Goal: Task Accomplishment & Management: Manage account settings

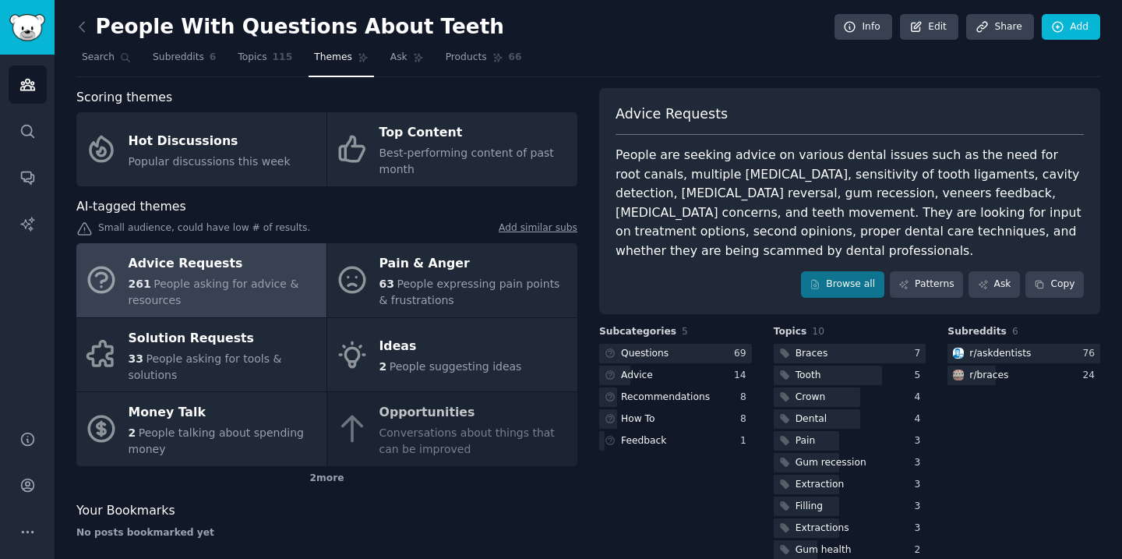
click at [82, 28] on icon at bounding box center [81, 26] width 5 height 9
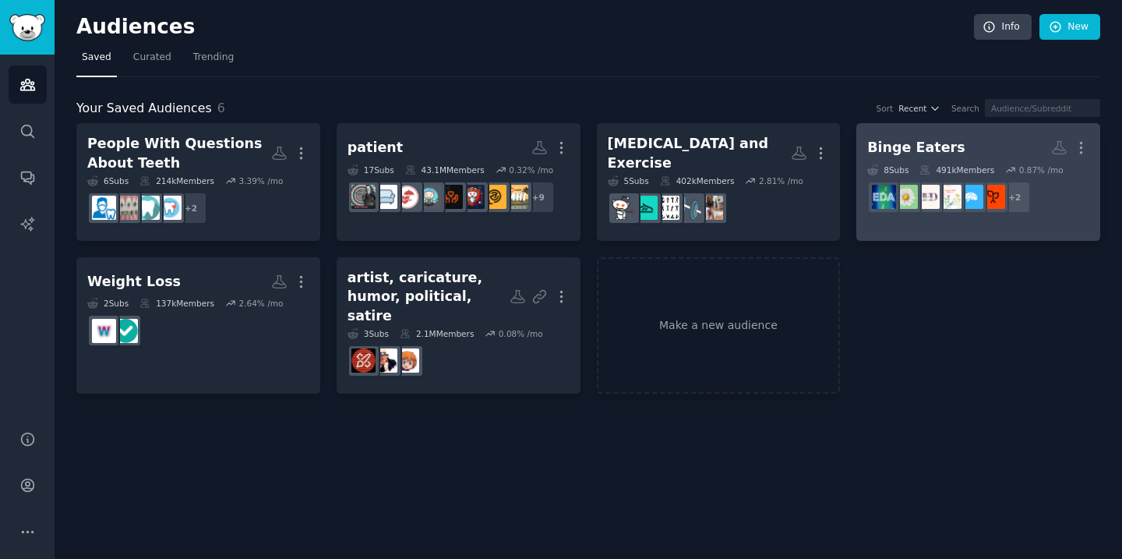
click at [1017, 136] on h2 "Binge Eaters More" at bounding box center [978, 147] width 222 height 27
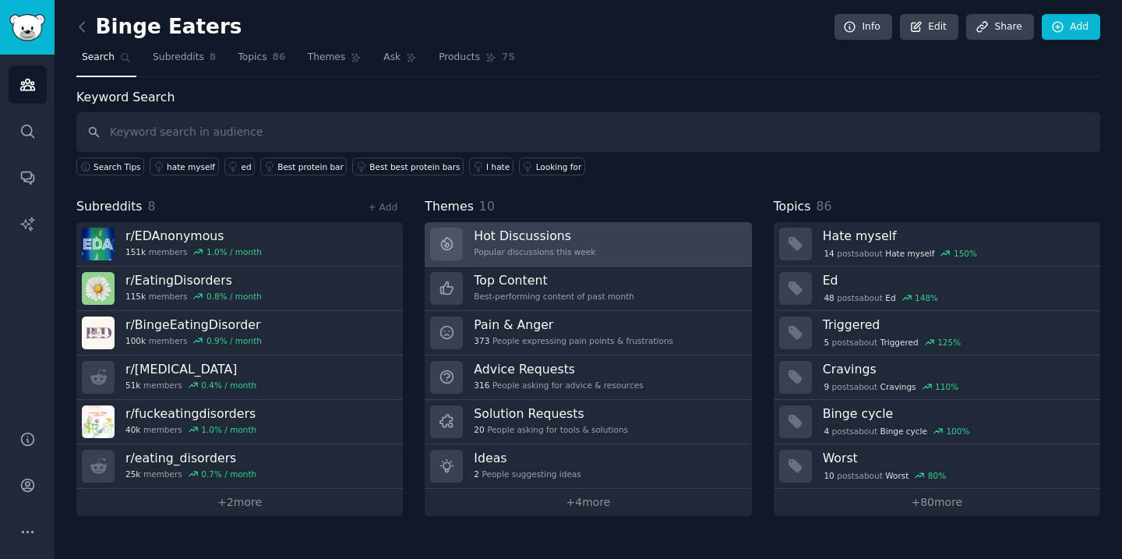
click at [662, 235] on link "Hot Discussions Popular discussions this week" at bounding box center [588, 244] width 327 height 44
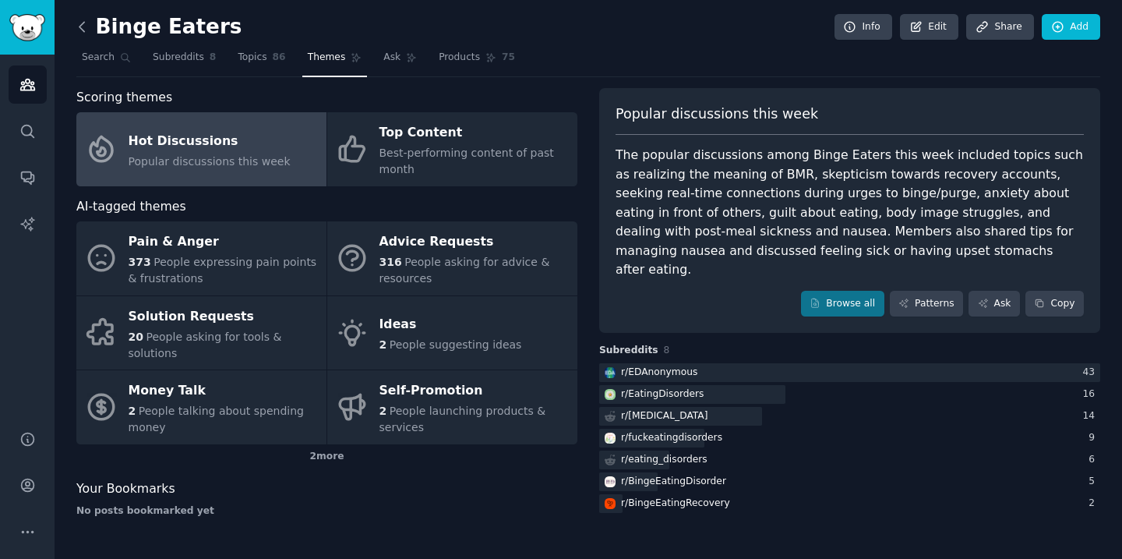
click at [85, 28] on icon at bounding box center [82, 27] width 16 height 16
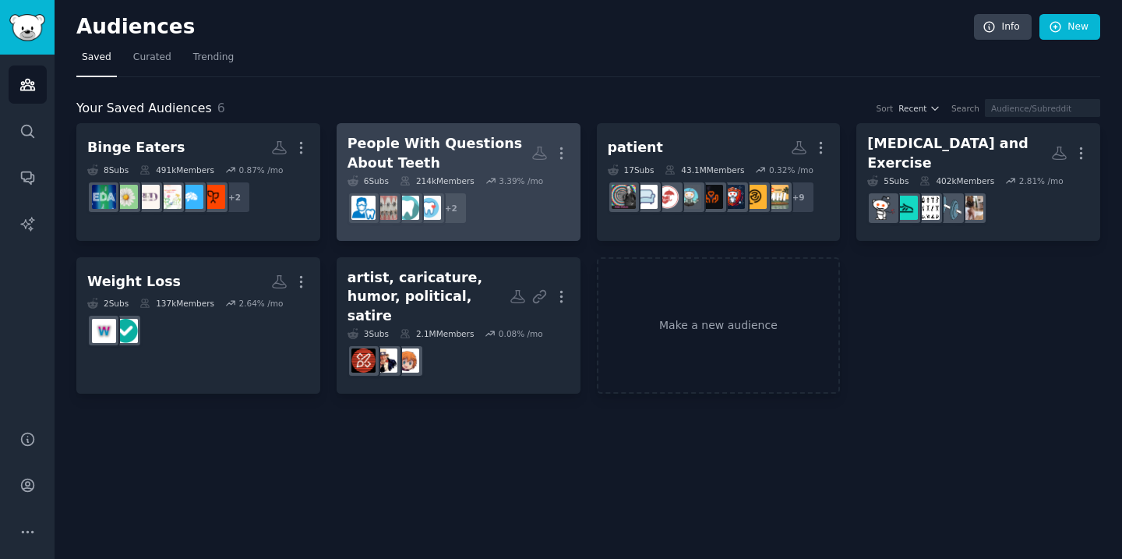
click at [497, 203] on dd "+ 2" at bounding box center [459, 208] width 222 height 44
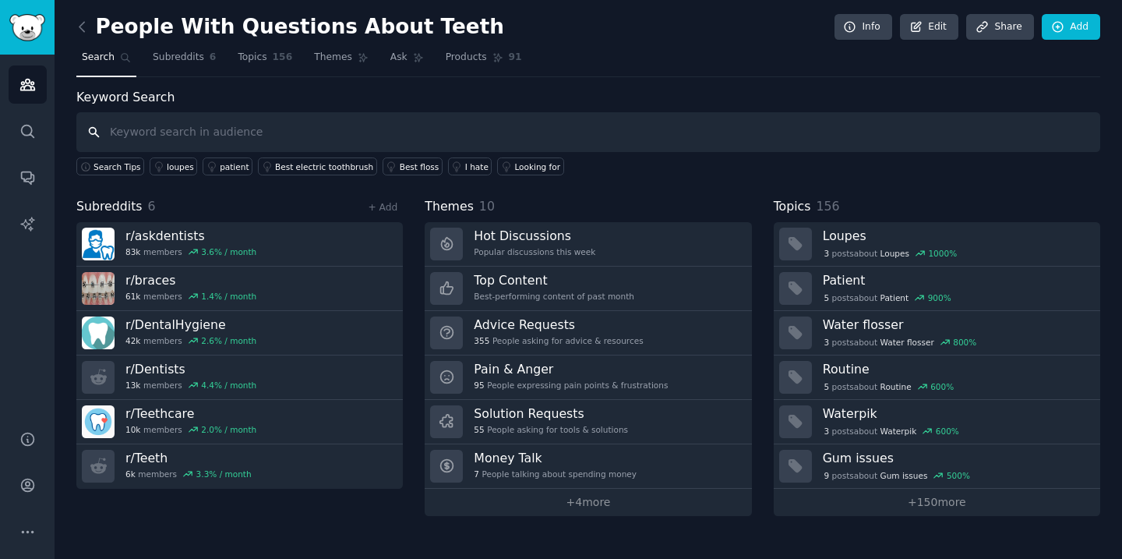
click at [256, 117] on input "text" at bounding box center [588, 132] width 1024 height 40
type input "ugly teeth"
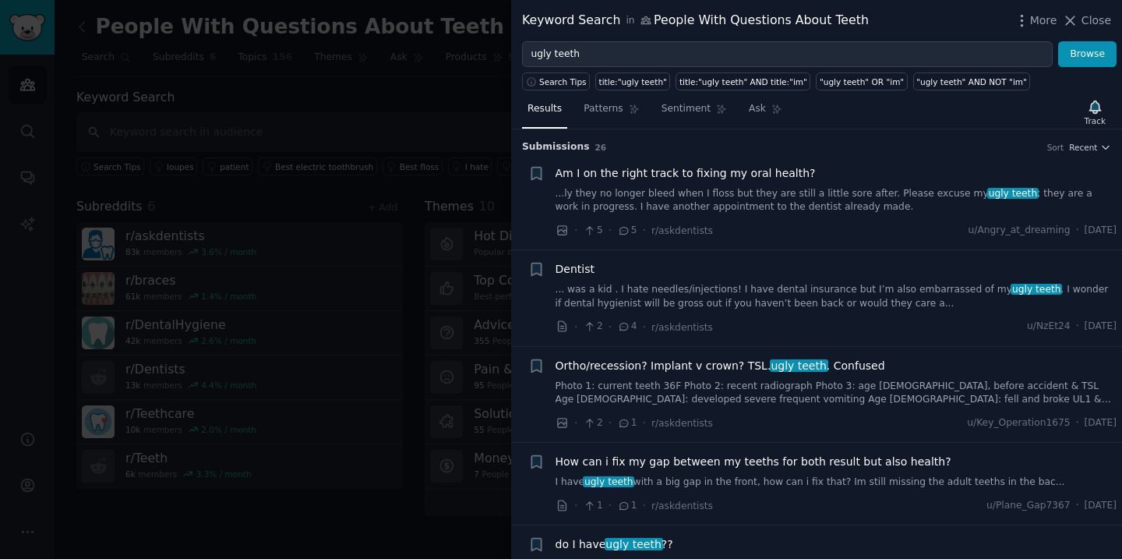
click at [1089, 12] on div "More Close" at bounding box center [1062, 20] width 97 height 19
click at [1077, 14] on icon at bounding box center [1070, 20] width 16 height 16
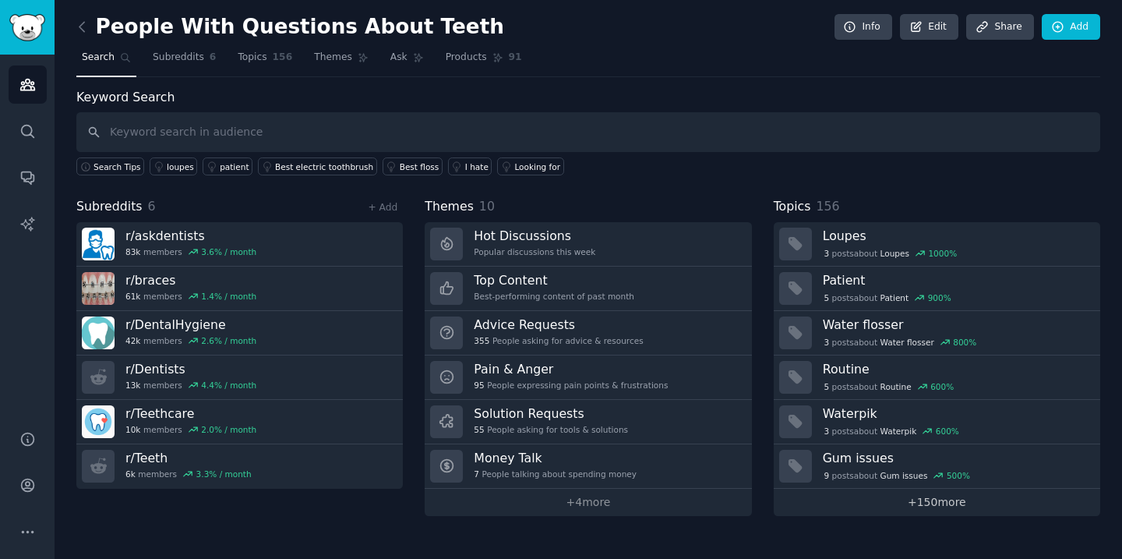
click at [944, 498] on link "+ 150 more" at bounding box center [937, 502] width 327 height 27
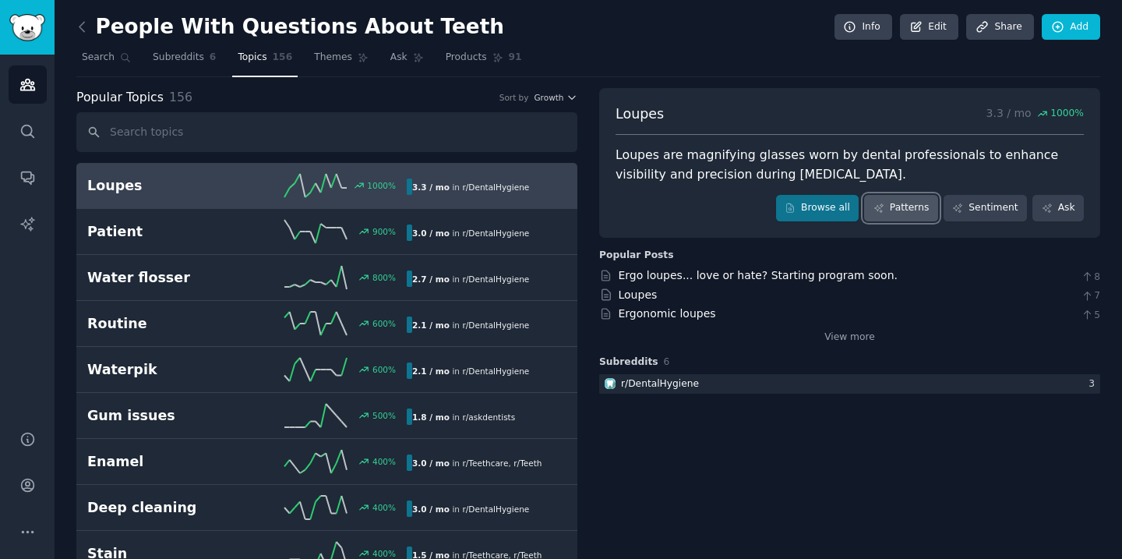
click at [914, 215] on link "Patterns" at bounding box center [900, 208] width 73 height 26
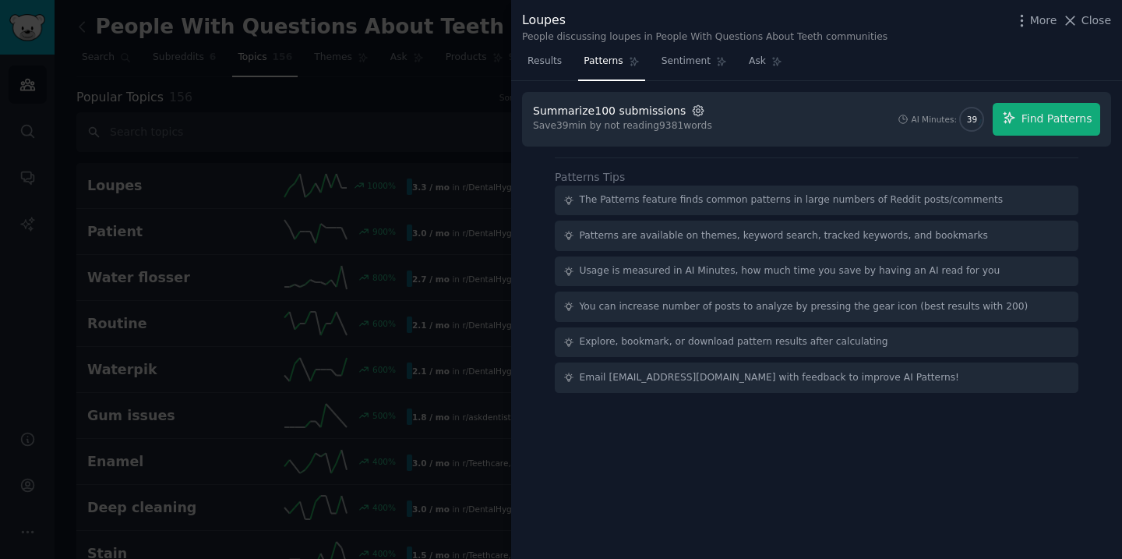
click at [693, 110] on icon "button" at bounding box center [698, 110] width 10 height 10
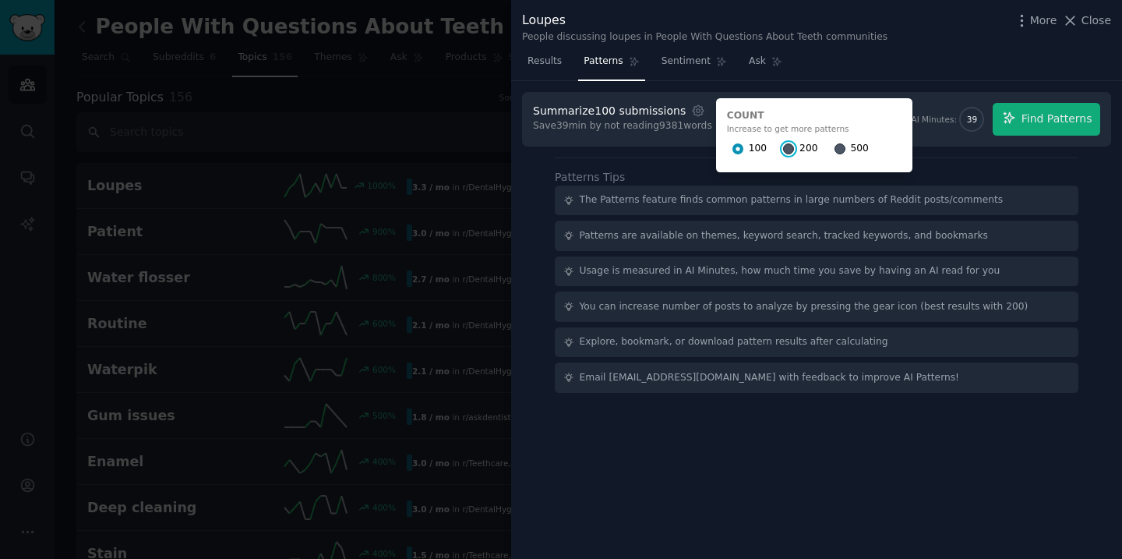
click at [783, 144] on input "200" at bounding box center [788, 148] width 11 height 11
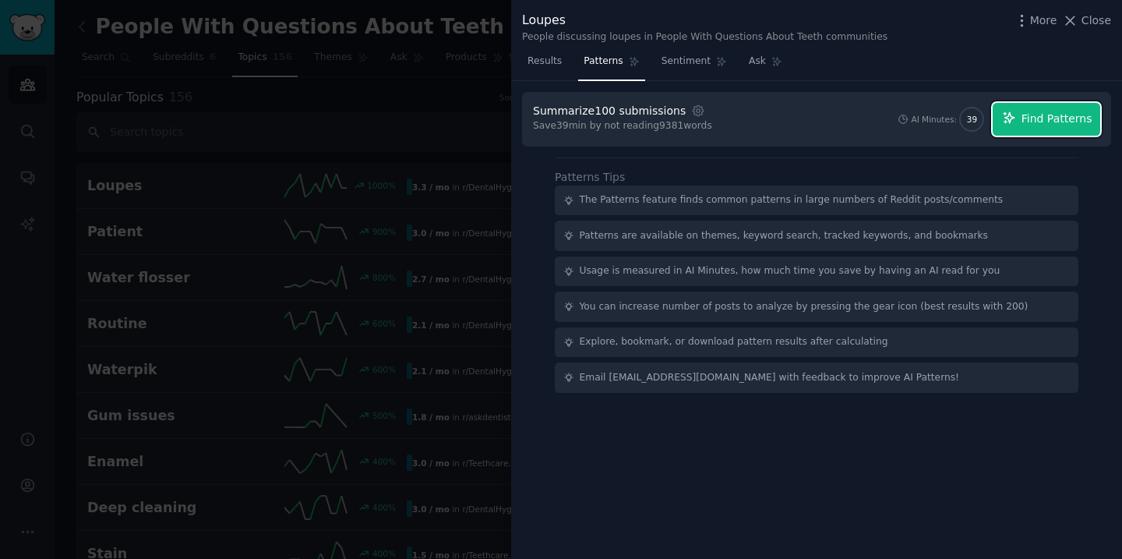
click at [1048, 128] on button "Find Patterns" at bounding box center [1047, 119] width 108 height 33
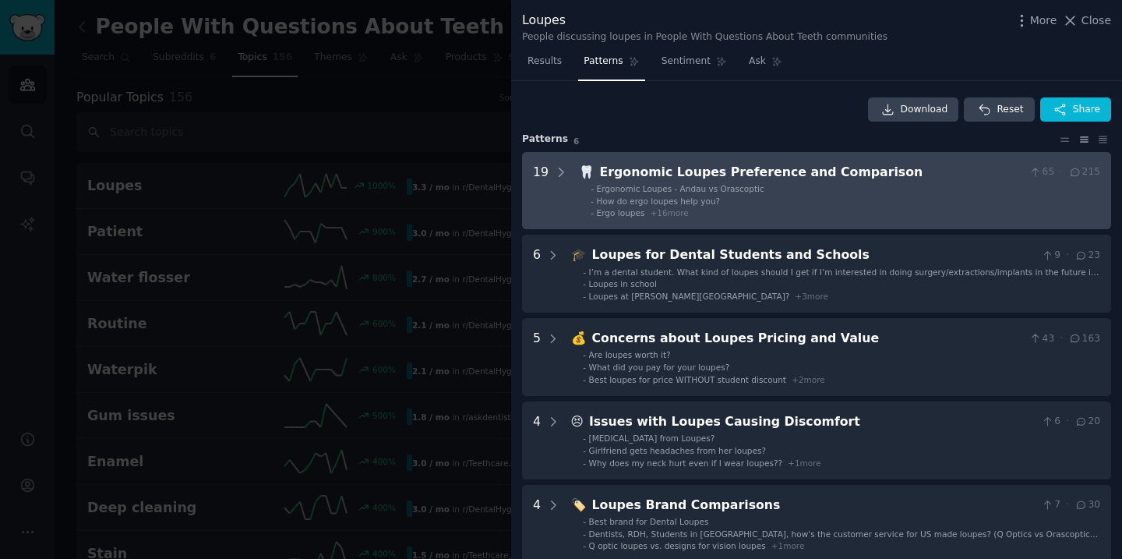
click at [885, 170] on div "Ergonomic Loupes Preference and Comparison" at bounding box center [812, 172] width 424 height 19
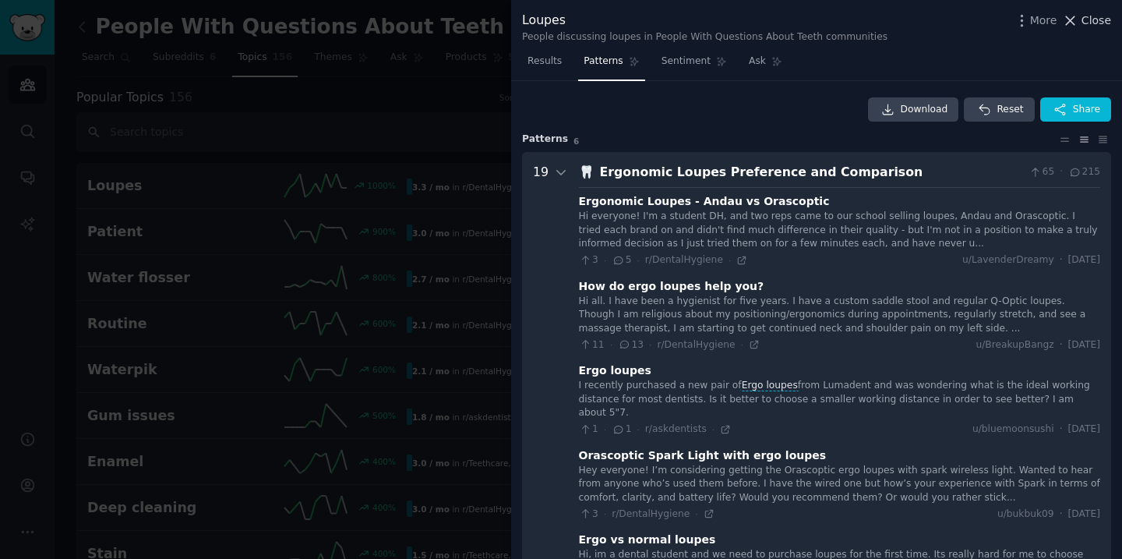
click at [1098, 17] on span "Close" at bounding box center [1097, 20] width 30 height 16
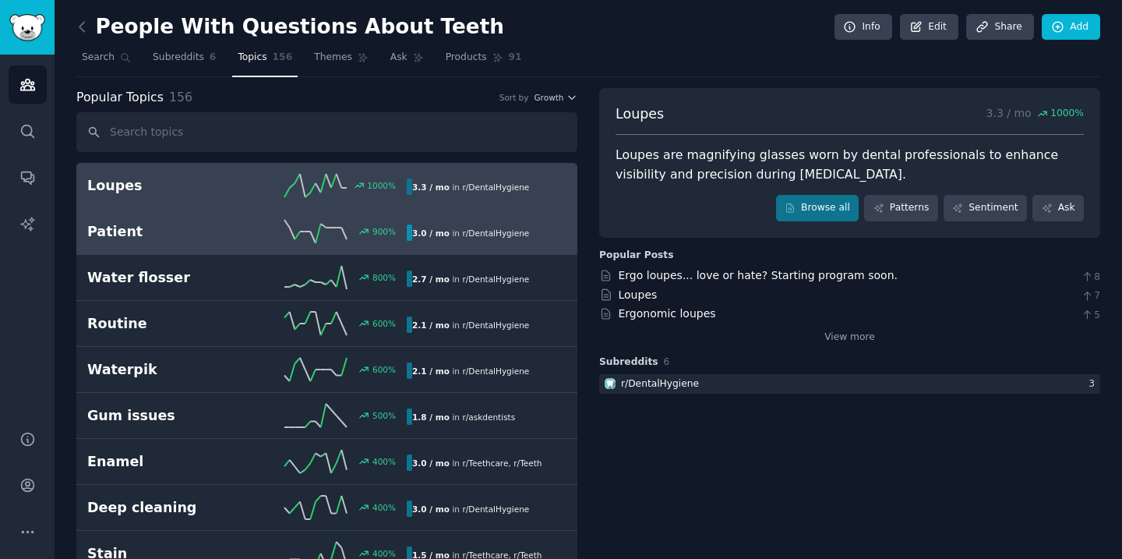
click at [227, 247] on link "Patient 900 % 3.0 / mo in r/ DentalHygiene" at bounding box center [326, 232] width 501 height 46
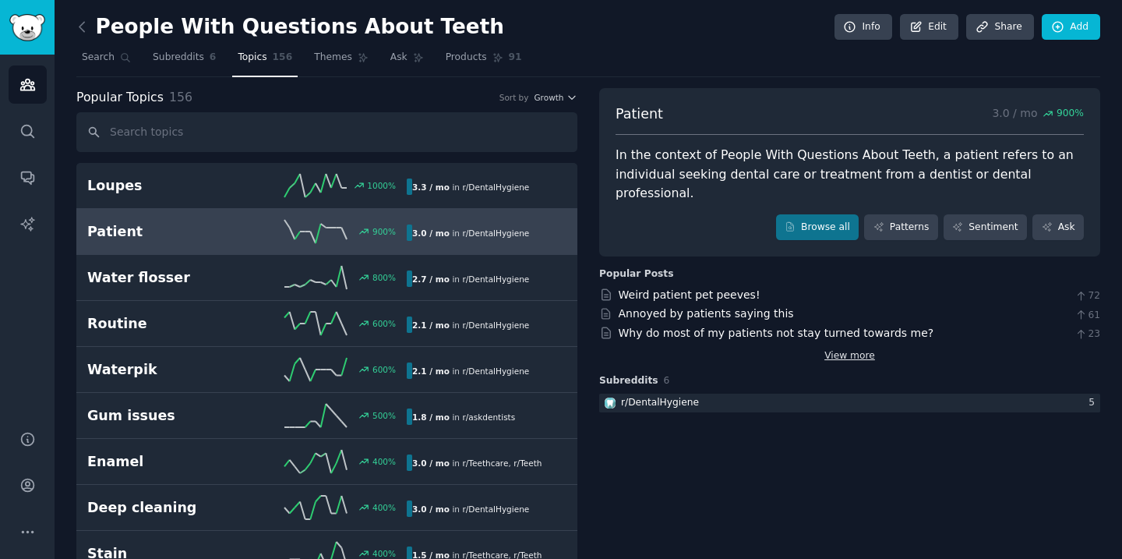
click at [858, 349] on link "View more" at bounding box center [849, 356] width 51 height 14
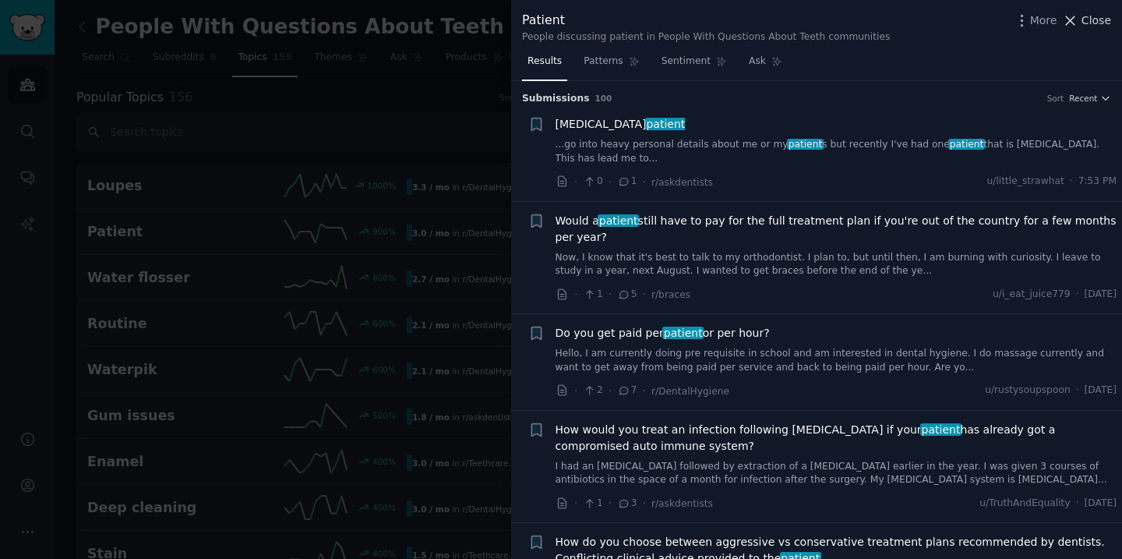
click at [1108, 24] on span "Close" at bounding box center [1097, 20] width 30 height 16
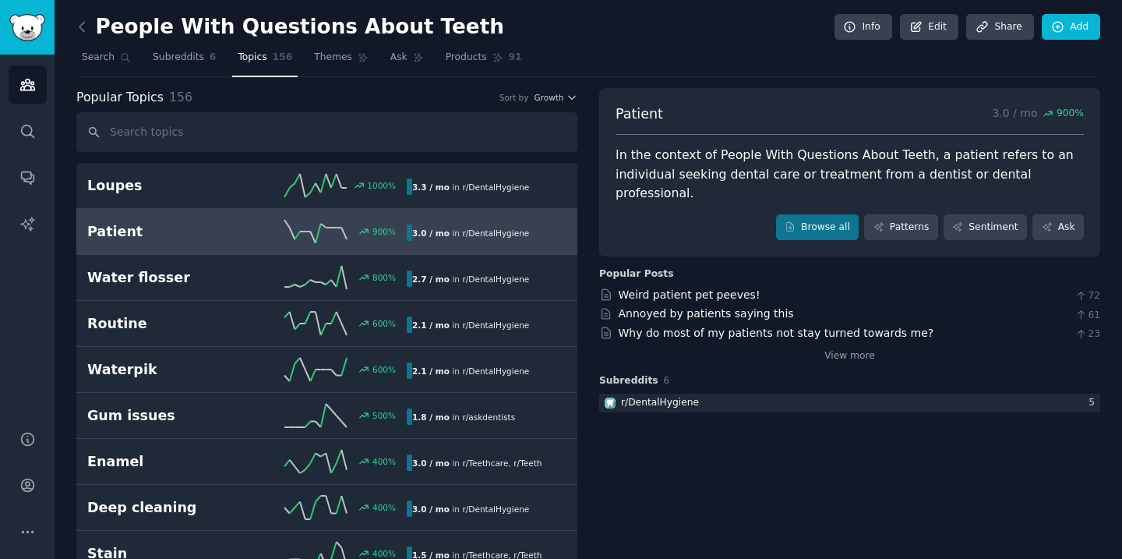
click at [86, 30] on icon at bounding box center [82, 27] width 16 height 16
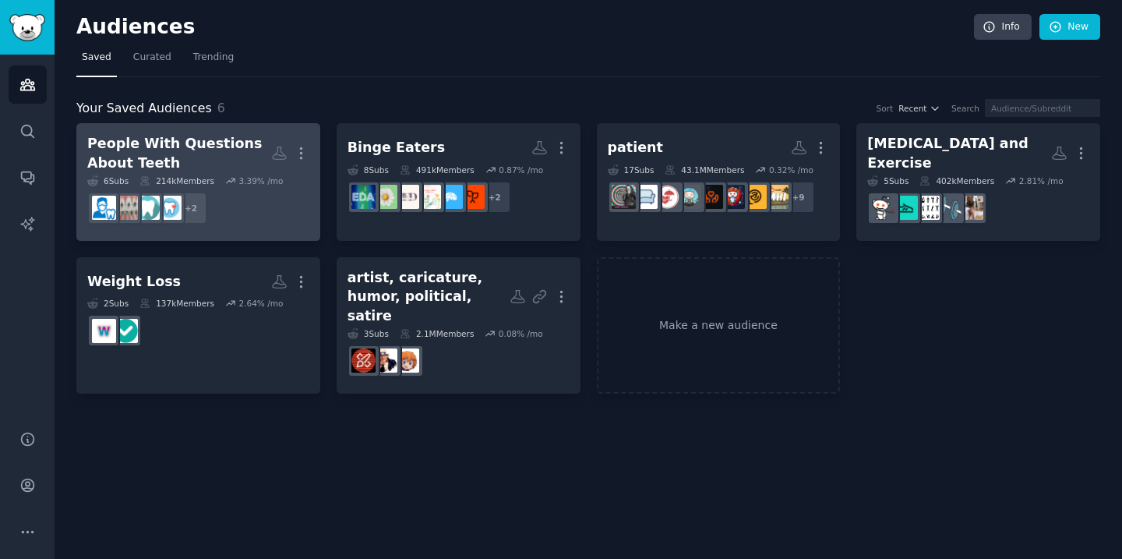
click at [224, 163] on div "People With Questions About Teeth" at bounding box center [179, 153] width 184 height 38
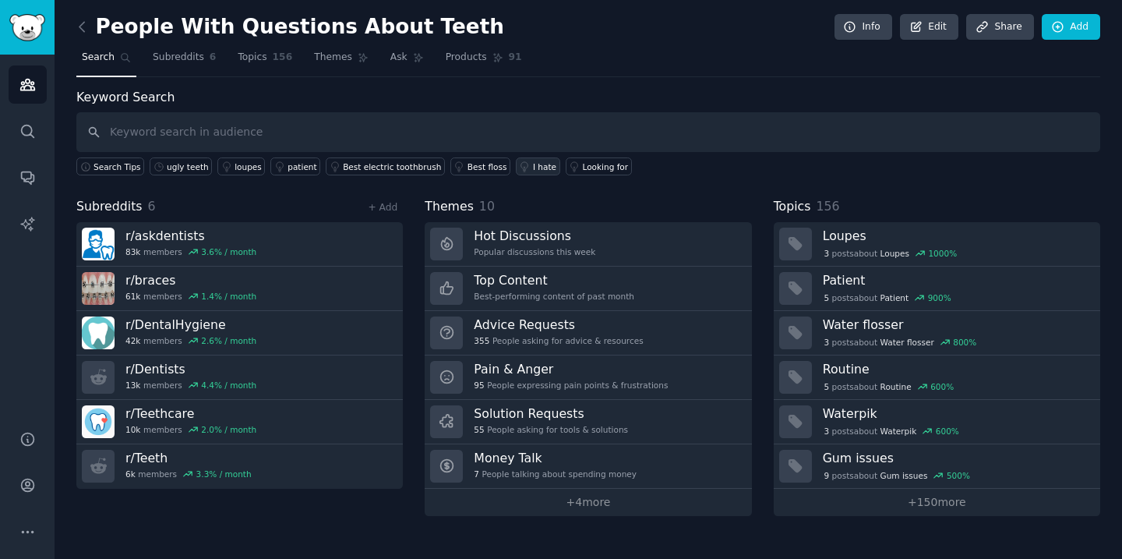
click at [533, 168] on div "I hate" at bounding box center [544, 166] width 23 height 11
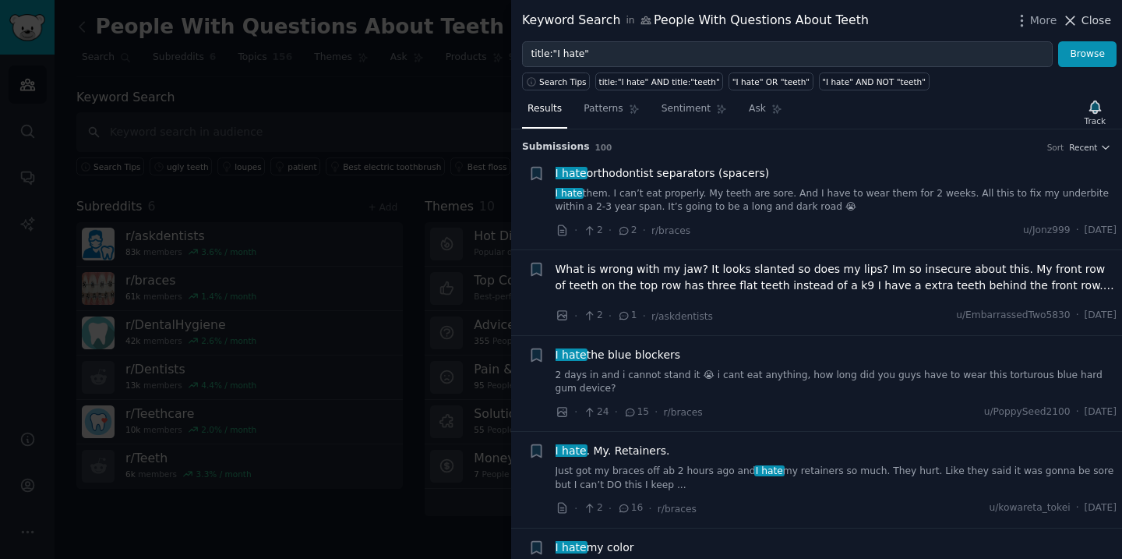
click at [1091, 26] on span "Close" at bounding box center [1097, 20] width 30 height 16
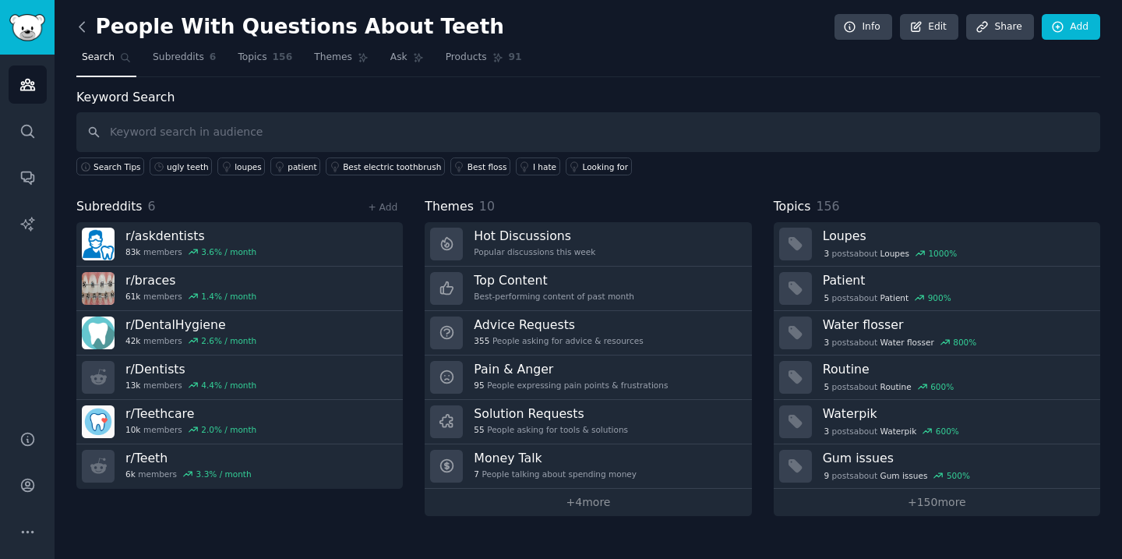
click at [84, 27] on icon at bounding box center [82, 27] width 16 height 16
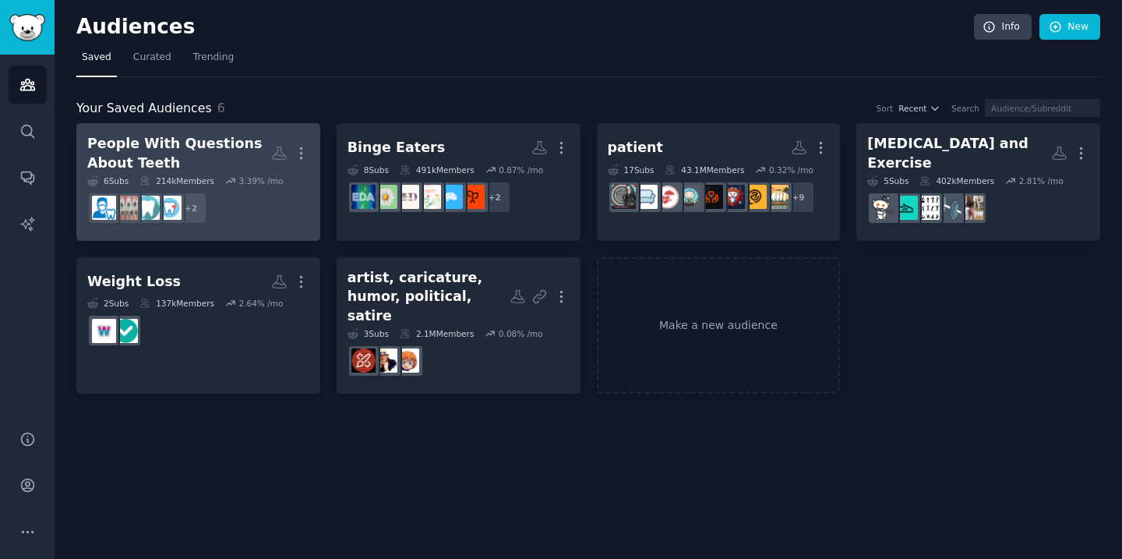
click at [244, 130] on link "People With Questions About Teeth More 6 Sub s 214k Members 3.39 % /mo + 2" at bounding box center [198, 182] width 244 height 118
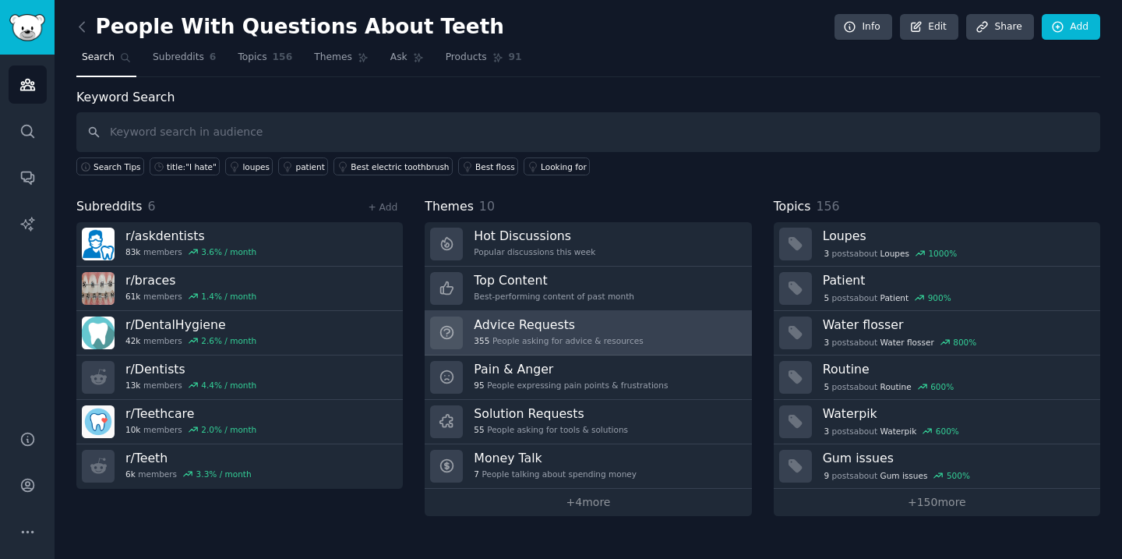
click at [618, 323] on h3 "Advice Requests" at bounding box center [558, 324] width 169 height 16
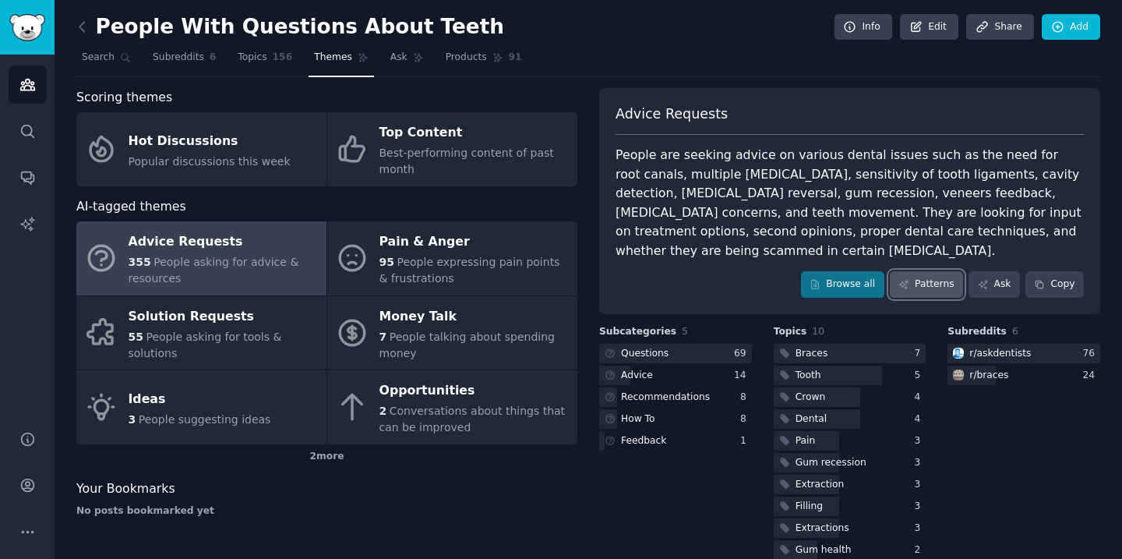
click at [918, 276] on link "Patterns" at bounding box center [926, 284] width 73 height 26
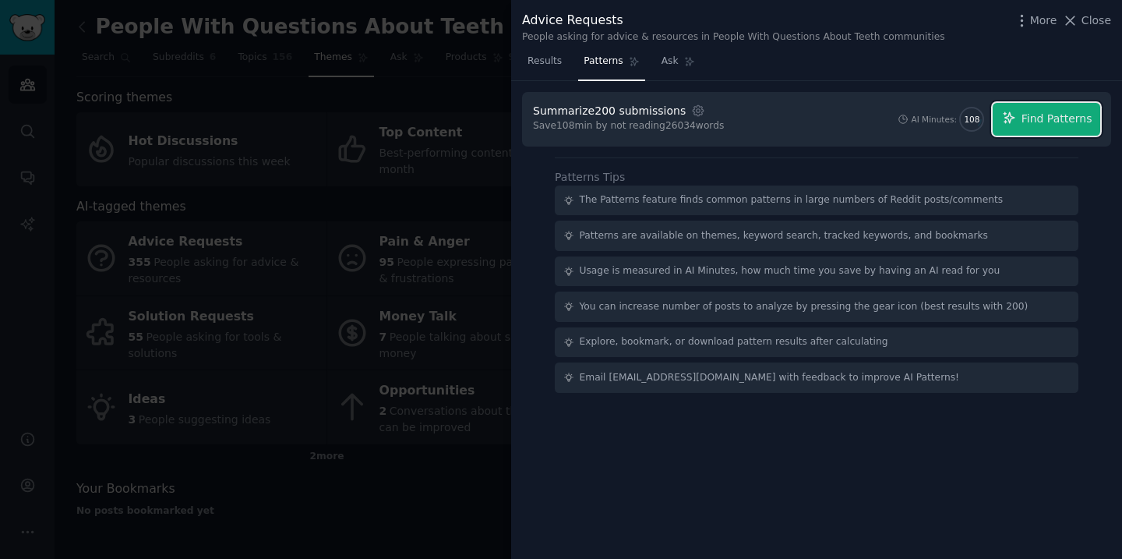
click at [1052, 122] on span "Find Patterns" at bounding box center [1057, 119] width 71 height 16
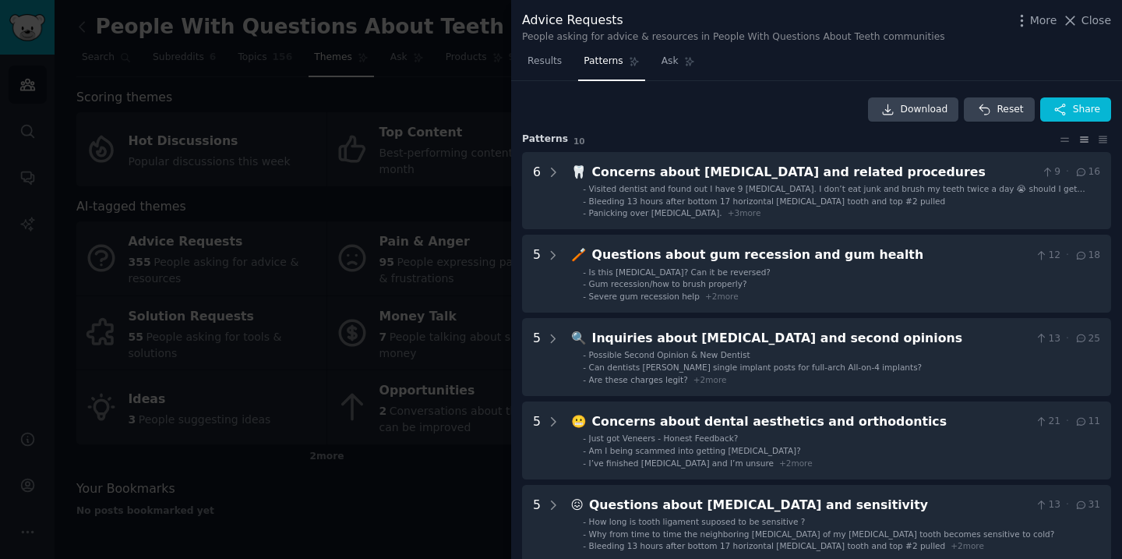
click at [471, 31] on div at bounding box center [561, 279] width 1122 height 559
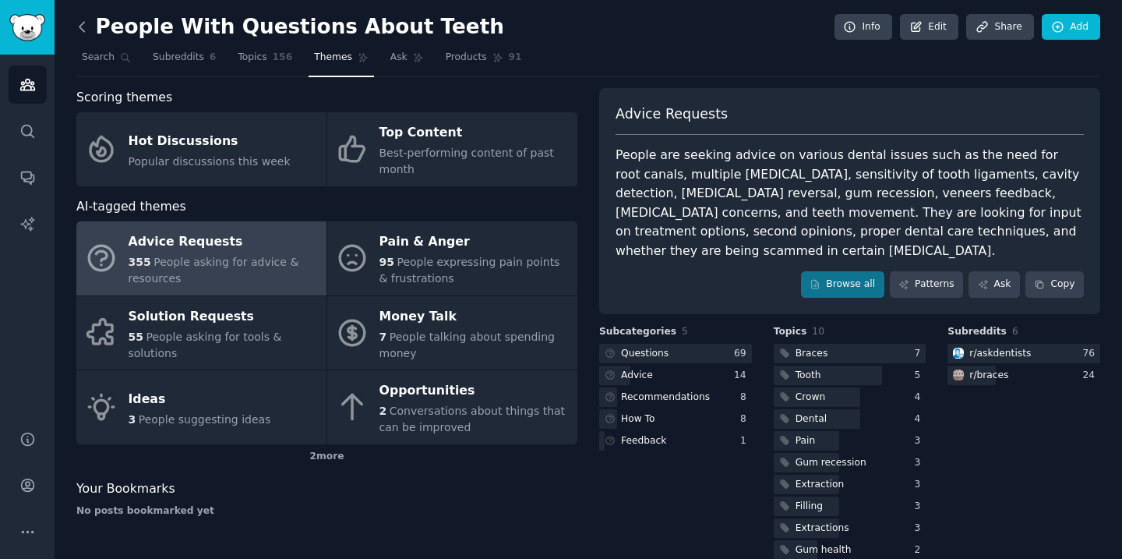
click at [86, 29] on icon at bounding box center [82, 27] width 16 height 16
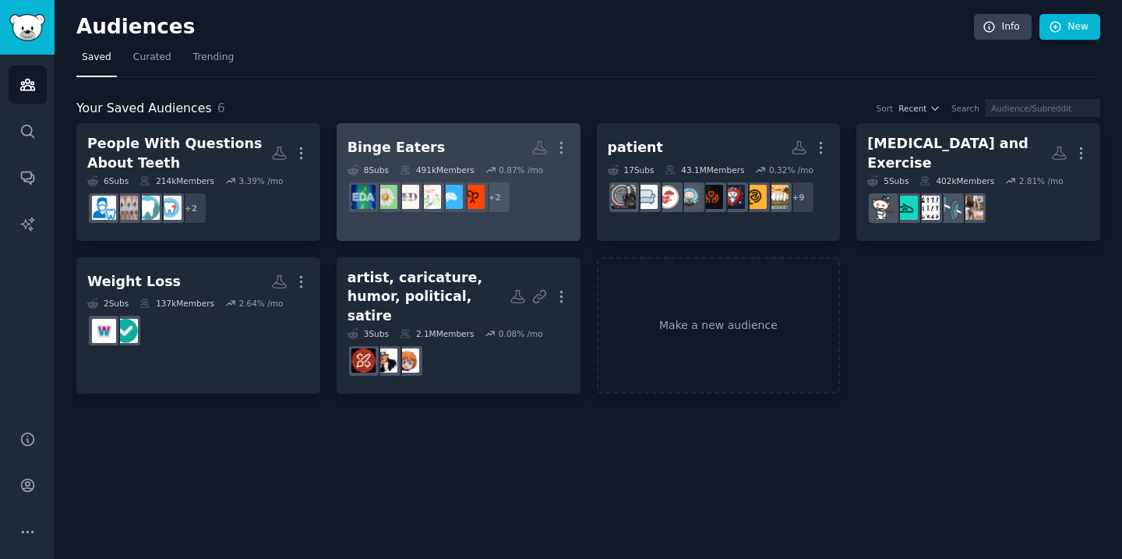
click at [498, 140] on h2 "Binge Eaters More" at bounding box center [459, 147] width 222 height 27
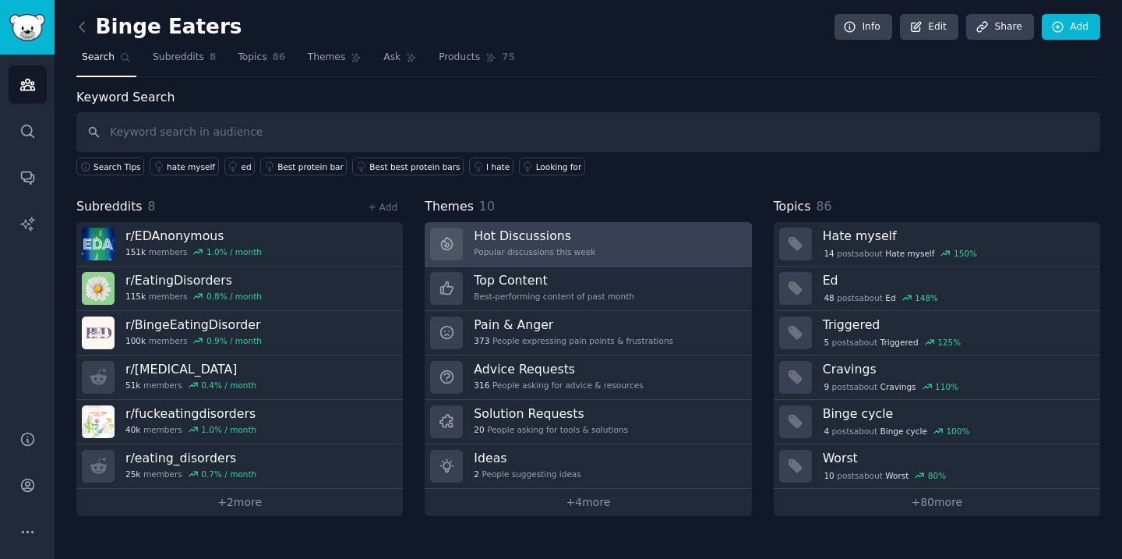
click at [603, 228] on link "Hot Discussions Popular discussions this week" at bounding box center [588, 244] width 327 height 44
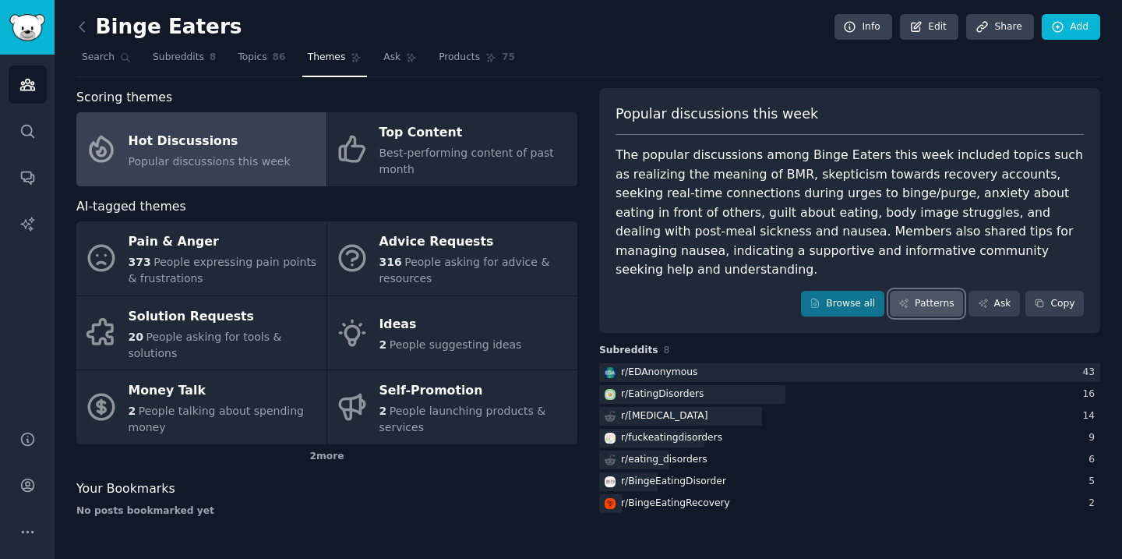
click at [936, 291] on link "Patterns" at bounding box center [926, 304] width 73 height 26
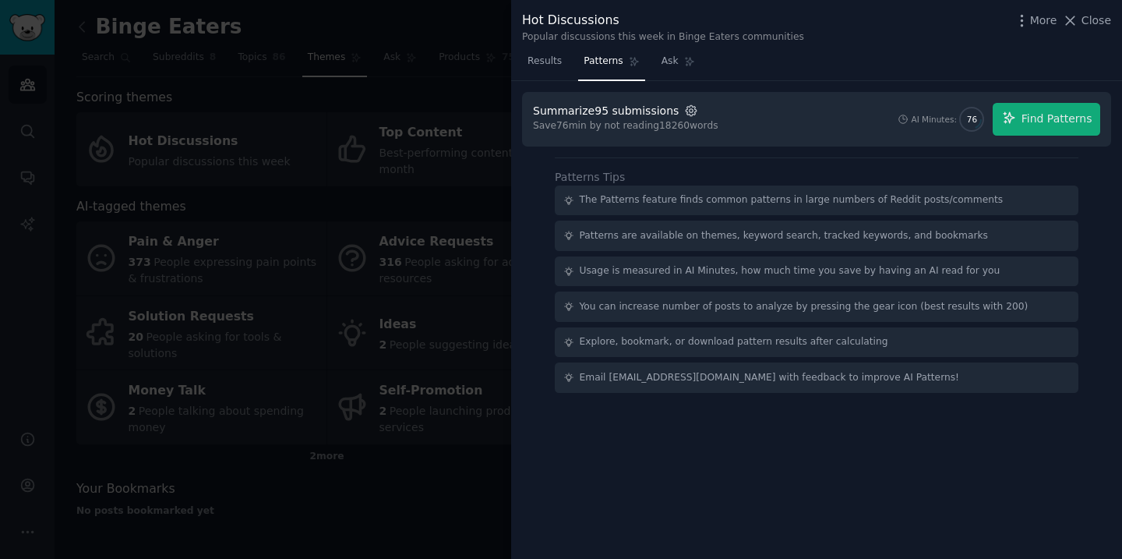
click at [686, 113] on icon "button" at bounding box center [691, 111] width 14 height 14
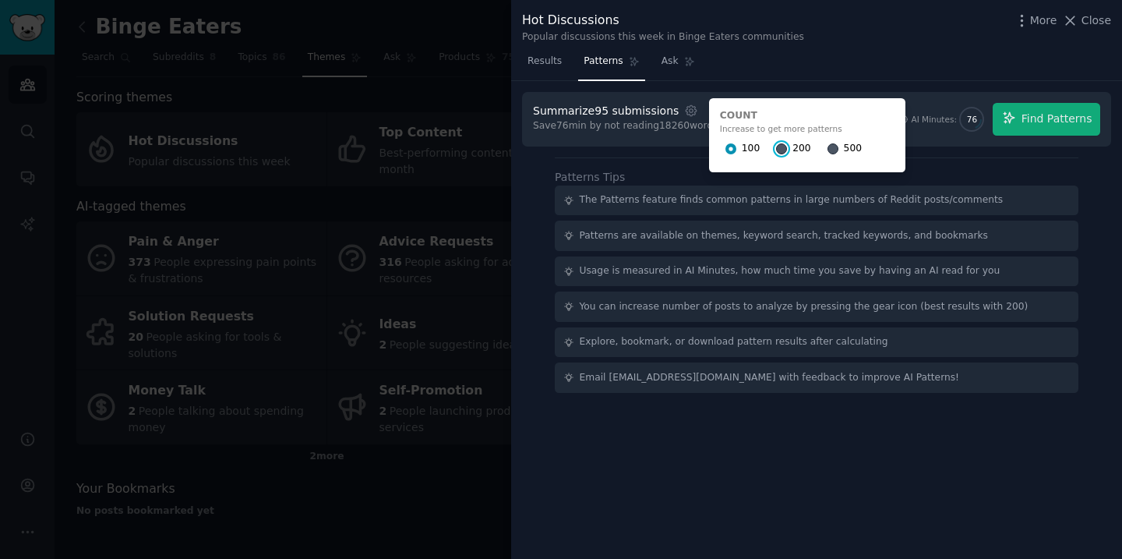
click at [776, 146] on input "200" at bounding box center [781, 148] width 11 height 11
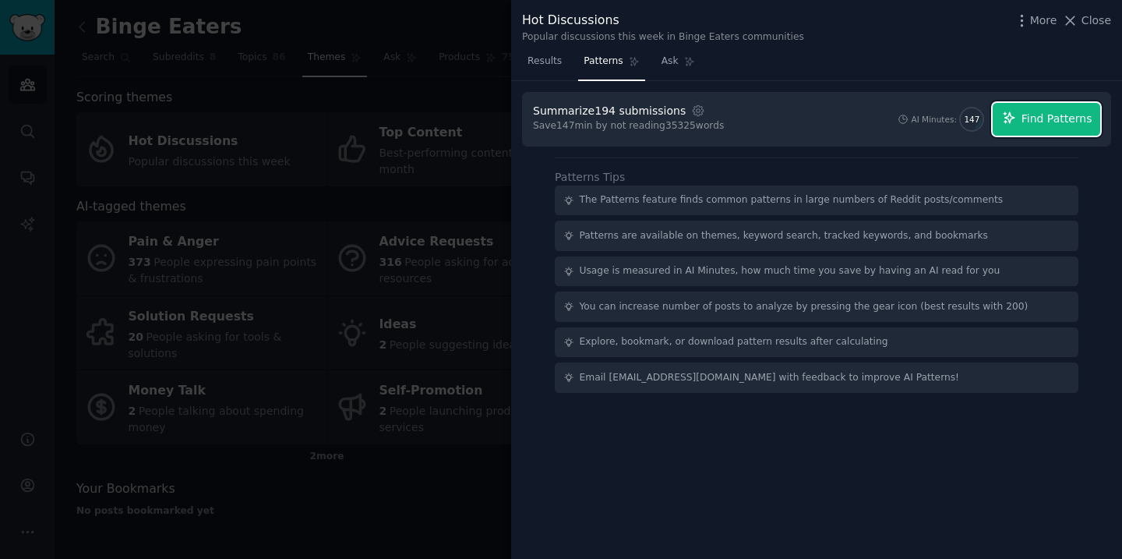
click at [1027, 115] on span "Find Patterns" at bounding box center [1057, 119] width 71 height 16
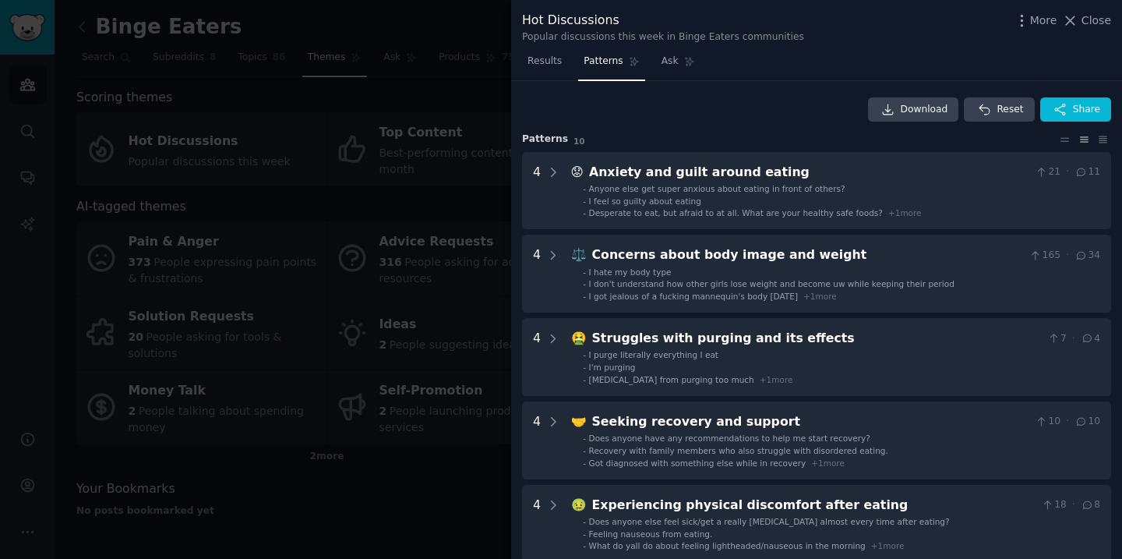
click at [1092, 19] on span "Close" at bounding box center [1097, 20] width 30 height 16
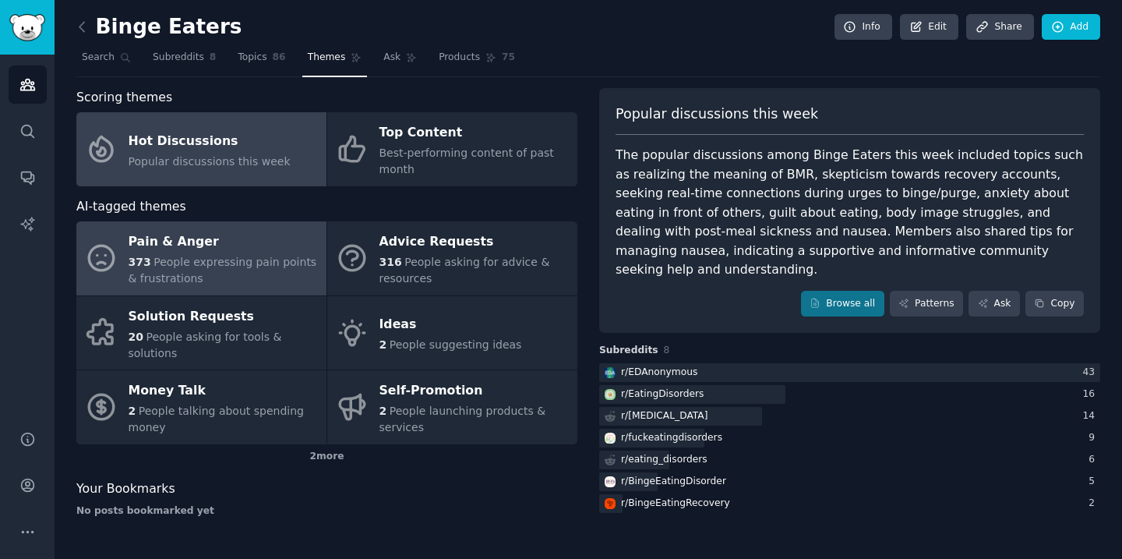
click at [203, 281] on div "373 People expressing pain points & frustrations" at bounding box center [224, 270] width 190 height 33
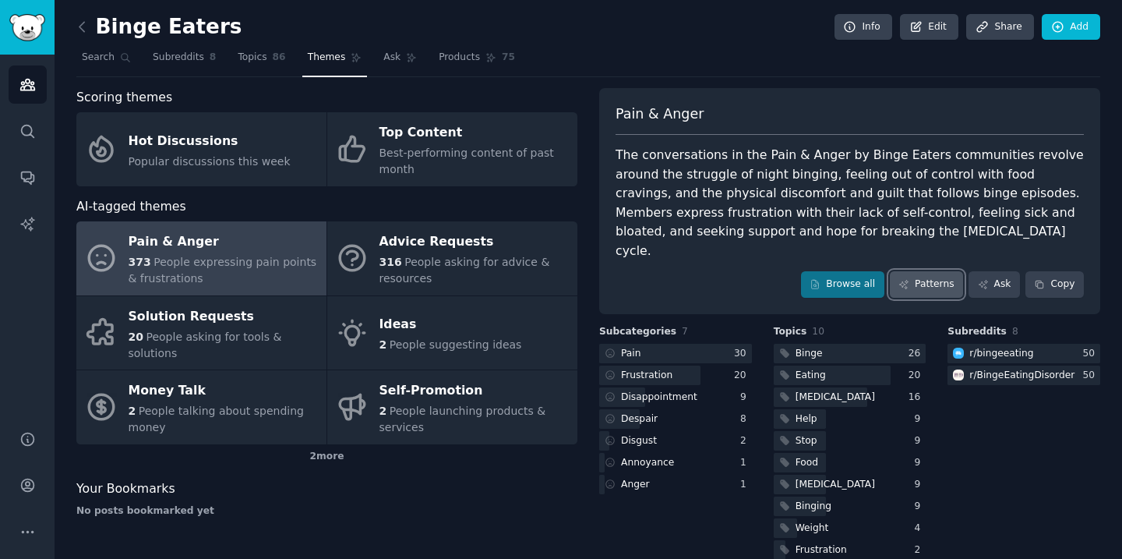
click at [933, 271] on link "Patterns" at bounding box center [926, 284] width 73 height 26
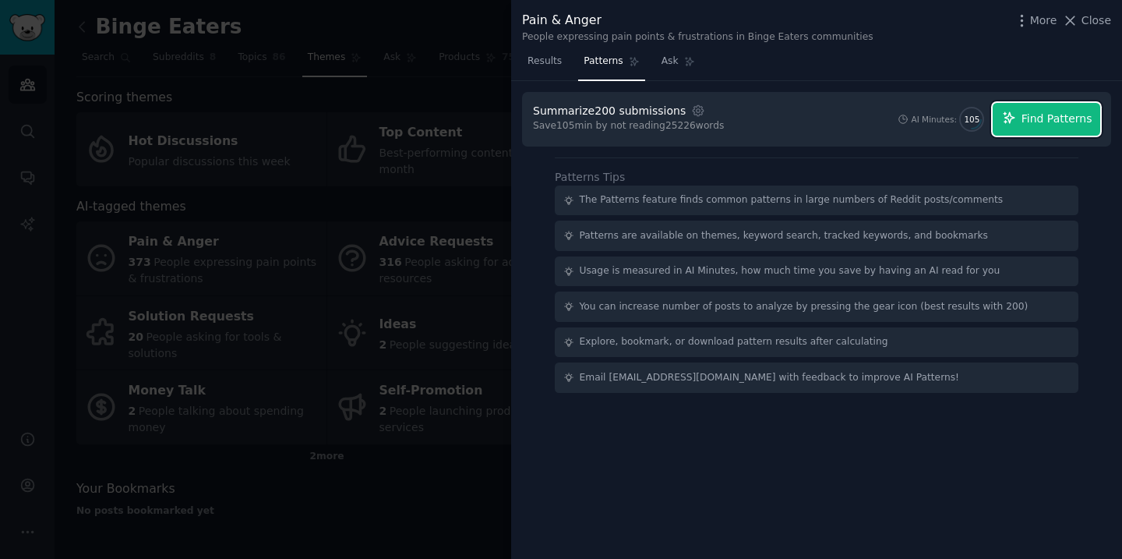
click at [1062, 125] on span "Find Patterns" at bounding box center [1057, 119] width 71 height 16
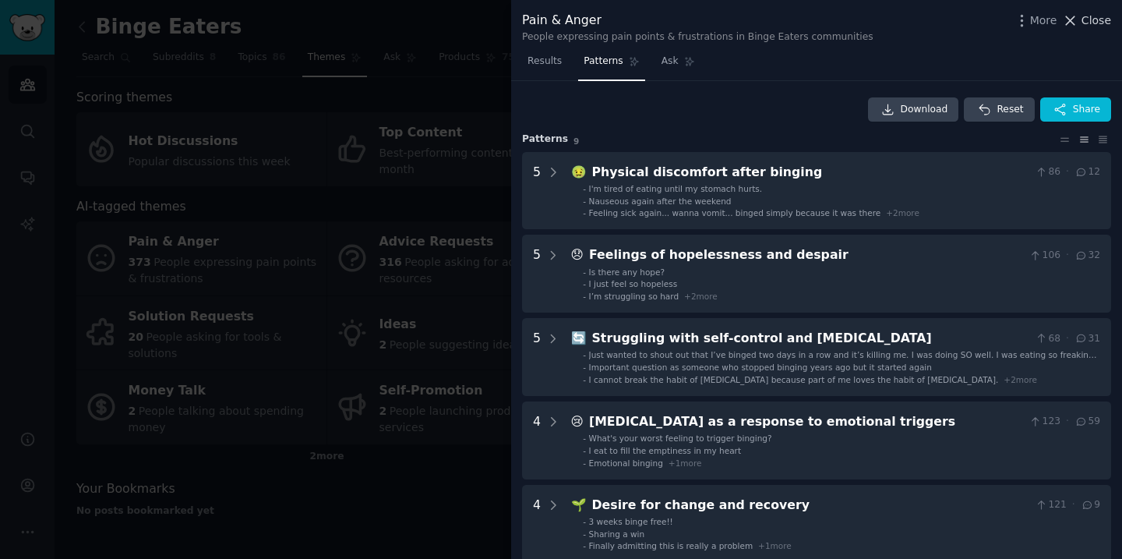
click at [1090, 23] on span "Close" at bounding box center [1097, 20] width 30 height 16
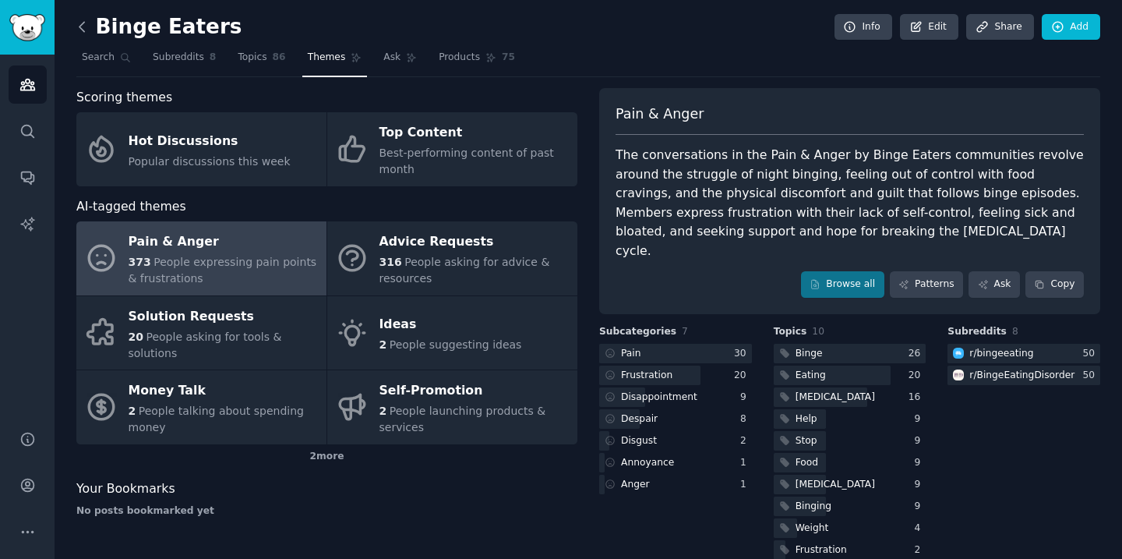
click at [88, 31] on icon at bounding box center [82, 27] width 16 height 16
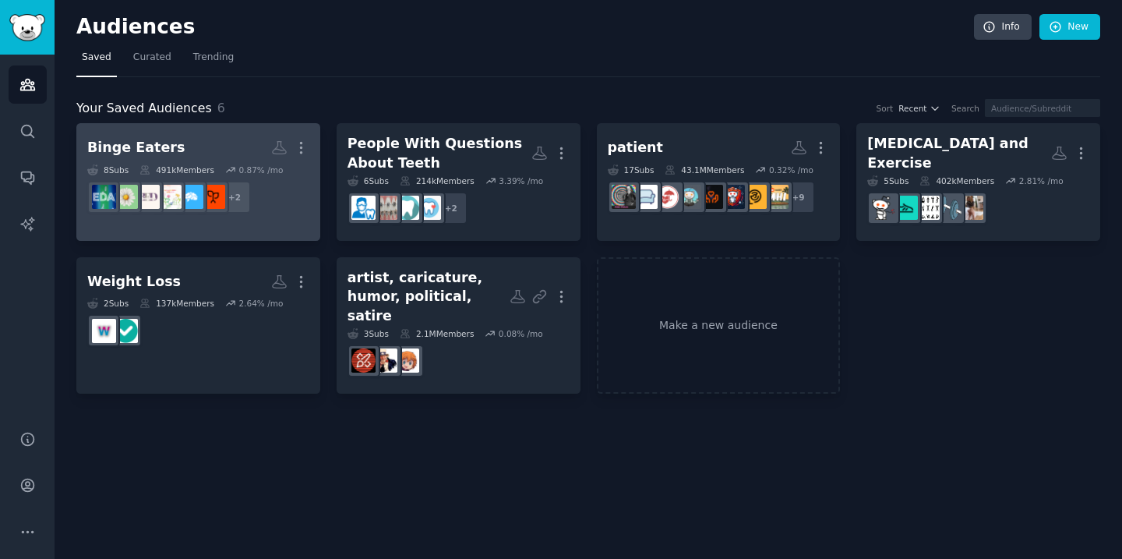
click at [217, 132] on link "Binge Eaters Custom Audience More 8 Sub s 491k Members 0.87 % /mo + 2" at bounding box center [198, 182] width 244 height 118
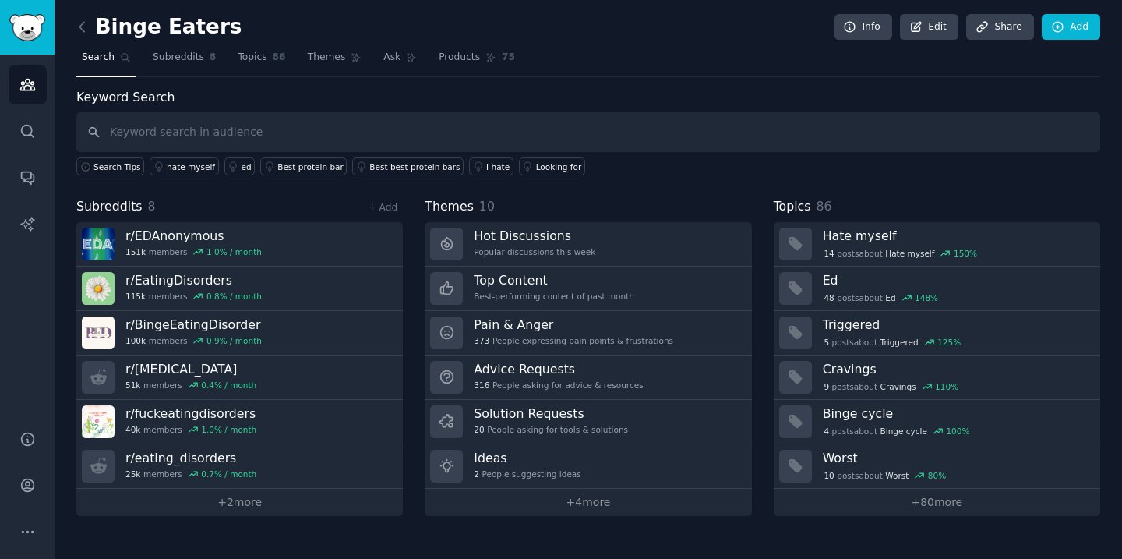
click at [221, 132] on input "text" at bounding box center [588, 132] width 1024 height 40
type input "treatment"
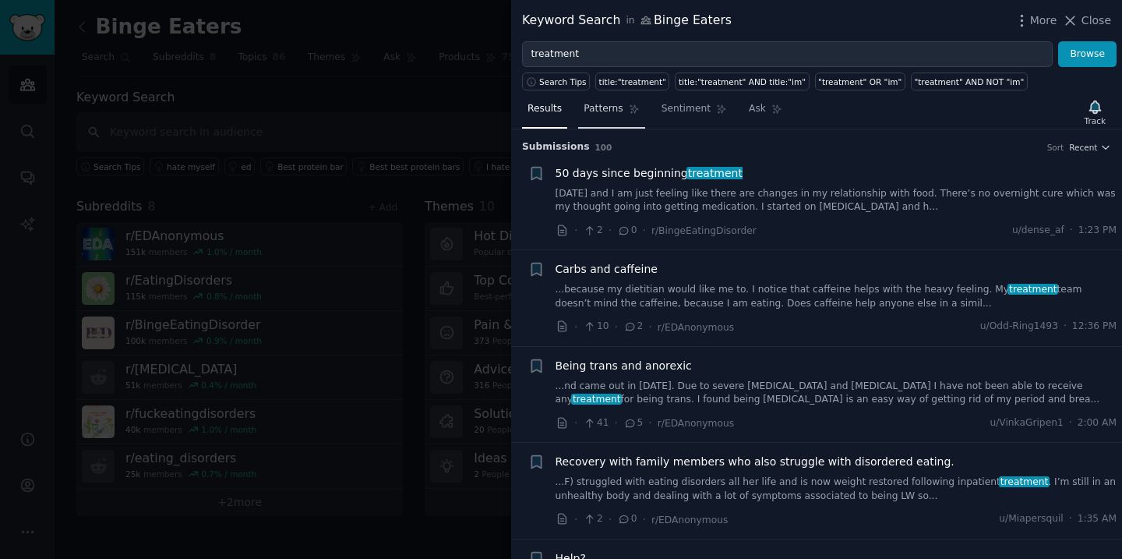
click at [597, 108] on span "Patterns" at bounding box center [603, 109] width 39 height 14
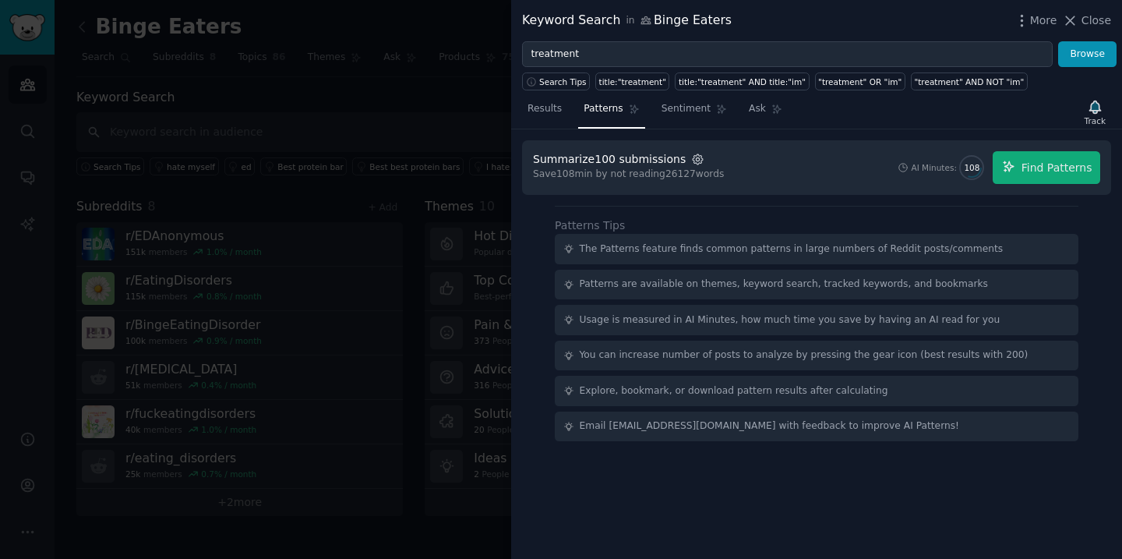
click at [697, 159] on icon "button" at bounding box center [698, 158] width 3 height 3
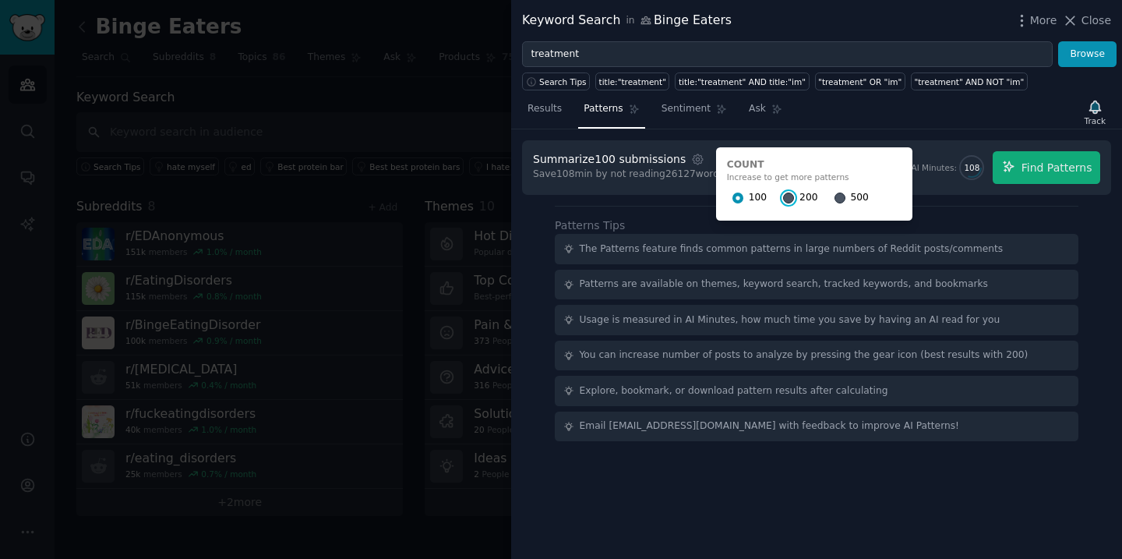
click at [783, 195] on input "200" at bounding box center [788, 197] width 11 height 11
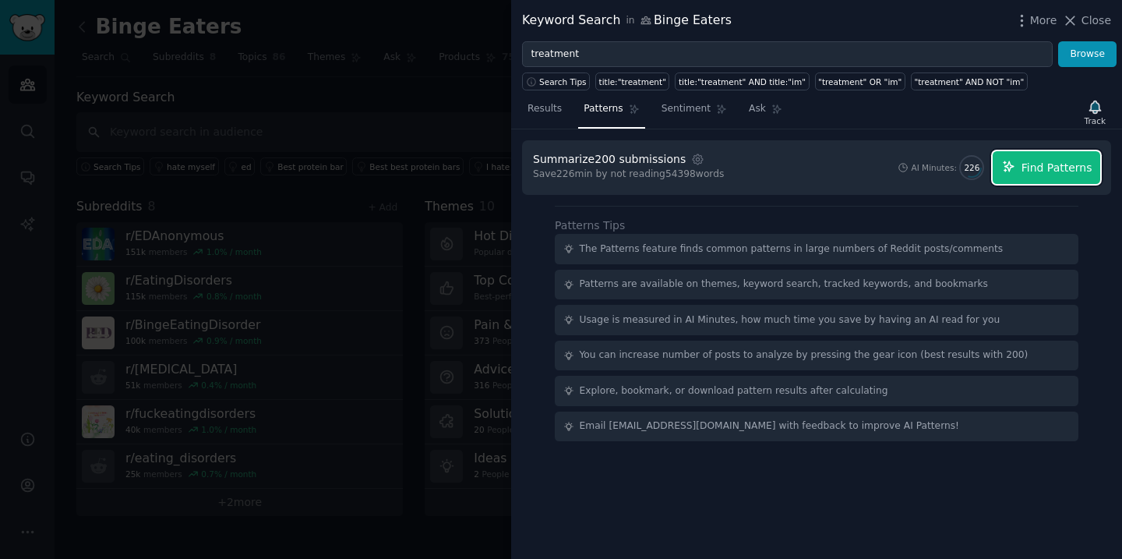
click at [1050, 167] on span "Find Patterns" at bounding box center [1057, 168] width 71 height 16
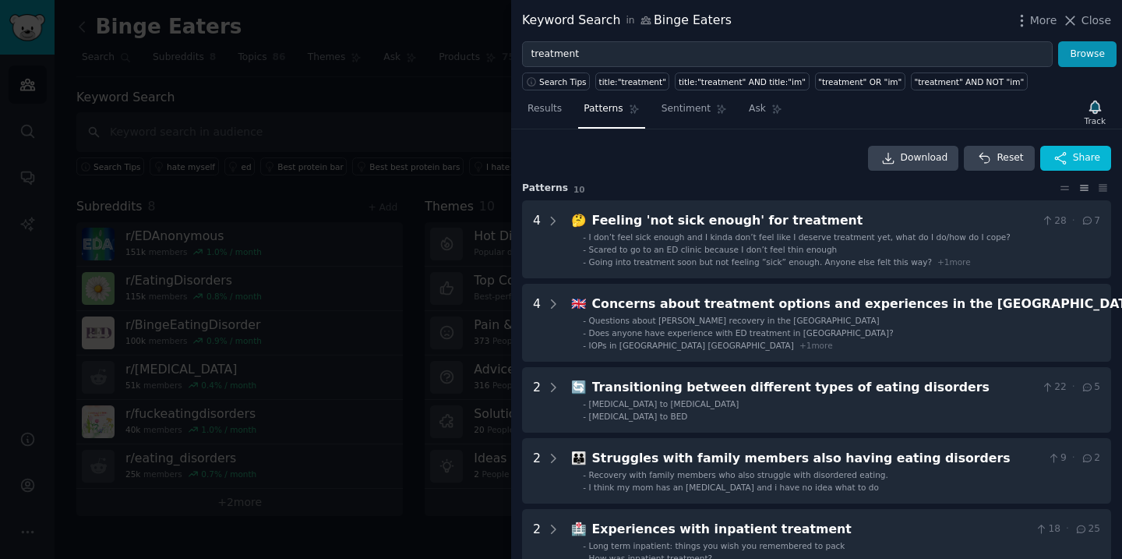
click at [777, 147] on div "Download Reset Share" at bounding box center [816, 158] width 589 height 25
click at [797, 143] on div "Download Reset Share Pattern s 10 4 🤔 Feeling 'not sick enough' for treatment 2…" at bounding box center [816, 343] width 611 height 429
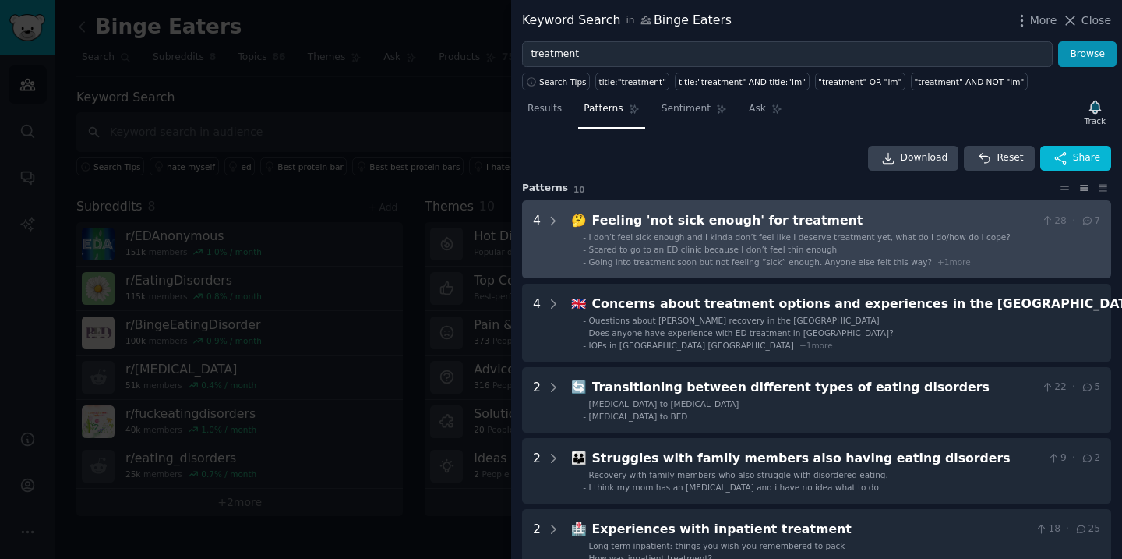
click at [561, 217] on treatment "4 🤔 Feeling 'not sick enough' for treatment 28 · 7 - I don’t feel sick enough a…" at bounding box center [816, 239] width 589 height 78
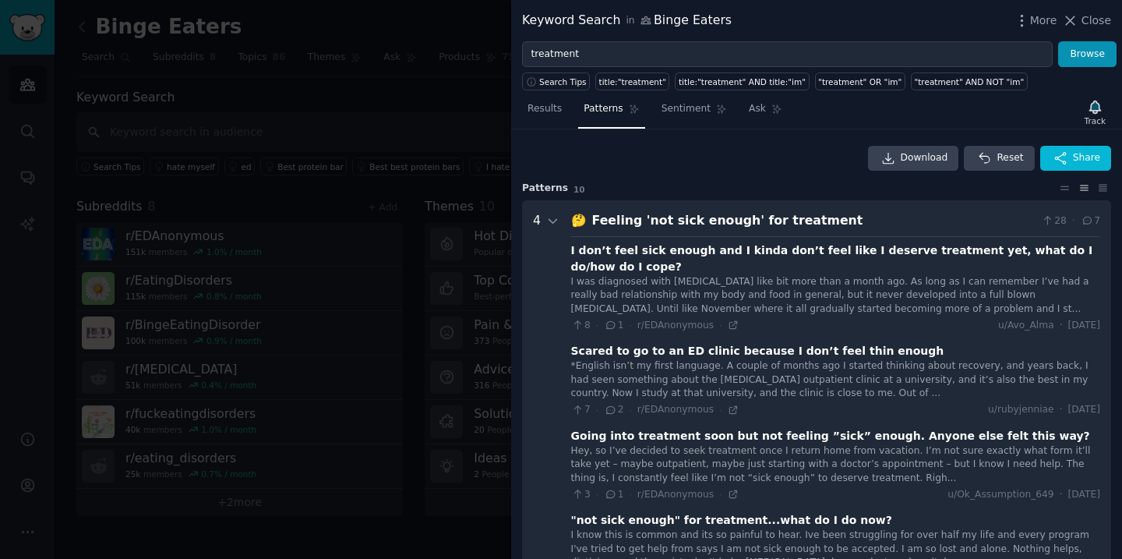
scroll to position [71, 0]
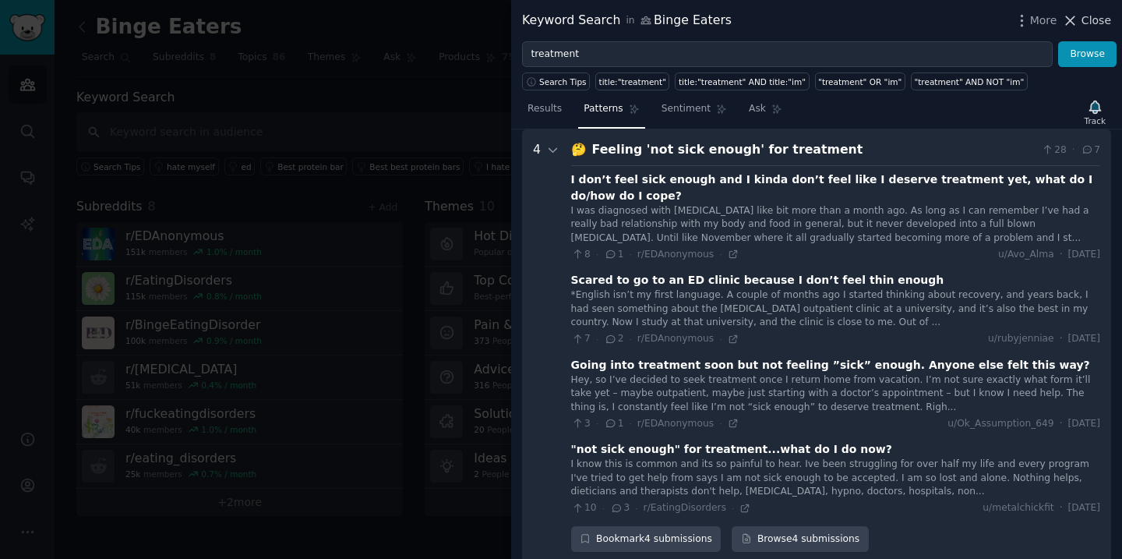
click at [1102, 23] on span "Close" at bounding box center [1097, 20] width 30 height 16
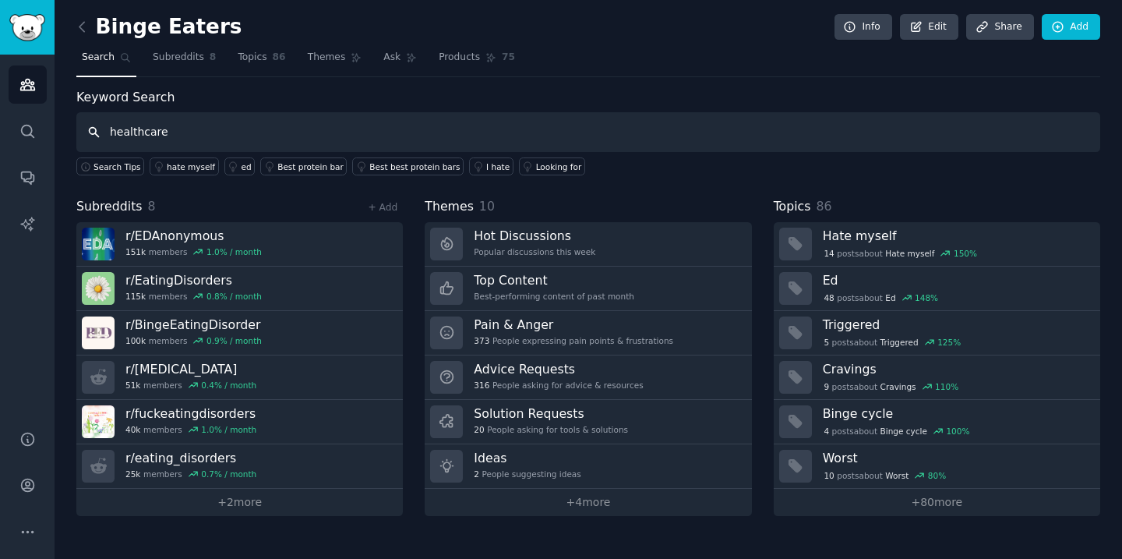
type input "healthcare"
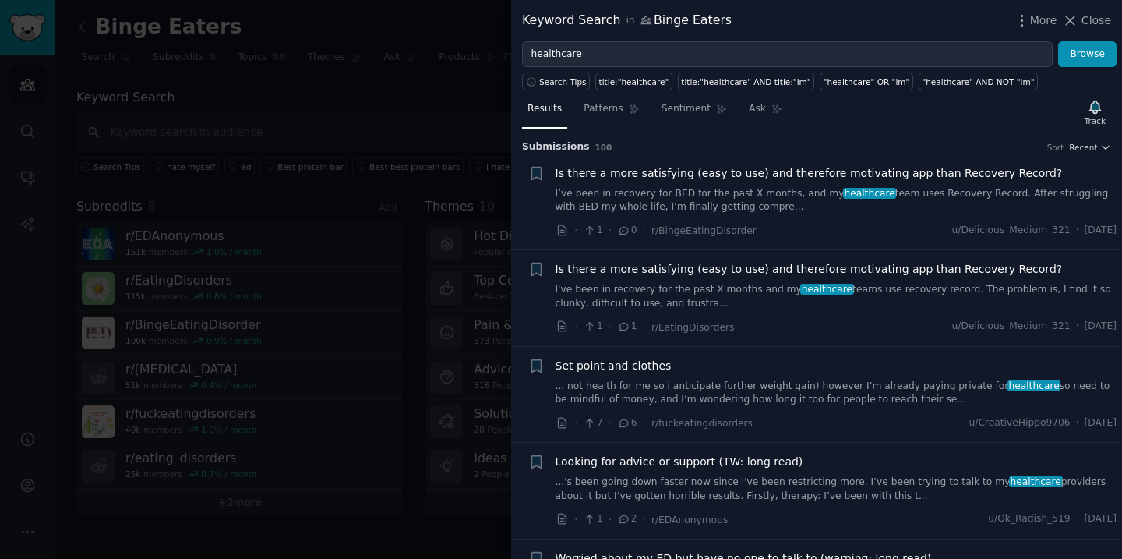
click at [1086, 26] on span "Close" at bounding box center [1097, 20] width 30 height 16
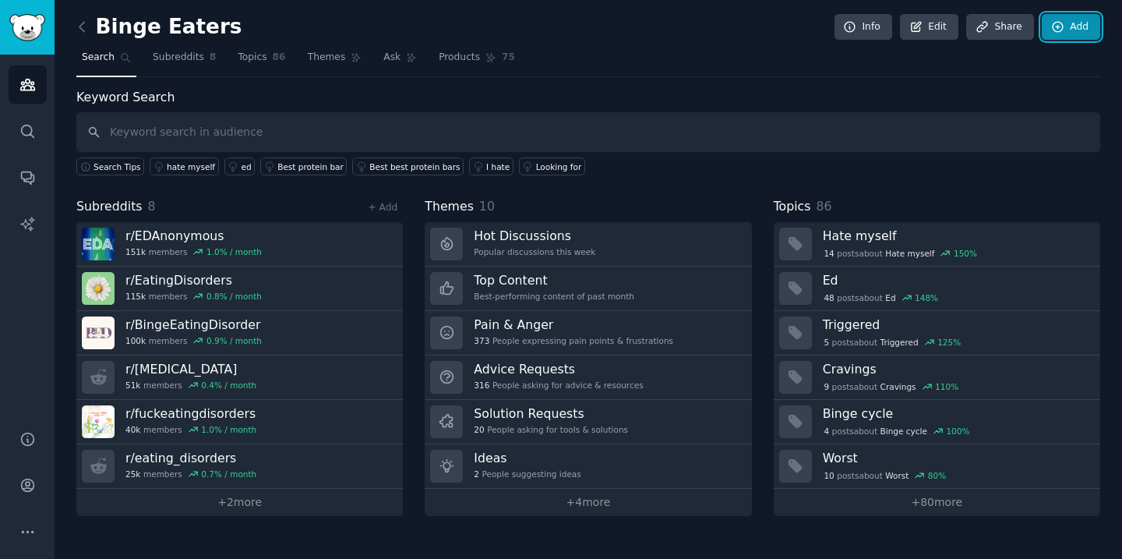
click at [1089, 22] on link "Add" at bounding box center [1071, 27] width 58 height 26
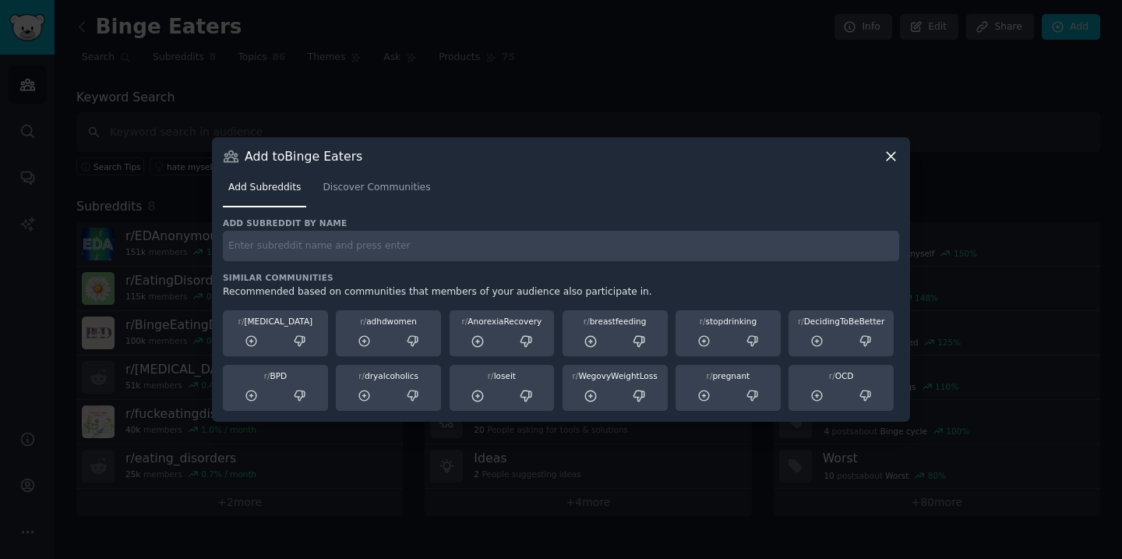
click at [895, 154] on icon at bounding box center [891, 156] width 16 height 16
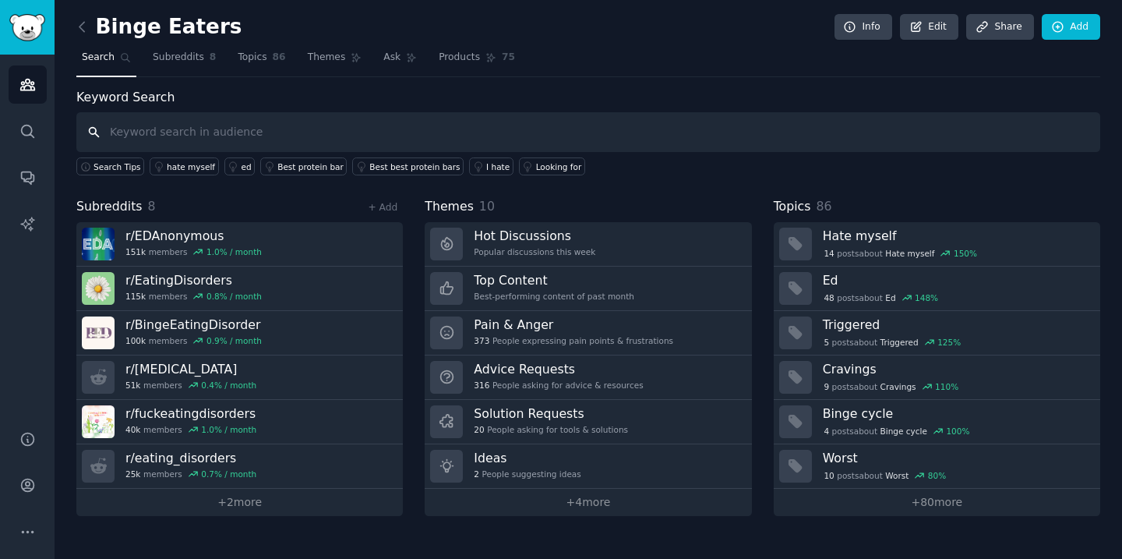
click at [229, 132] on input "text" at bounding box center [588, 132] width 1024 height 40
click at [86, 163] on icon "button" at bounding box center [85, 166] width 11 height 11
click at [148, 129] on input "healthcare" at bounding box center [588, 132] width 1024 height 40
click at [182, 131] on input "healthcare" at bounding box center [588, 132] width 1024 height 40
type input "healthcare or treatment"
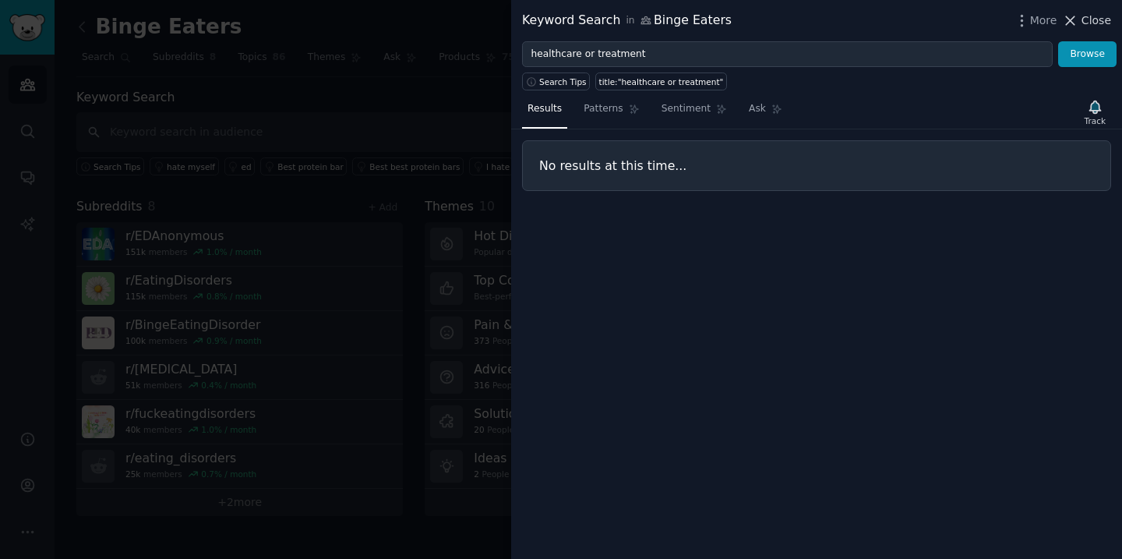
click at [1094, 18] on span "Close" at bounding box center [1097, 20] width 30 height 16
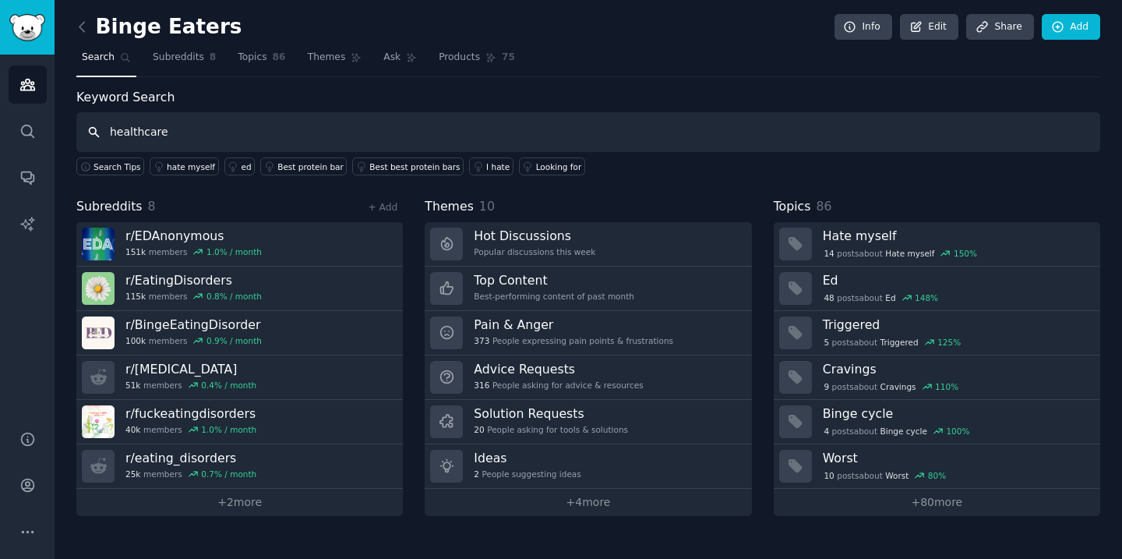
type input "healthcare"
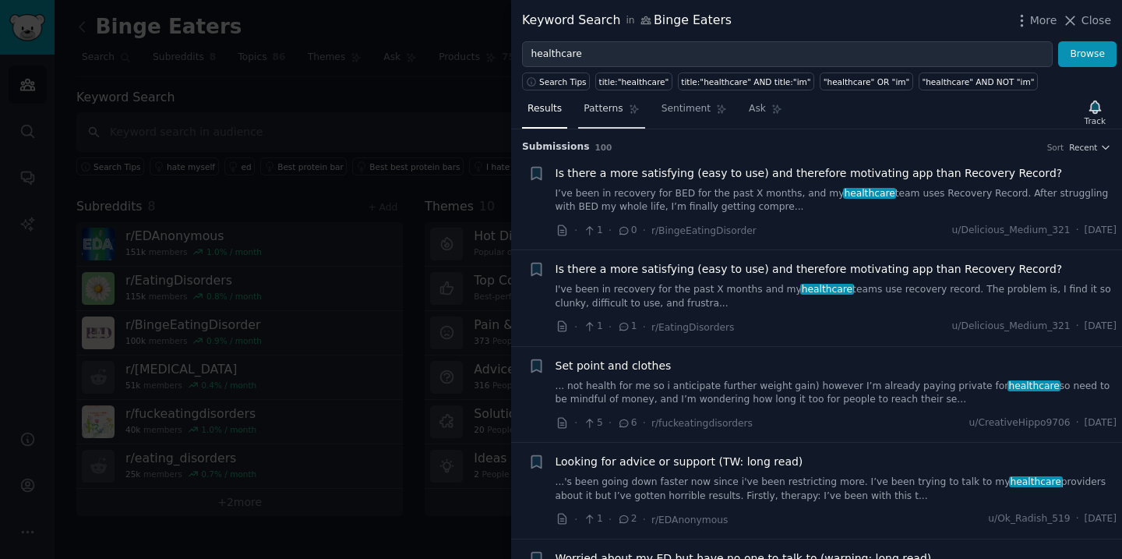
click at [592, 104] on span "Patterns" at bounding box center [603, 109] width 39 height 14
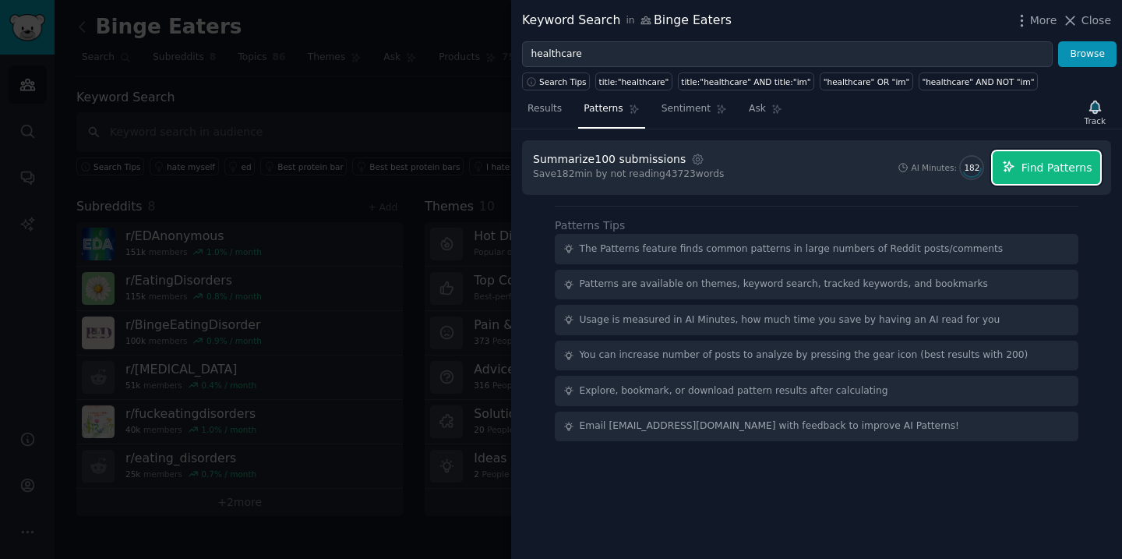
click at [1041, 157] on button "Find Patterns" at bounding box center [1047, 167] width 108 height 33
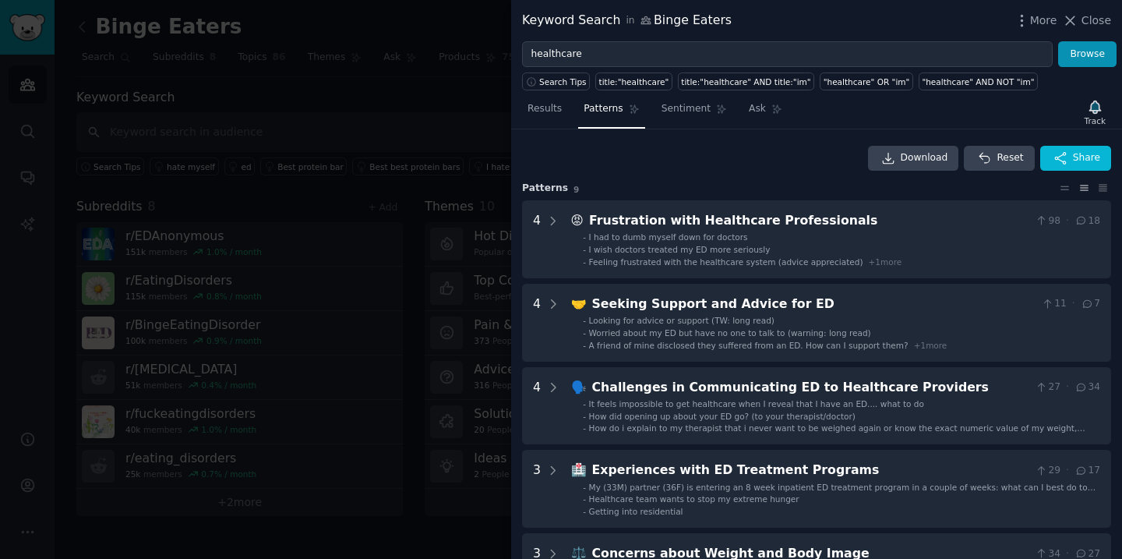
click at [1068, 15] on icon at bounding box center [1070, 20] width 16 height 16
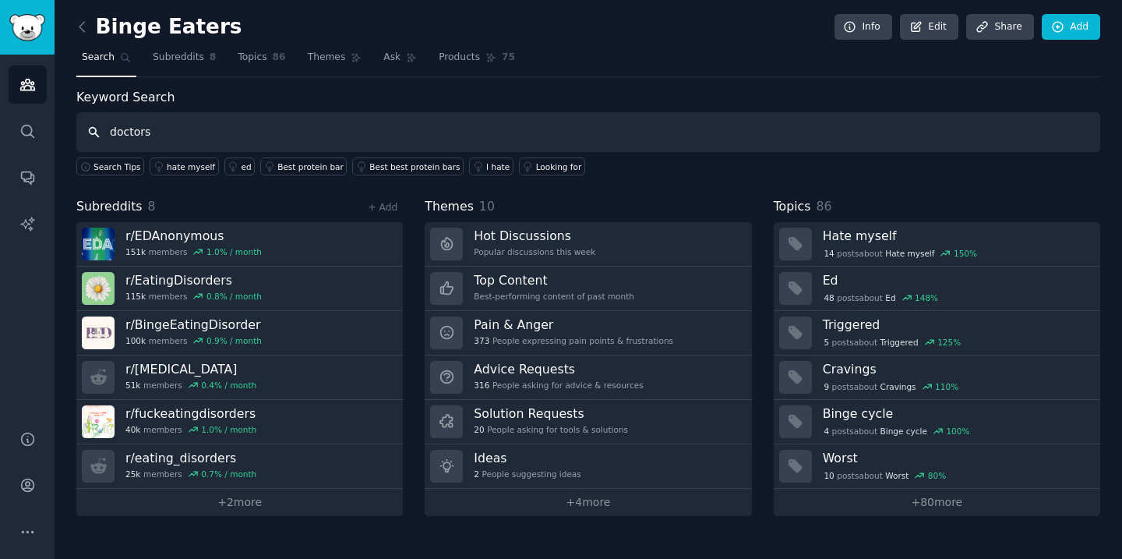
type input "doctors"
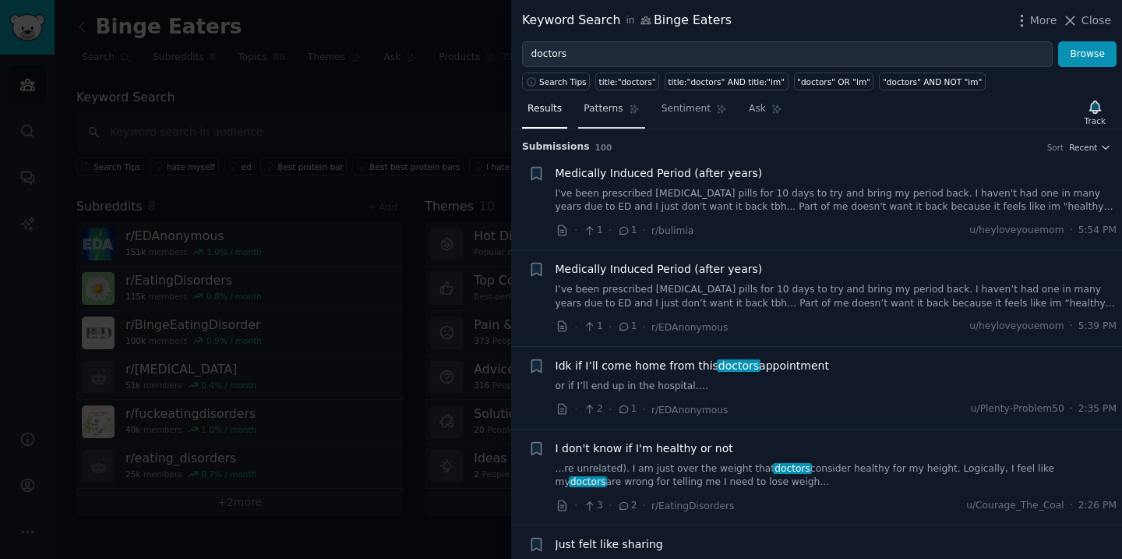
click at [614, 104] on span "Patterns" at bounding box center [603, 109] width 39 height 14
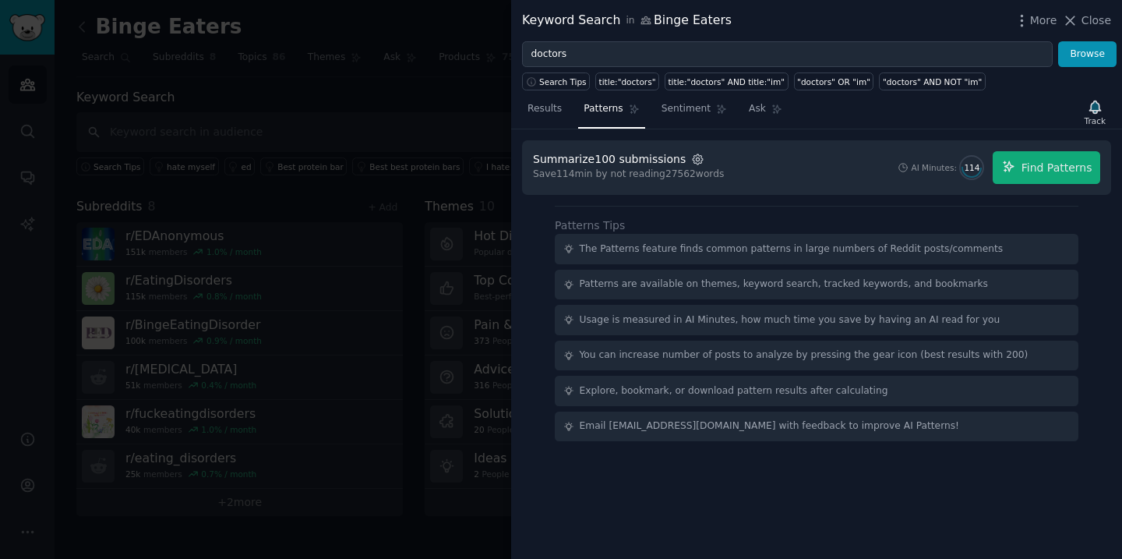
click at [691, 156] on icon "button" at bounding box center [698, 160] width 14 height 14
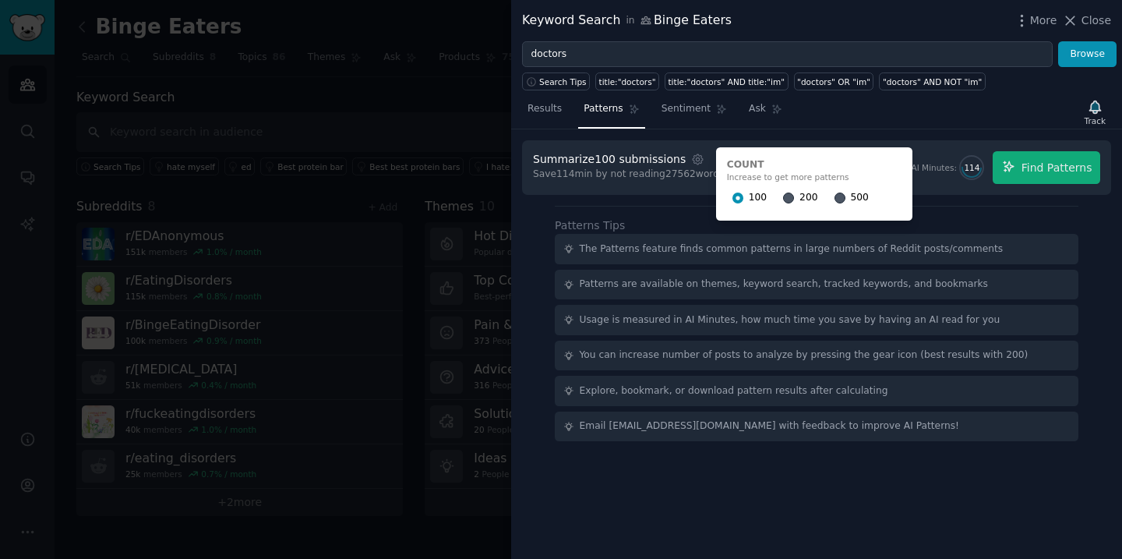
click at [783, 191] on div at bounding box center [788, 198] width 11 height 14
click at [783, 195] on input "200" at bounding box center [788, 197] width 11 height 11
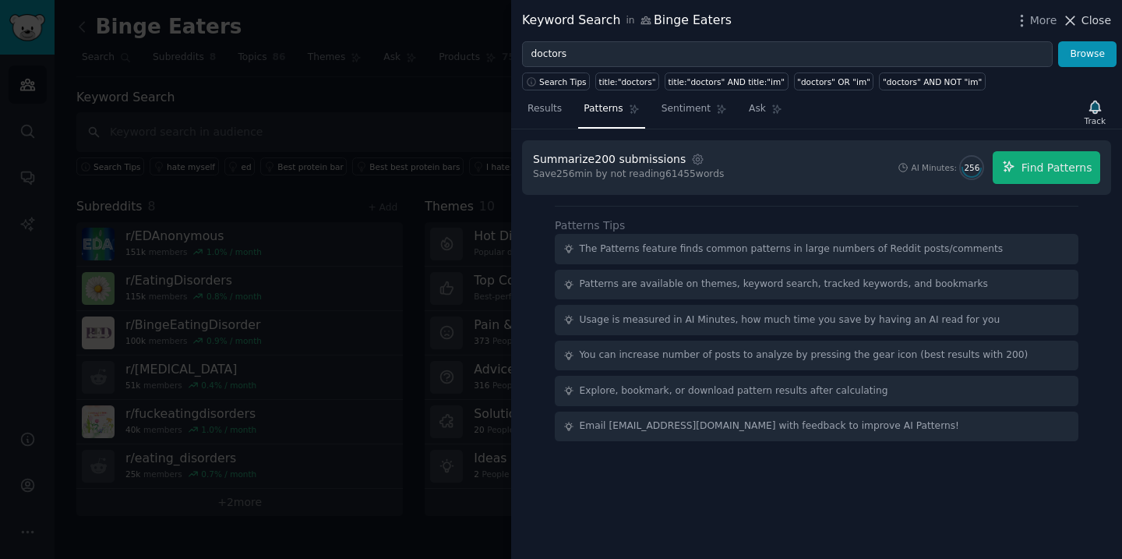
click at [1082, 17] on span "Close" at bounding box center [1097, 20] width 30 height 16
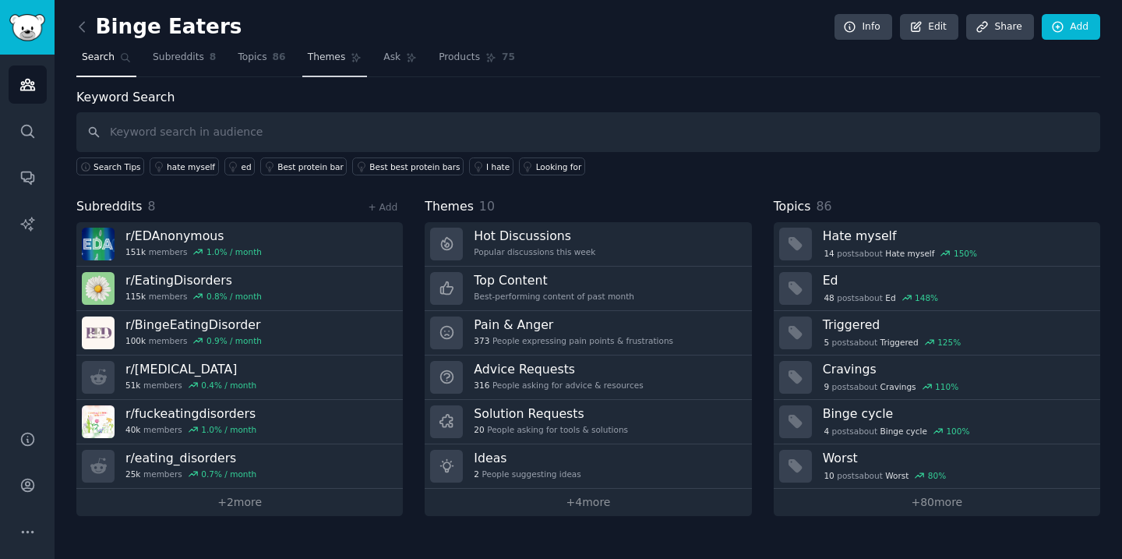
click at [310, 58] on span "Themes" at bounding box center [327, 58] width 38 height 14
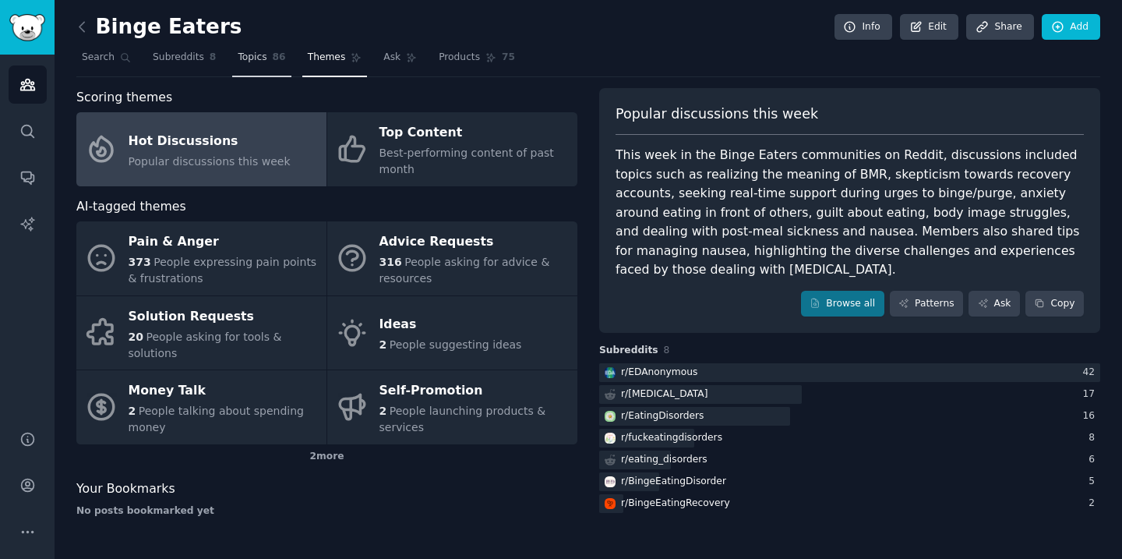
click at [253, 61] on span "Topics" at bounding box center [252, 58] width 29 height 14
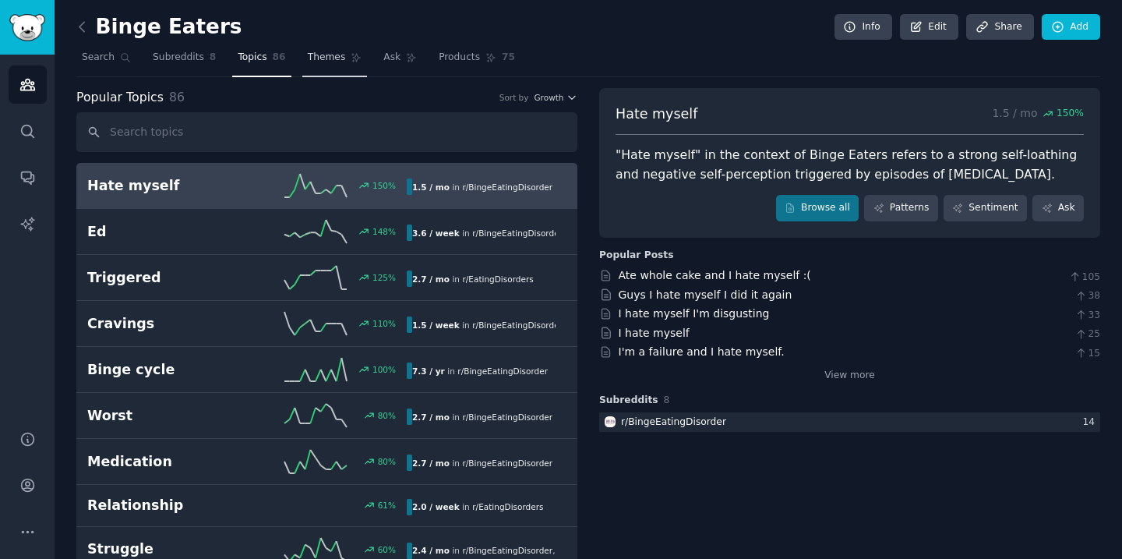
click at [324, 59] on span "Themes" at bounding box center [327, 58] width 38 height 14
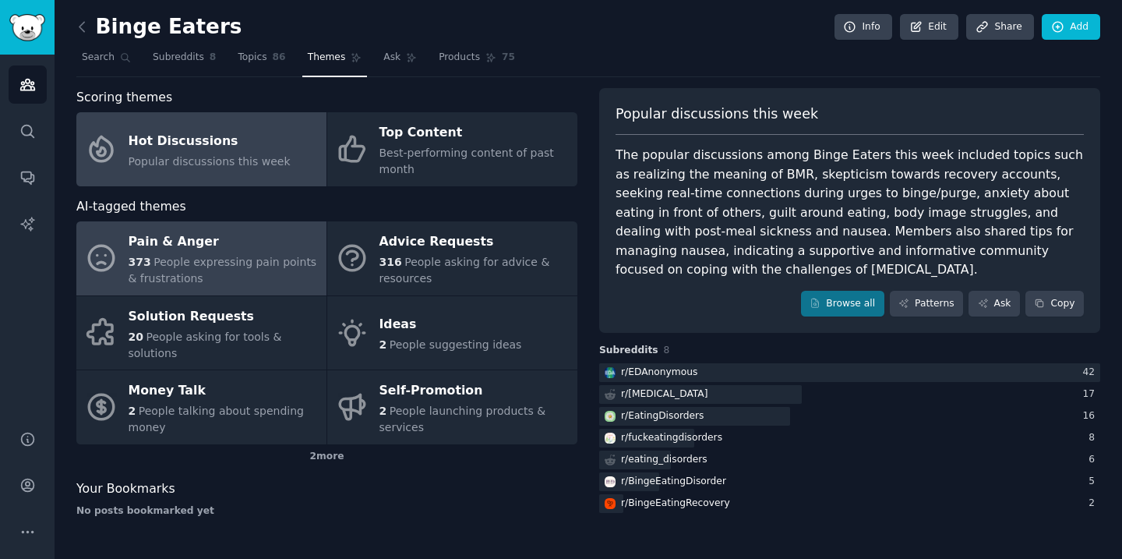
click at [226, 237] on div "Pain & Anger" at bounding box center [224, 242] width 190 height 25
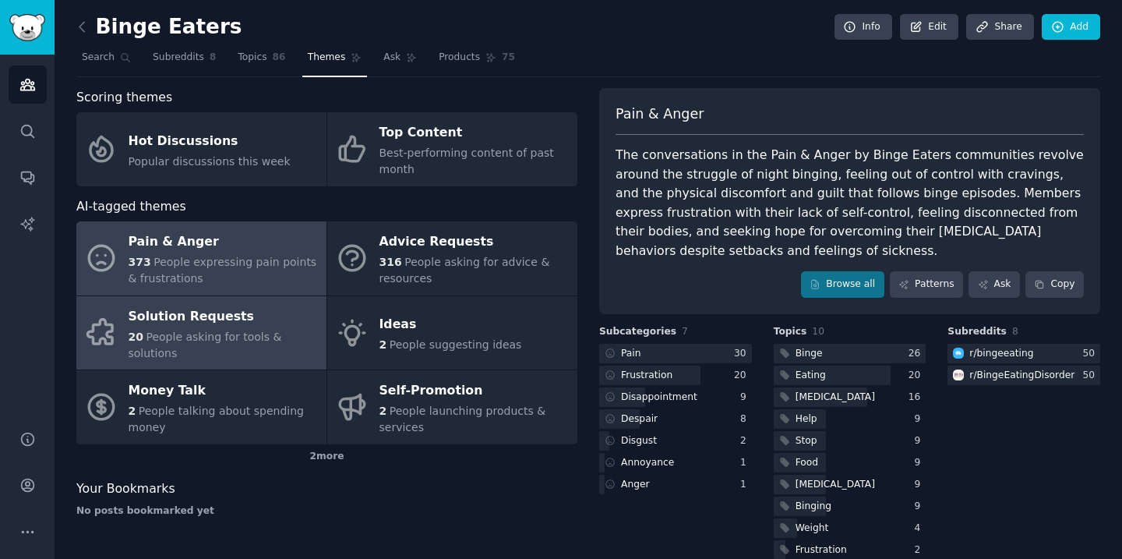
click at [239, 321] on div "Solution Requests" at bounding box center [224, 316] width 190 height 25
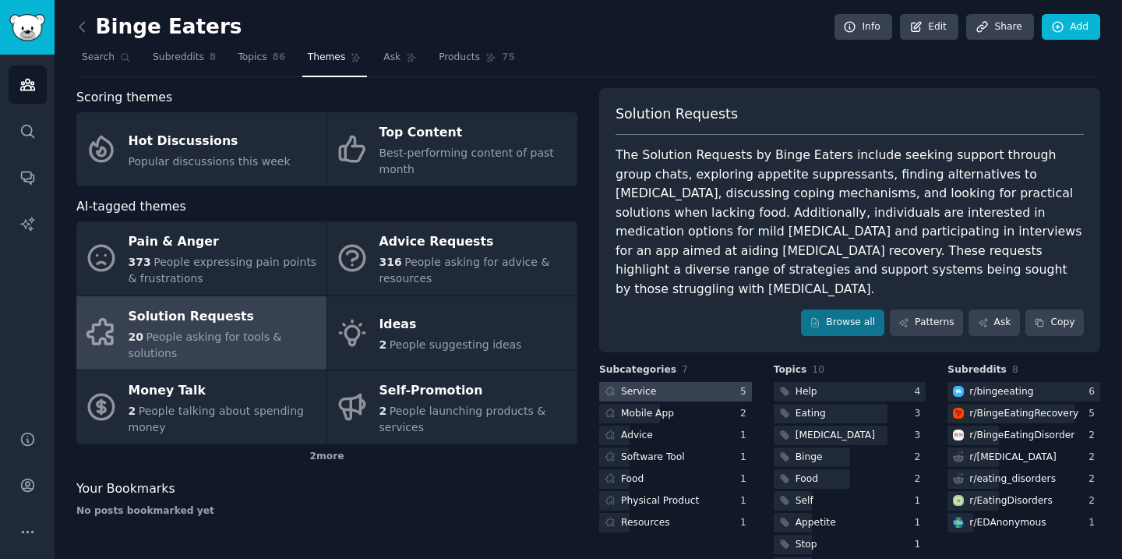
click at [634, 385] on div "Service" at bounding box center [638, 392] width 35 height 14
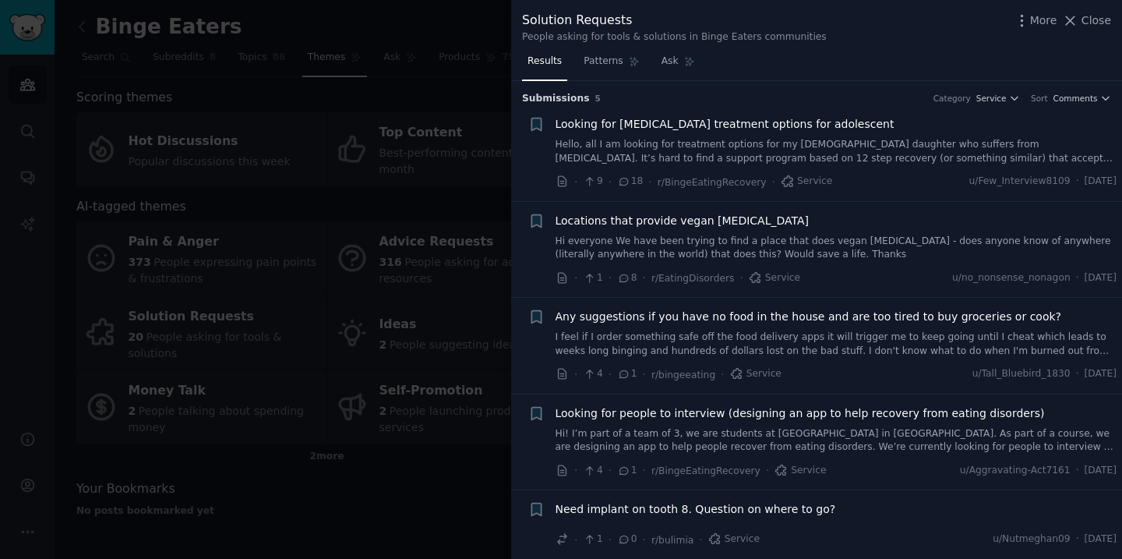
click at [831, 450] on link "Hi! I’m part of a team of 3, we are students at [GEOGRAPHIC_DATA] in [GEOGRAPHI…" at bounding box center [837, 440] width 562 height 27
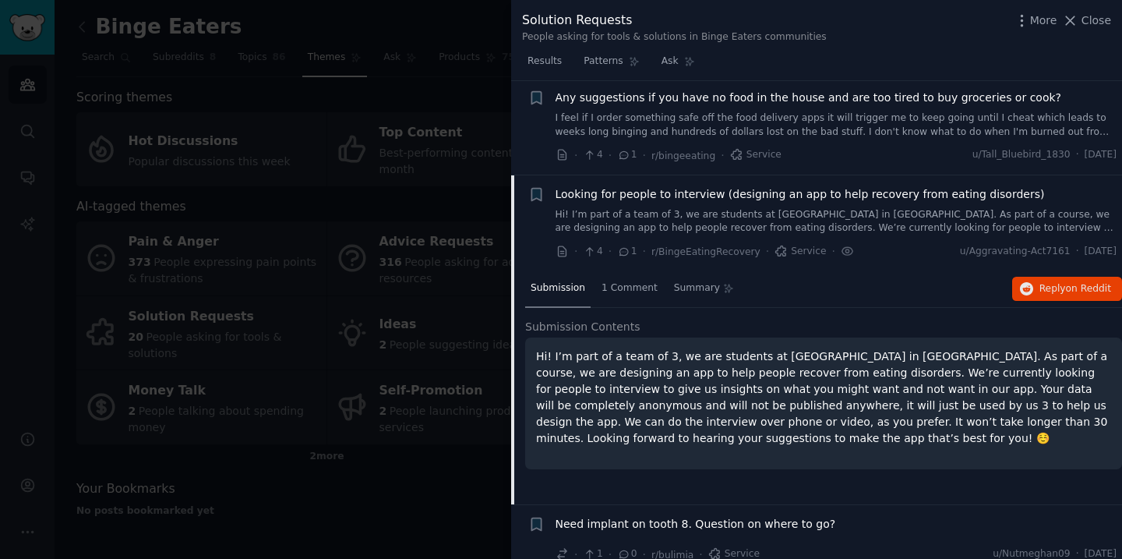
scroll to position [217, 0]
click at [824, 230] on link "Hi! I’m part of a team of 3, we are students at [GEOGRAPHIC_DATA] in [GEOGRAPHI…" at bounding box center [837, 223] width 562 height 27
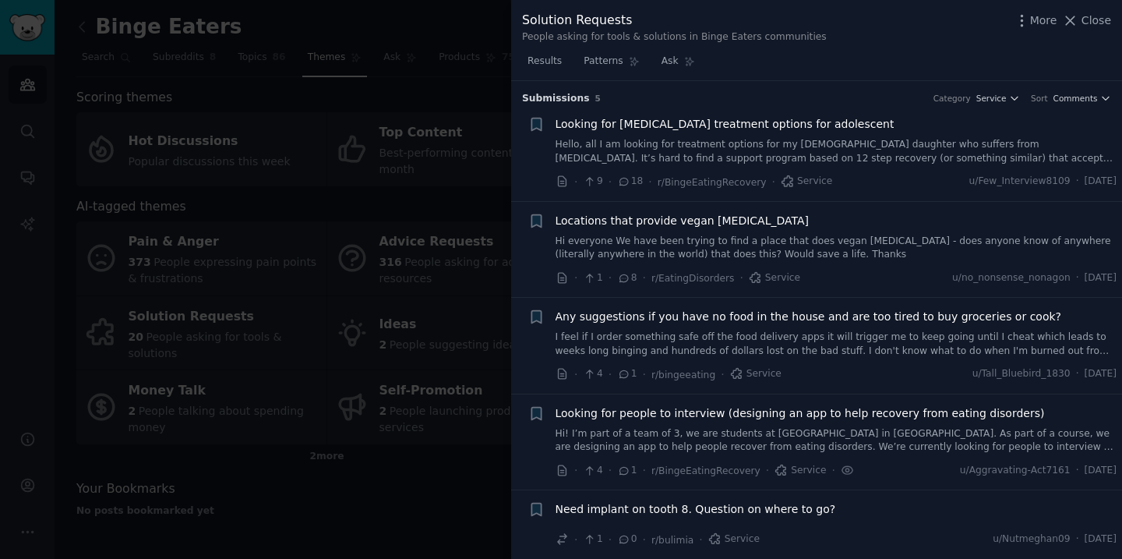
click at [1093, 21] on span "Close" at bounding box center [1097, 20] width 30 height 16
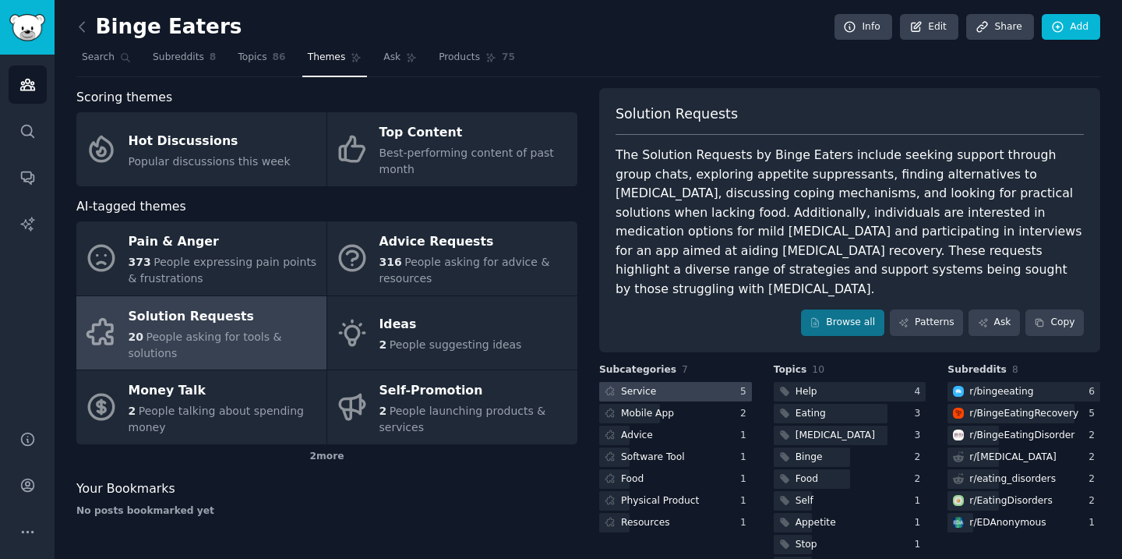
click at [653, 382] on div "Service" at bounding box center [629, 391] width 60 height 19
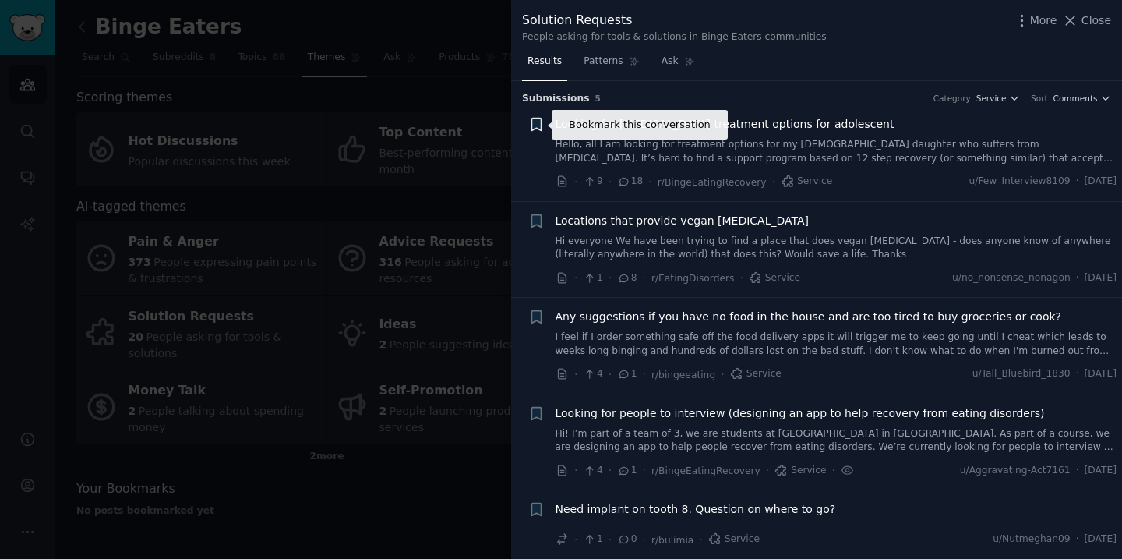
click at [538, 128] on icon "button" at bounding box center [535, 124] width 9 height 12
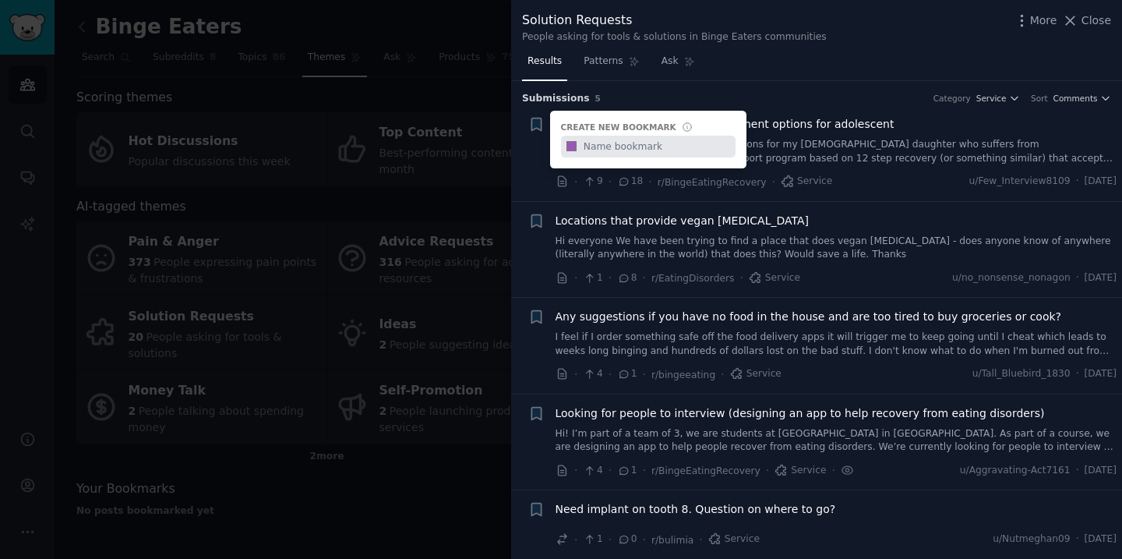
click at [782, 100] on h3 "Submission s 5 Category Service Sort Comments" at bounding box center [816, 99] width 589 height 14
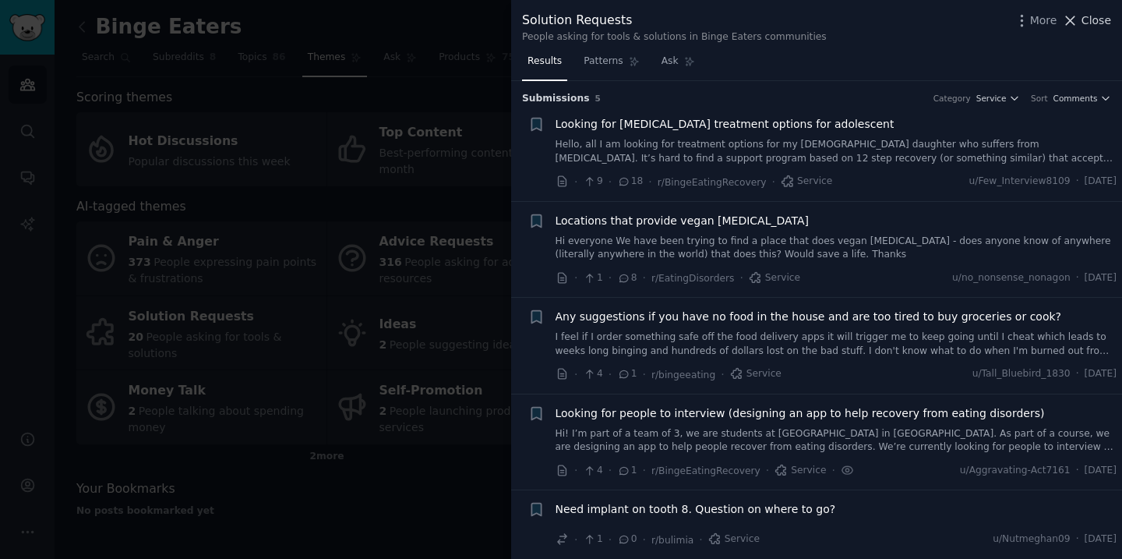
click at [1093, 21] on span "Close" at bounding box center [1097, 20] width 30 height 16
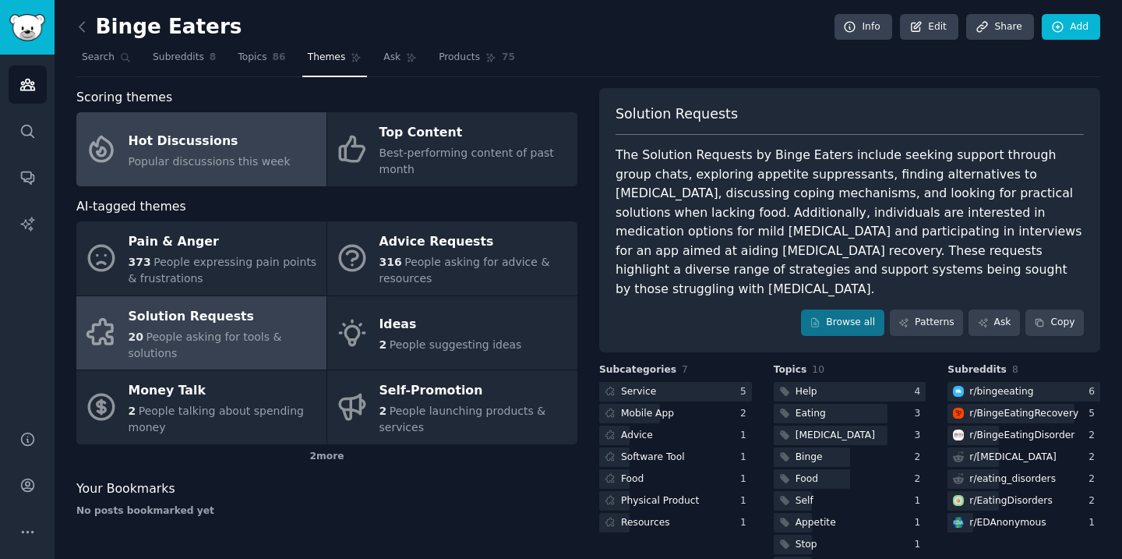
click at [206, 139] on div "Hot Discussions" at bounding box center [210, 141] width 162 height 25
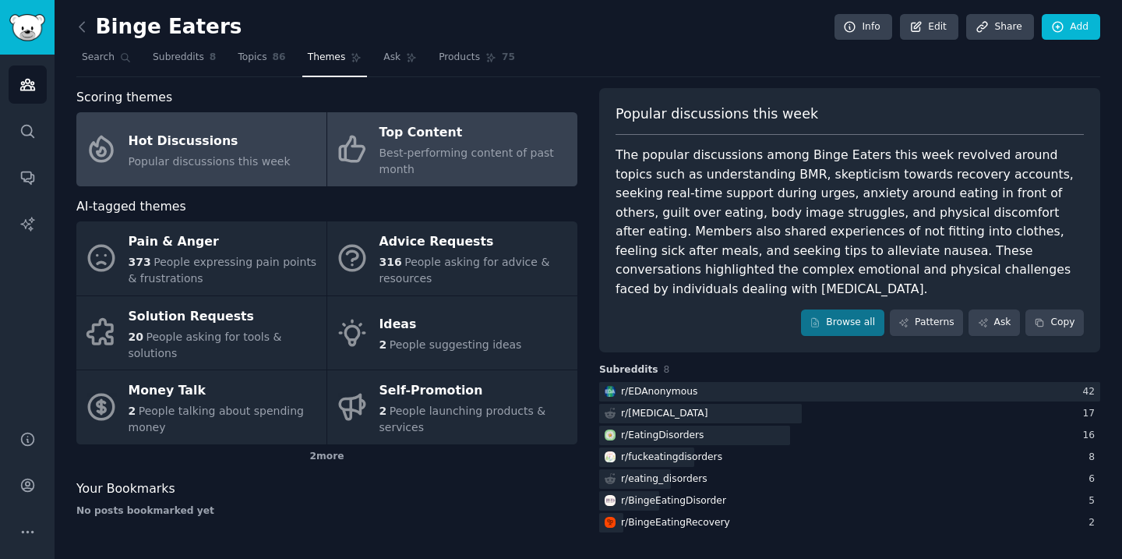
click at [439, 140] on div "Top Content" at bounding box center [474, 133] width 190 height 25
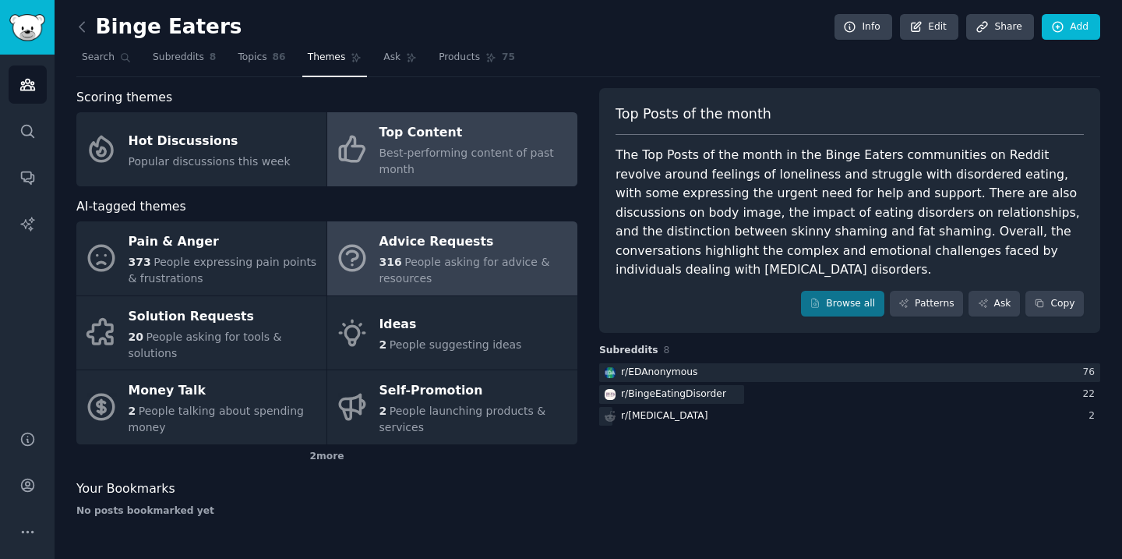
click at [486, 238] on div "Advice Requests" at bounding box center [474, 242] width 190 height 25
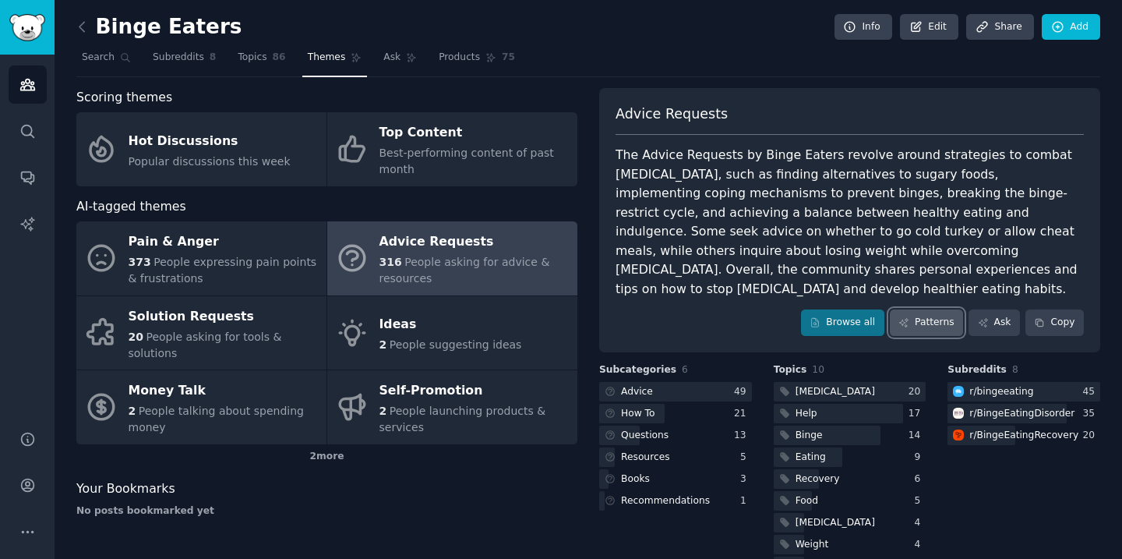
click at [934, 309] on link "Patterns" at bounding box center [926, 322] width 73 height 26
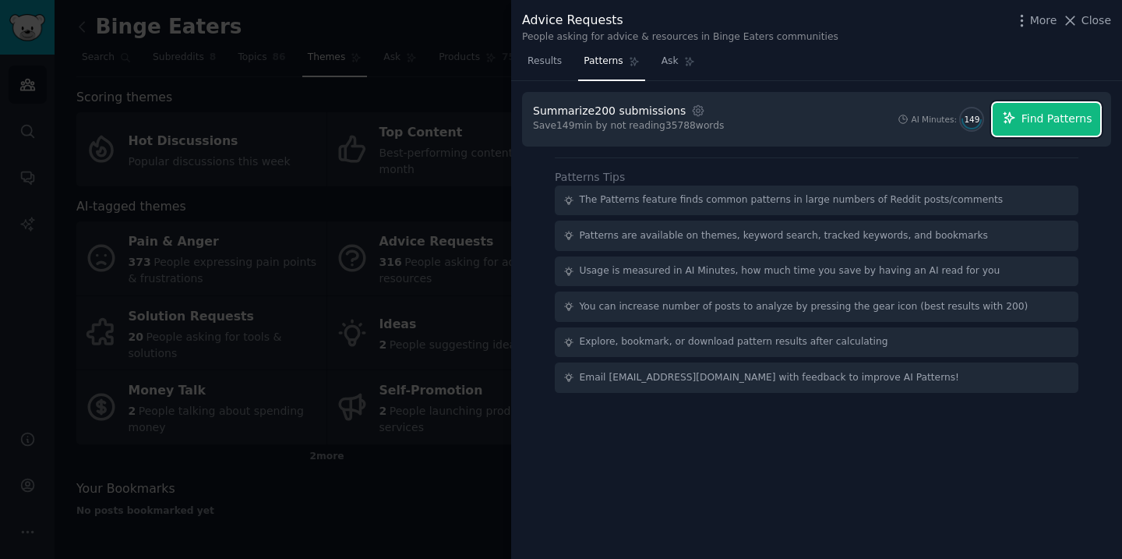
click at [1078, 123] on span "Find Patterns" at bounding box center [1057, 119] width 71 height 16
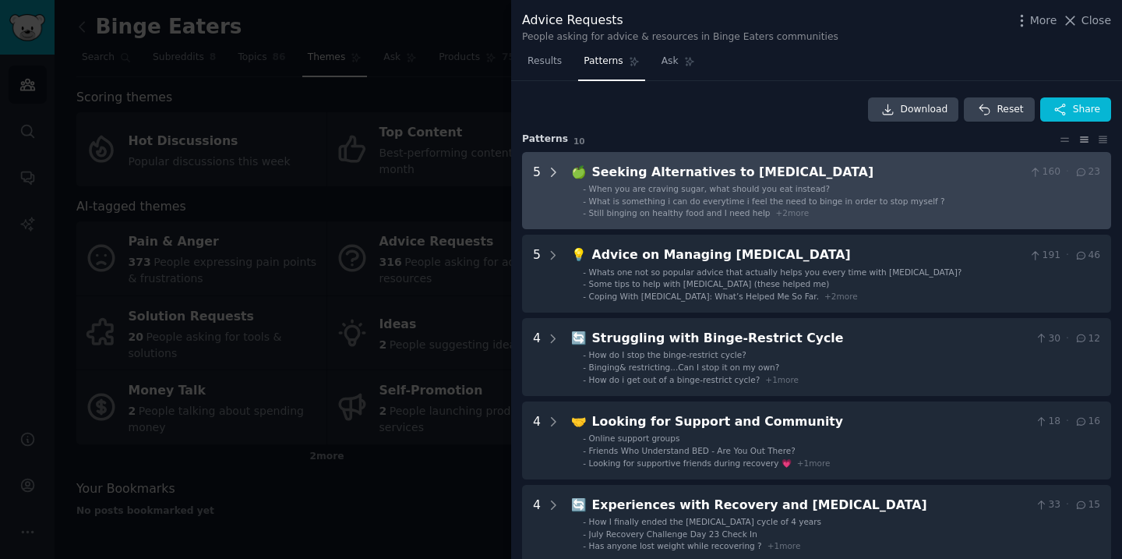
click at [552, 171] on icon at bounding box center [553, 172] width 14 height 14
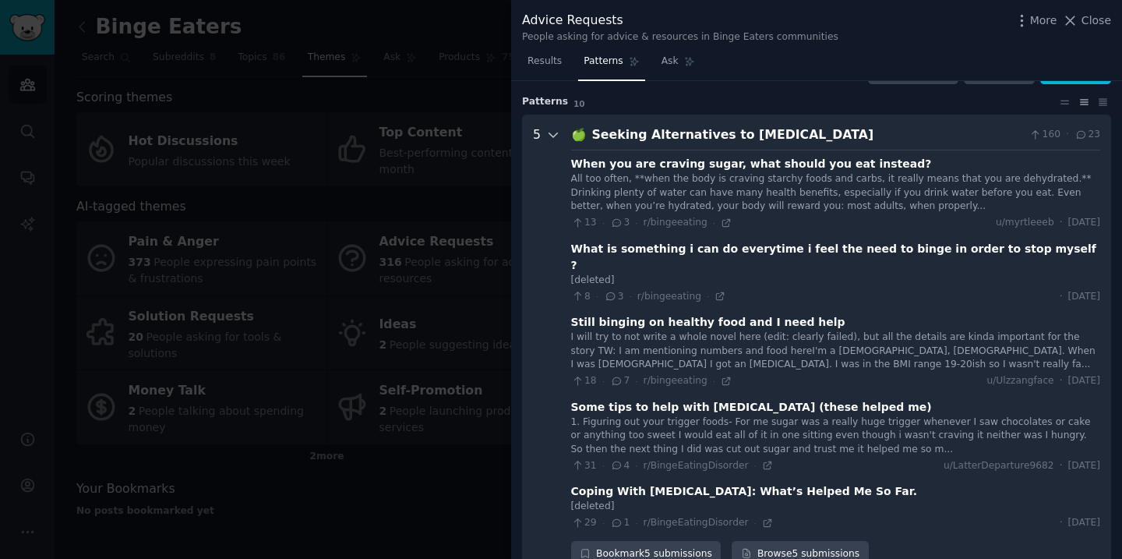
scroll to position [71, 0]
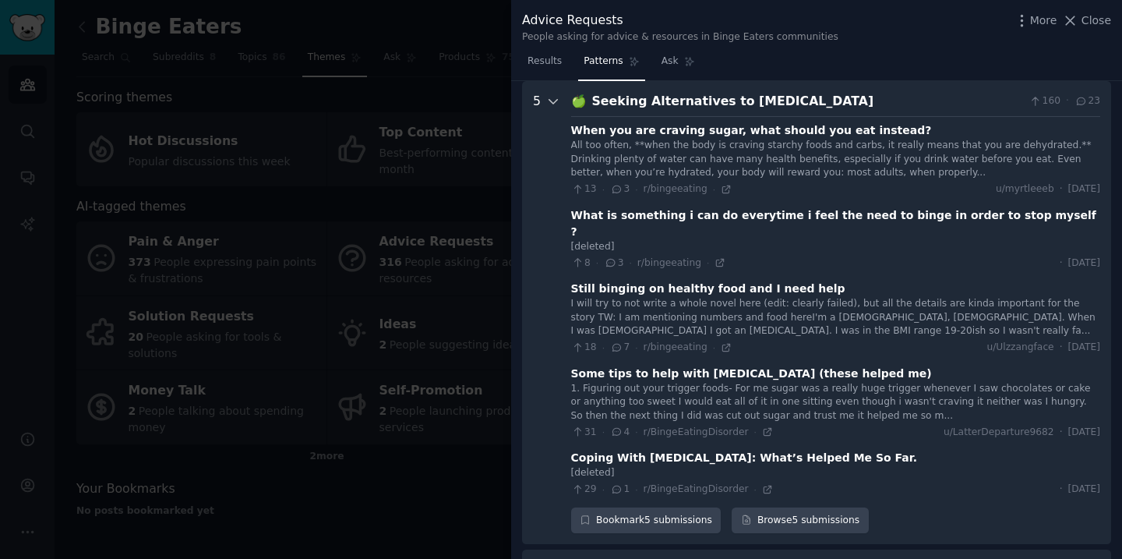
click at [556, 98] on icon at bounding box center [553, 101] width 14 height 14
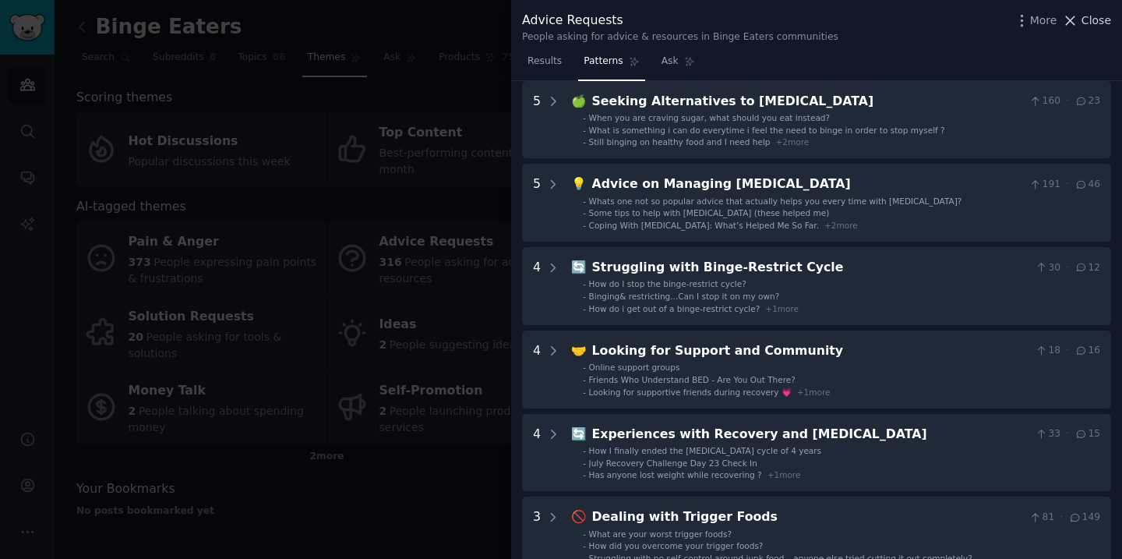
click at [1100, 19] on span "Close" at bounding box center [1097, 20] width 30 height 16
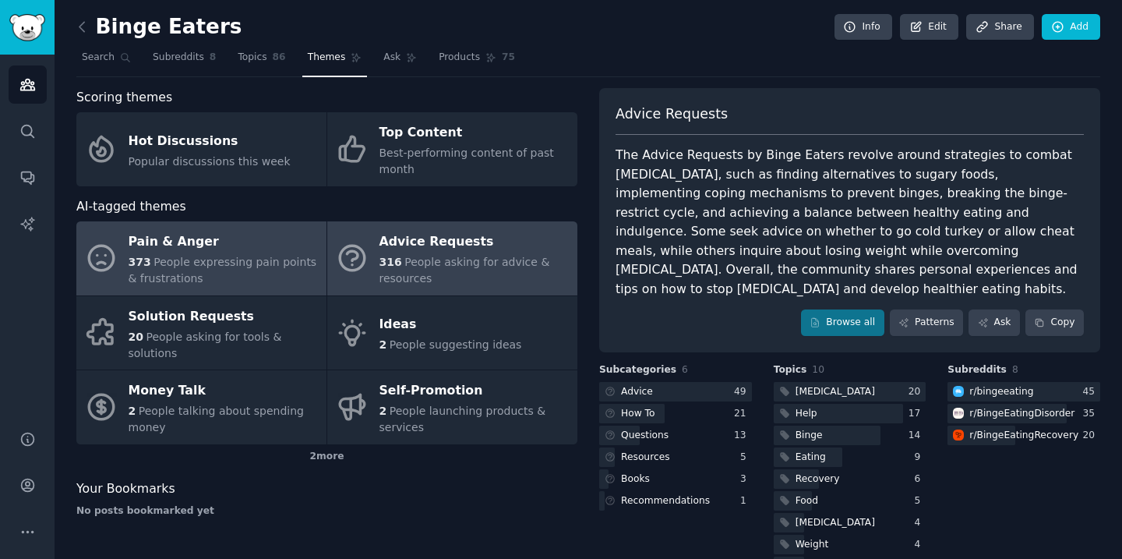
click at [264, 243] on div "Pain & Anger" at bounding box center [224, 242] width 190 height 25
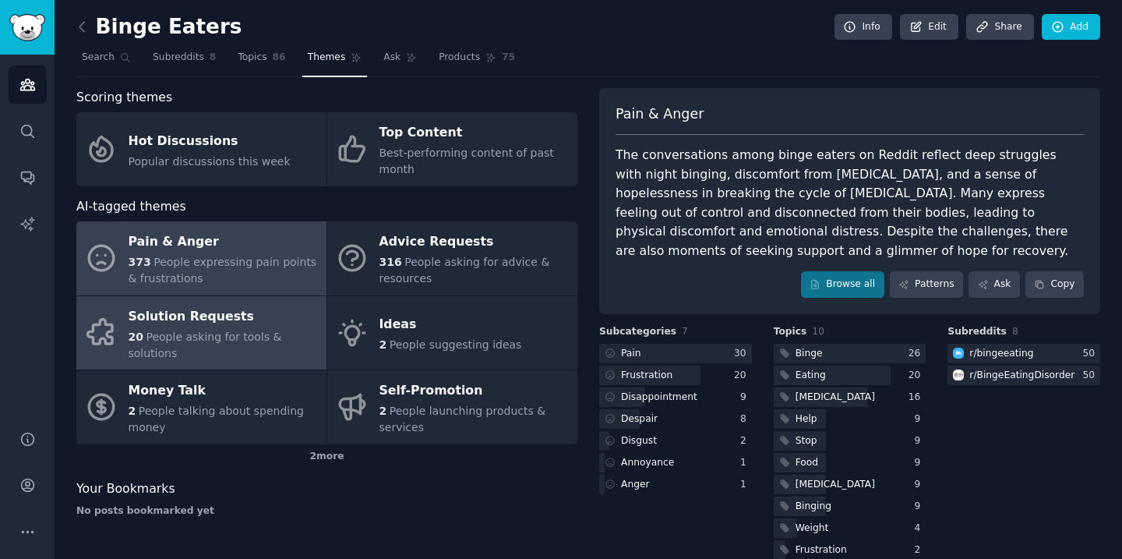
click at [242, 316] on div "Solution Requests" at bounding box center [224, 316] width 190 height 25
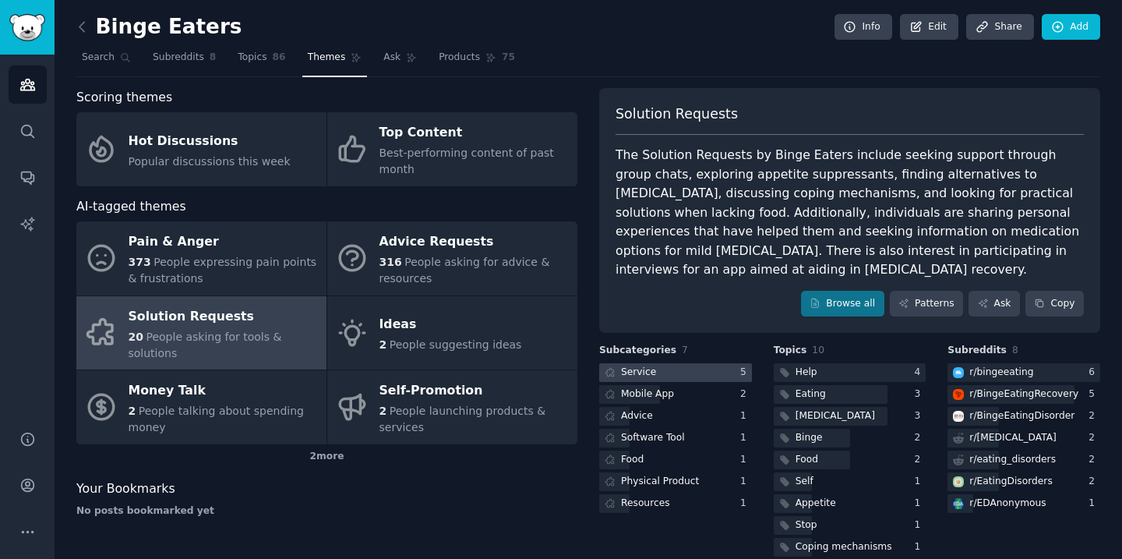
click at [683, 372] on div at bounding box center [675, 372] width 153 height 19
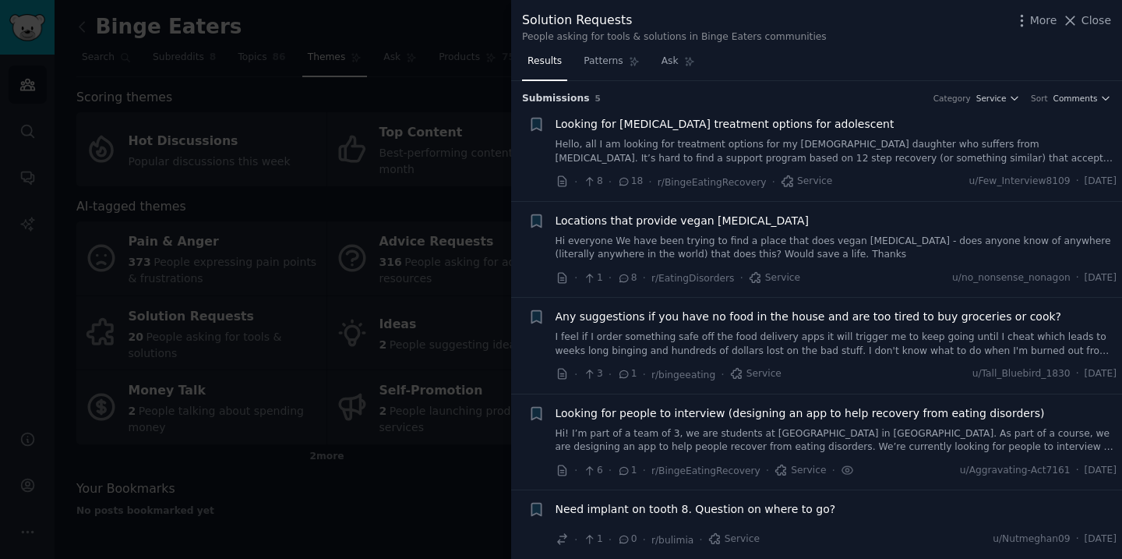
click at [719, 140] on link "Hello, all I am looking for treatment options for my [DEMOGRAPHIC_DATA] daughte…" at bounding box center [837, 151] width 562 height 27
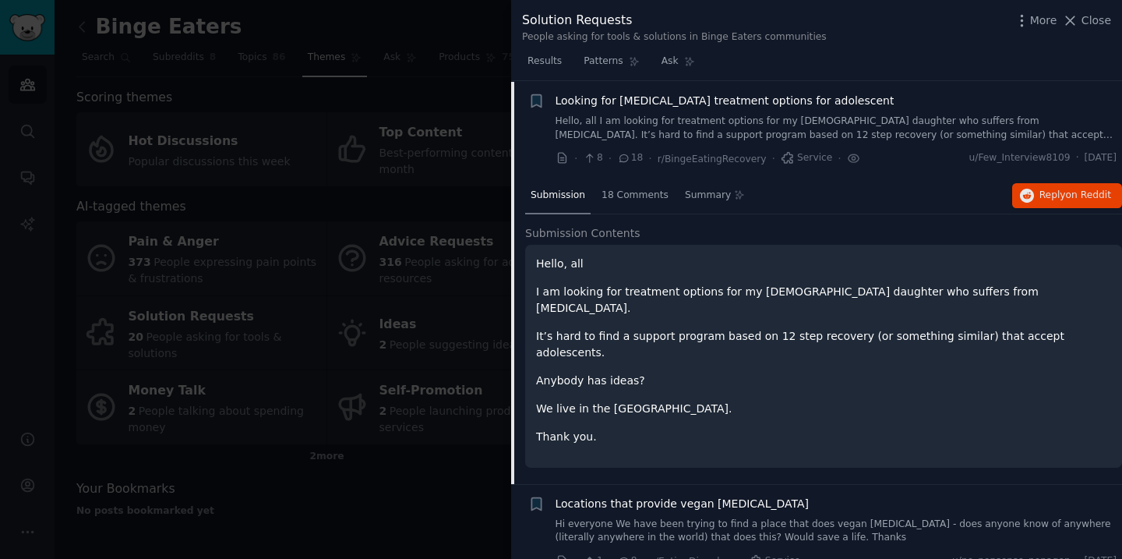
scroll to position [24, 0]
click at [719, 131] on link "Hello, all I am looking for treatment options for my [DEMOGRAPHIC_DATA] daughte…" at bounding box center [837, 127] width 562 height 27
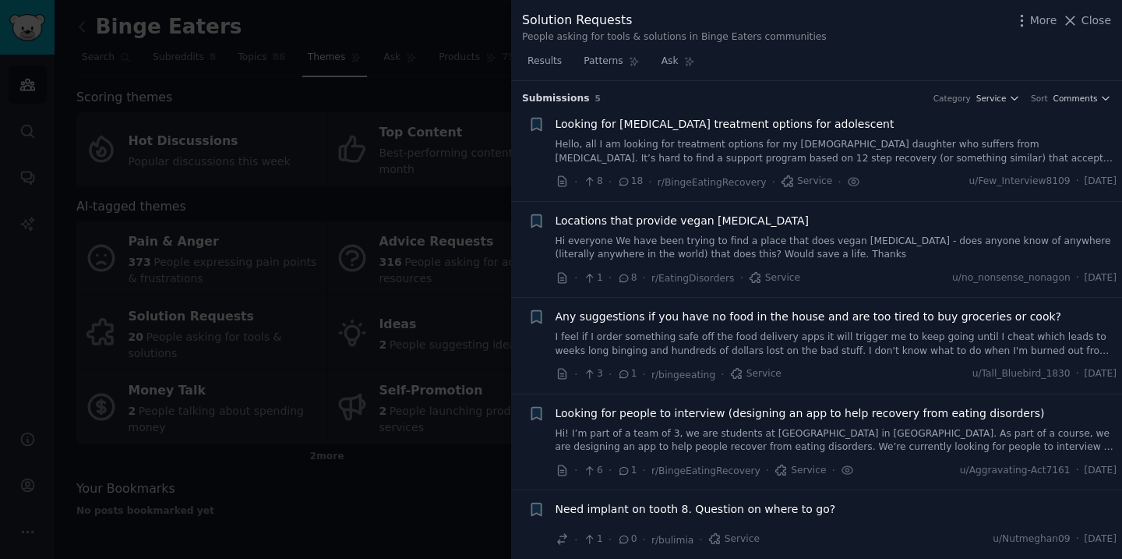
click at [689, 228] on span "Locations that provide vegan [MEDICAL_DATA]" at bounding box center [683, 221] width 254 height 16
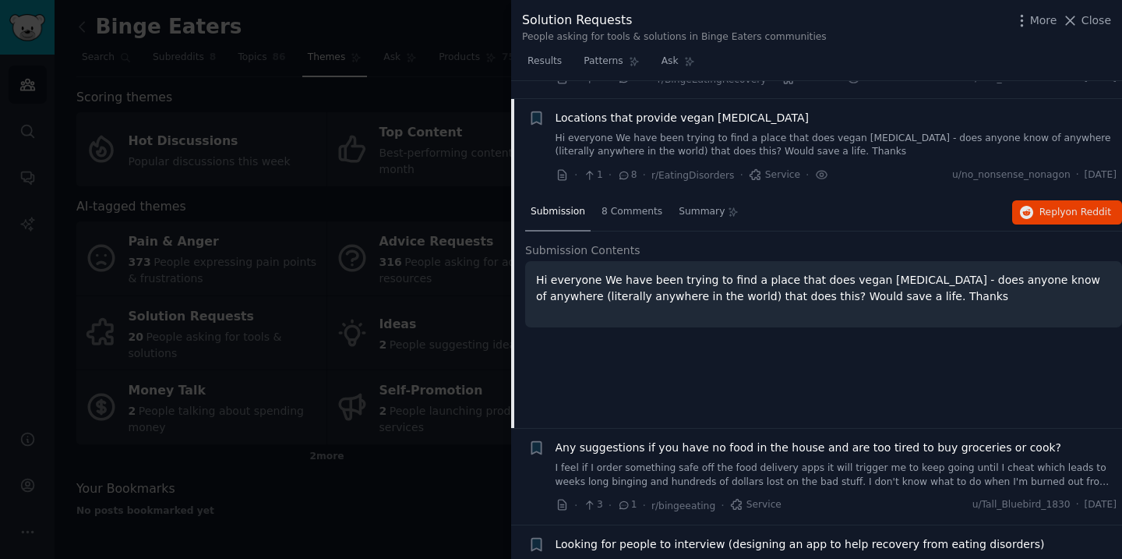
scroll to position [121, 0]
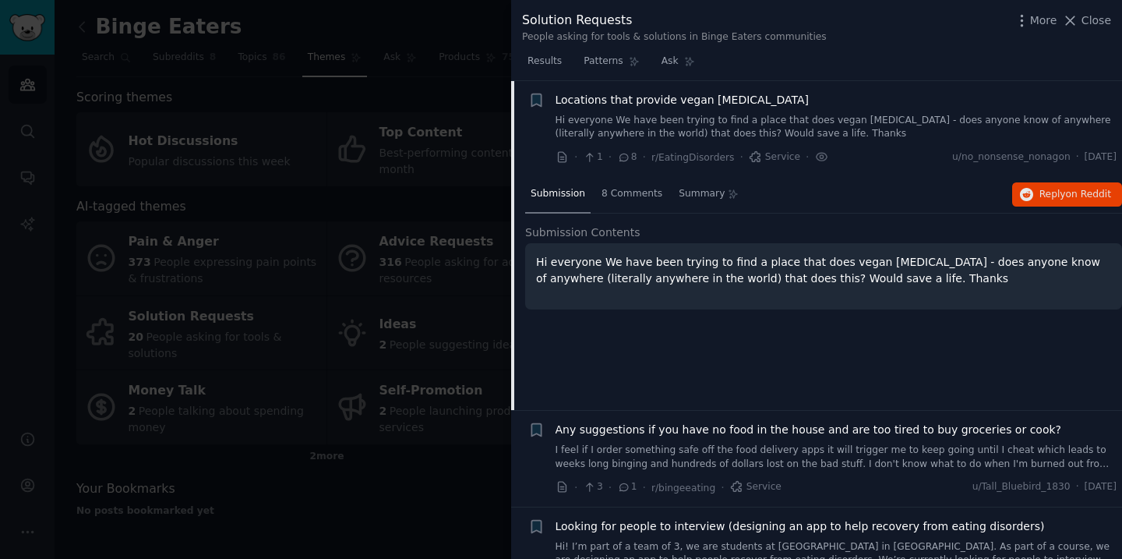
click at [697, 126] on link "Hi everyone We have been trying to find a place that does vegan [MEDICAL_DATA] …" at bounding box center [837, 127] width 562 height 27
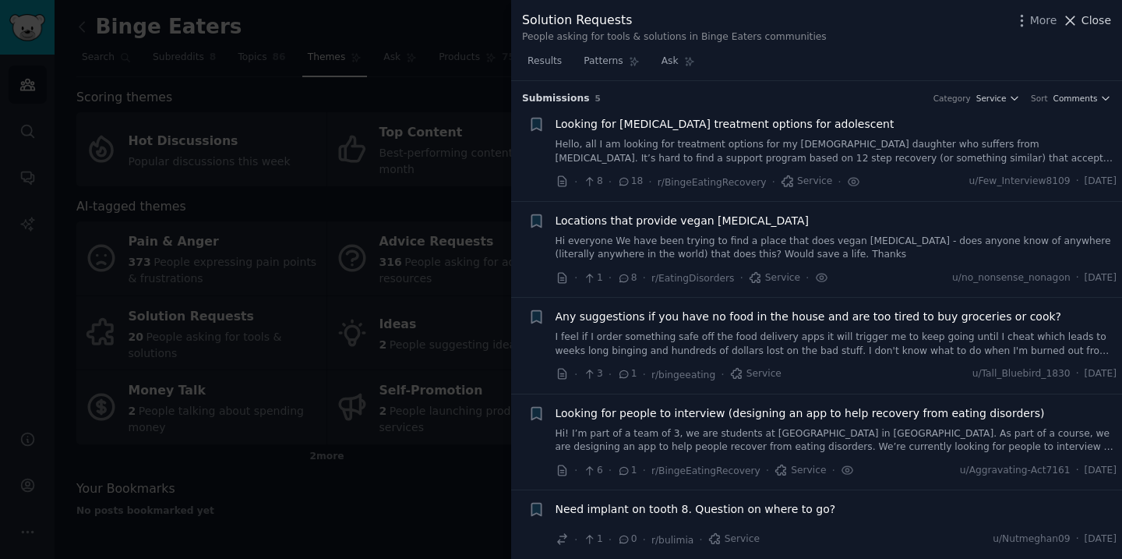
click at [1089, 24] on span "Close" at bounding box center [1097, 20] width 30 height 16
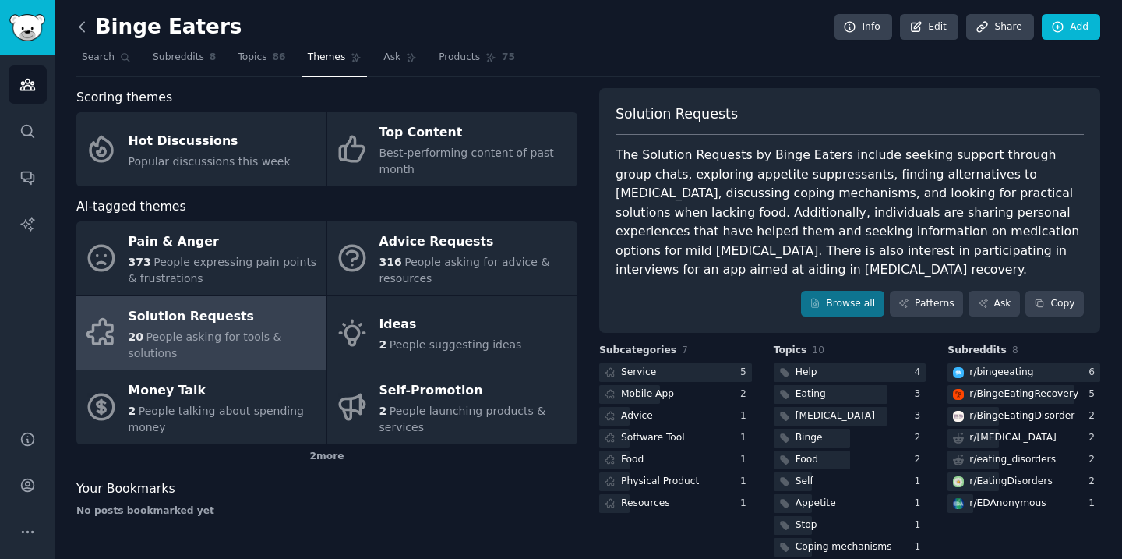
click at [85, 31] on icon at bounding box center [82, 27] width 16 height 16
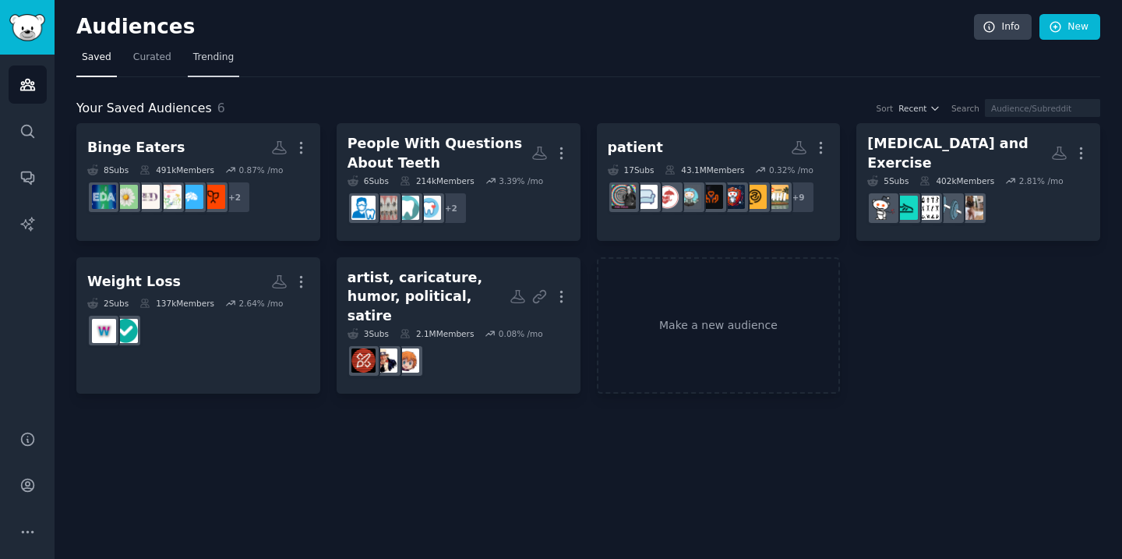
click at [222, 60] on span "Trending" at bounding box center [213, 58] width 41 height 14
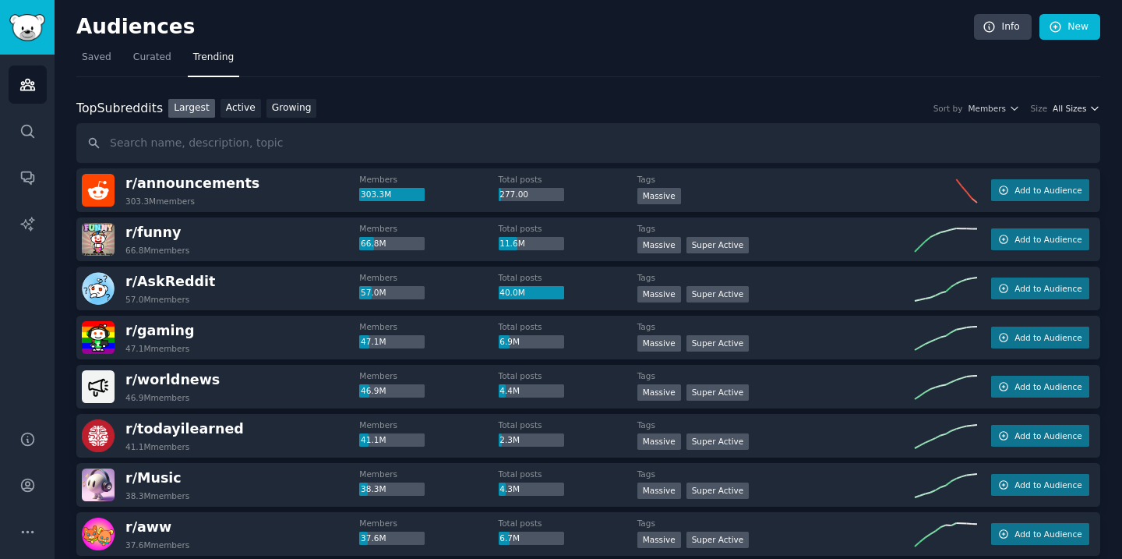
click at [1081, 112] on span "All Sizes" at bounding box center [1070, 108] width 34 height 11
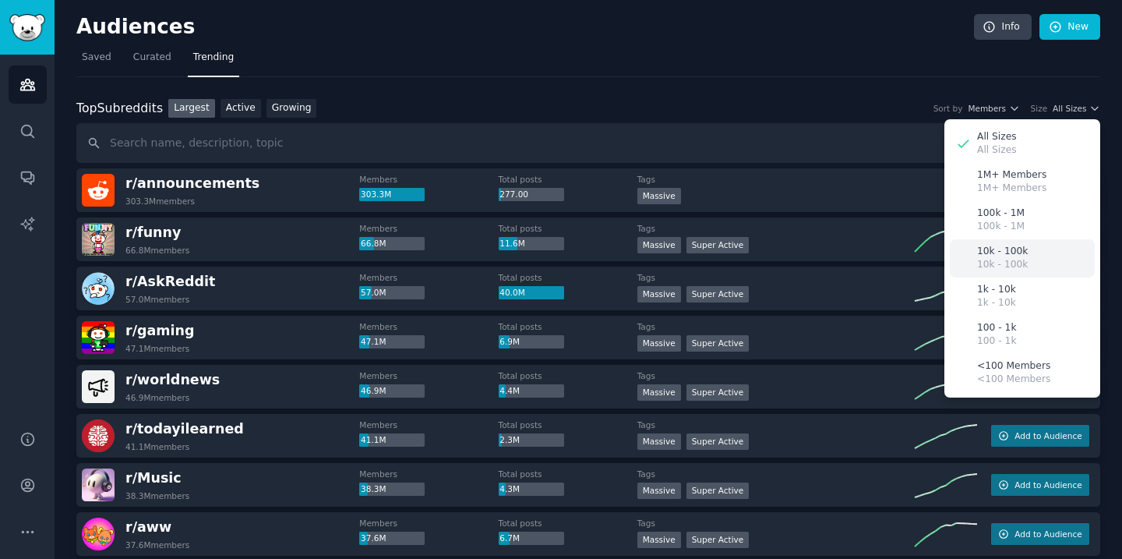
click at [1048, 245] on div "10k - 100k 10k - 100k" at bounding box center [1022, 258] width 145 height 38
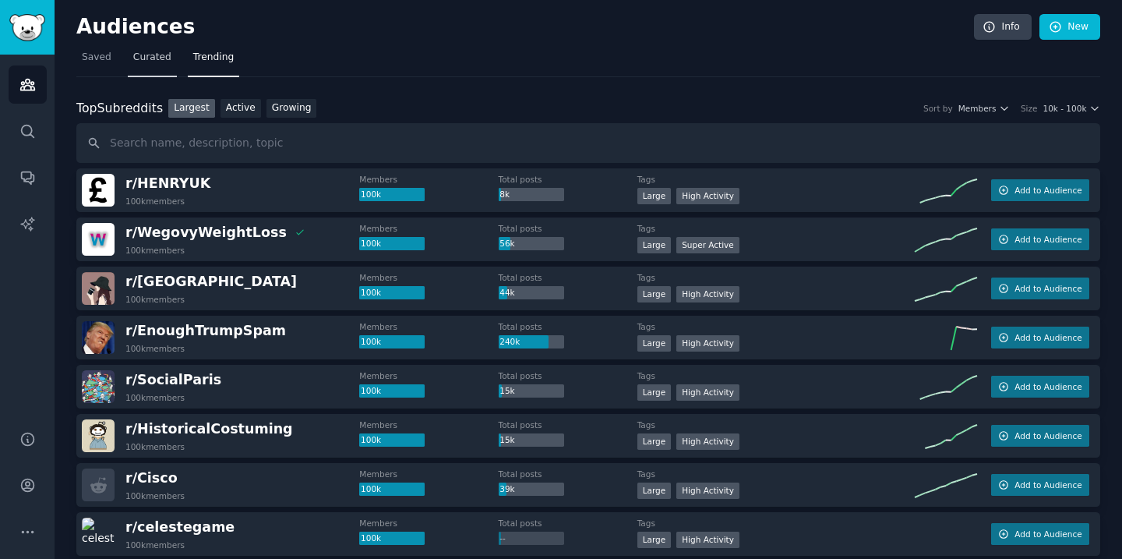
click at [137, 64] on span "Curated" at bounding box center [152, 58] width 38 height 14
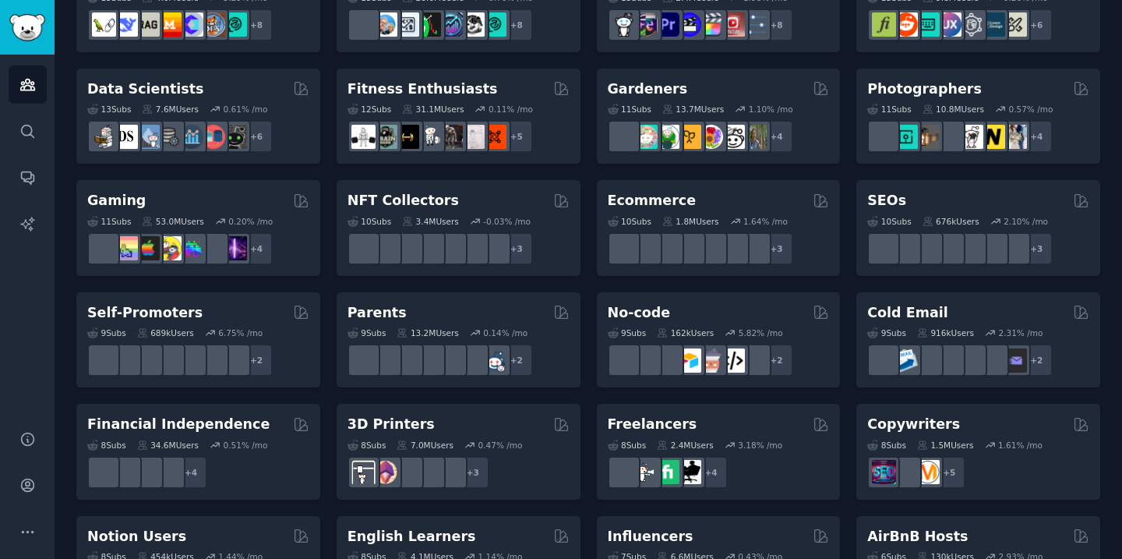
scroll to position [387, 0]
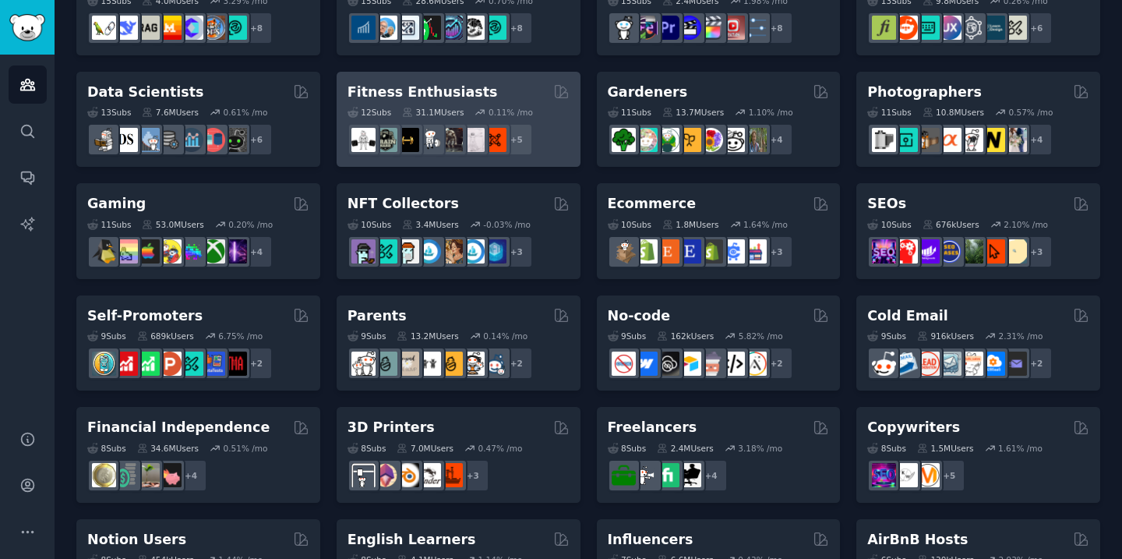
click at [486, 89] on div "Fitness Enthusiasts" at bounding box center [459, 92] width 222 height 19
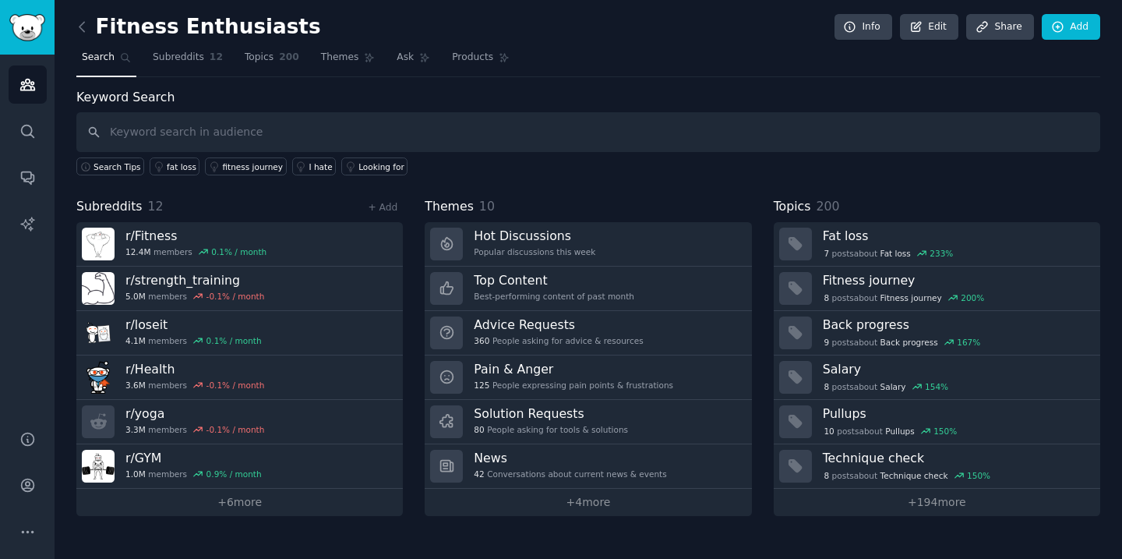
click at [454, 124] on input "text" at bounding box center [588, 132] width 1024 height 40
type input "h"
type input "healthcare"
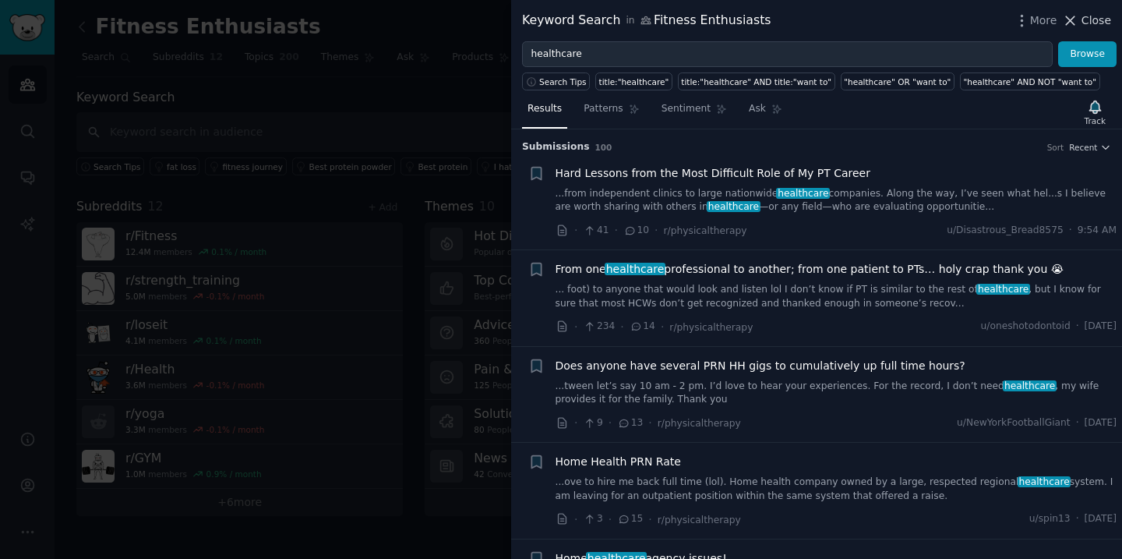
click at [1099, 23] on span "Close" at bounding box center [1097, 20] width 30 height 16
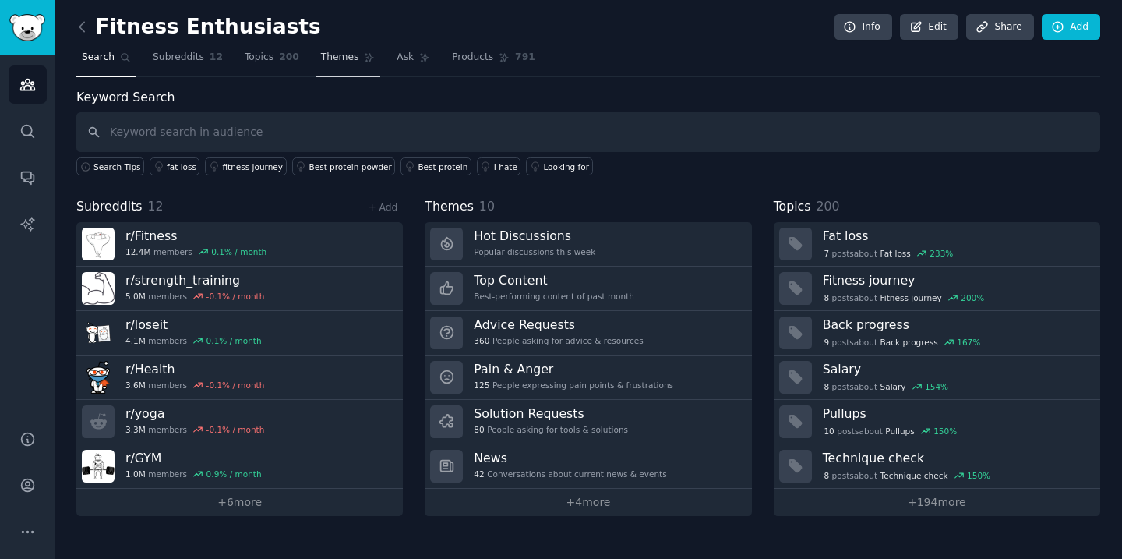
click at [338, 59] on span "Themes" at bounding box center [340, 58] width 38 height 14
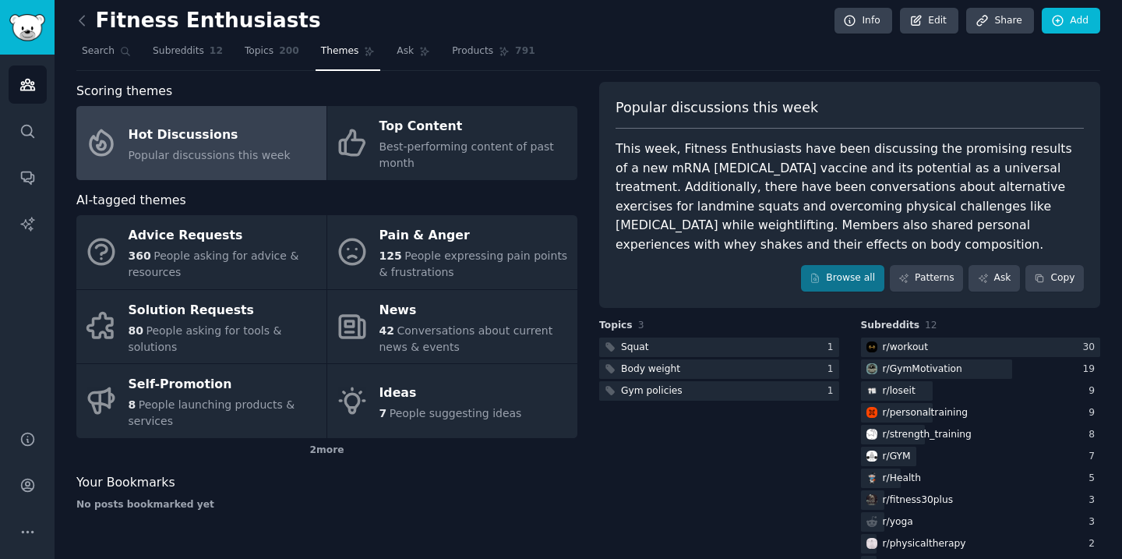
scroll to position [8, 0]
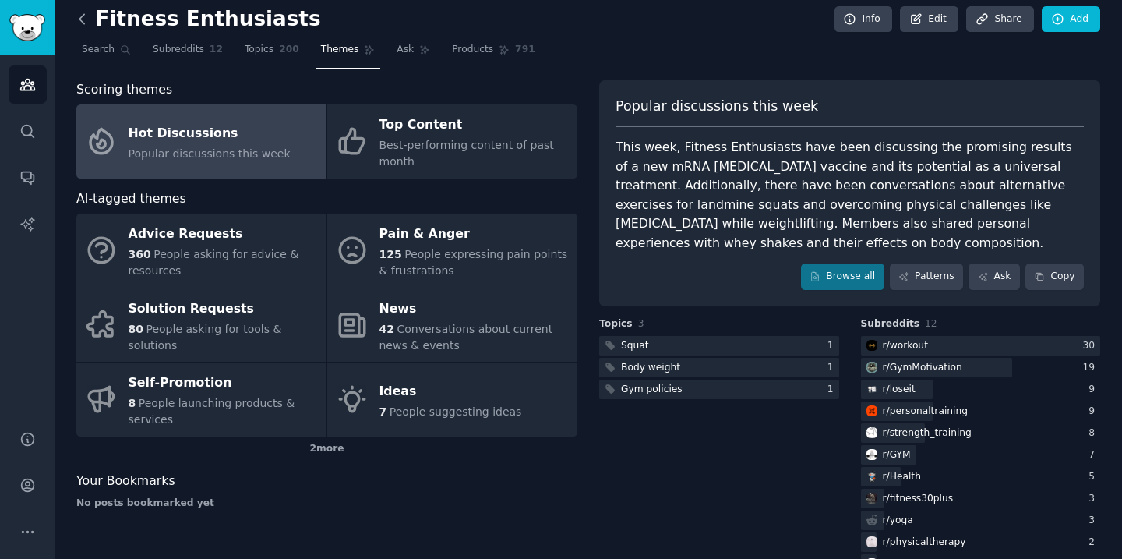
click at [88, 18] on icon at bounding box center [82, 19] width 16 height 16
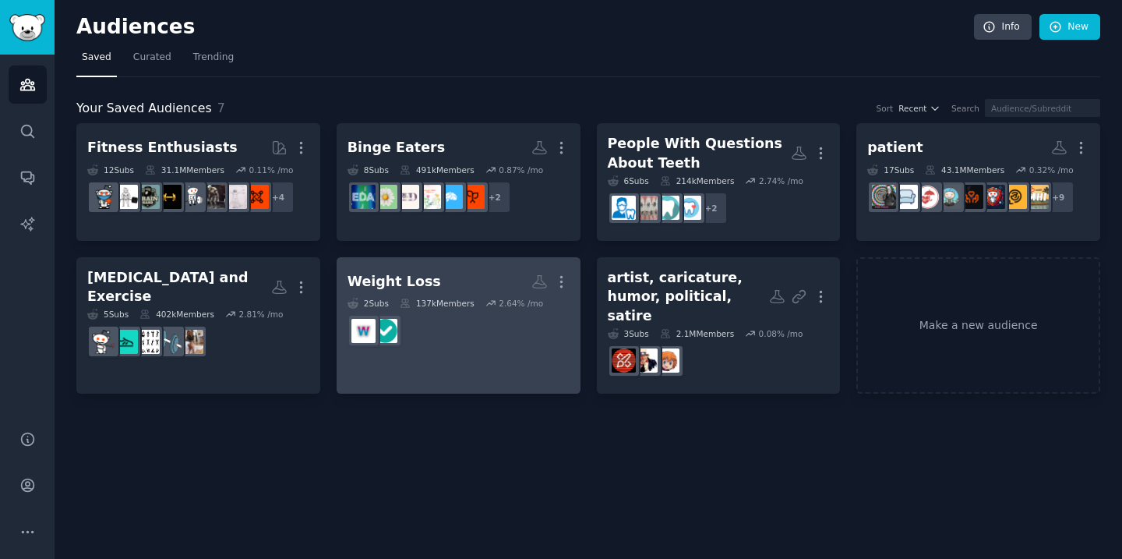
click at [475, 274] on h2 "Weight Loss More" at bounding box center [459, 281] width 222 height 27
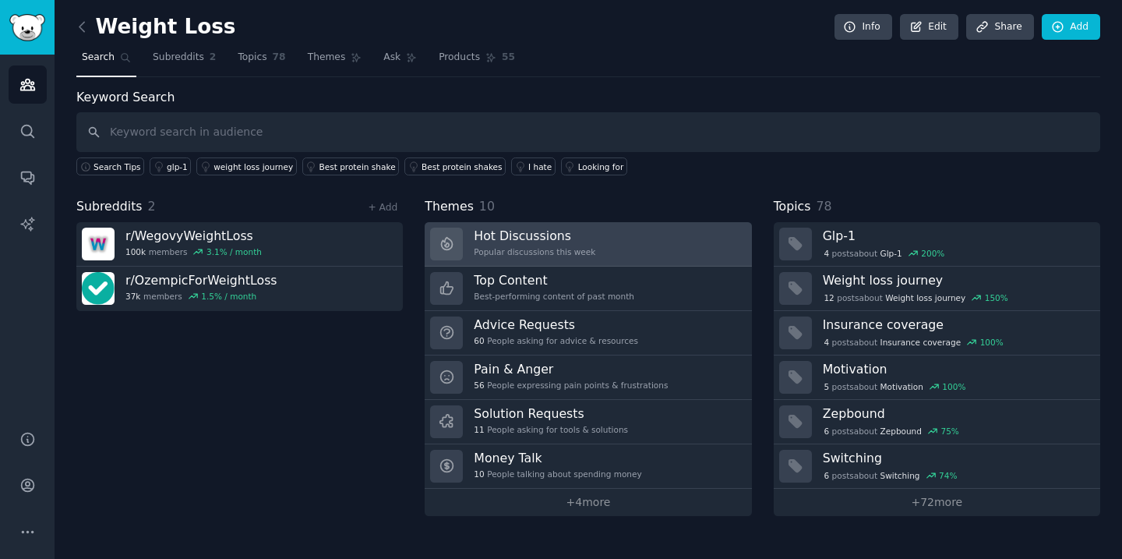
click at [606, 240] on link "Hot Discussions Popular discussions this week" at bounding box center [588, 244] width 327 height 44
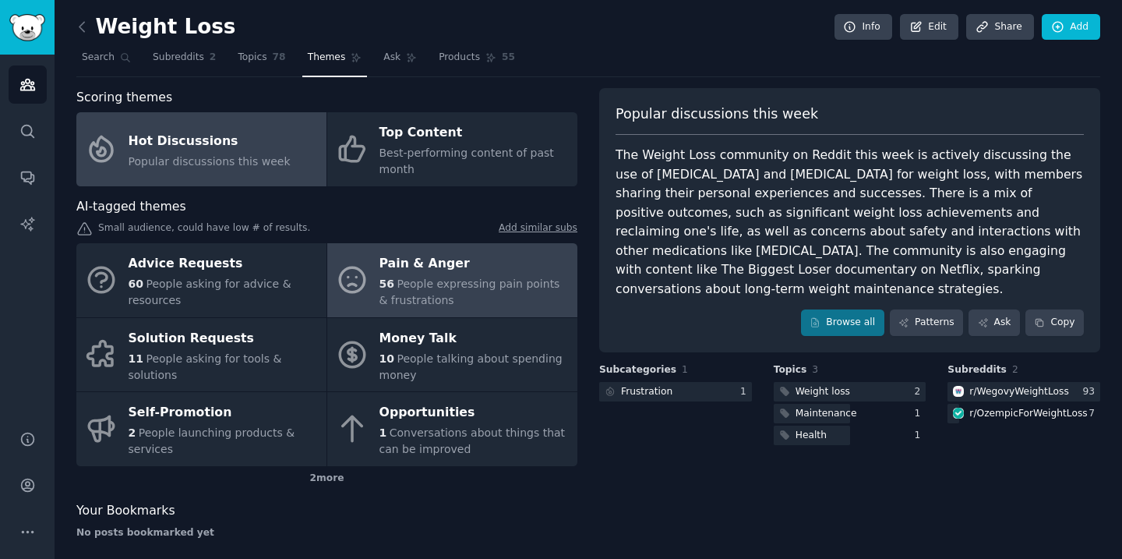
click at [413, 273] on div "Pain & Anger" at bounding box center [474, 264] width 190 height 25
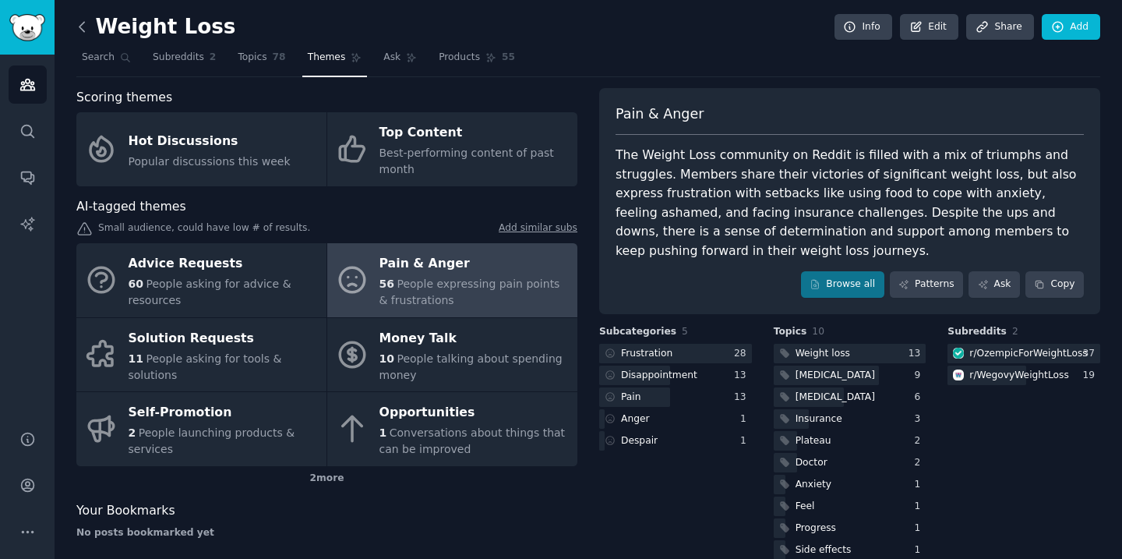
click at [86, 30] on icon at bounding box center [82, 27] width 16 height 16
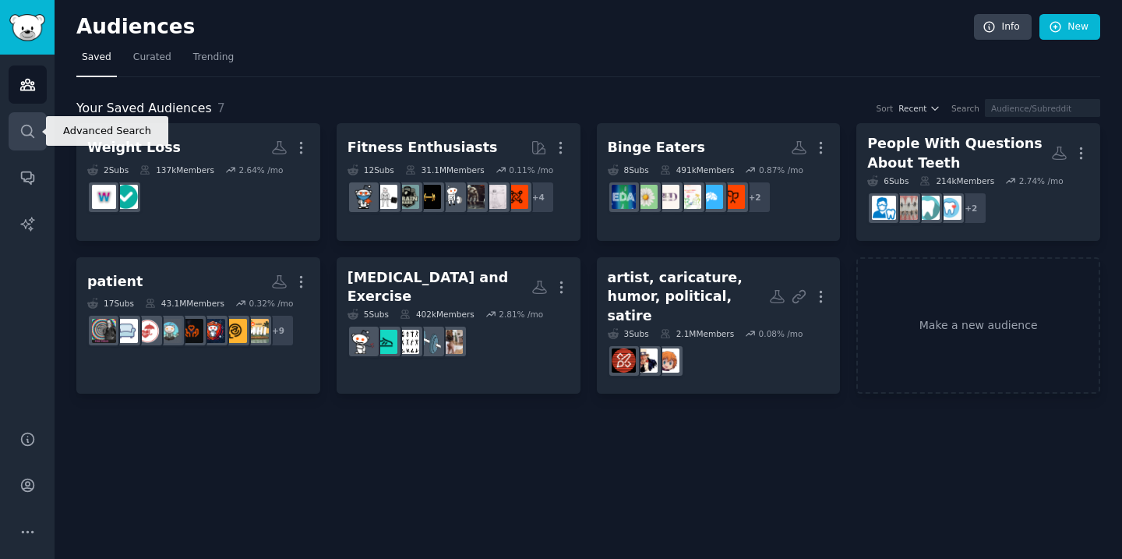
click at [34, 130] on icon "Sidebar" at bounding box center [27, 131] width 16 height 16
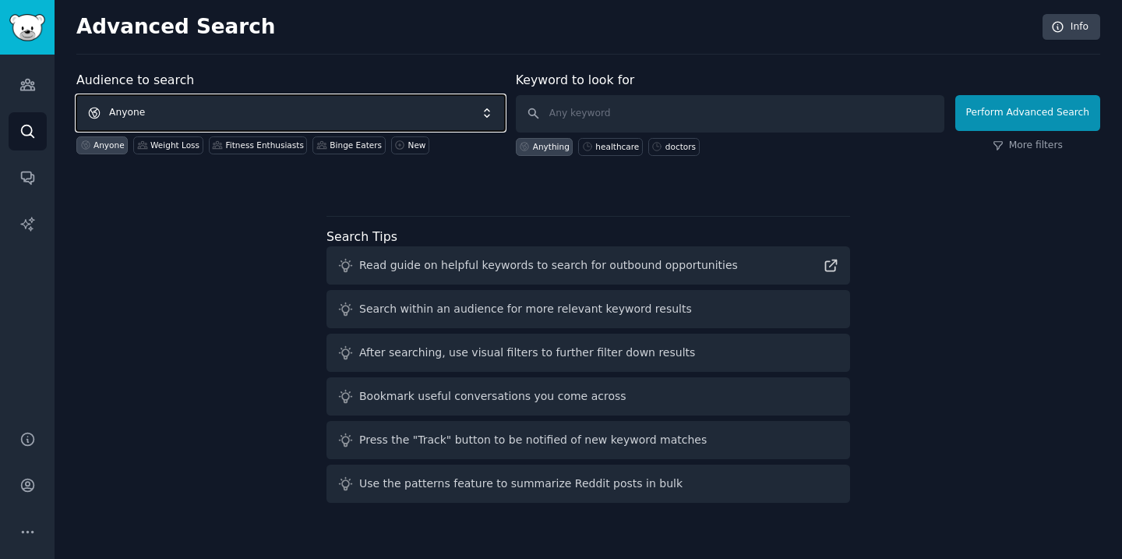
click at [259, 116] on span "Anyone" at bounding box center [290, 113] width 429 height 36
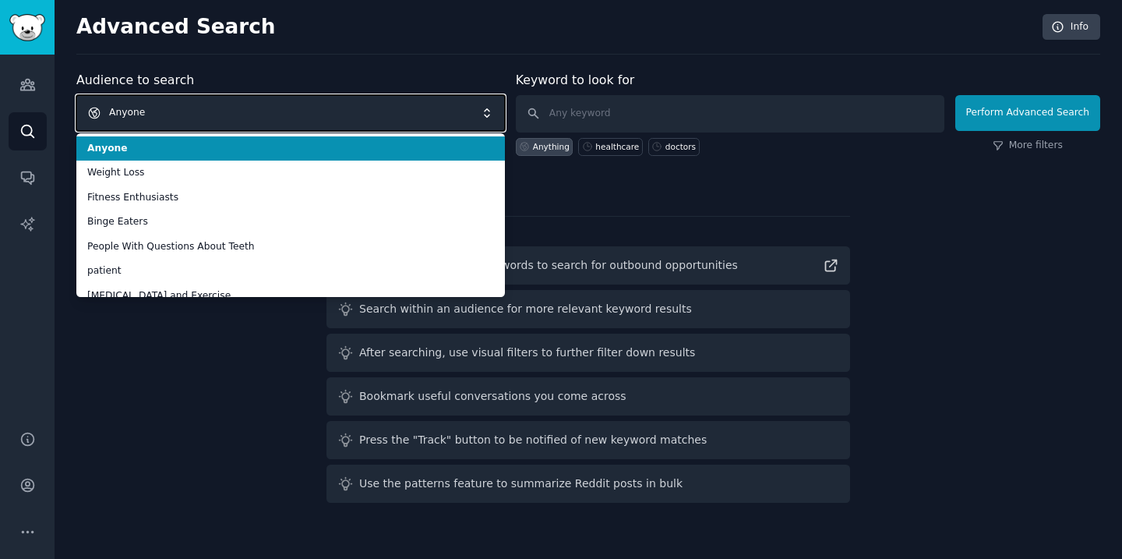
click at [258, 104] on span "Anyone" at bounding box center [290, 113] width 429 height 36
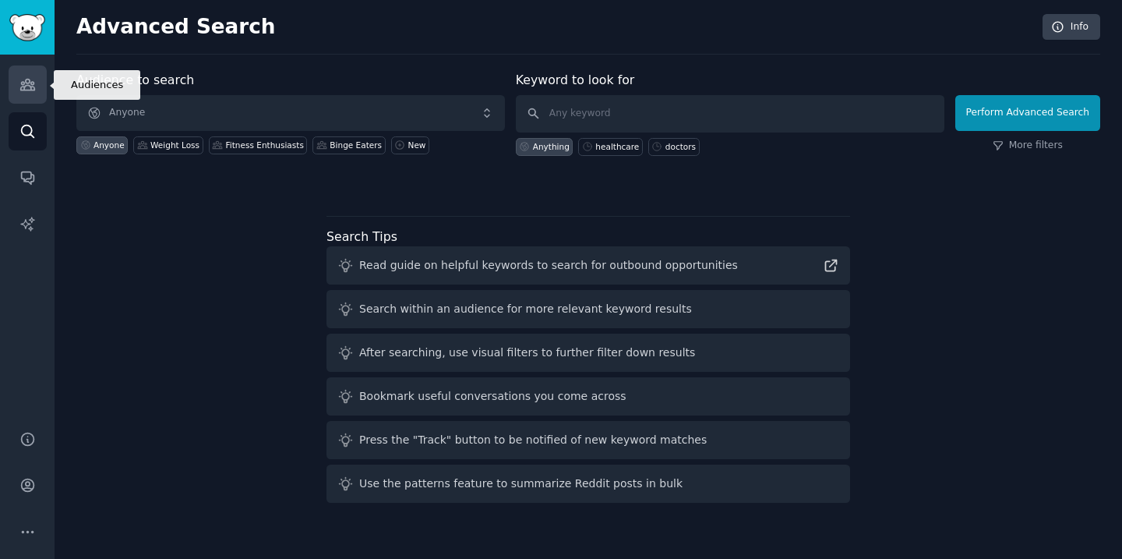
click at [34, 82] on icon "Sidebar" at bounding box center [27, 84] width 16 height 16
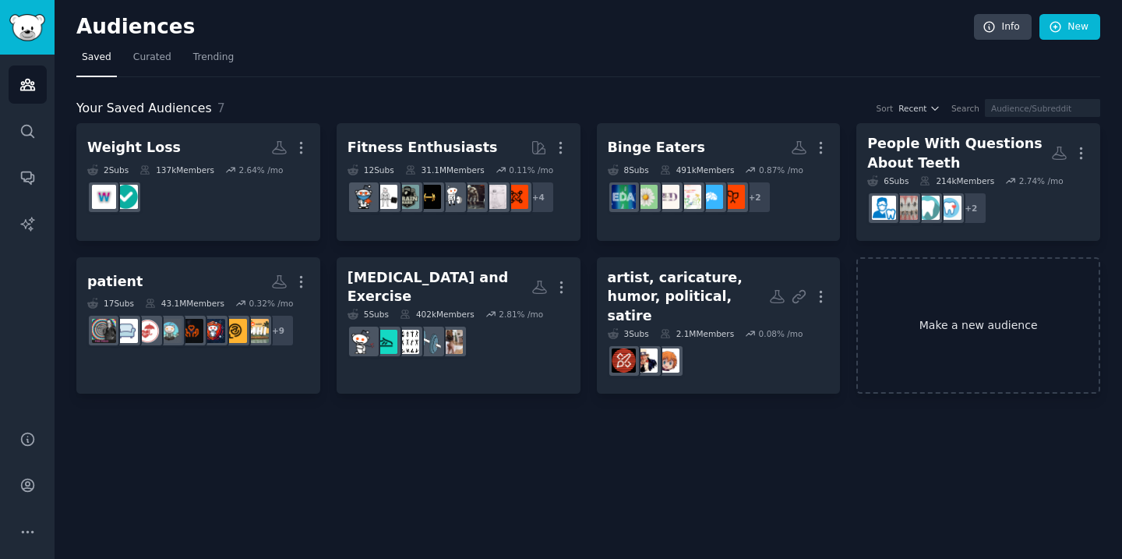
click at [1004, 310] on link "Make a new audience" at bounding box center [978, 325] width 244 height 136
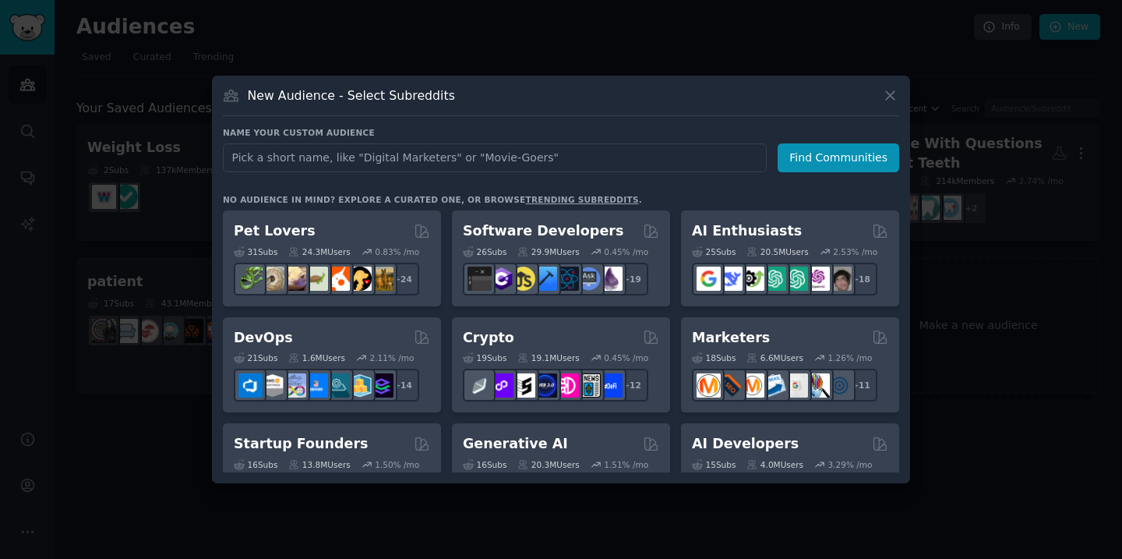
click at [429, 151] on input "text" at bounding box center [495, 157] width 544 height 29
type input "m"
type input "People that"
click at [894, 95] on icon at bounding box center [890, 95] width 16 height 16
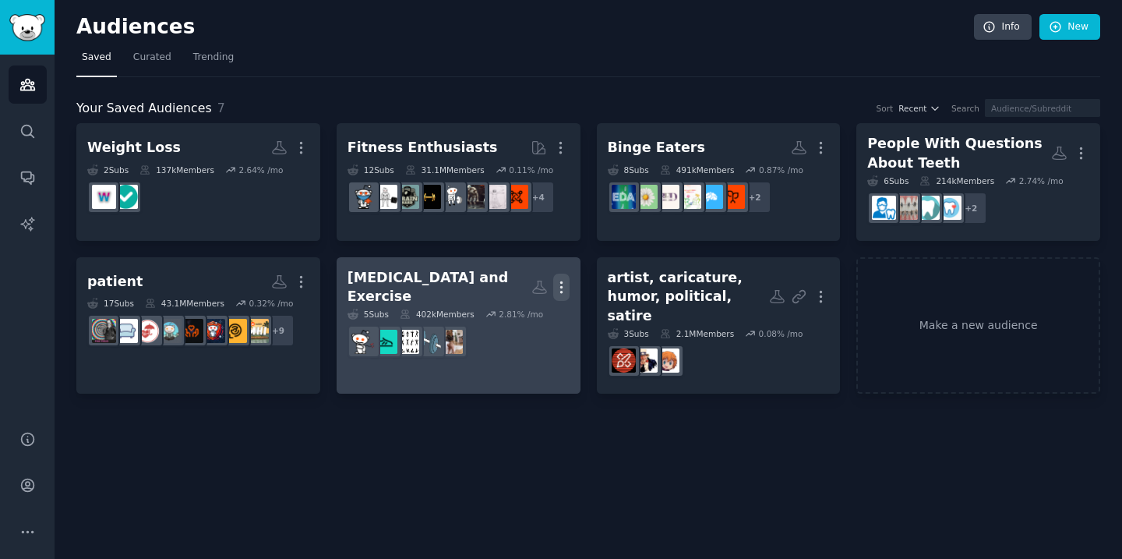
click at [555, 281] on icon "button" at bounding box center [561, 287] width 16 height 16
click at [515, 312] on p "Delete" at bounding box center [519, 320] width 36 height 16
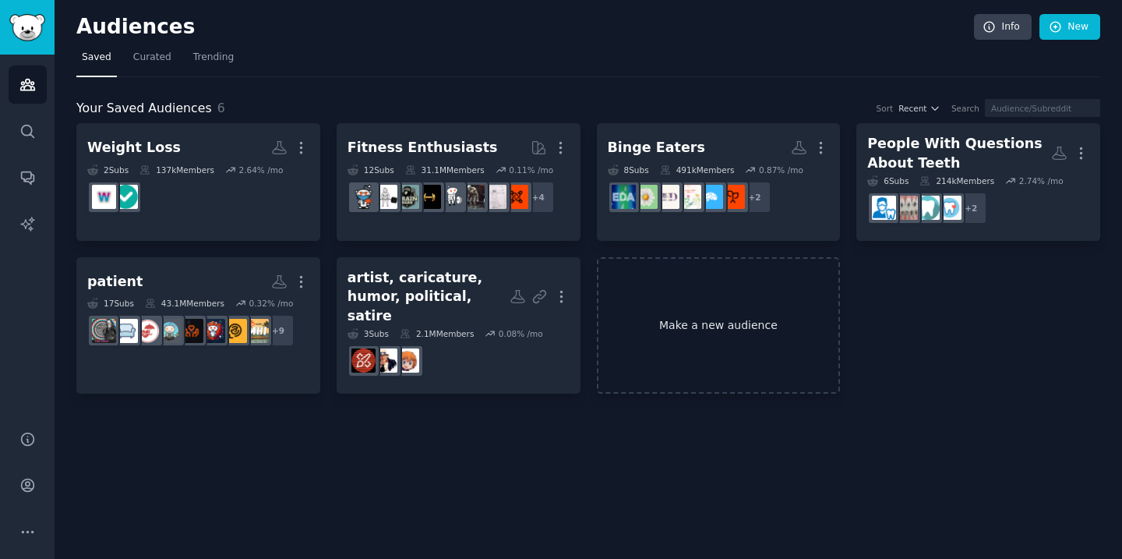
click at [722, 298] on link "Make a new audience" at bounding box center [719, 325] width 244 height 136
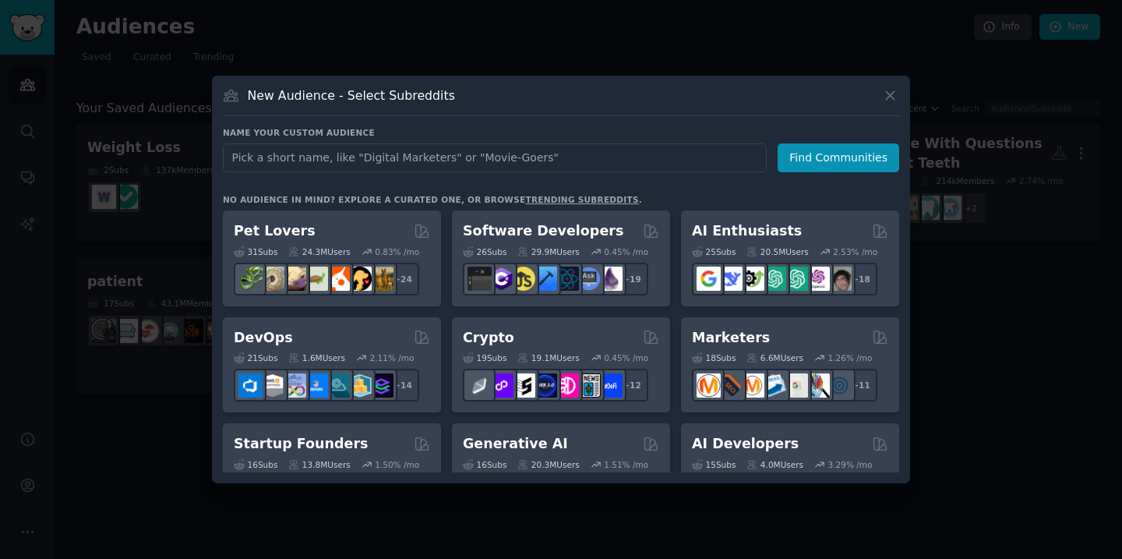
click at [545, 148] on input "text" at bounding box center [495, 157] width 544 height 29
type input "People with [MEDICAL_DATA]"
click at [858, 150] on button "Find Communities" at bounding box center [839, 157] width 122 height 29
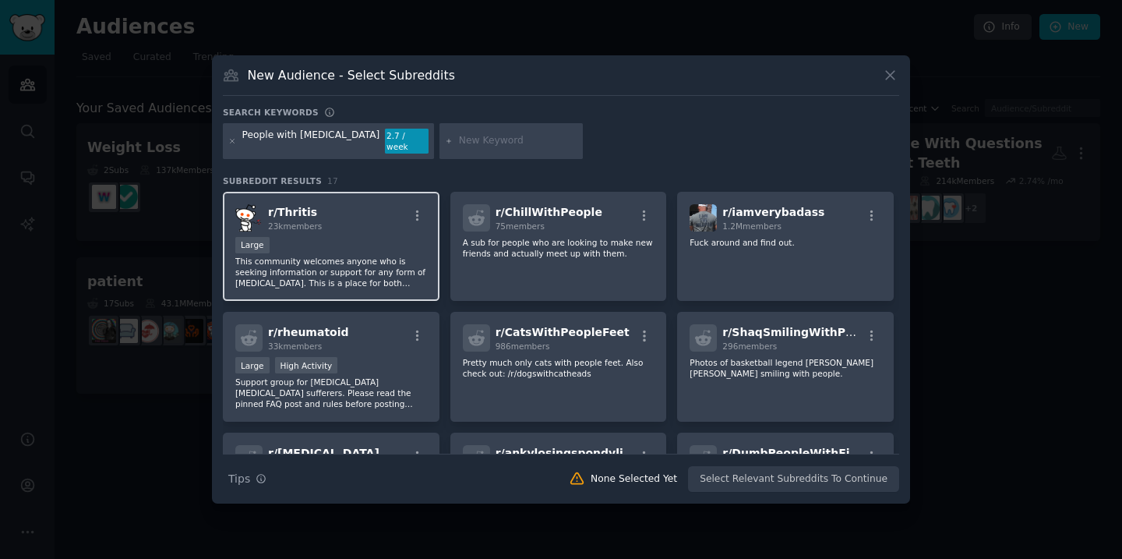
click at [365, 224] on div "r/ Thritis 23k members" at bounding box center [331, 217] width 192 height 27
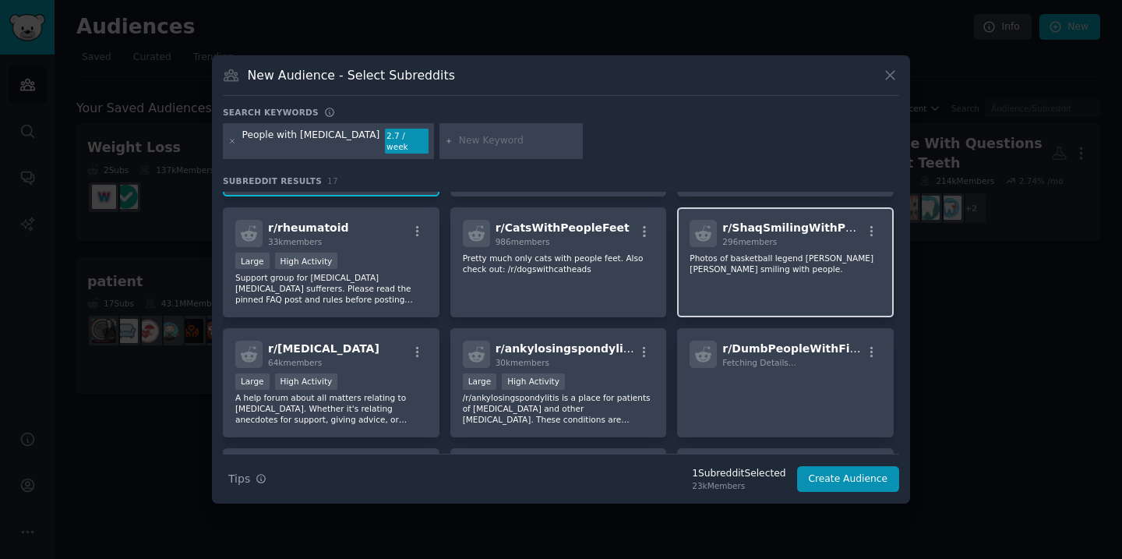
scroll to position [105, 0]
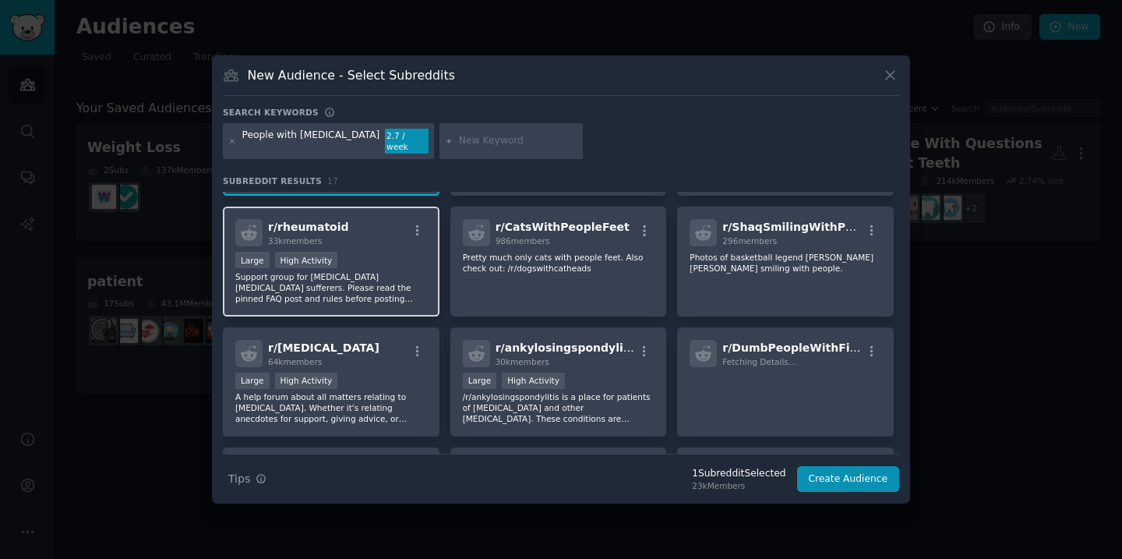
click at [396, 252] on div "Large High Activity" at bounding box center [331, 261] width 192 height 19
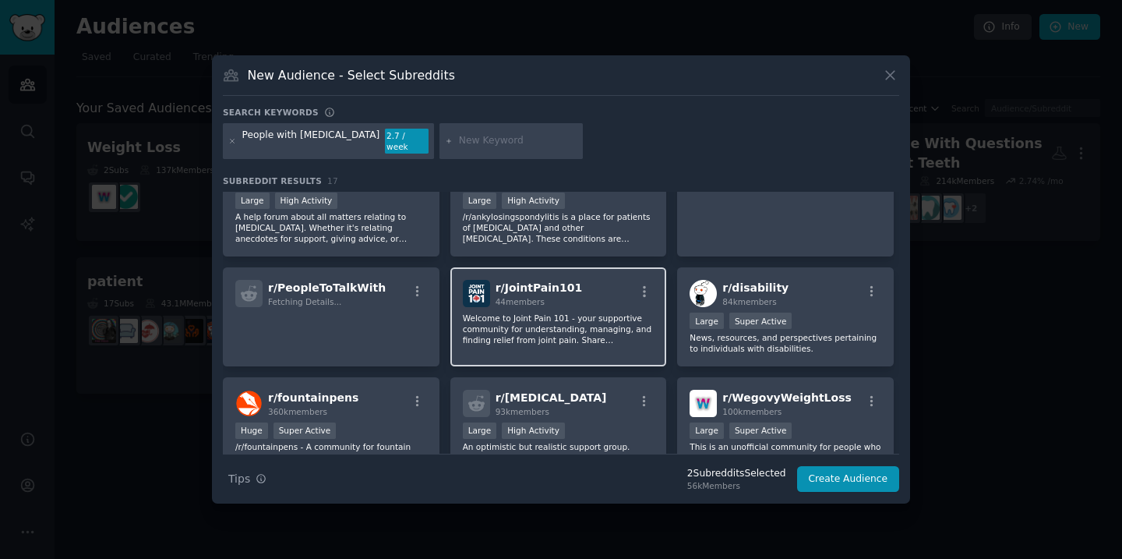
scroll to position [287, 0]
click at [607, 344] on div "r/ JointPain101 44 members Welcome to Joint Pain 101 - your supportive communit…" at bounding box center [558, 315] width 217 height 99
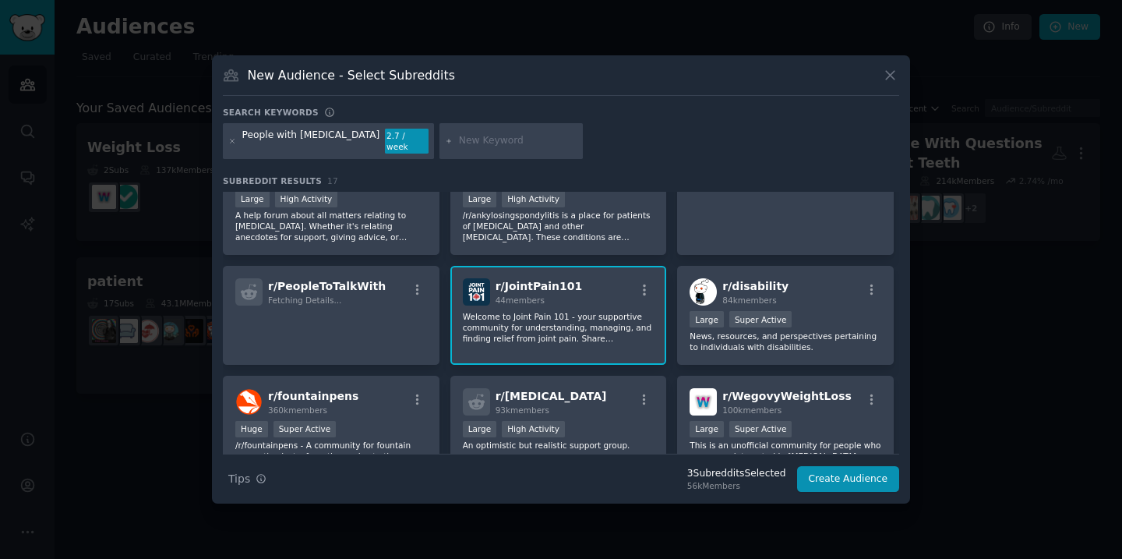
click at [607, 344] on div "r/ JointPain101 44 members Welcome to Joint Pain 101 - your supportive communit…" at bounding box center [558, 315] width 217 height 99
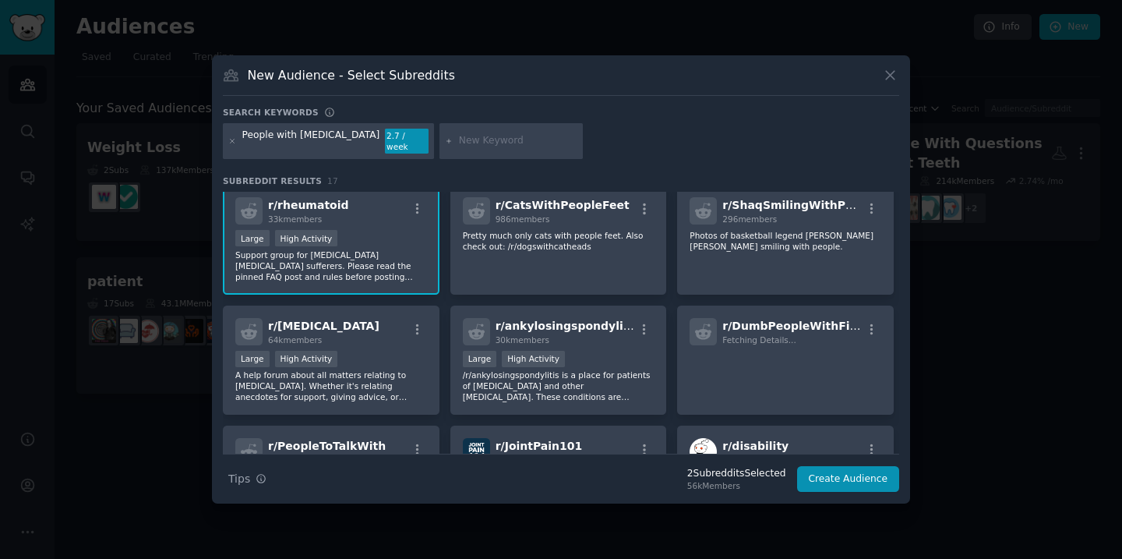
scroll to position [0, 0]
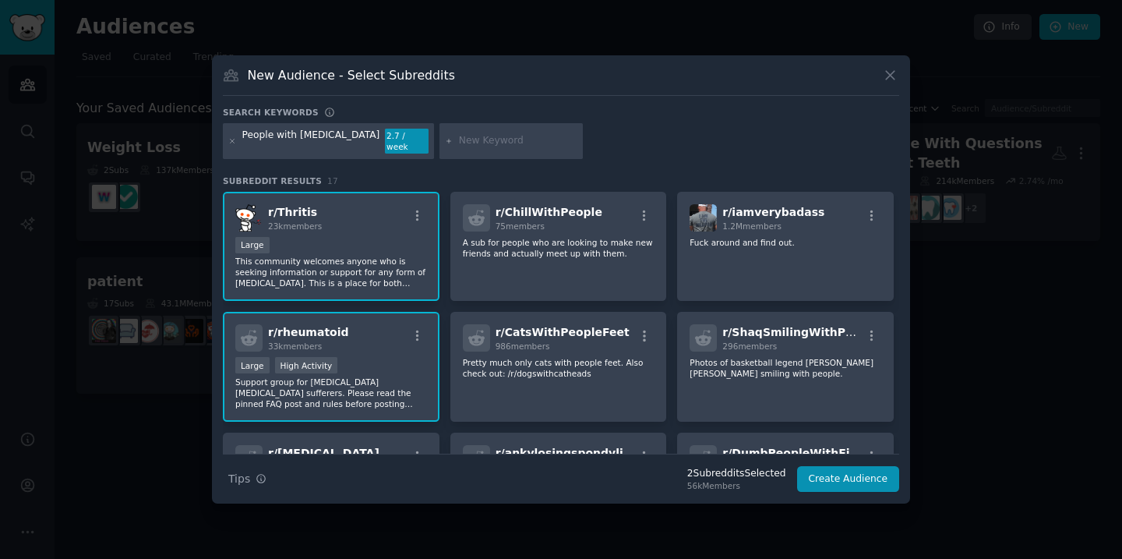
click at [459, 143] on input "text" at bounding box center [518, 141] width 118 height 14
type input "joint pain"
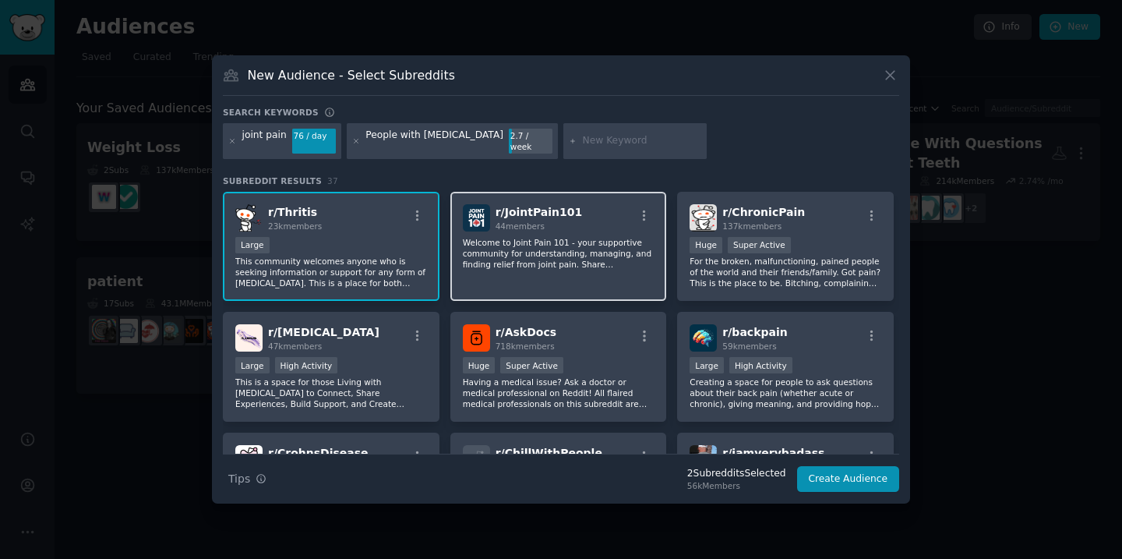
click at [587, 229] on div "r/ JointPain101 44 members Welcome to Joint Pain 101 - your supportive communit…" at bounding box center [558, 247] width 217 height 110
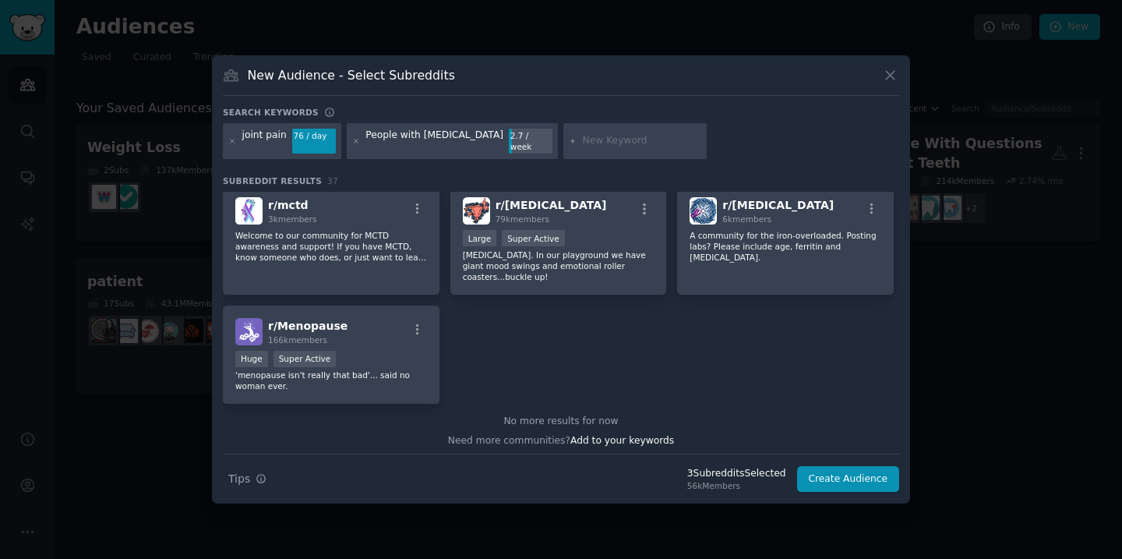
scroll to position [1329, 0]
click at [857, 466] on button "Create Audience" at bounding box center [848, 479] width 103 height 26
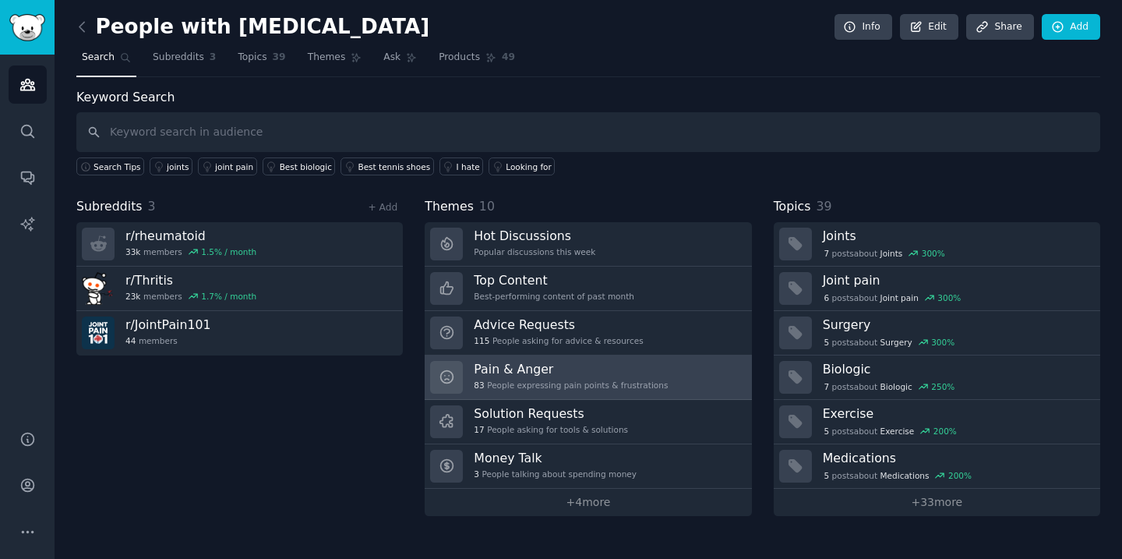
click at [661, 363] on link "Pain & Anger 83 People expressing pain points & frustrations" at bounding box center [588, 377] width 327 height 44
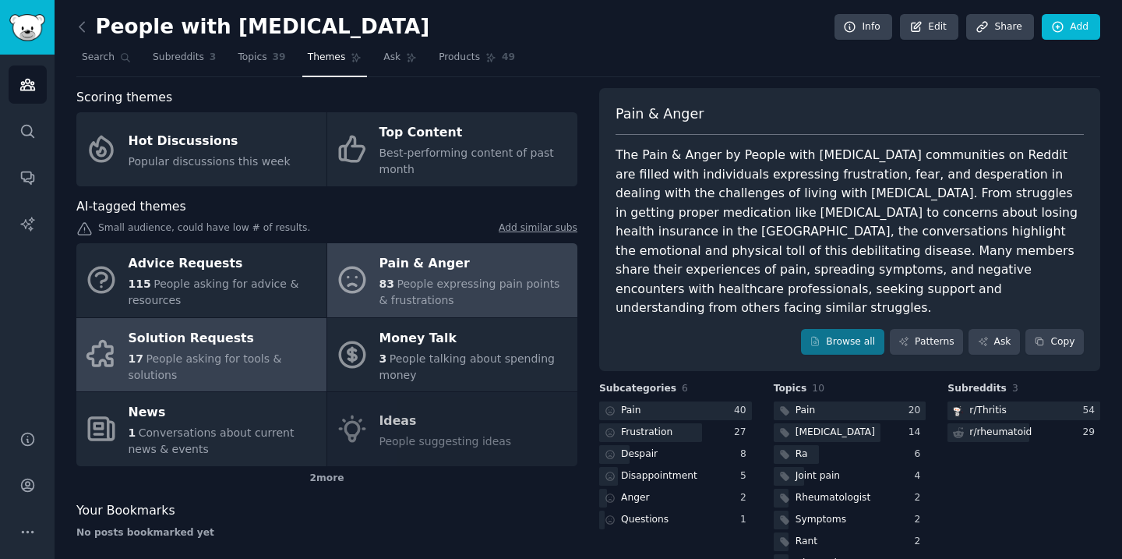
click at [203, 341] on div "Solution Requests" at bounding box center [224, 338] width 190 height 25
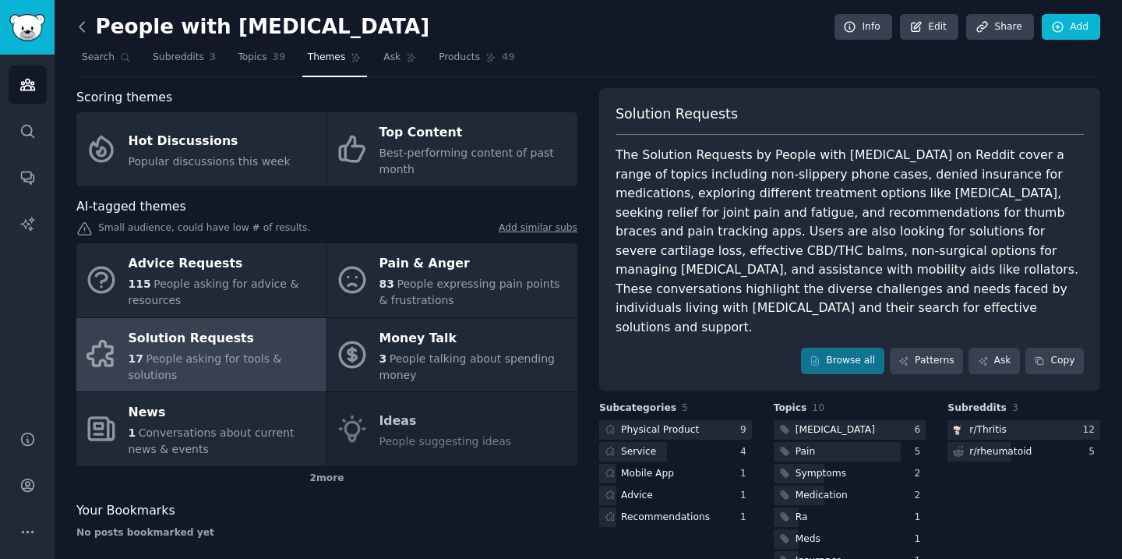
click at [81, 29] on icon at bounding box center [81, 26] width 5 height 9
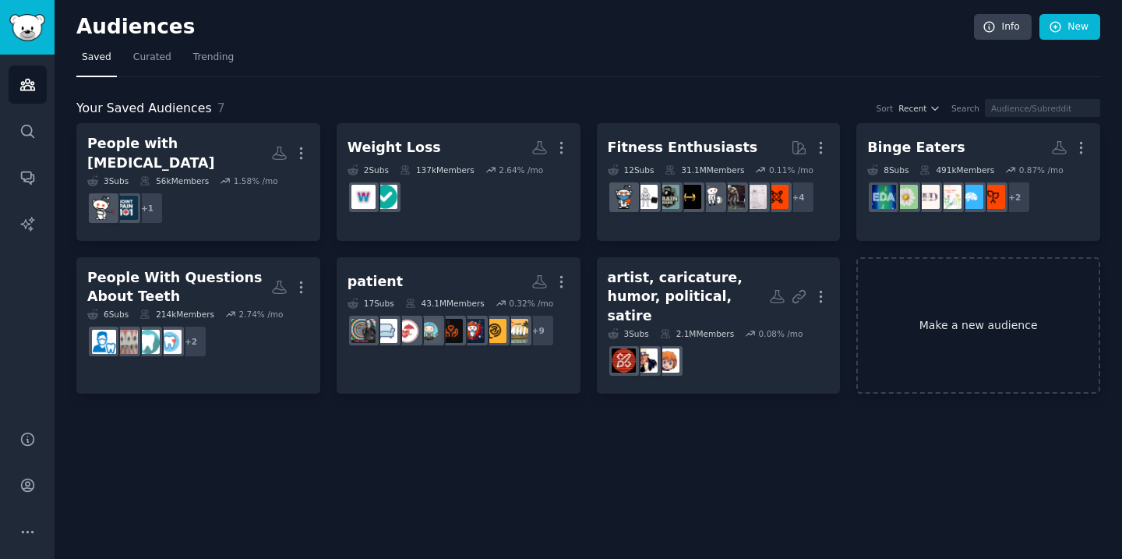
click at [1003, 305] on link "Make a new audience" at bounding box center [978, 325] width 244 height 136
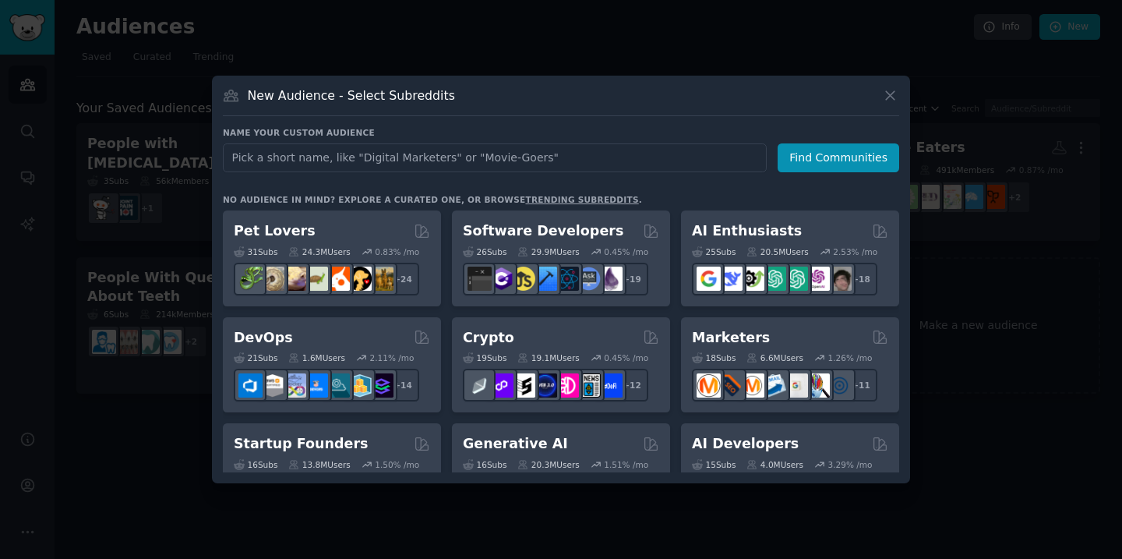
click at [593, 150] on input "text" at bounding box center [495, 157] width 544 height 29
type input "p"
type input "A"
type input "People that Want Mental Health Help"
click at [822, 157] on button "Find Communities" at bounding box center [839, 157] width 122 height 29
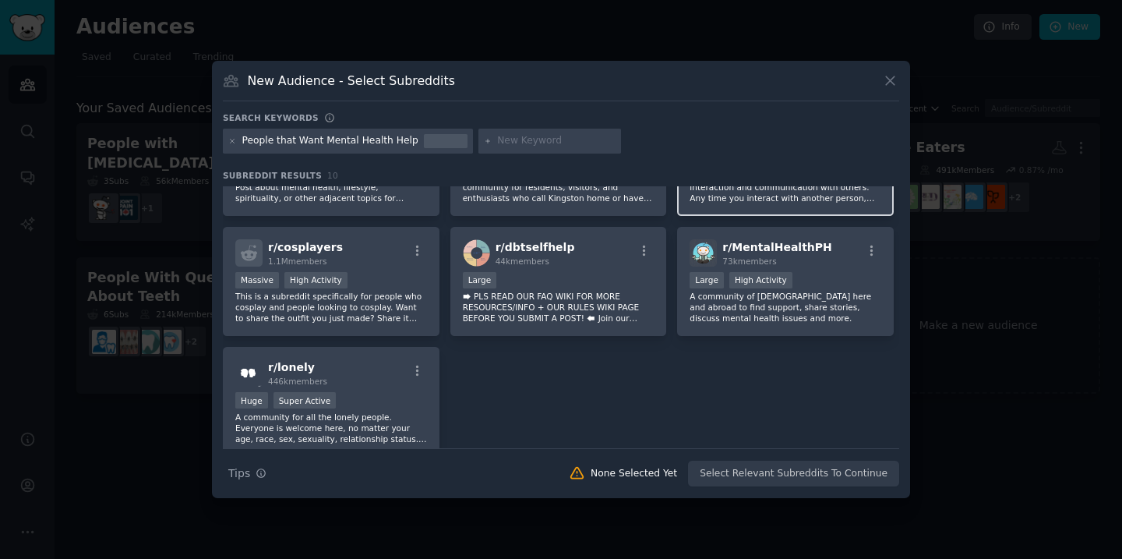
scroll to position [210, 0]
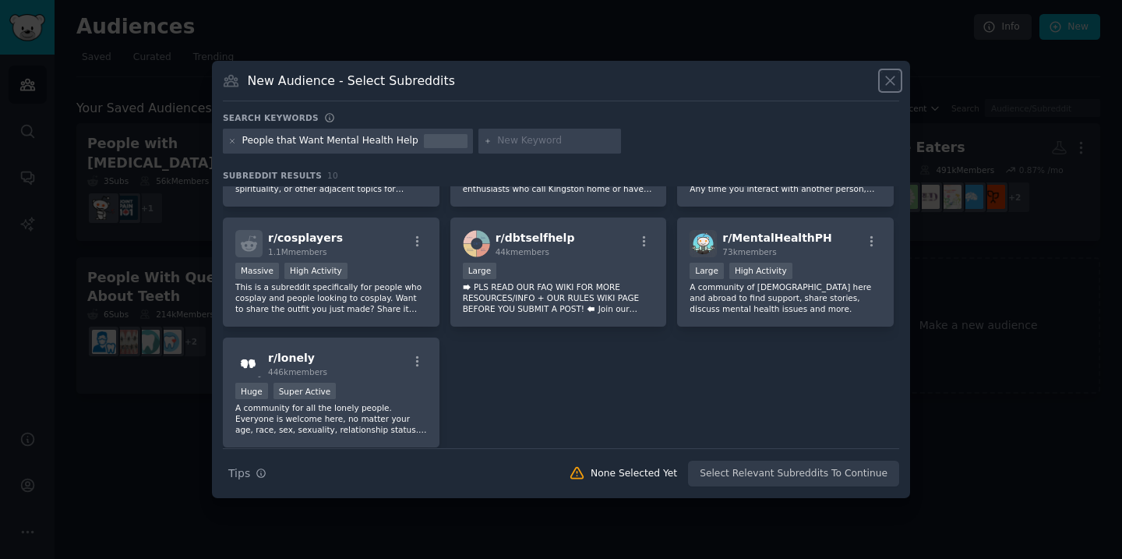
click at [888, 87] on icon at bounding box center [890, 80] width 16 height 16
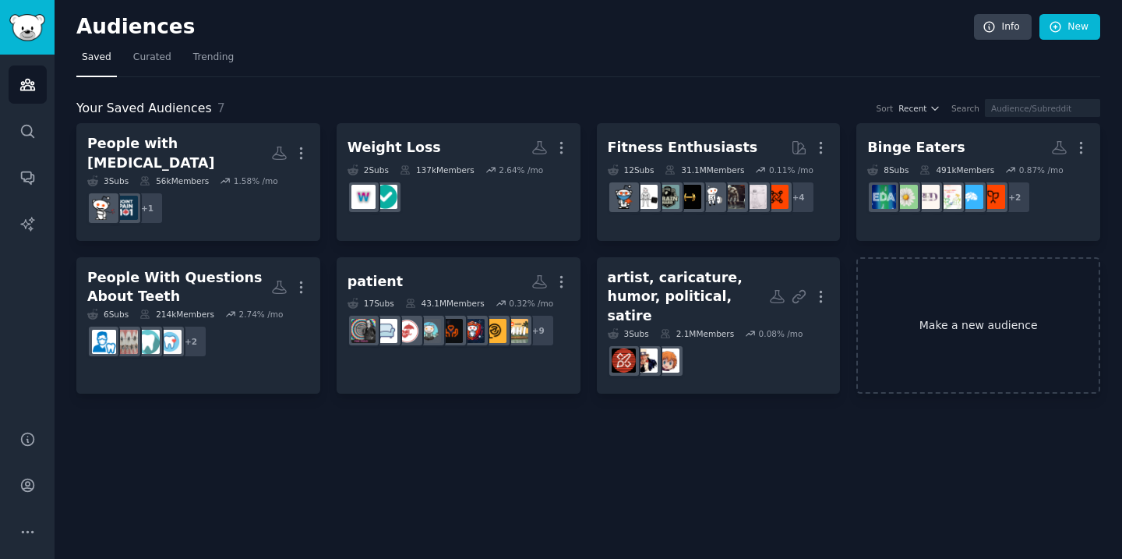
click at [895, 320] on link "Make a new audience" at bounding box center [978, 325] width 244 height 136
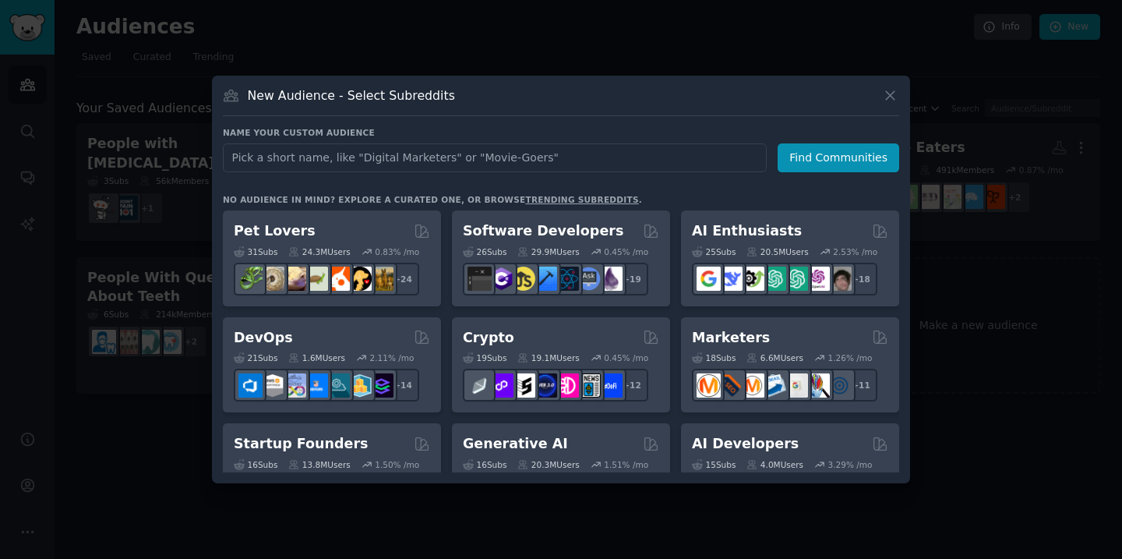
click at [361, 146] on input "text" at bounding box center [495, 157] width 544 height 29
type input "managing medications"
click button "Find Communities" at bounding box center [839, 157] width 122 height 29
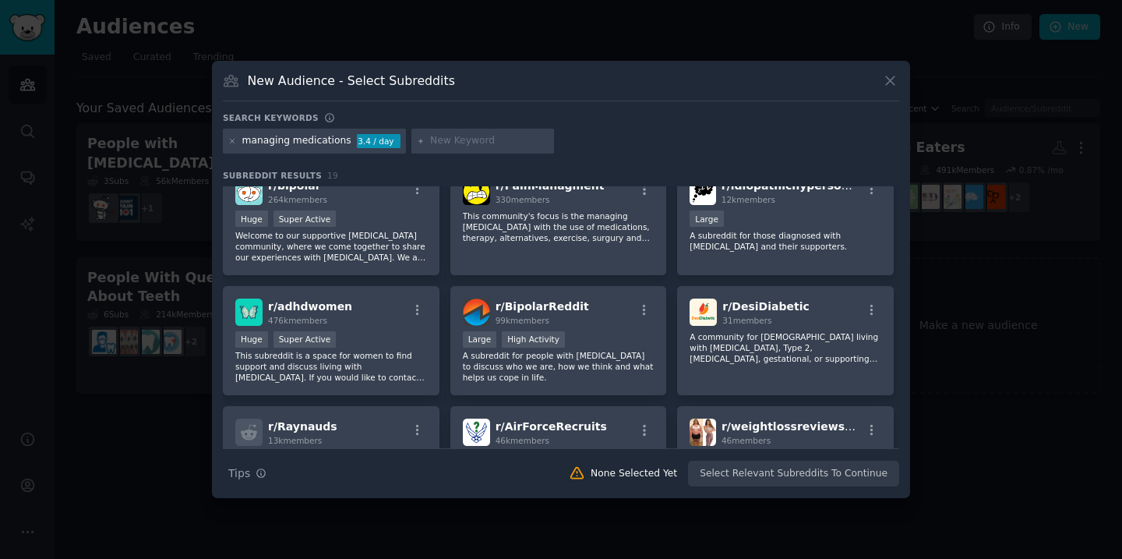
scroll to position [143, 0]
click at [892, 79] on icon at bounding box center [890, 80] width 16 height 16
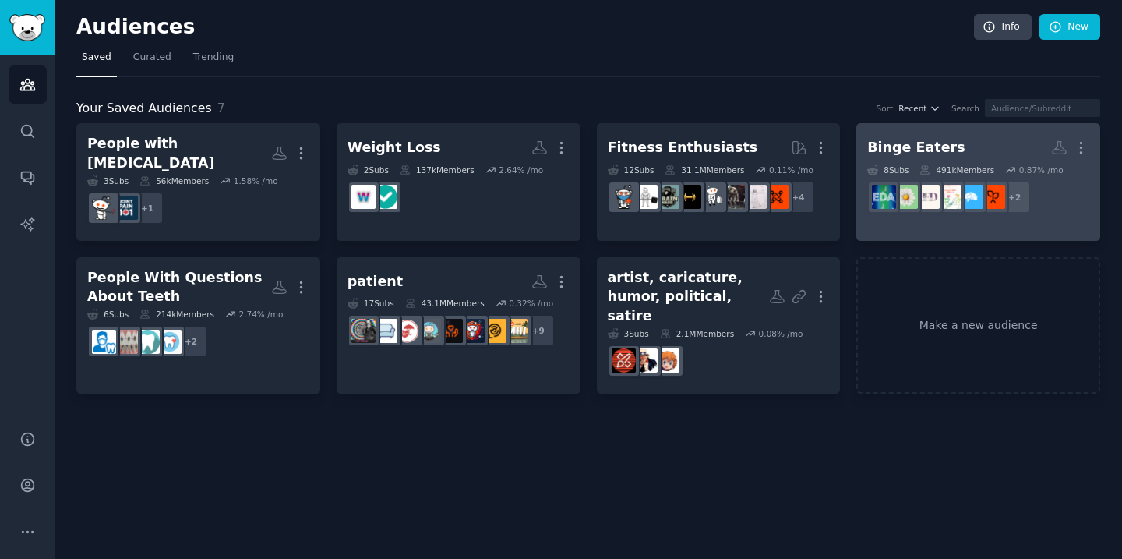
click at [962, 132] on link "Binge Eaters More 8 Sub s 491k Members 0.87 % /mo + 2" at bounding box center [978, 182] width 244 height 118
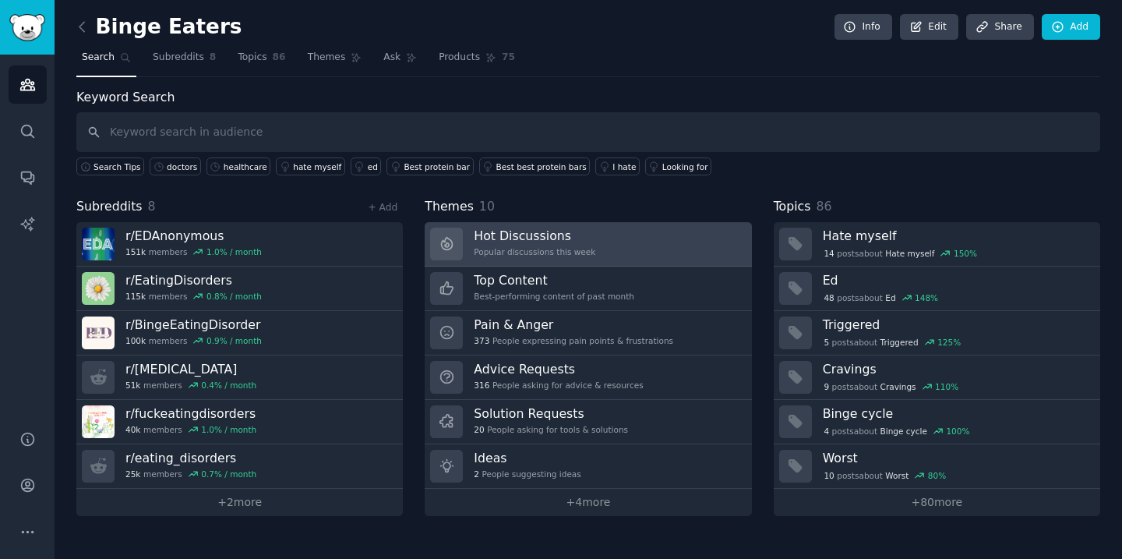
click at [632, 231] on link "Hot Discussions Popular discussions this week" at bounding box center [588, 244] width 327 height 44
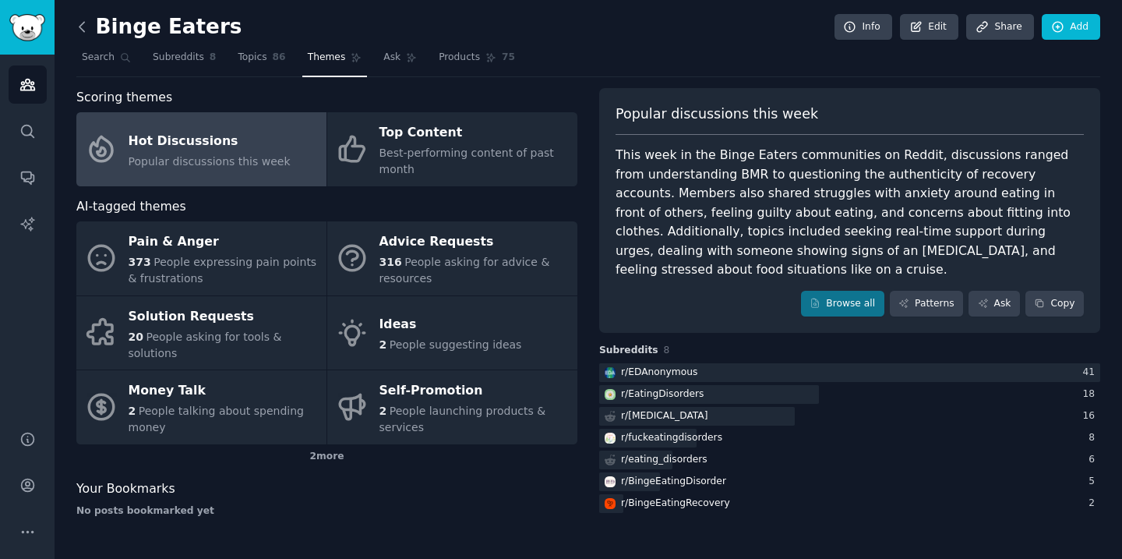
click at [83, 26] on icon at bounding box center [82, 27] width 16 height 16
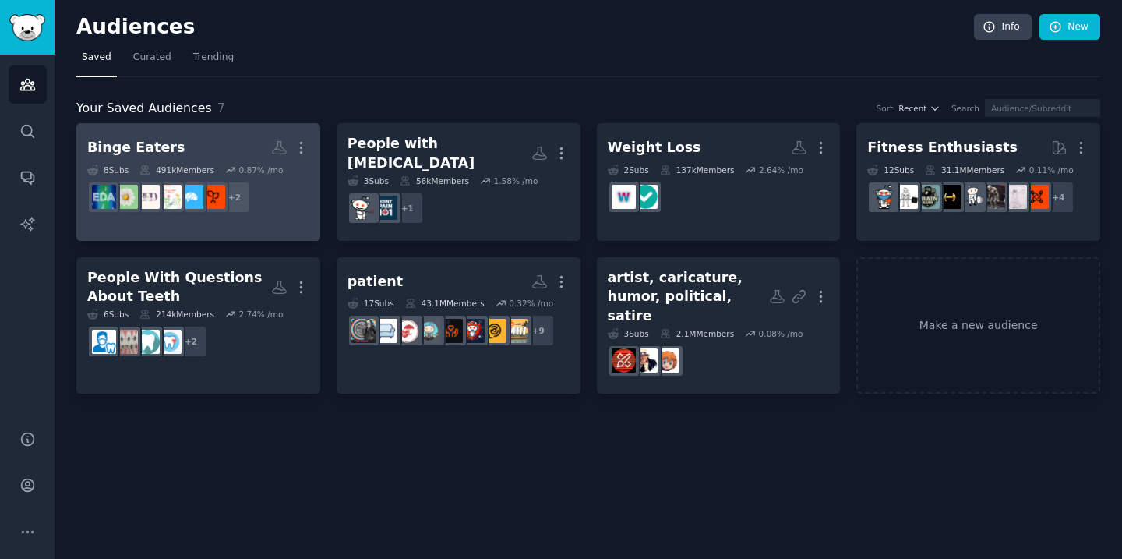
click at [216, 144] on h2 "Binge Eaters More" at bounding box center [198, 147] width 222 height 27
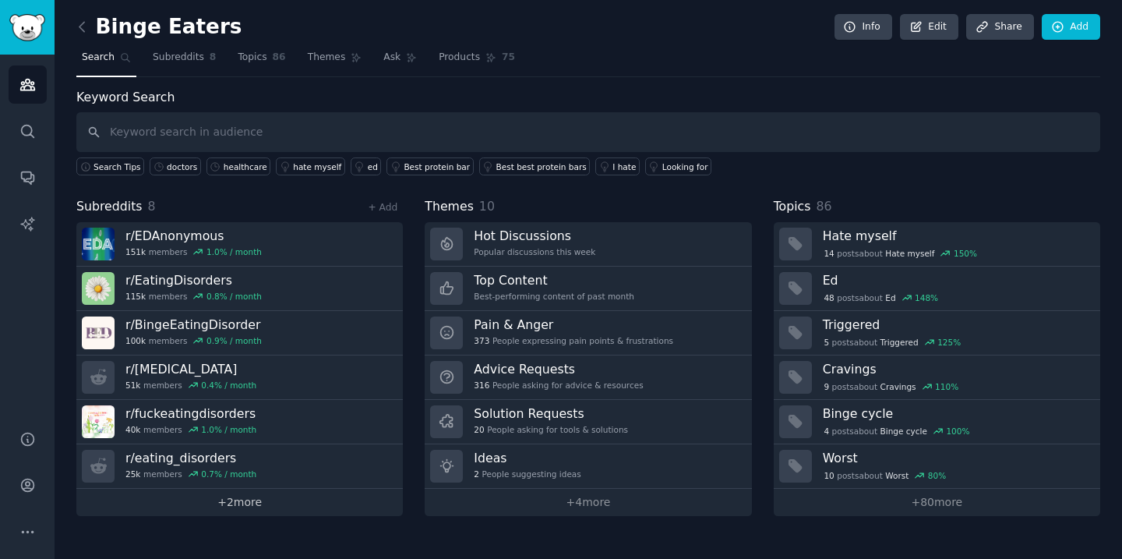
click at [257, 504] on link "+ 2 more" at bounding box center [239, 502] width 327 height 27
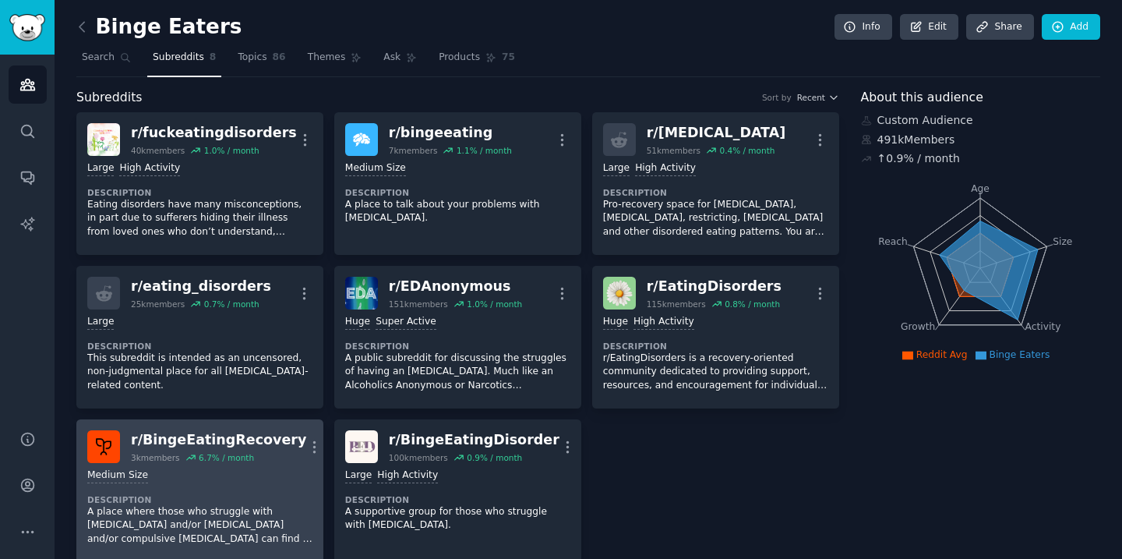
click at [279, 485] on div "Medium Size Description A place where those who struggle with [MEDICAL_DATA] an…" at bounding box center [199, 507] width 225 height 88
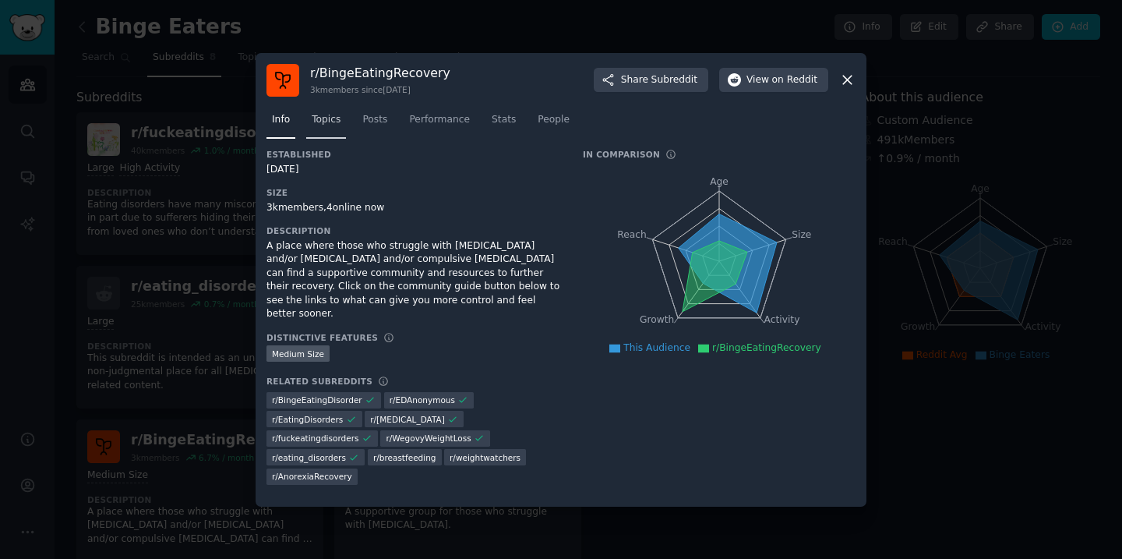
click at [322, 127] on span "Topics" at bounding box center [326, 120] width 29 height 14
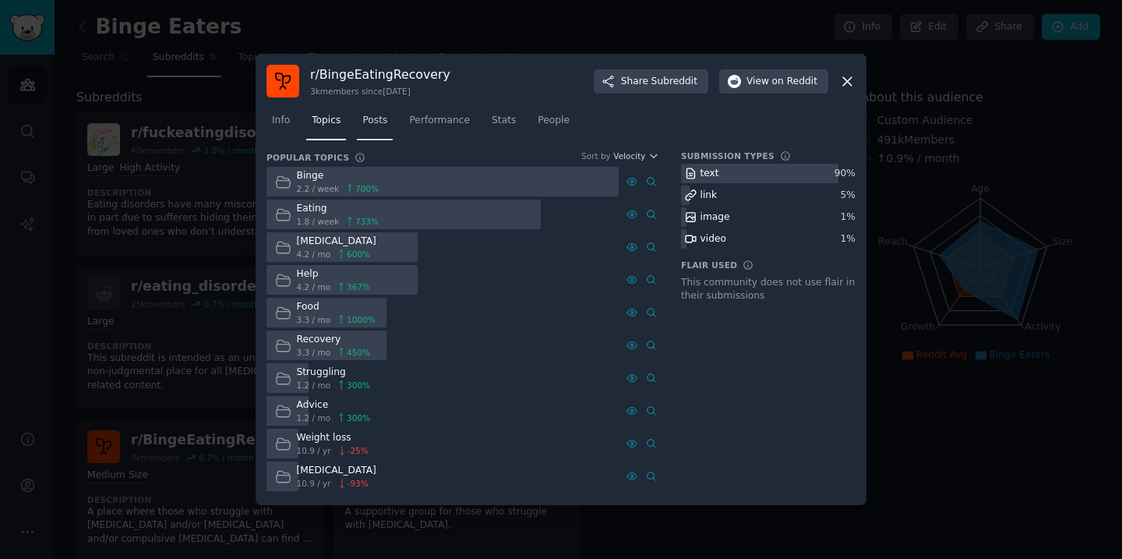
click at [385, 127] on span "Posts" at bounding box center [374, 121] width 25 height 14
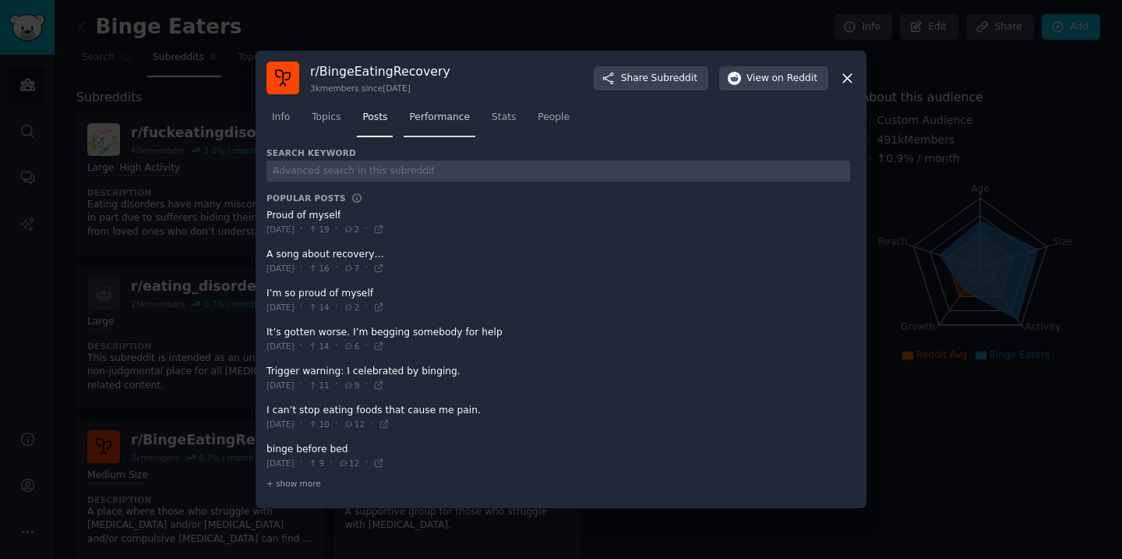
click at [435, 125] on link "Performance" at bounding box center [440, 121] width 72 height 32
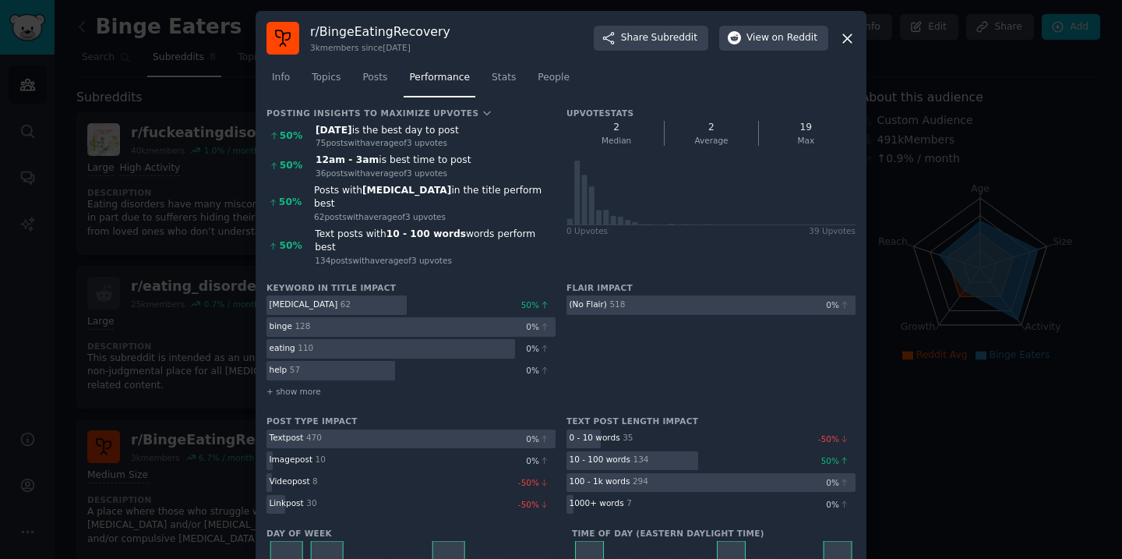
click at [842, 37] on icon at bounding box center [847, 38] width 16 height 16
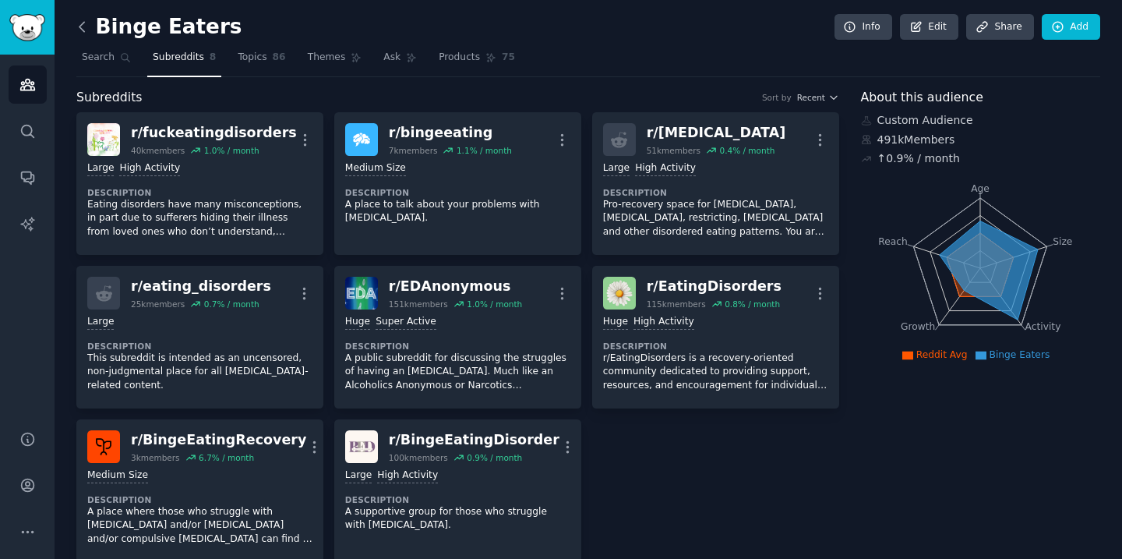
click at [83, 30] on icon at bounding box center [81, 26] width 5 height 9
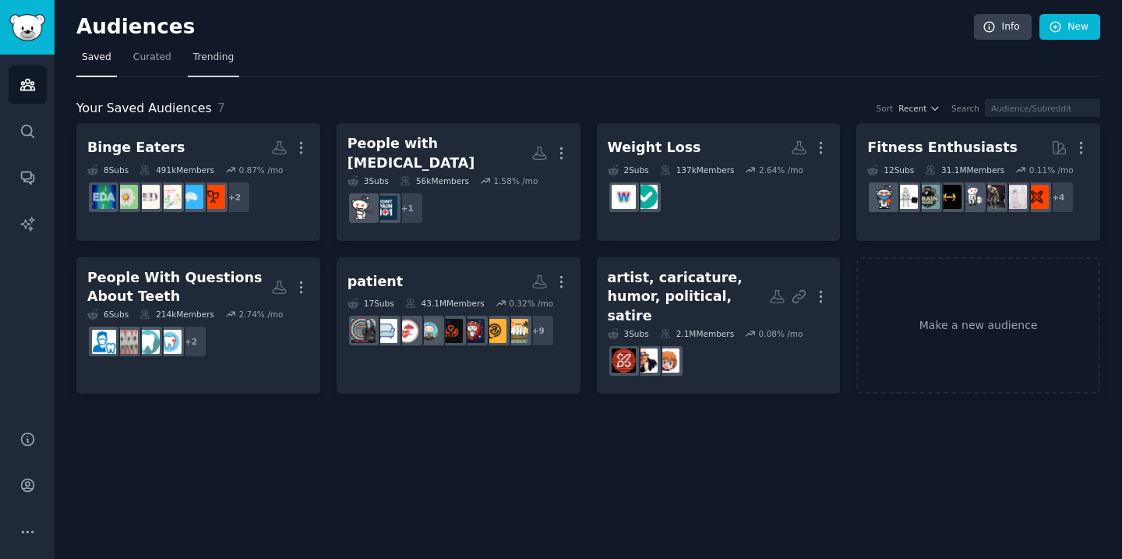
click at [196, 53] on span "Trending" at bounding box center [213, 58] width 41 height 14
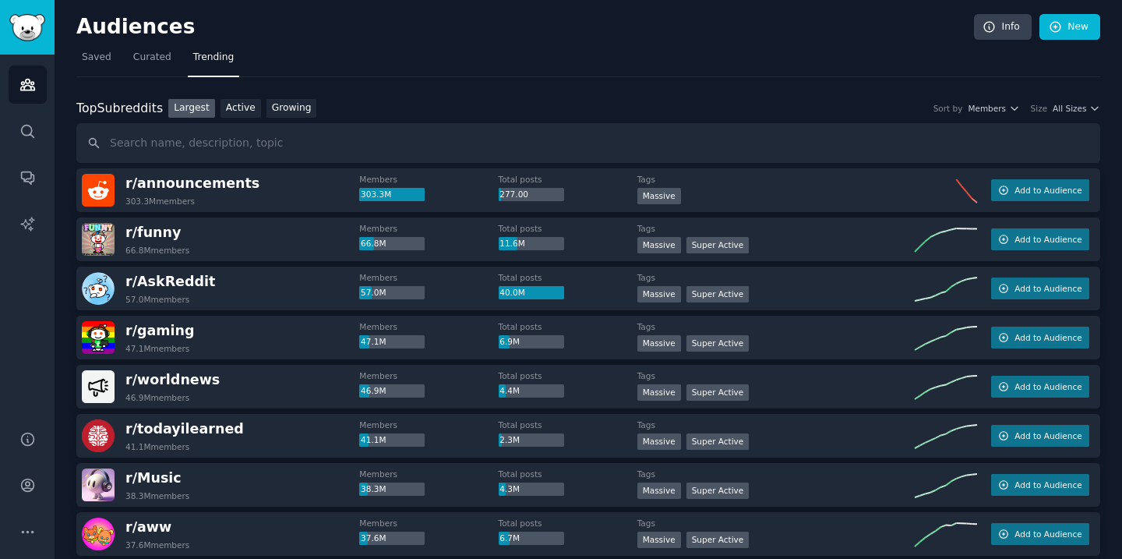
click at [175, 142] on input "text" at bounding box center [588, 143] width 1024 height 40
click at [231, 146] on input "text" at bounding box center [588, 143] width 1024 height 40
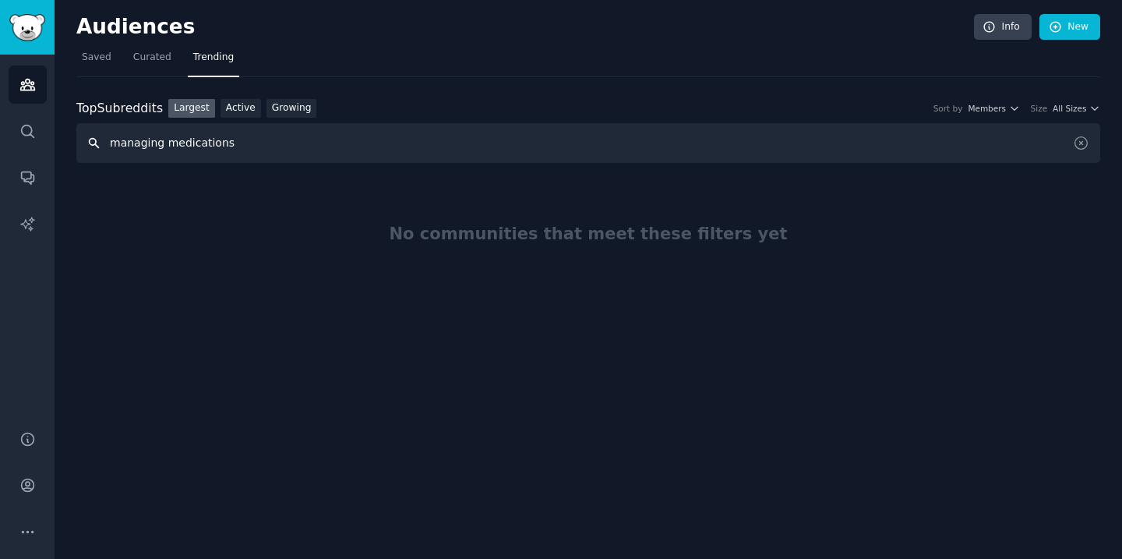
drag, startPoint x: 162, startPoint y: 143, endPoint x: 85, endPoint y: 137, distance: 77.4
click at [85, 137] on input "managing medications" at bounding box center [588, 143] width 1024 height 40
click at [184, 138] on input "medications" at bounding box center [588, 143] width 1024 height 40
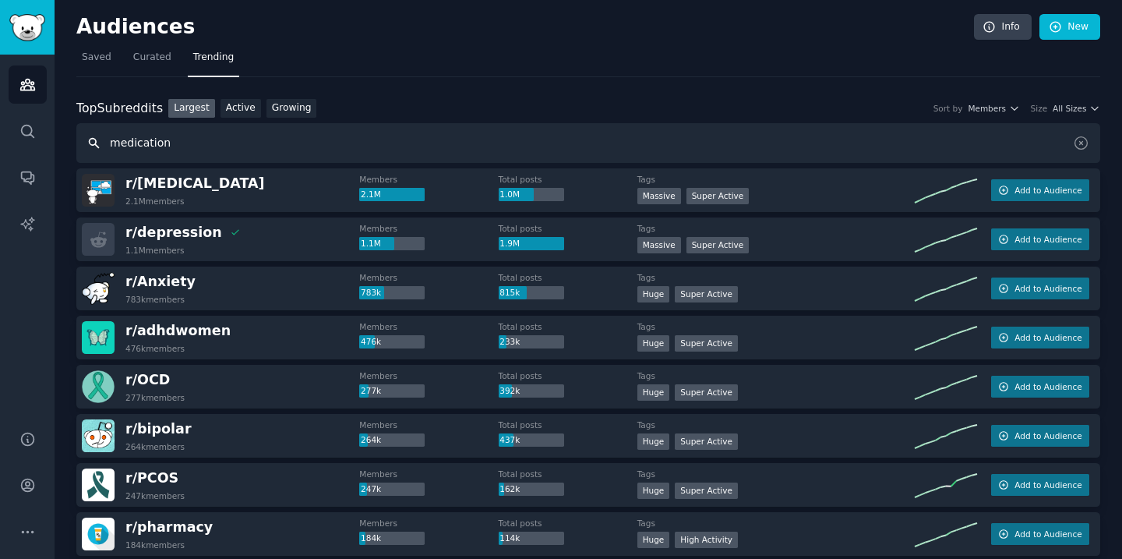
drag, startPoint x: 173, startPoint y: 150, endPoint x: 95, endPoint y: 145, distance: 78.1
click at [95, 145] on input "medication" at bounding box center [588, 143] width 1024 height 40
type input "health"
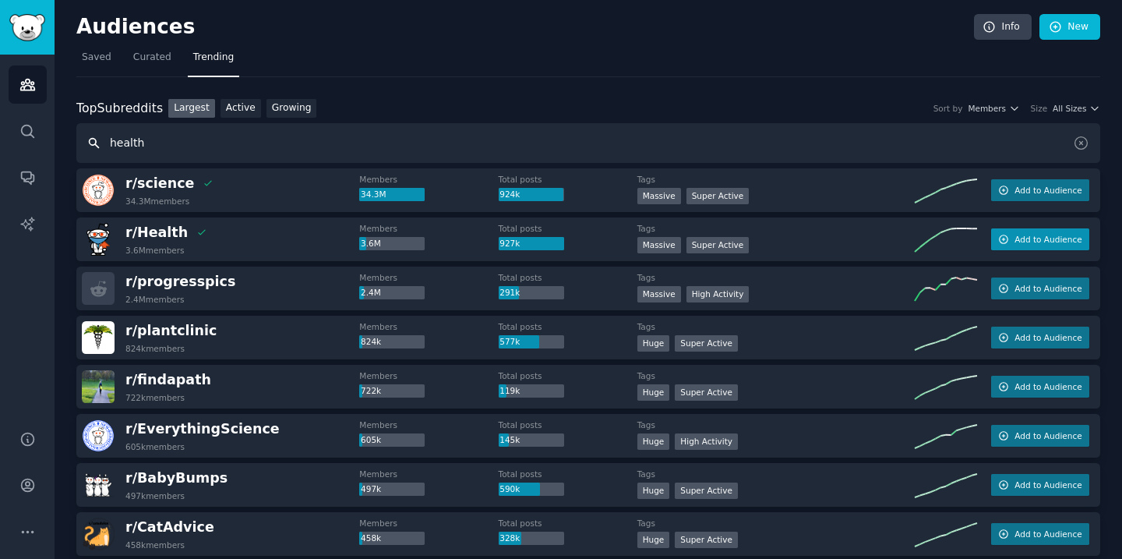
click at [1001, 240] on icon "button" at bounding box center [1004, 239] width 9 height 9
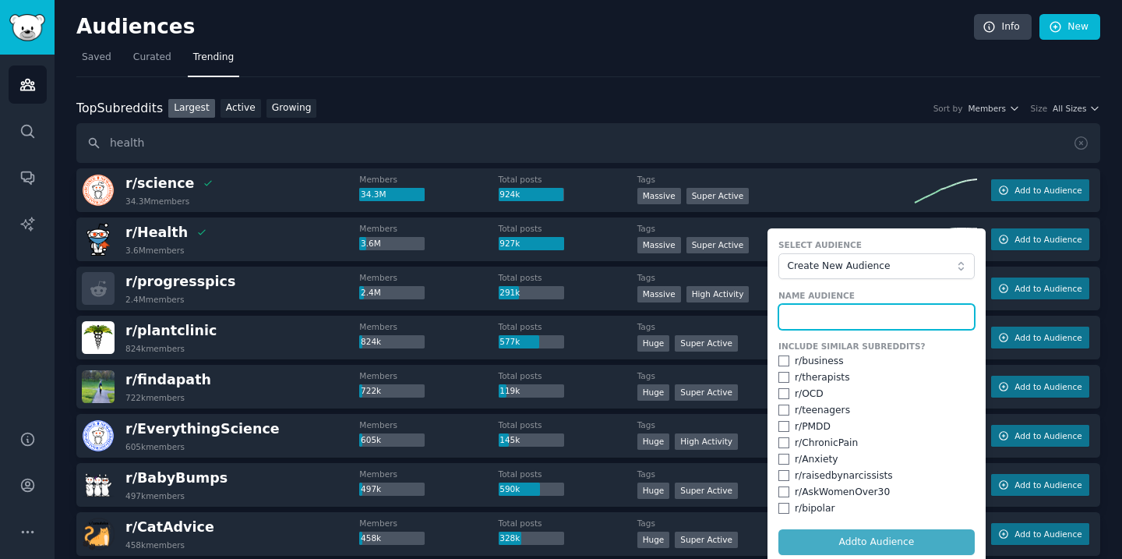
click at [861, 316] on input "text" at bounding box center [876, 317] width 196 height 26
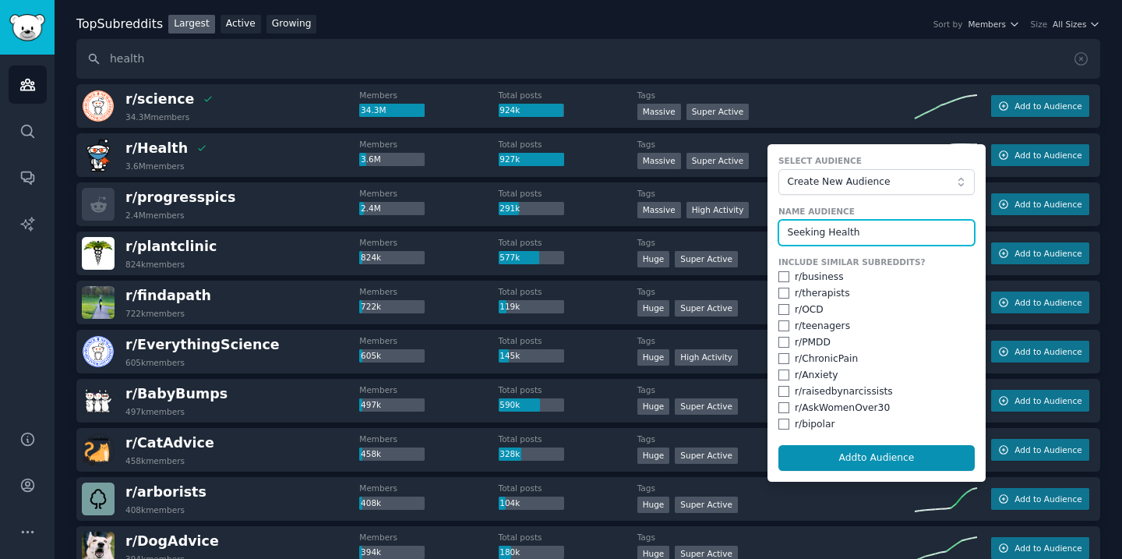
scroll to position [101, 0]
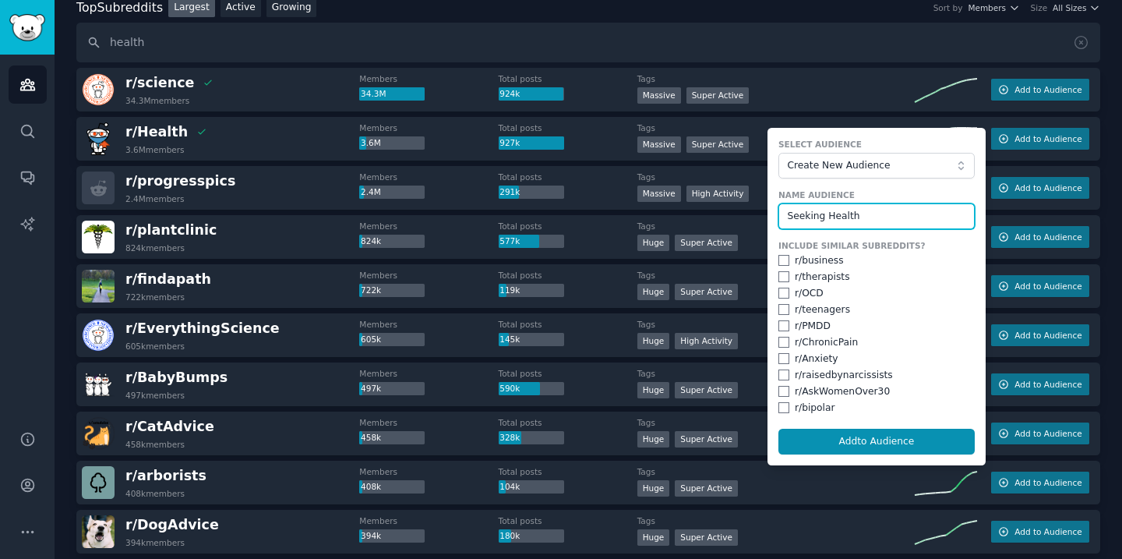
type input "Seeking Health"
click at [874, 90] on div "Massive Super Active" at bounding box center [775, 96] width 277 height 19
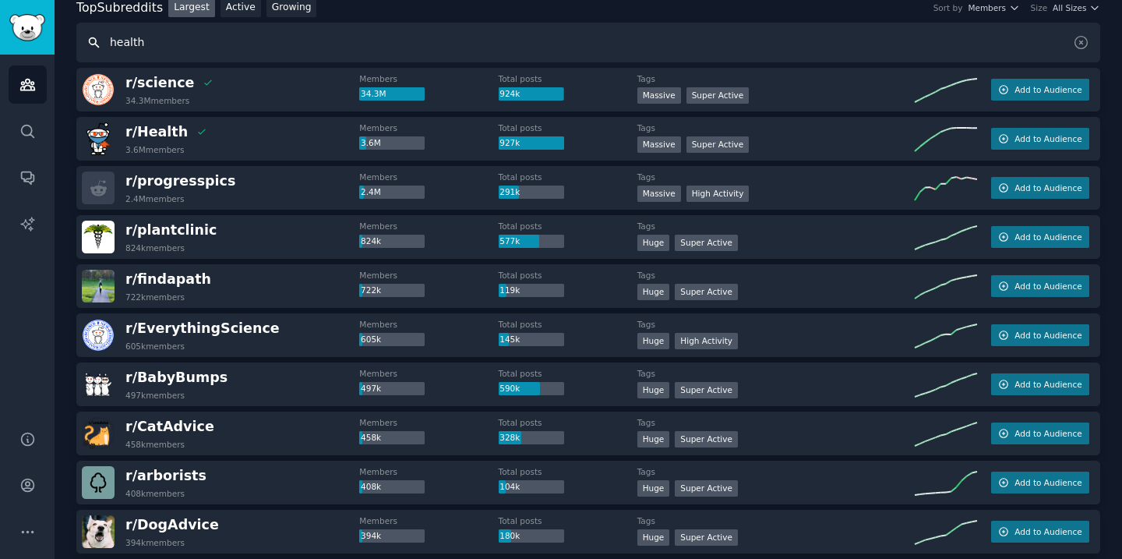
click at [161, 45] on input "health" at bounding box center [588, 43] width 1024 height 40
click at [162, 45] on input "health" at bounding box center [588, 43] width 1024 height 40
type input "healthcare"
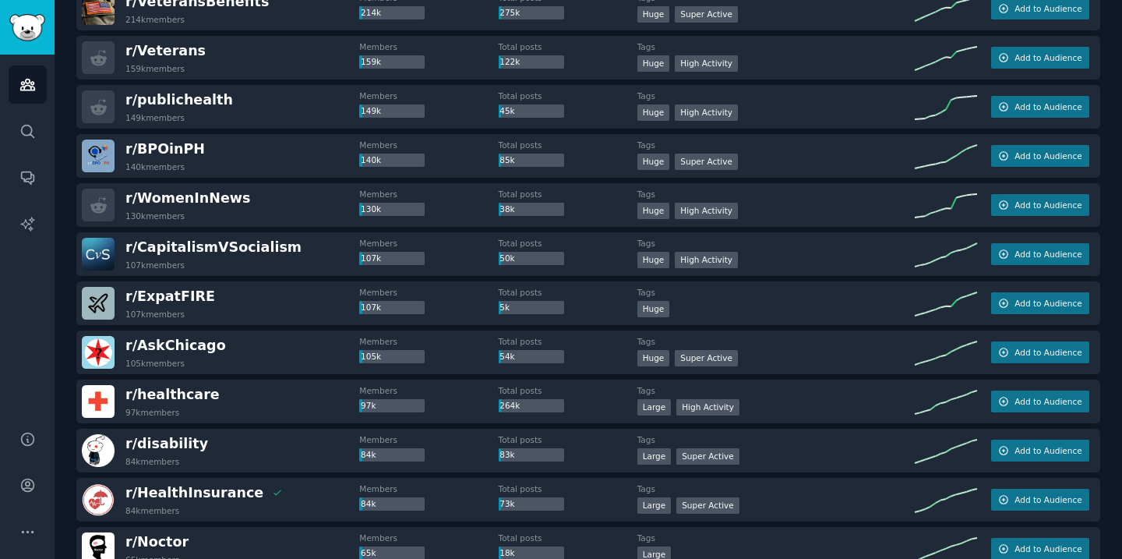
scroll to position [1216, 0]
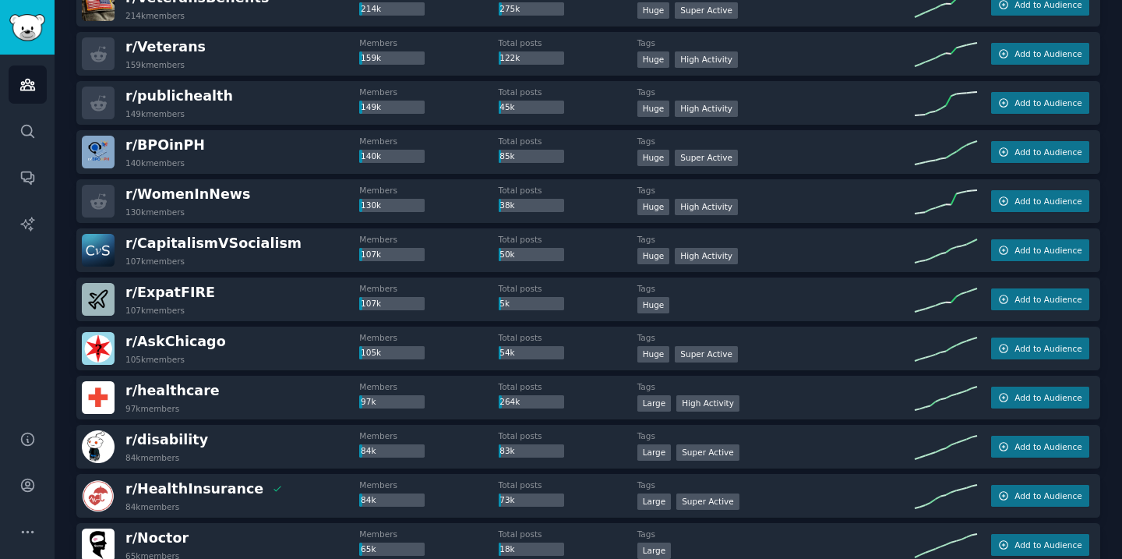
click at [295, 391] on div "r/ healthcare 97k members" at bounding box center [220, 397] width 277 height 33
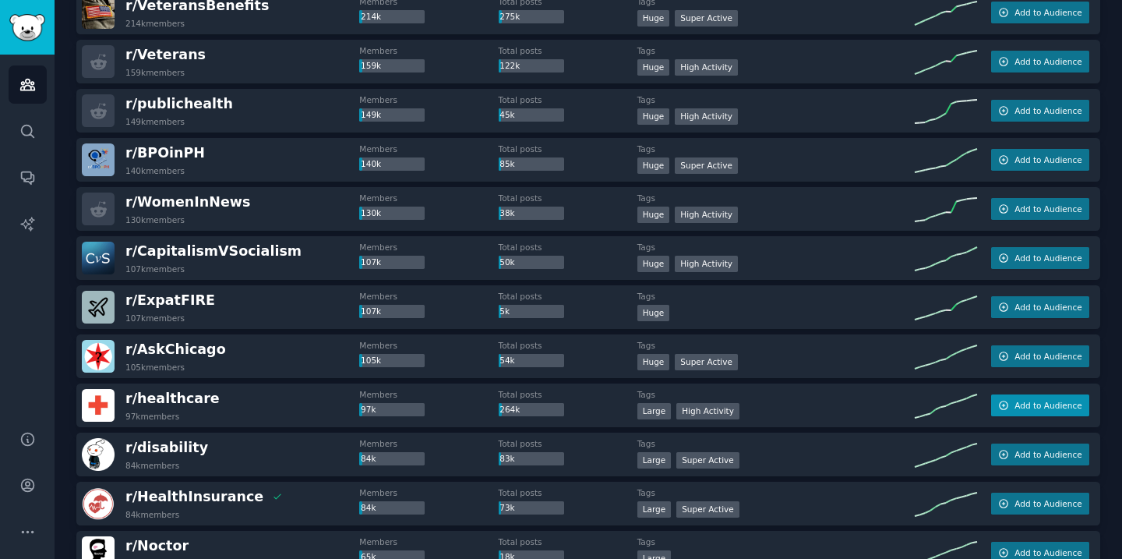
scroll to position [1210, 0]
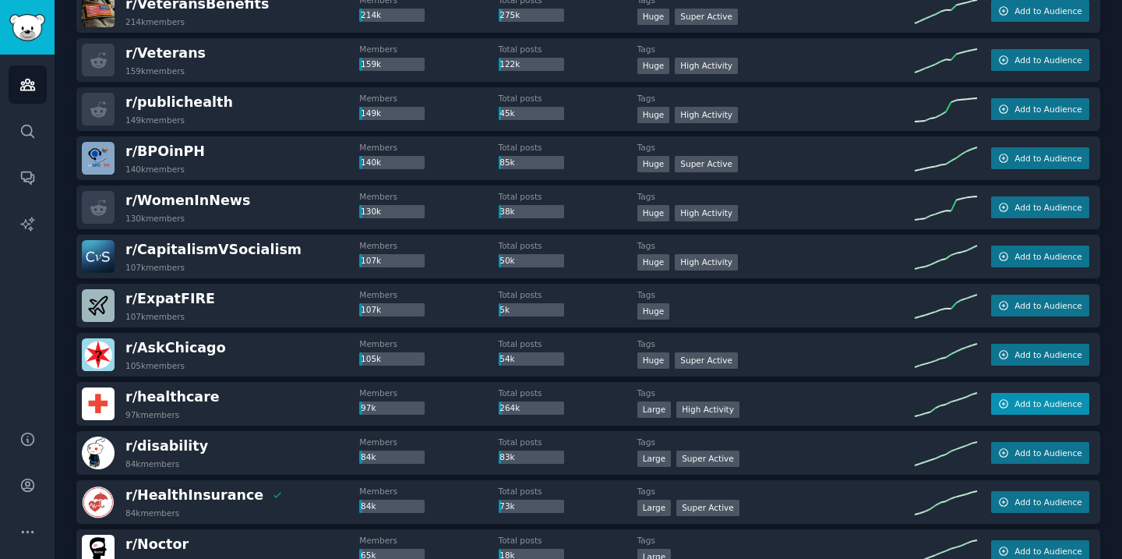
click at [1025, 404] on span "Add to Audience" at bounding box center [1048, 403] width 67 height 11
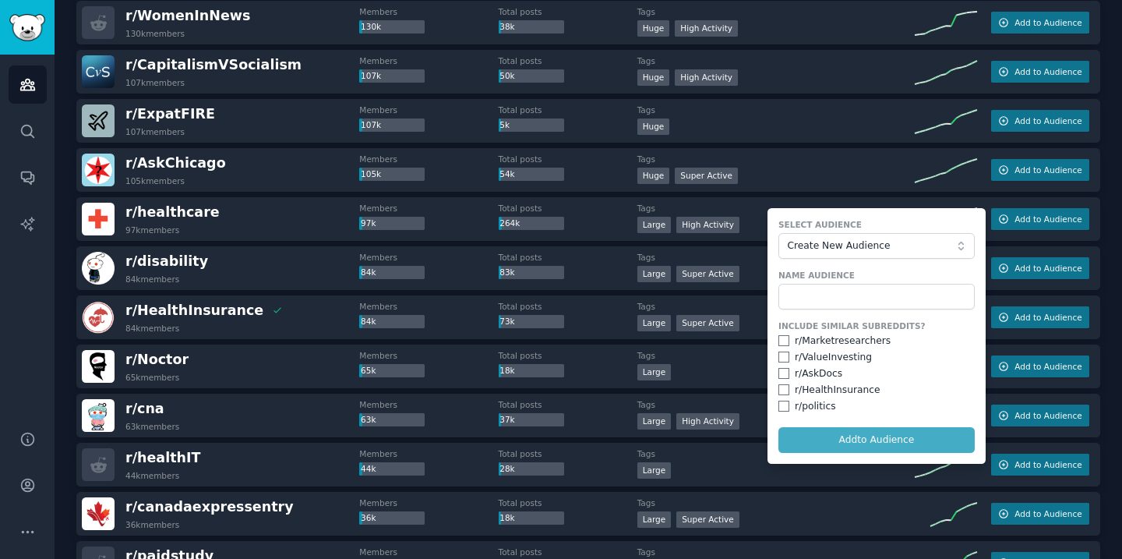
scroll to position [1394, 0]
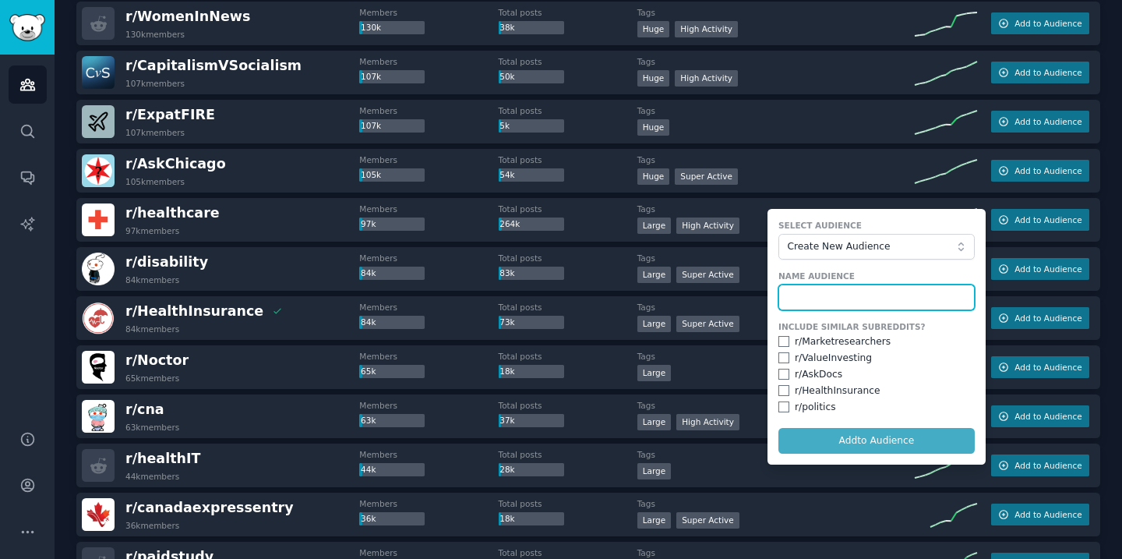
click at [814, 302] on input "text" at bounding box center [876, 297] width 196 height 26
type input "People Seeking Healthcare"
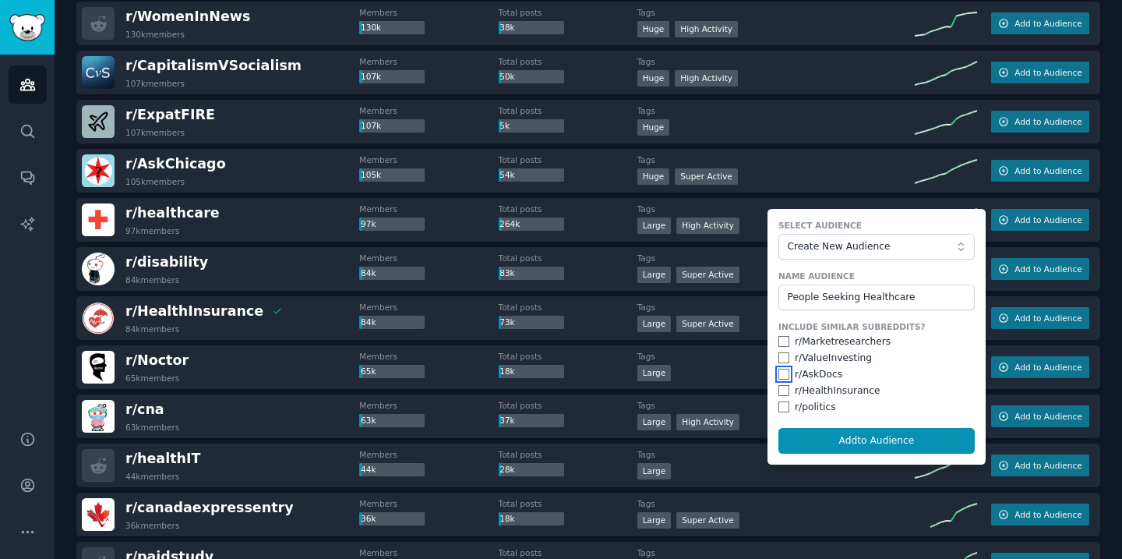
click at [778, 371] on input "checkbox" at bounding box center [783, 374] width 11 height 11
checkbox input "true"
click at [779, 390] on input "checkbox" at bounding box center [783, 390] width 11 height 11
checkbox input "true"
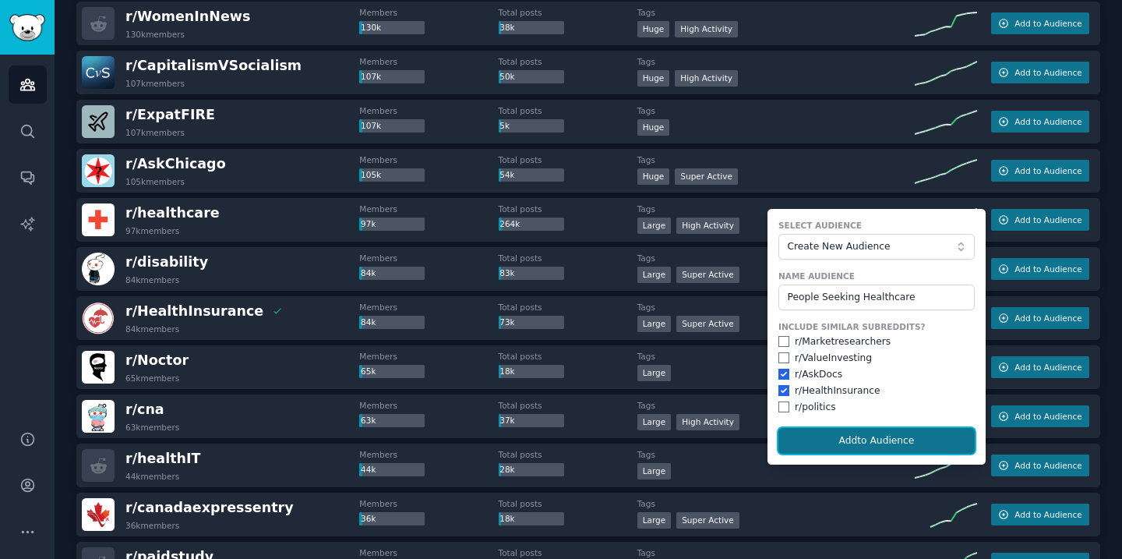
click at [872, 434] on button "Add to Audience" at bounding box center [876, 441] width 196 height 26
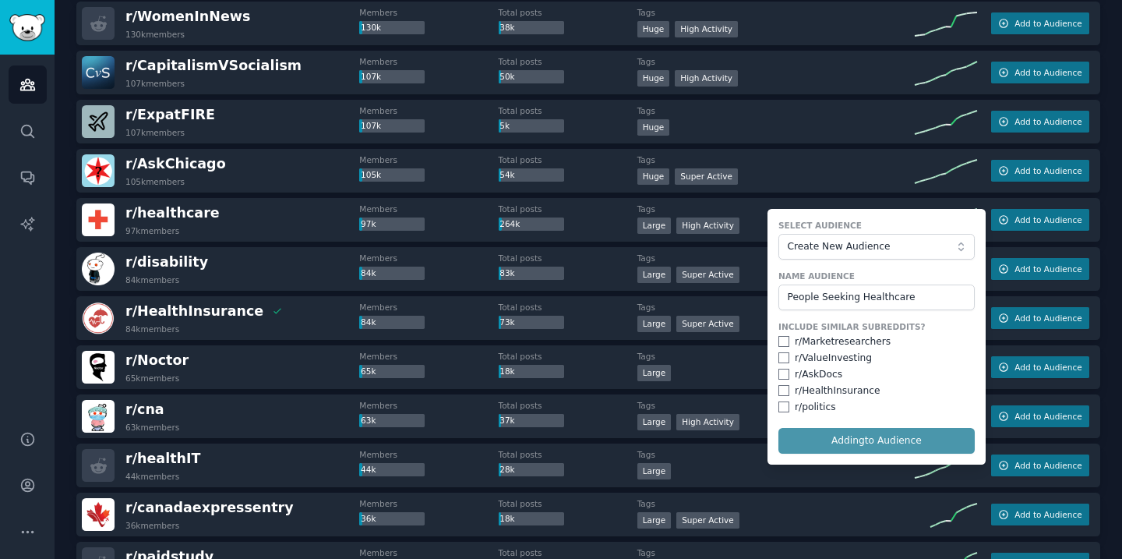
checkbox input "false"
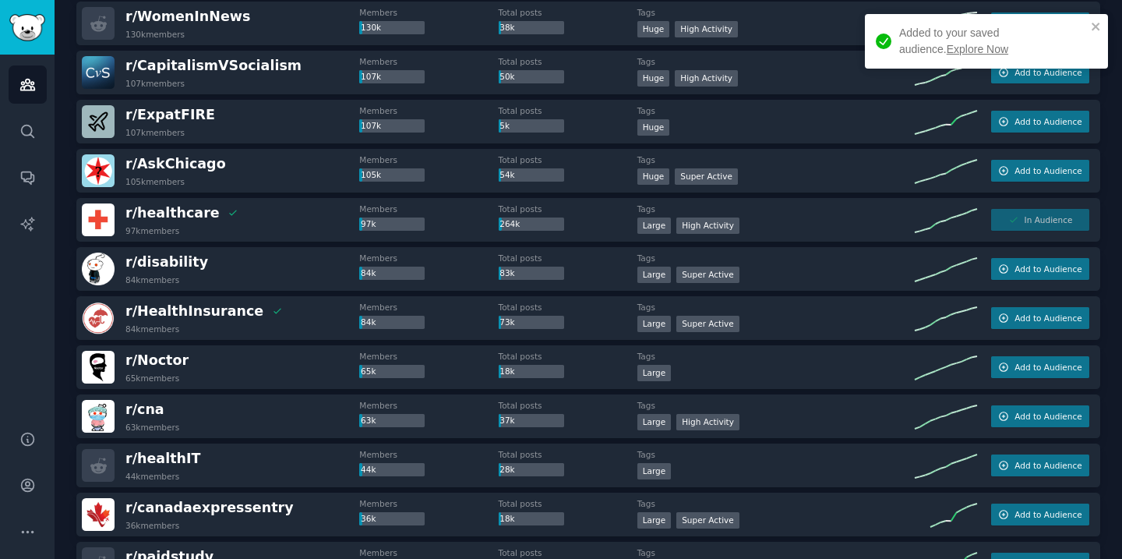
click at [947, 50] on link "Explore Now" at bounding box center [978, 49] width 62 height 12
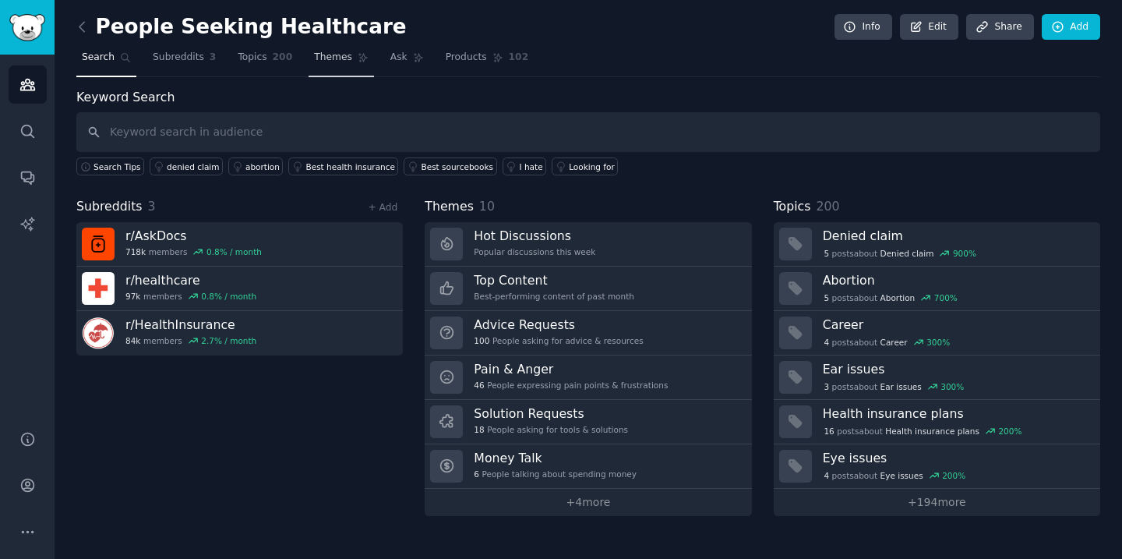
click at [344, 56] on span "Themes" at bounding box center [333, 58] width 38 height 14
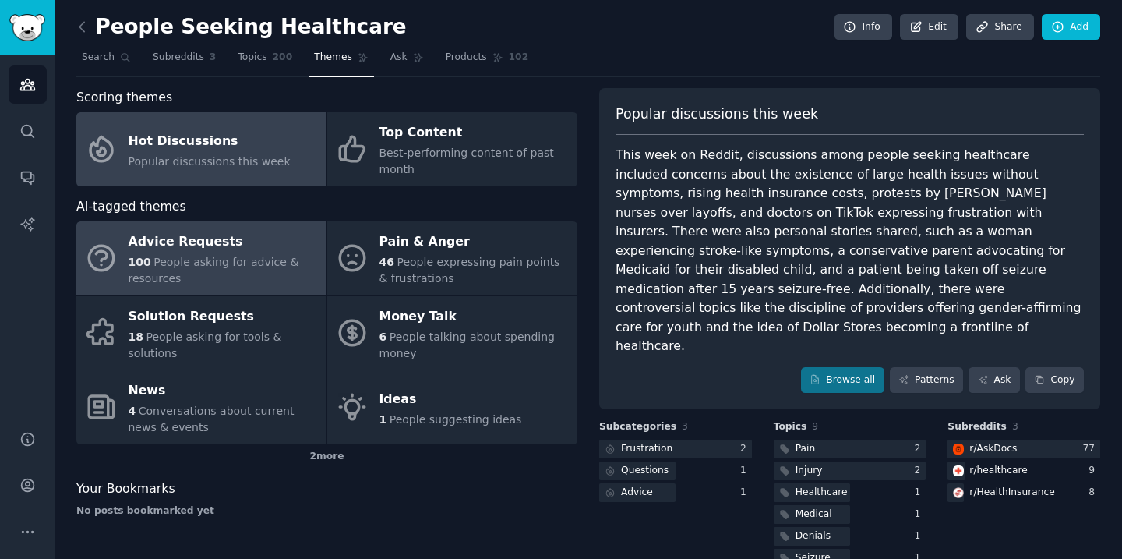
click at [240, 243] on div "Advice Requests" at bounding box center [224, 242] width 190 height 25
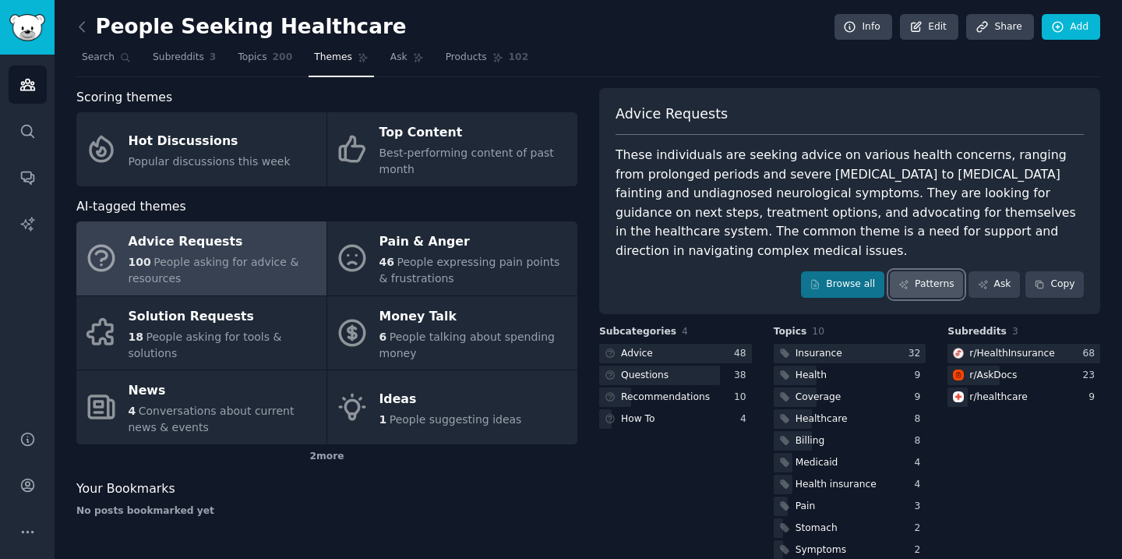
click at [934, 271] on link "Patterns" at bounding box center [926, 284] width 73 height 26
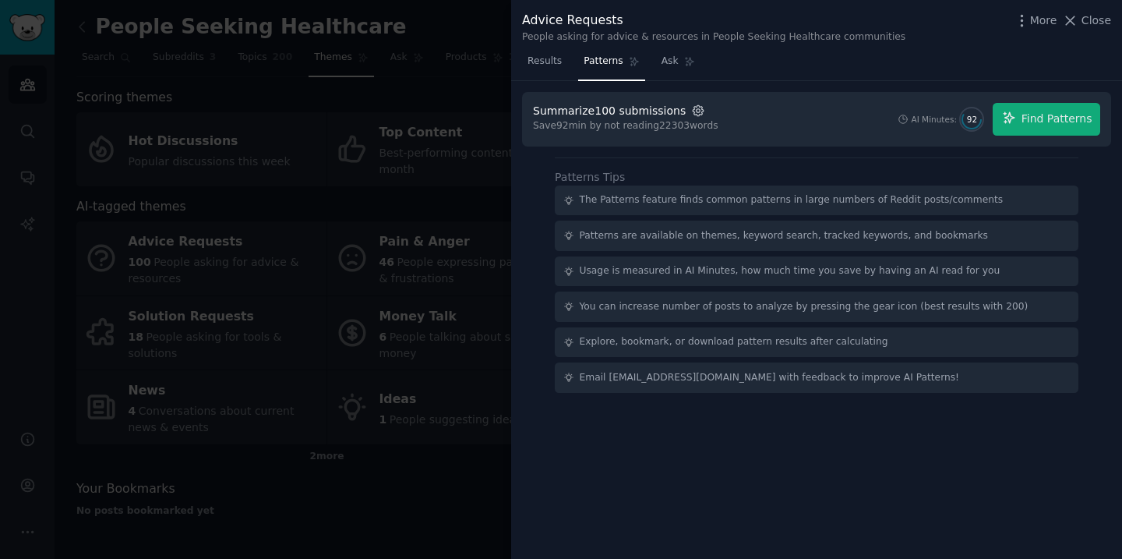
click at [691, 113] on icon "button" at bounding box center [698, 111] width 14 height 14
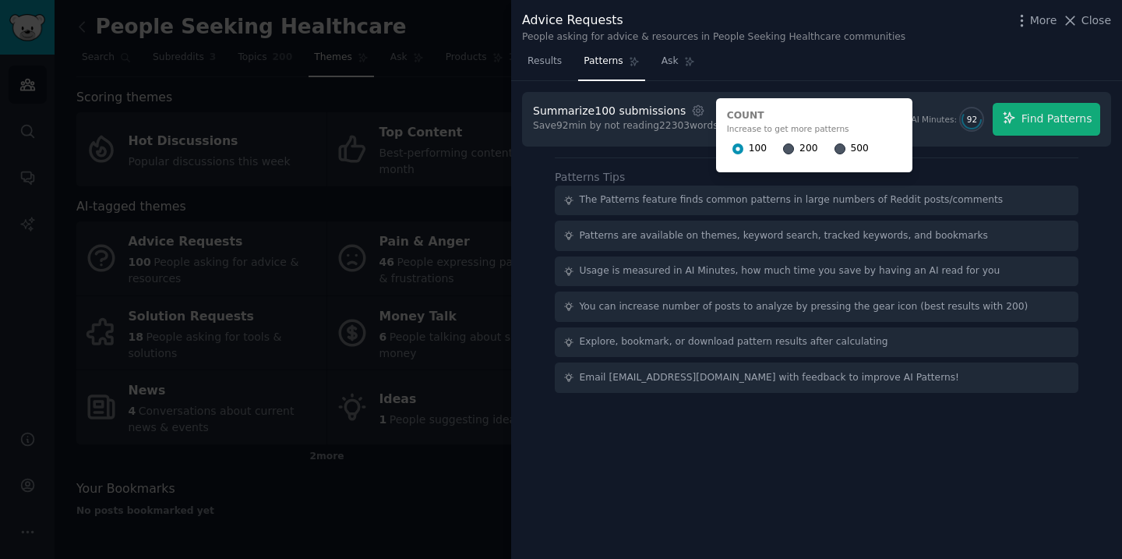
click at [784, 146] on div "200" at bounding box center [800, 148] width 34 height 25
click at [783, 147] on input "200" at bounding box center [788, 148] width 11 height 11
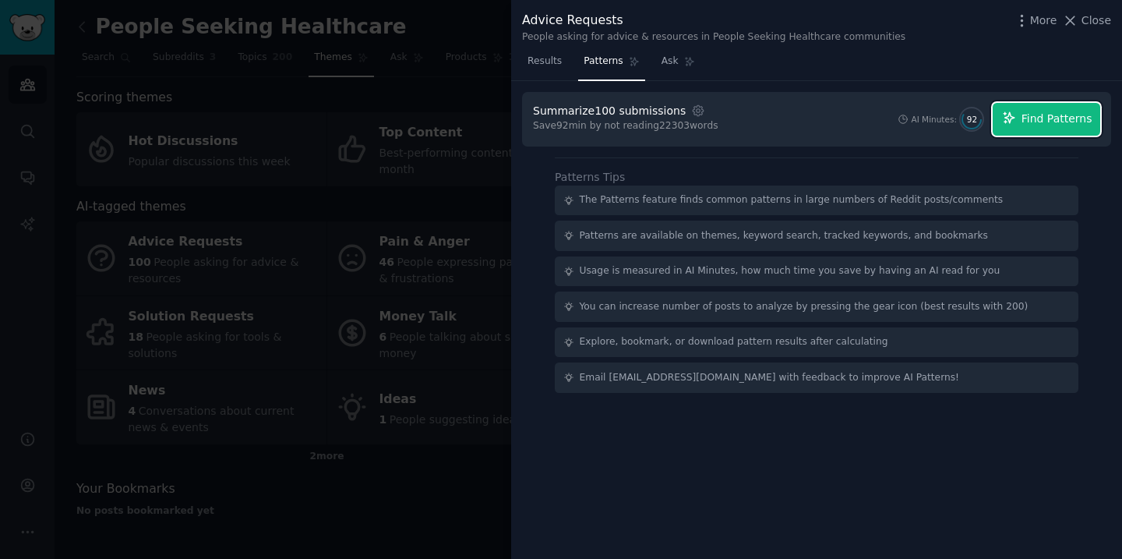
click at [1038, 122] on span "Find Patterns" at bounding box center [1057, 119] width 71 height 16
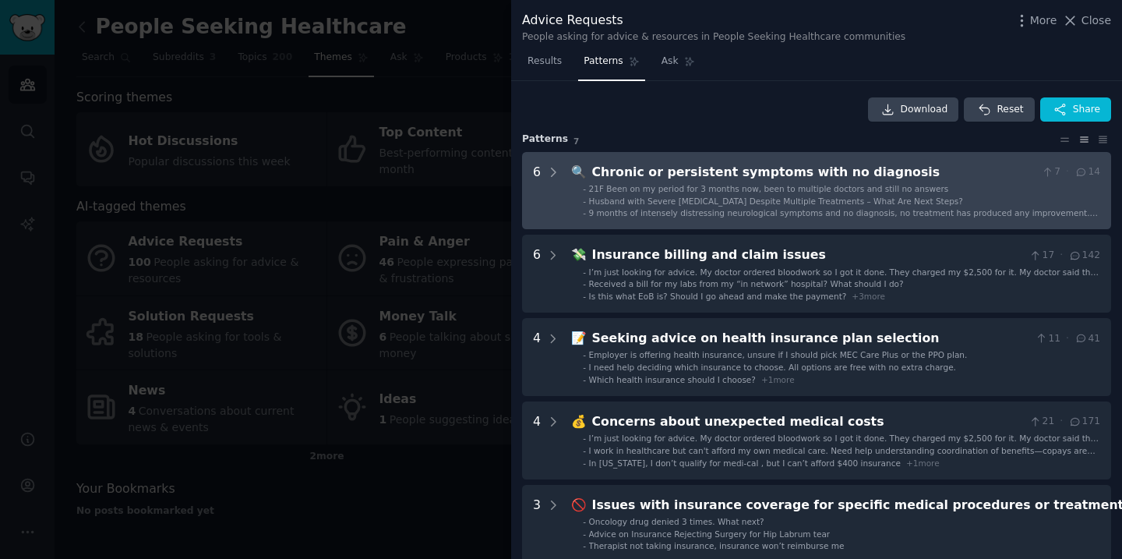
click at [979, 169] on div "Chronic or persistent symptoms with no diagnosis" at bounding box center [813, 172] width 443 height 19
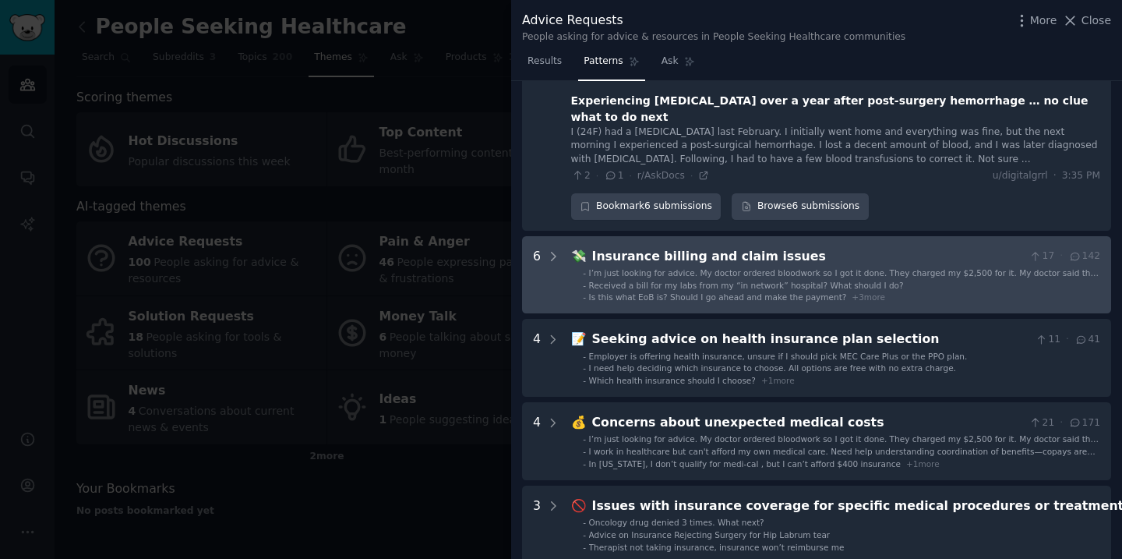
scroll to position [606, 0]
click at [852, 291] on span "+ 3 more" at bounding box center [869, 295] width 34 height 9
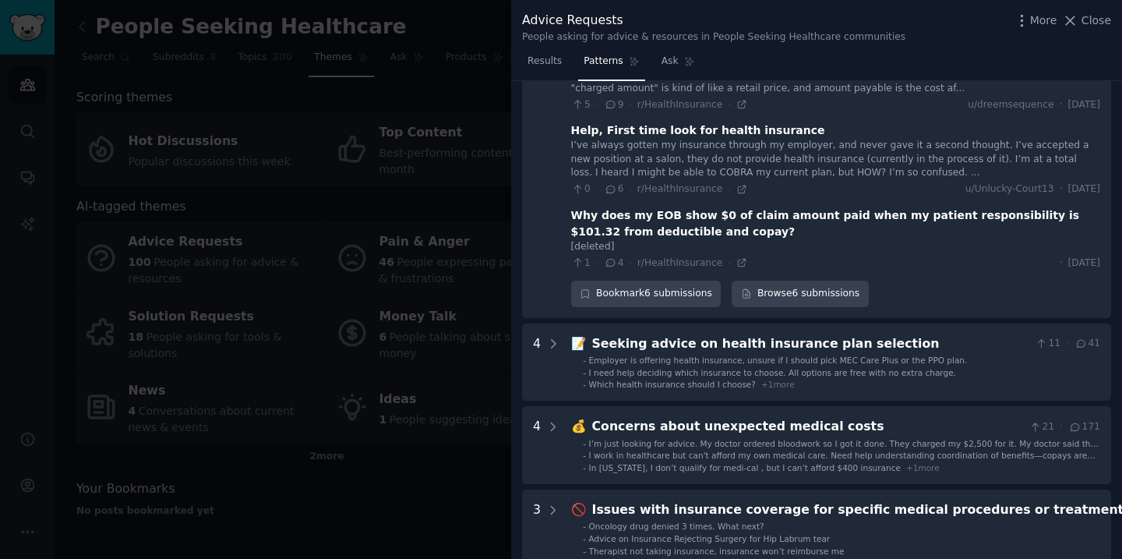
scroll to position [1121, 0]
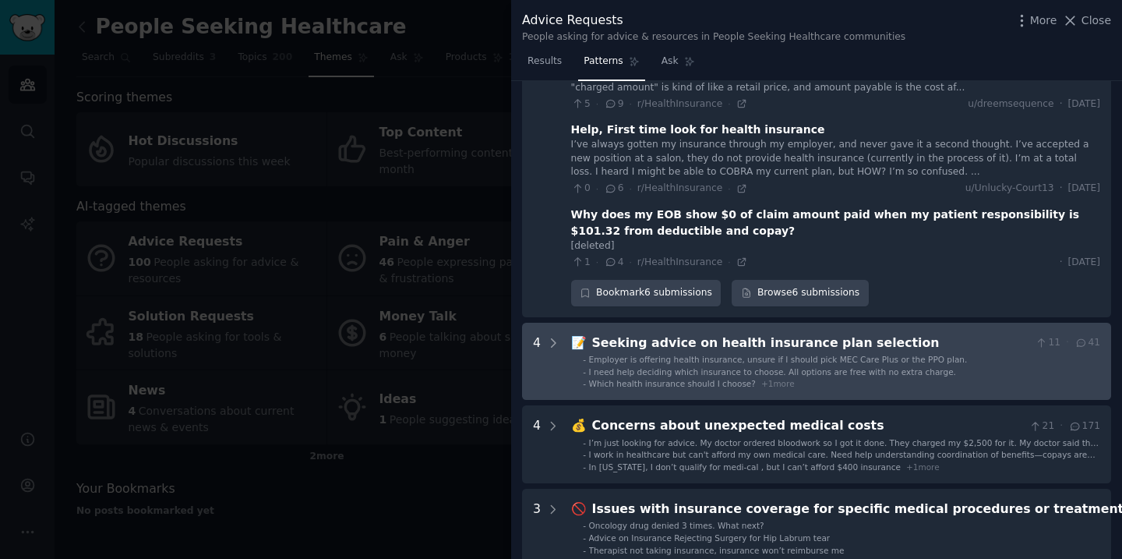
click at [889, 355] on span "Employer is offering health insurance, unsure if I should pick MEC Care Plus or…" at bounding box center [778, 359] width 379 height 9
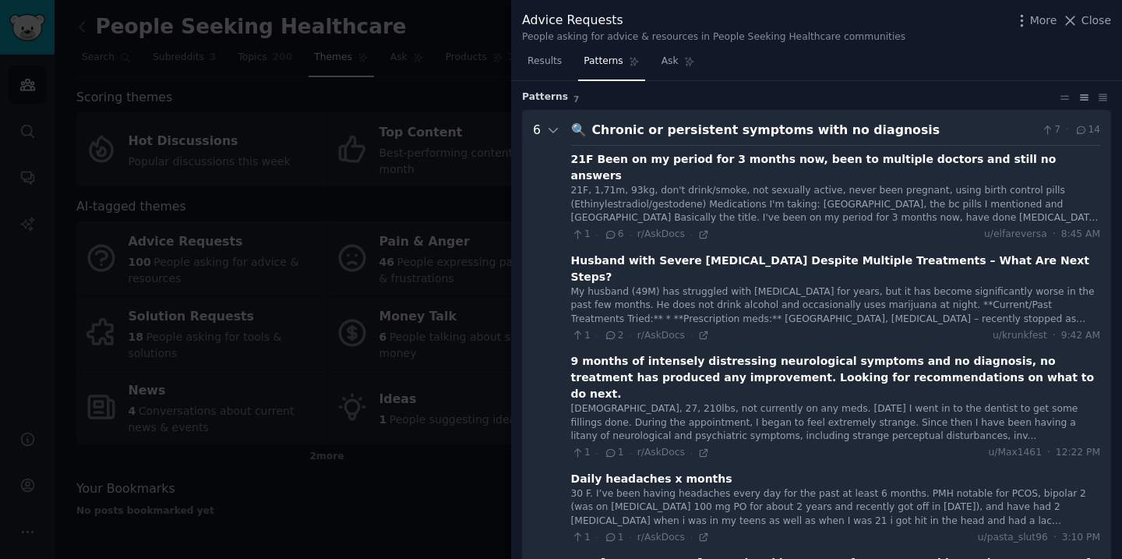
scroll to position [0, 0]
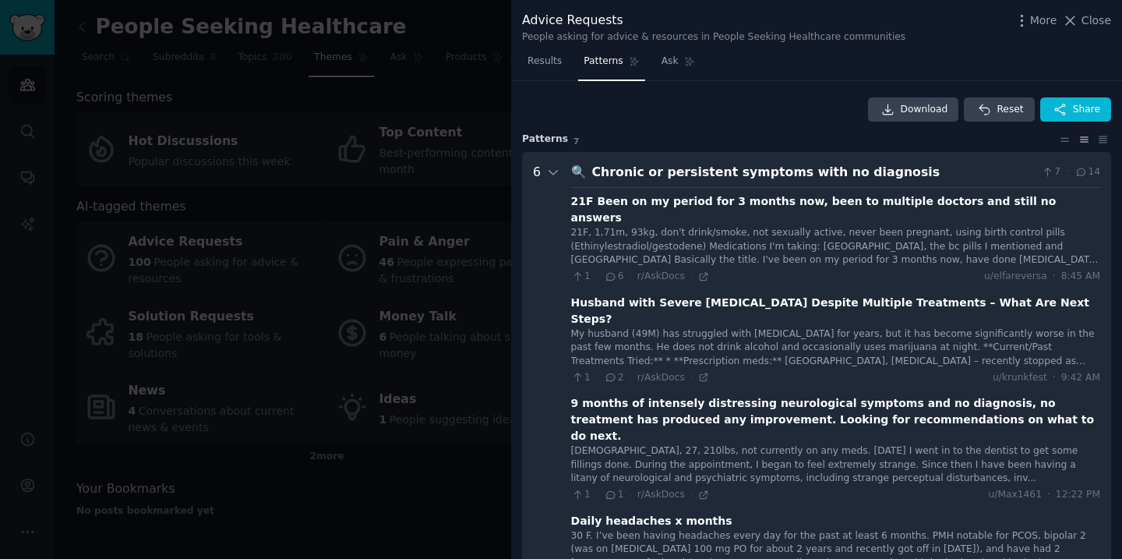
click at [695, 102] on div "Download Reset Share" at bounding box center [816, 109] width 589 height 25
click at [1089, 20] on span "Close" at bounding box center [1097, 20] width 30 height 16
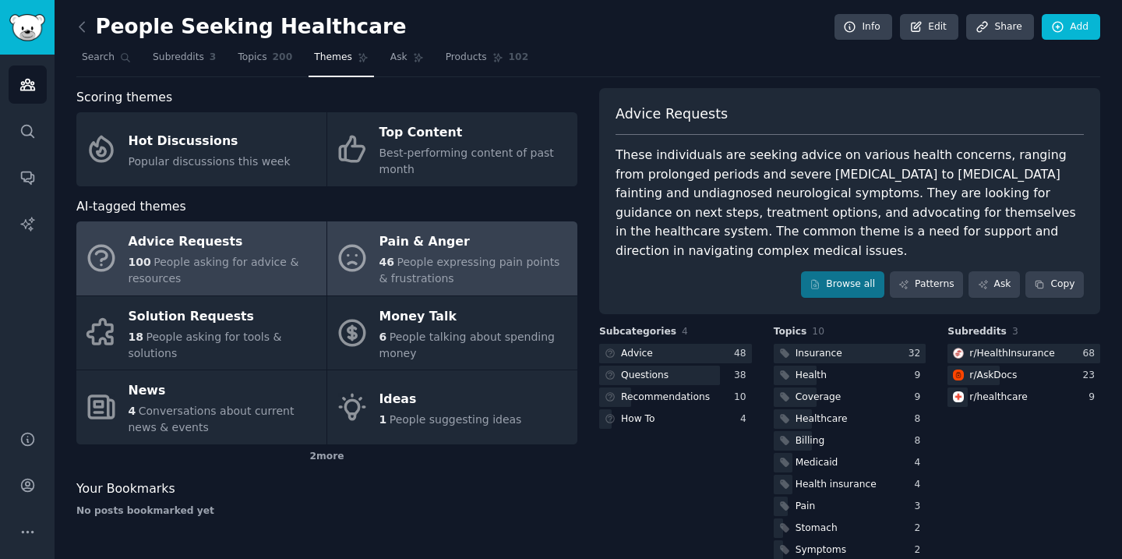
click at [512, 263] on span "People expressing pain points & frustrations" at bounding box center [469, 270] width 181 height 29
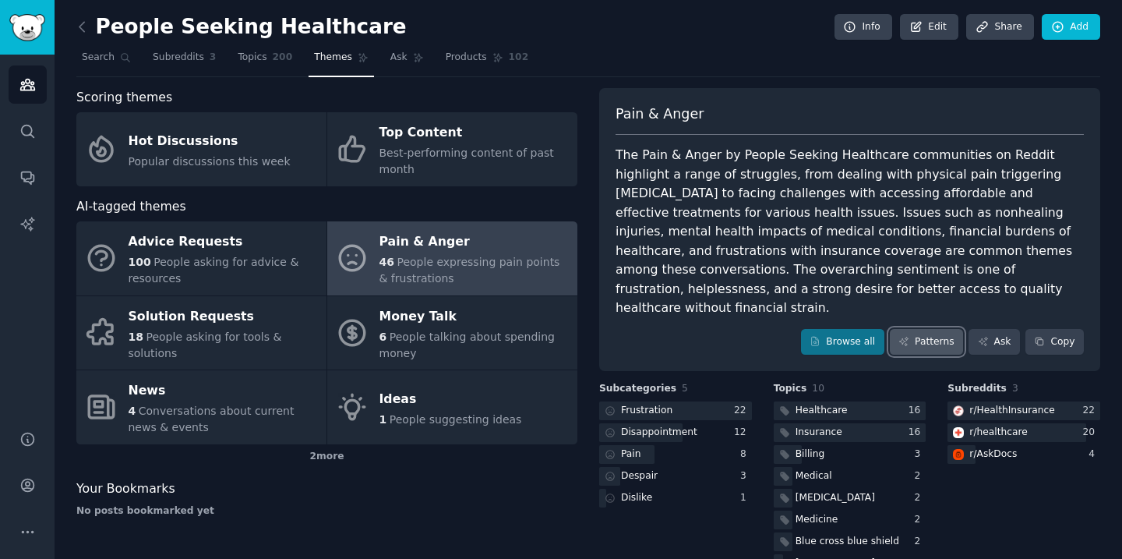
click at [912, 329] on link "Patterns" at bounding box center [926, 342] width 73 height 26
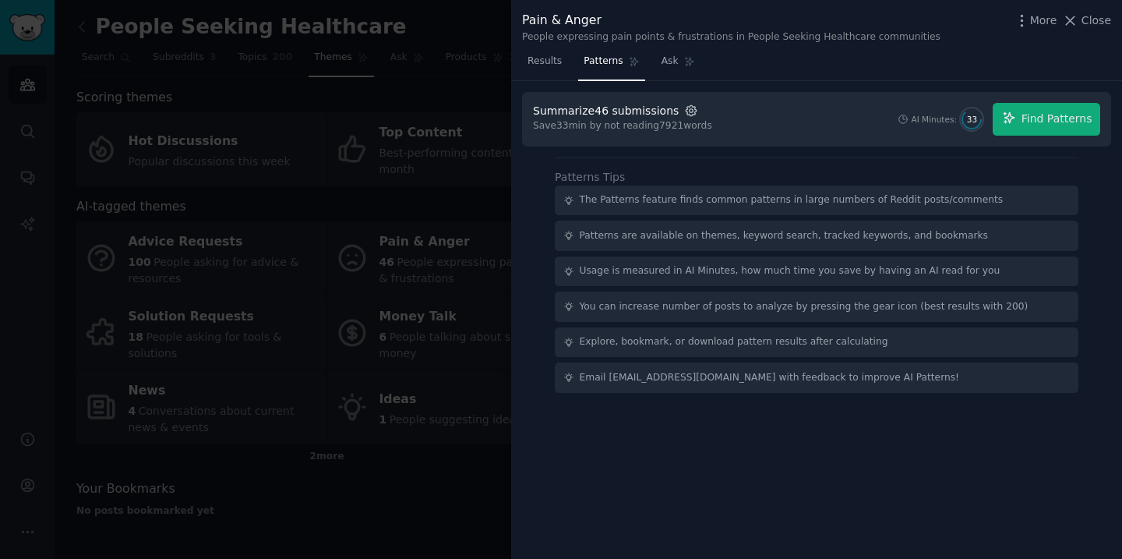
click at [684, 109] on icon "button" at bounding box center [691, 111] width 14 height 14
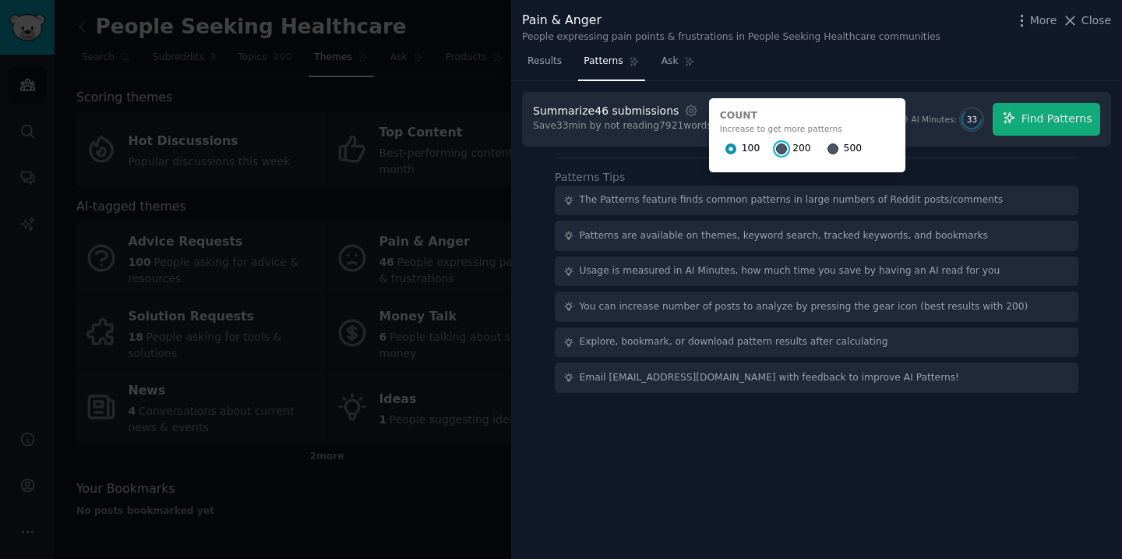
click at [776, 144] on input "200" at bounding box center [781, 148] width 11 height 11
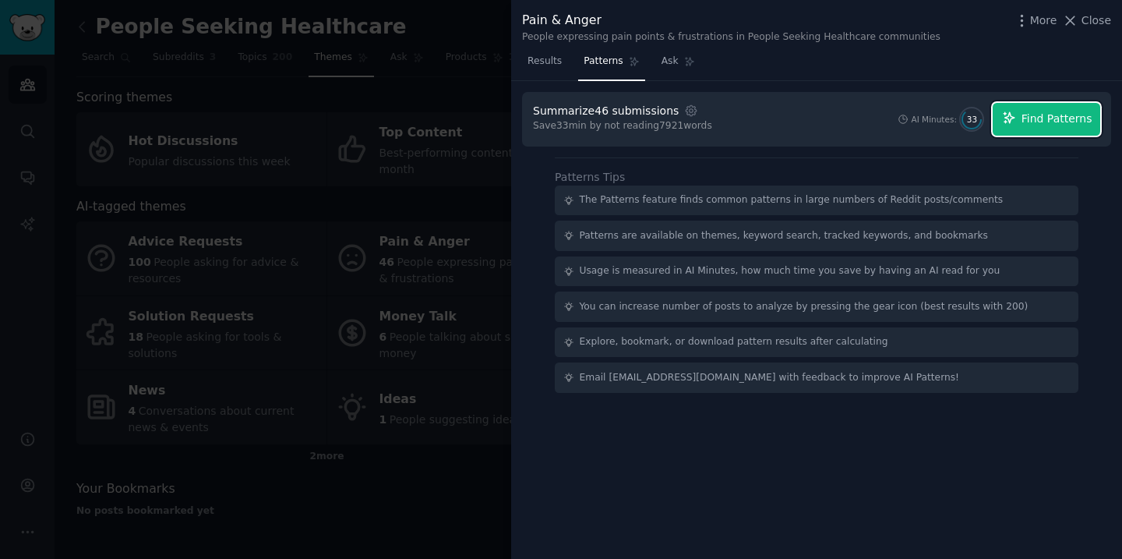
click at [1013, 125] on button "Find Patterns" at bounding box center [1047, 119] width 108 height 33
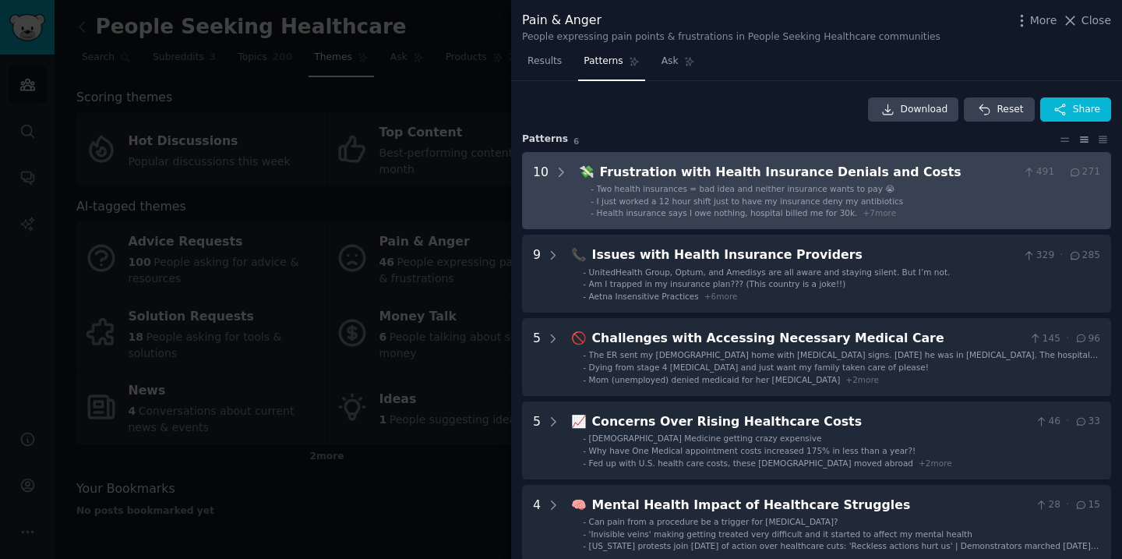
click at [782, 169] on div "Frustration with Health Insurance Denials and Costs" at bounding box center [809, 172] width 418 height 19
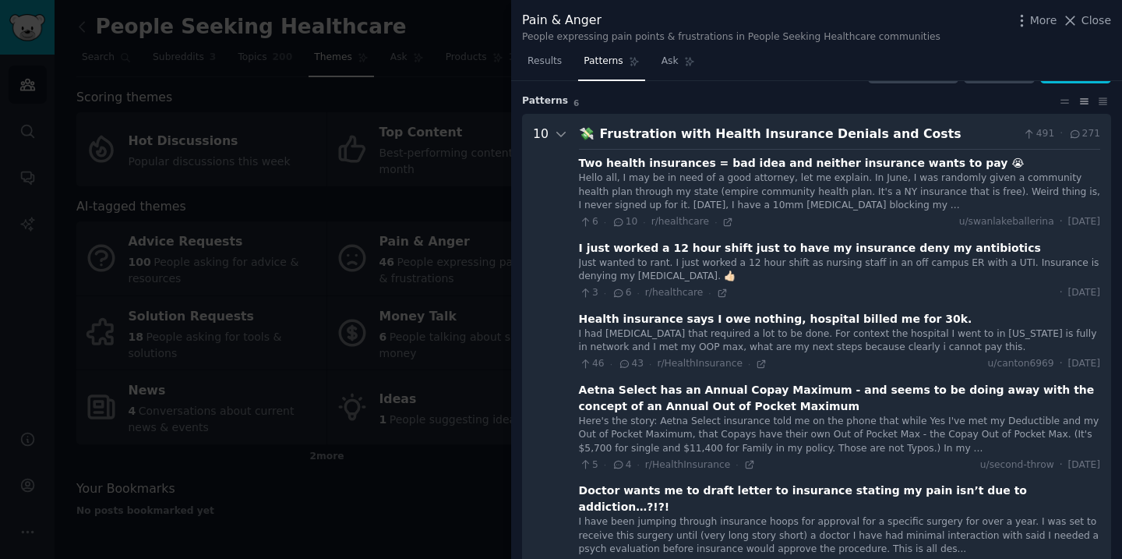
scroll to position [71, 0]
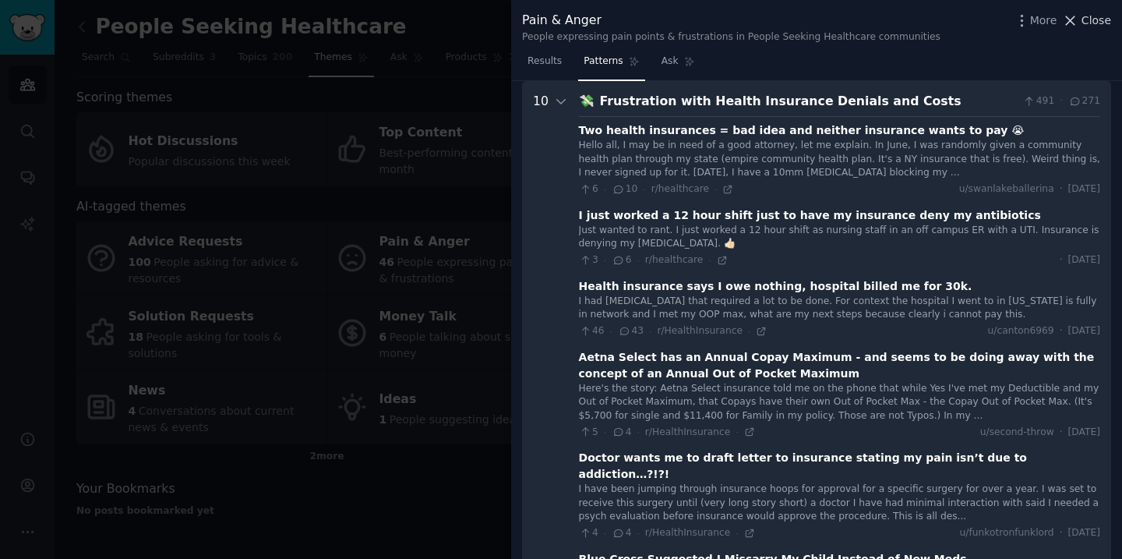
click at [1082, 23] on button "Close" at bounding box center [1086, 20] width 49 height 16
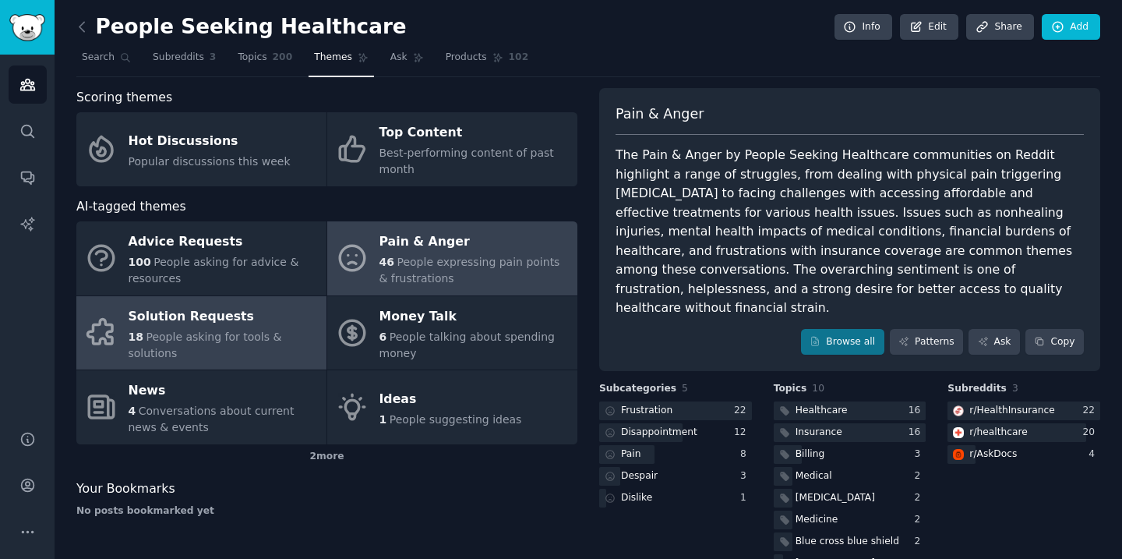
click at [175, 341] on span "People asking for tools & solutions" at bounding box center [206, 344] width 154 height 29
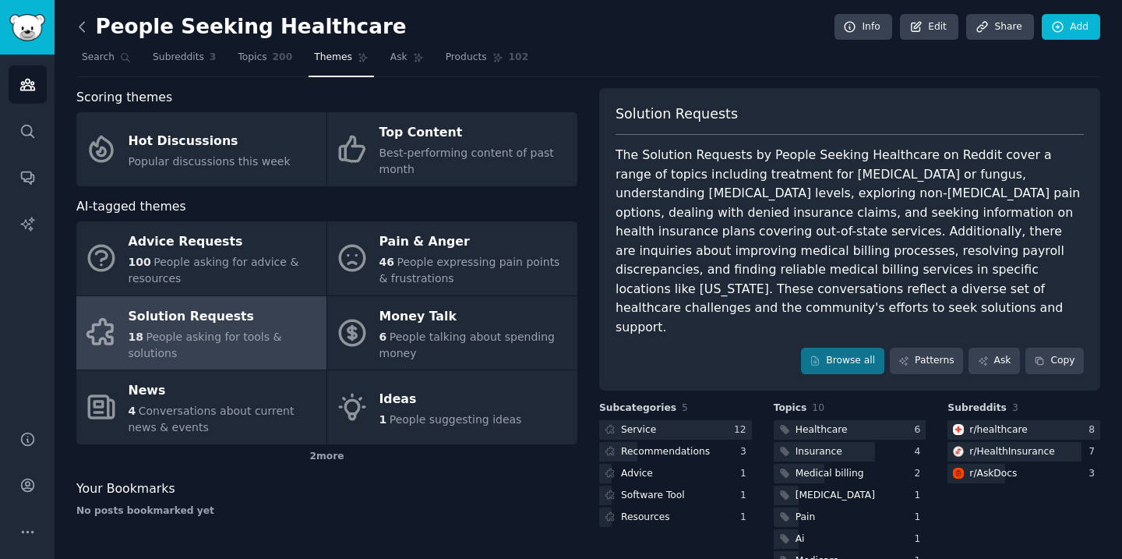
click at [85, 27] on icon at bounding box center [82, 27] width 16 height 16
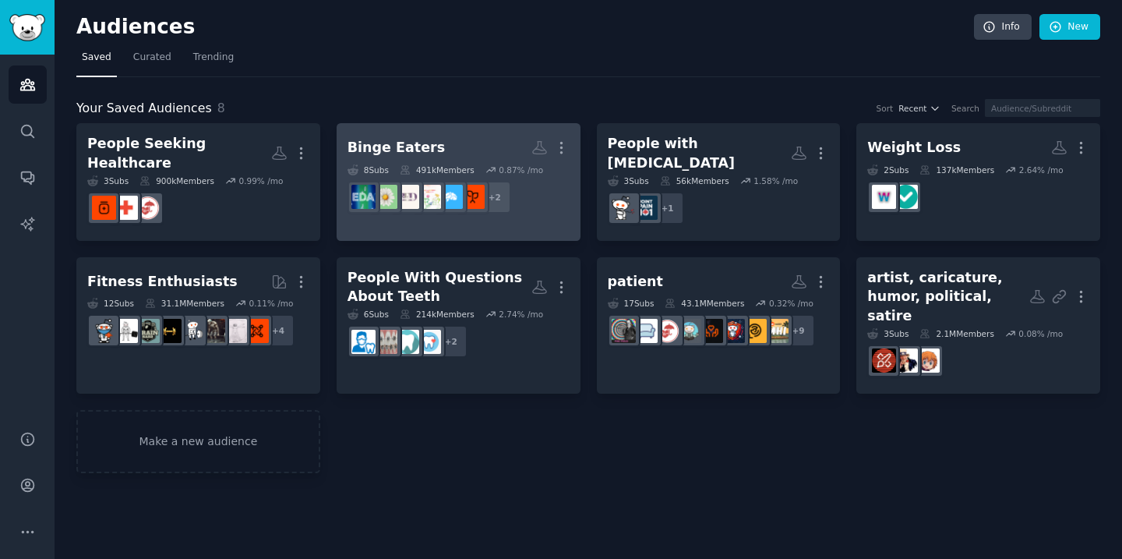
click at [472, 140] on h2 "Binge Eaters Custom Audience More" at bounding box center [459, 147] width 222 height 27
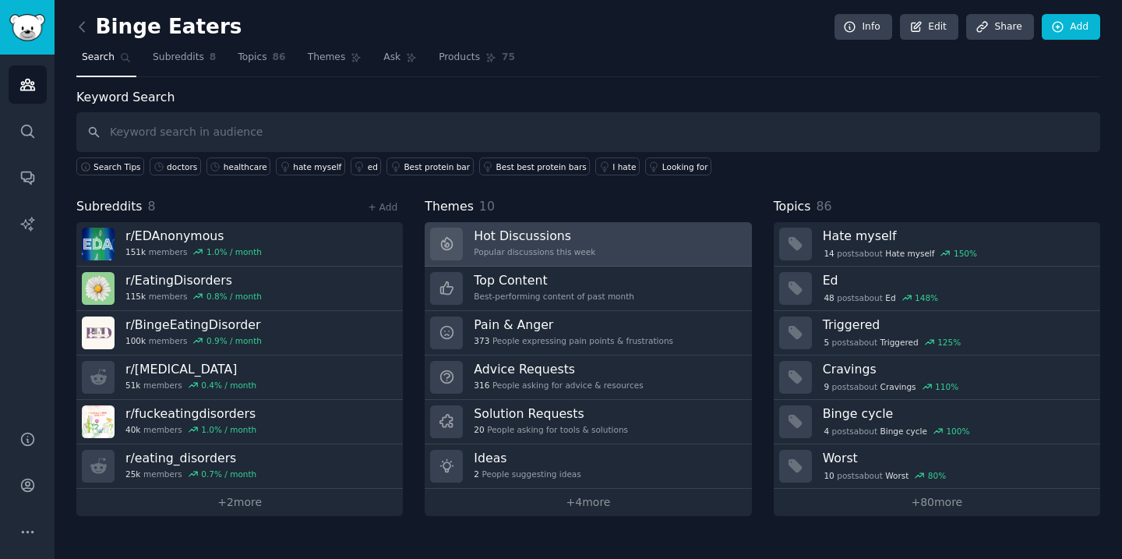
click at [605, 253] on link "Hot Discussions Popular discussions this week" at bounding box center [588, 244] width 327 height 44
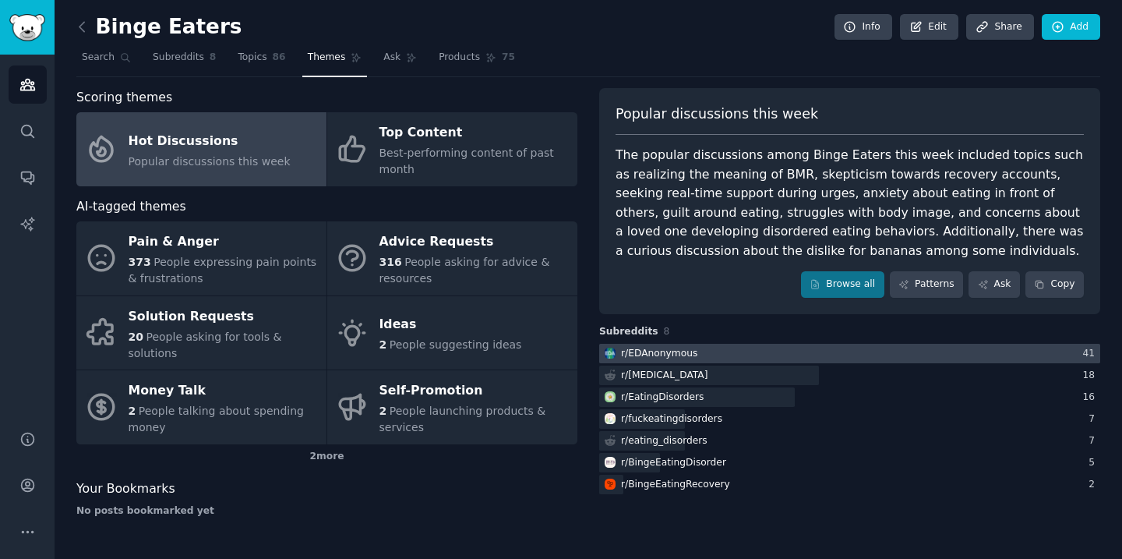
click at [662, 354] on div "r/ EDAnonymous" at bounding box center [659, 354] width 76 height 14
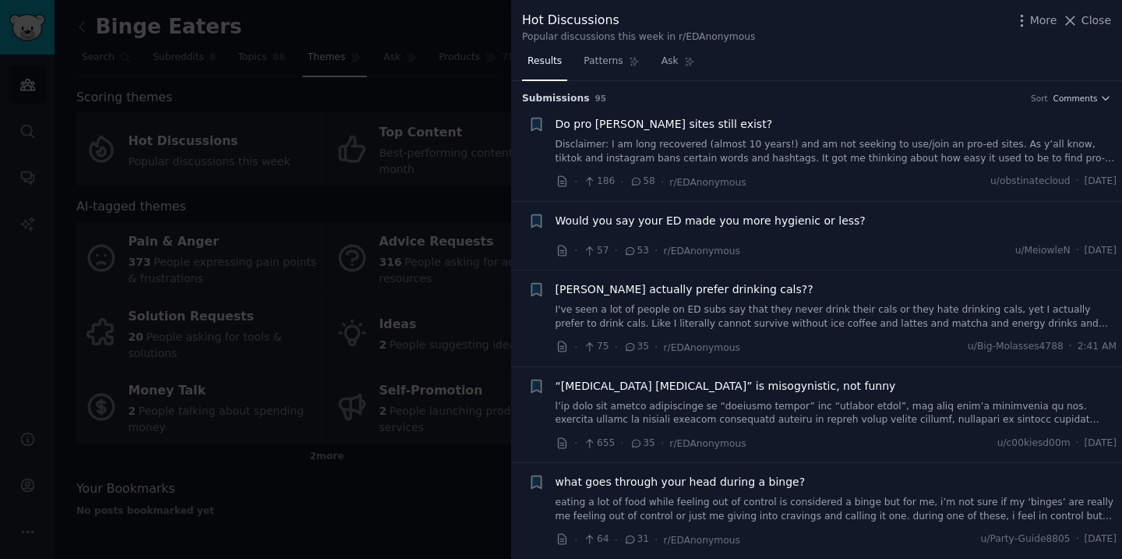
click at [698, 148] on link "Disclaimer: I am long recovered (almost 10 years!) and am not seeking to use/jo…" at bounding box center [837, 151] width 562 height 27
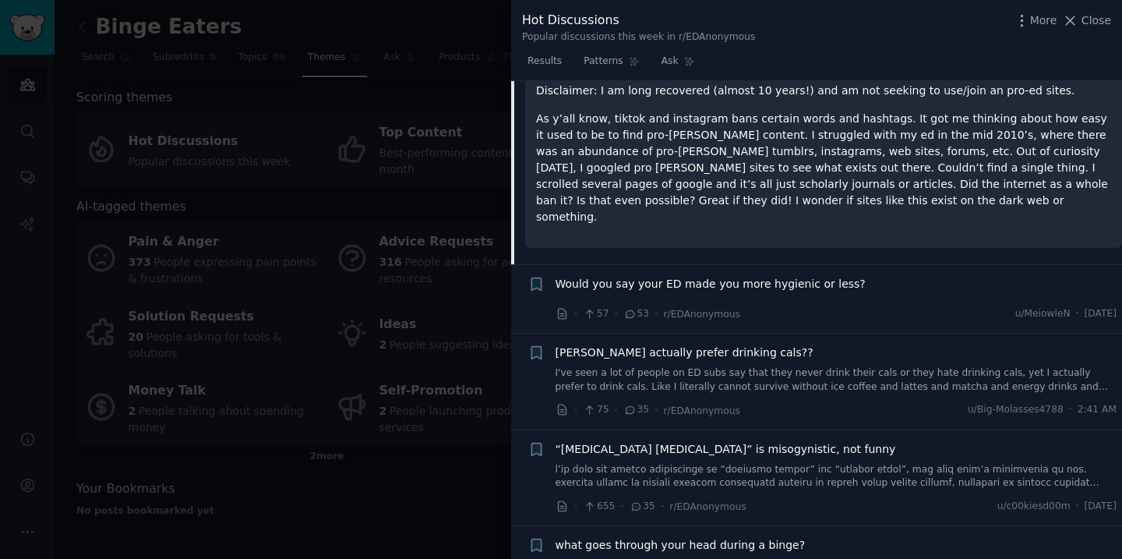
scroll to position [200, 0]
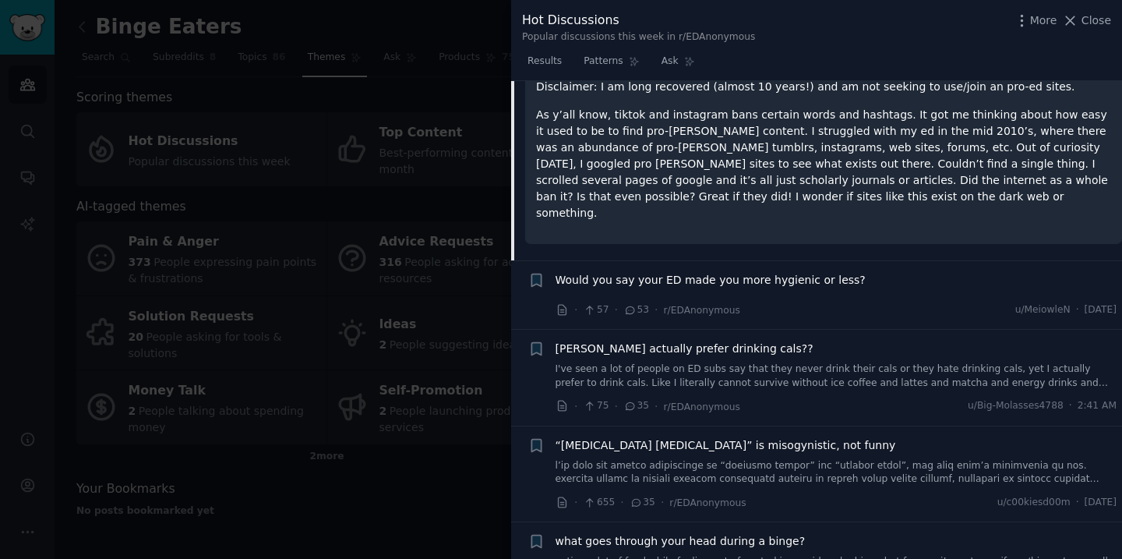
click at [839, 302] on div "· 57 · 53 · r/EDAnonymous u/MeiowleN · Thu 8/21/2025" at bounding box center [837, 310] width 562 height 16
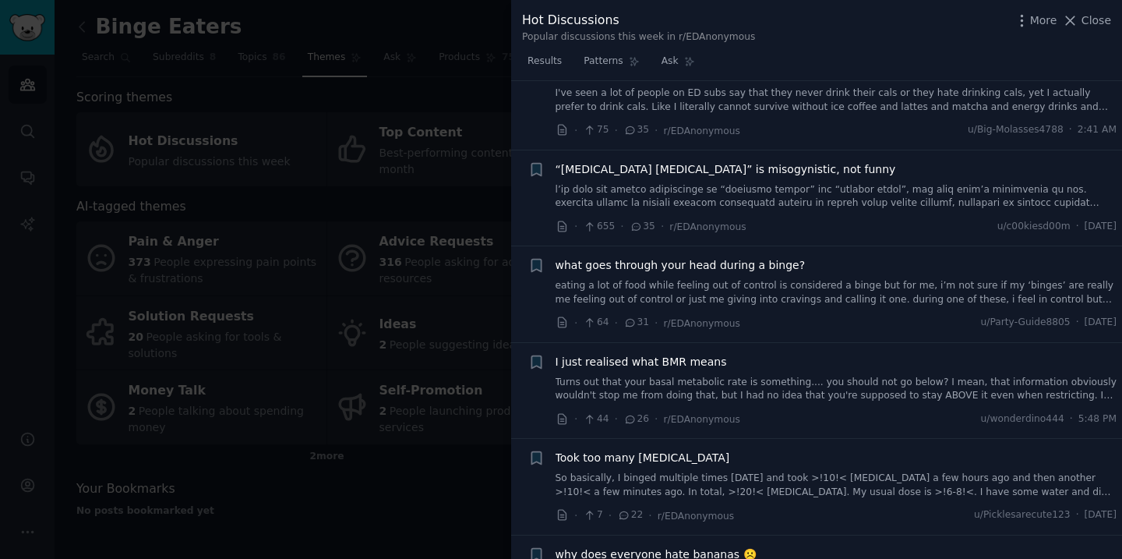
scroll to position [503, 0]
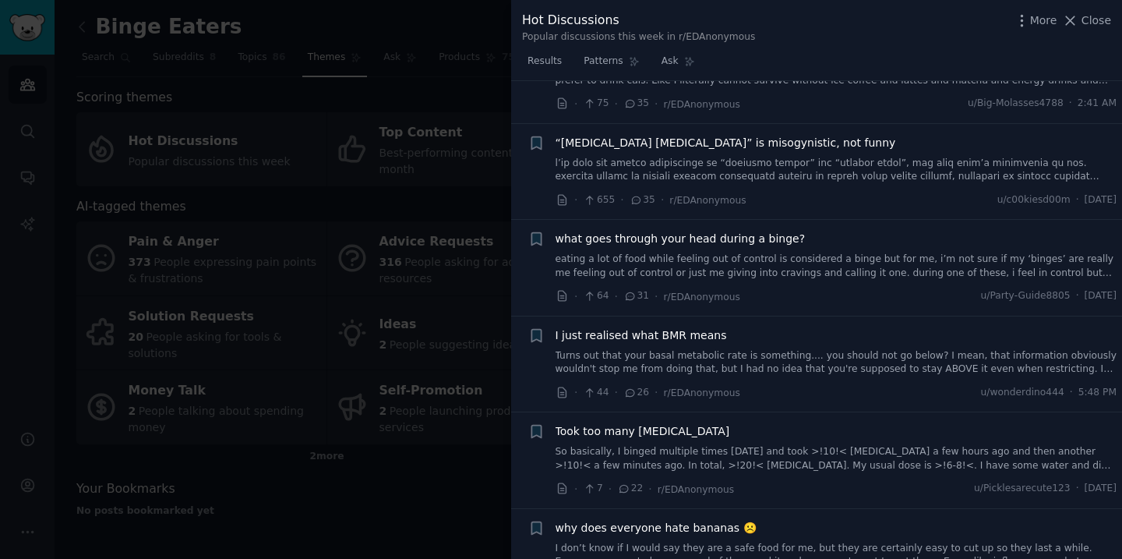
click at [764, 259] on link "eating a lot of food while feeling out of control is considered a binge but for…" at bounding box center [837, 265] width 562 height 27
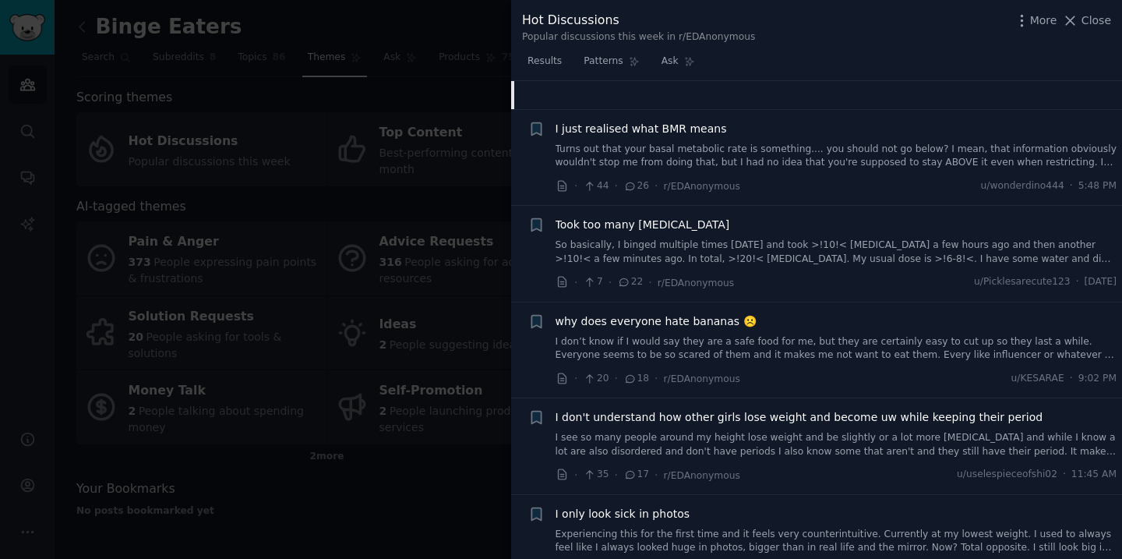
scroll to position [682, 0]
click at [861, 161] on link "Turns out that your basal metabolic rate is something.... you should not go bel…" at bounding box center [837, 157] width 562 height 27
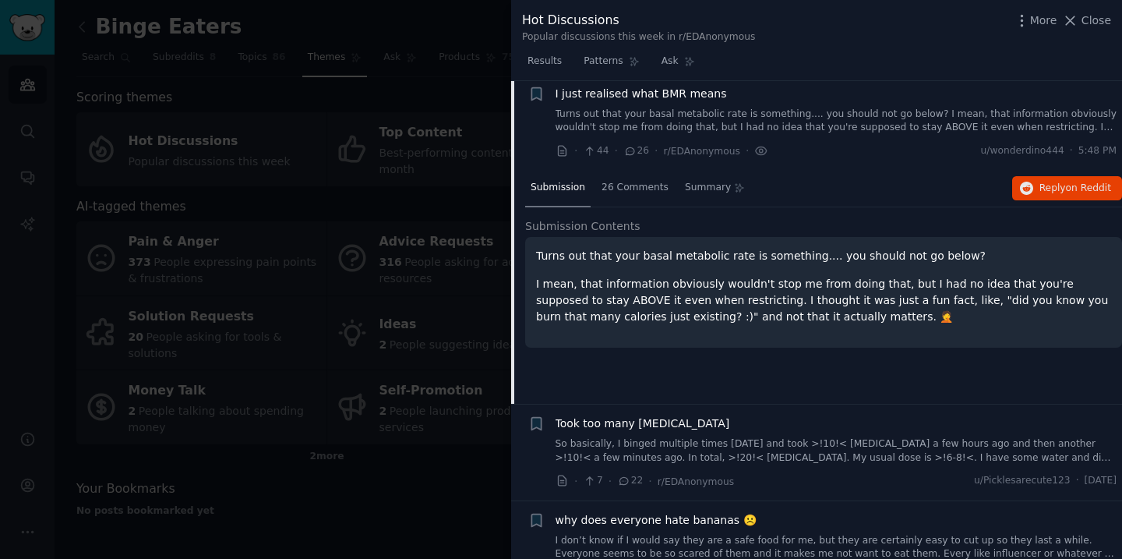
scroll to position [478, 0]
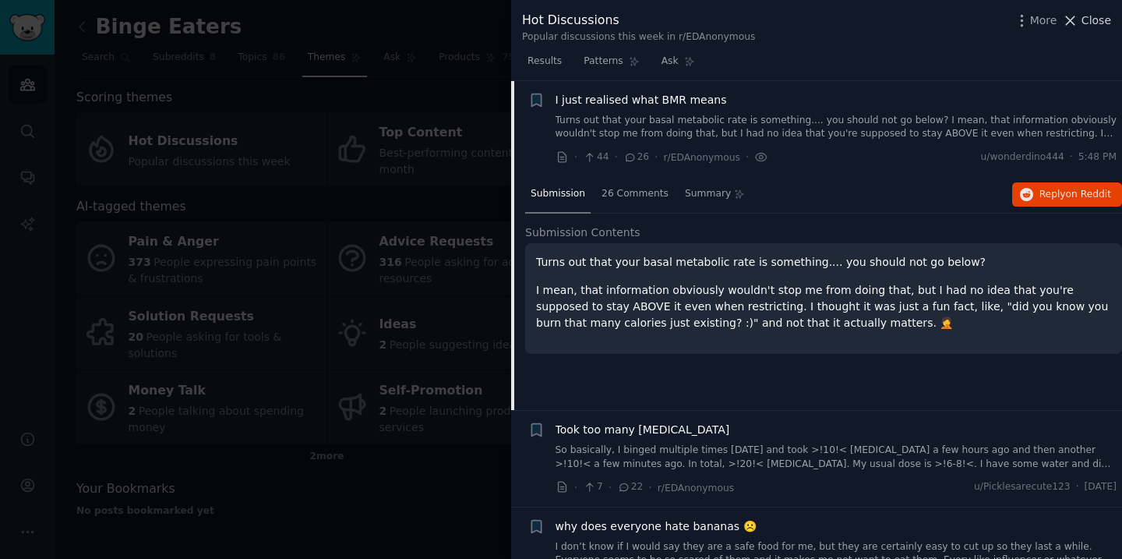
click at [1090, 23] on span "Close" at bounding box center [1097, 20] width 30 height 16
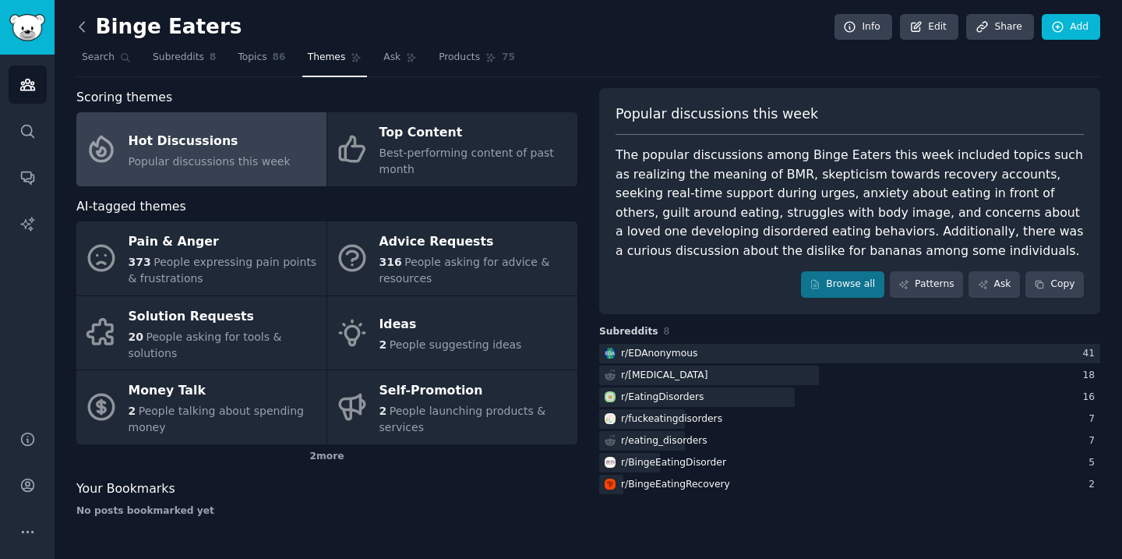
click at [81, 27] on icon at bounding box center [82, 27] width 16 height 16
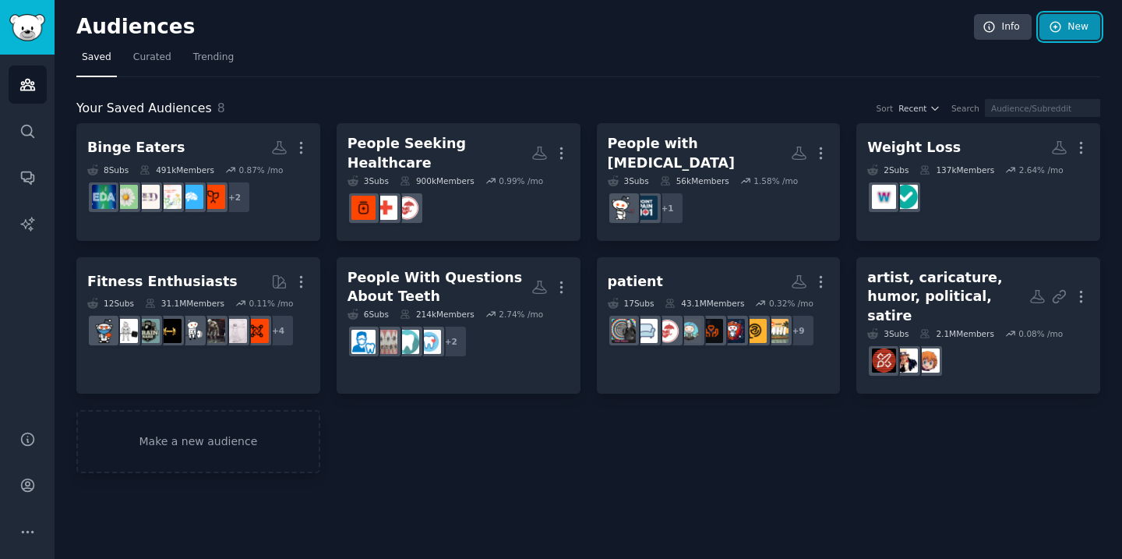
click at [1068, 27] on link "New" at bounding box center [1070, 27] width 61 height 26
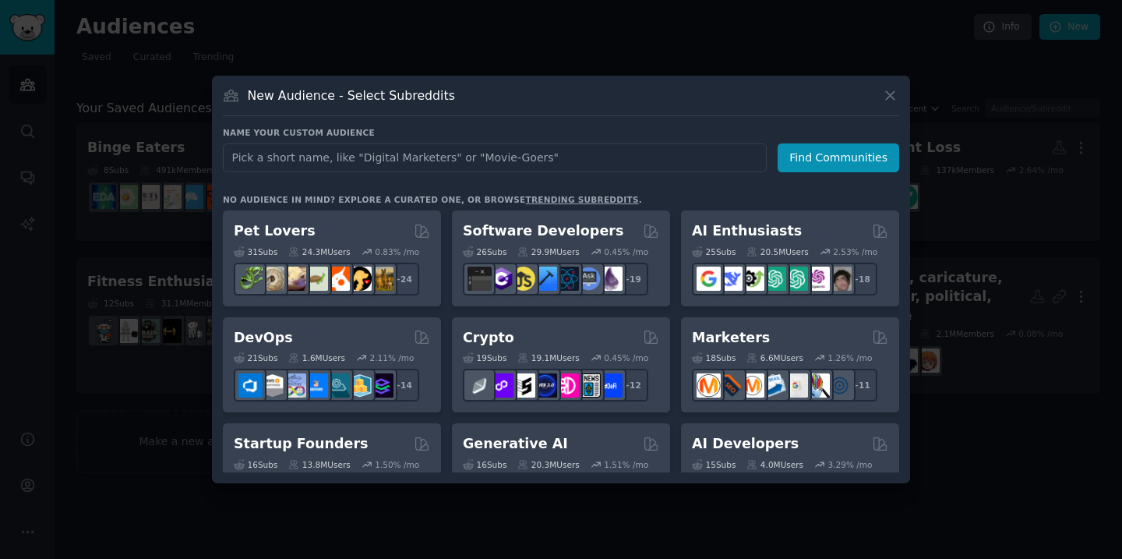
click at [548, 162] on input "text" at bounding box center [495, 157] width 544 height 29
type input "healthcare"
click at [835, 157] on button "Find Communities" at bounding box center [839, 157] width 122 height 29
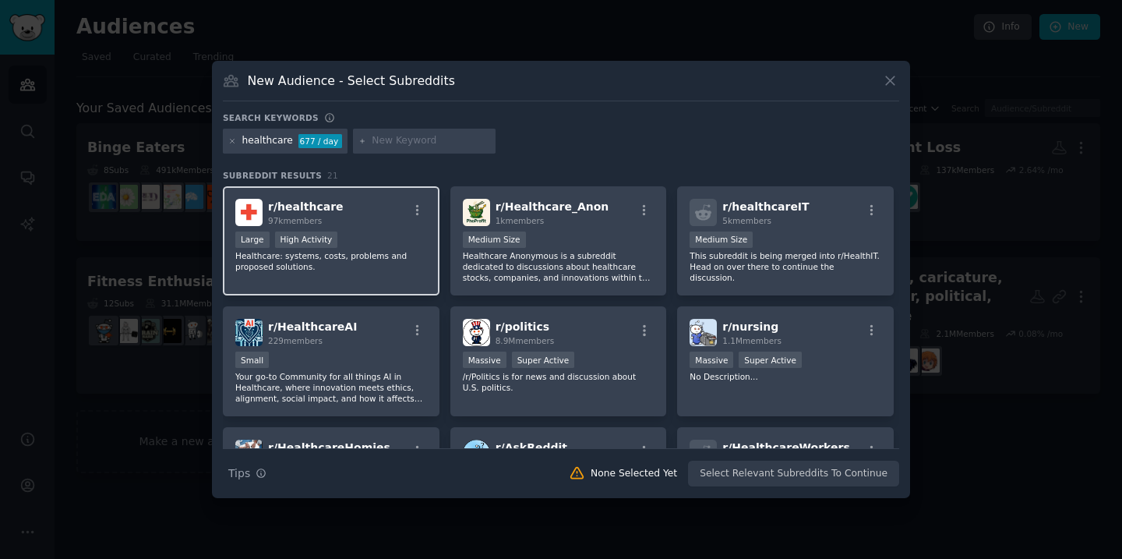
click at [393, 221] on div "r/ healthcare 97k members" at bounding box center [331, 212] width 192 height 27
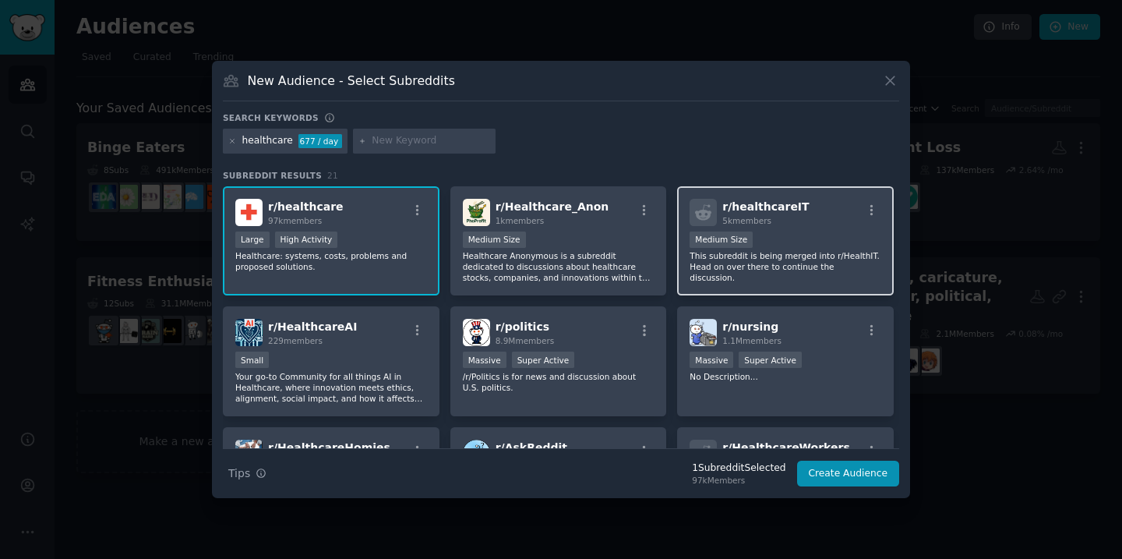
click at [814, 240] on div "Medium Size" at bounding box center [786, 240] width 192 height 19
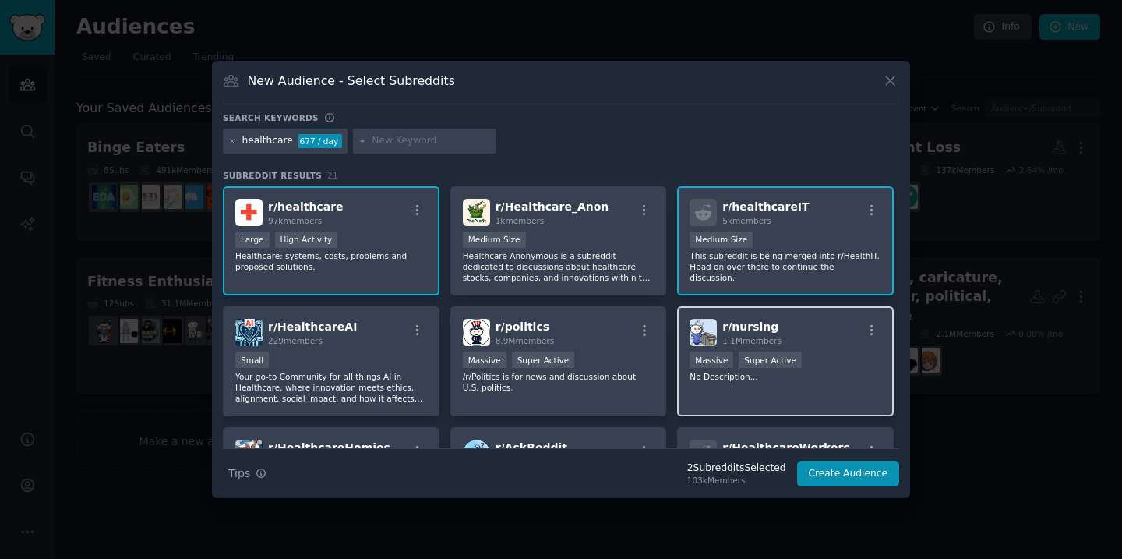
click at [845, 332] on div "r/ nursing 1.1M members" at bounding box center [786, 332] width 192 height 27
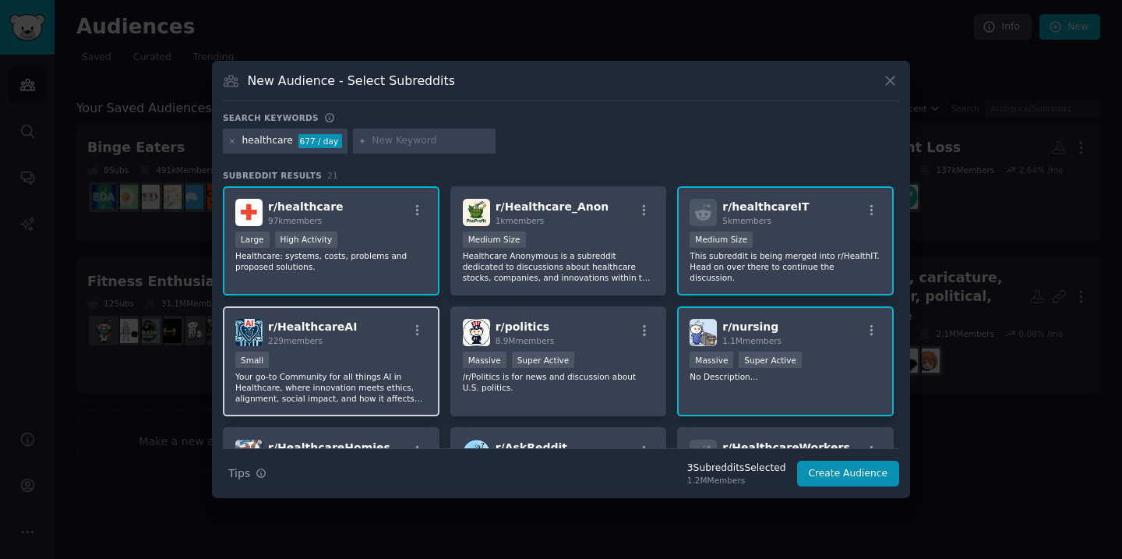
click at [383, 327] on div "r/ HealthcareAI 229 members" at bounding box center [331, 332] width 192 height 27
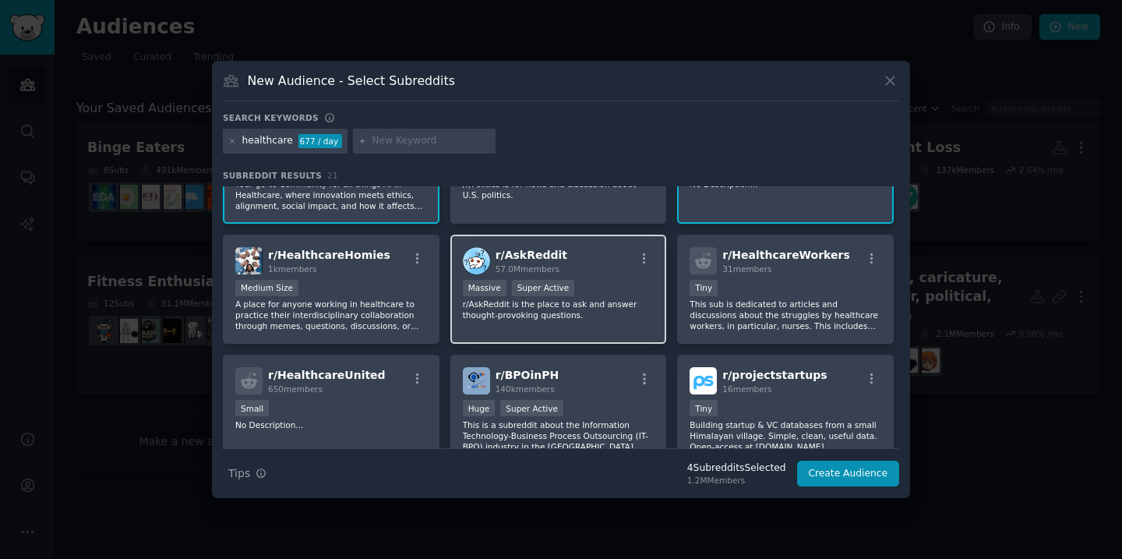
scroll to position [189, 0]
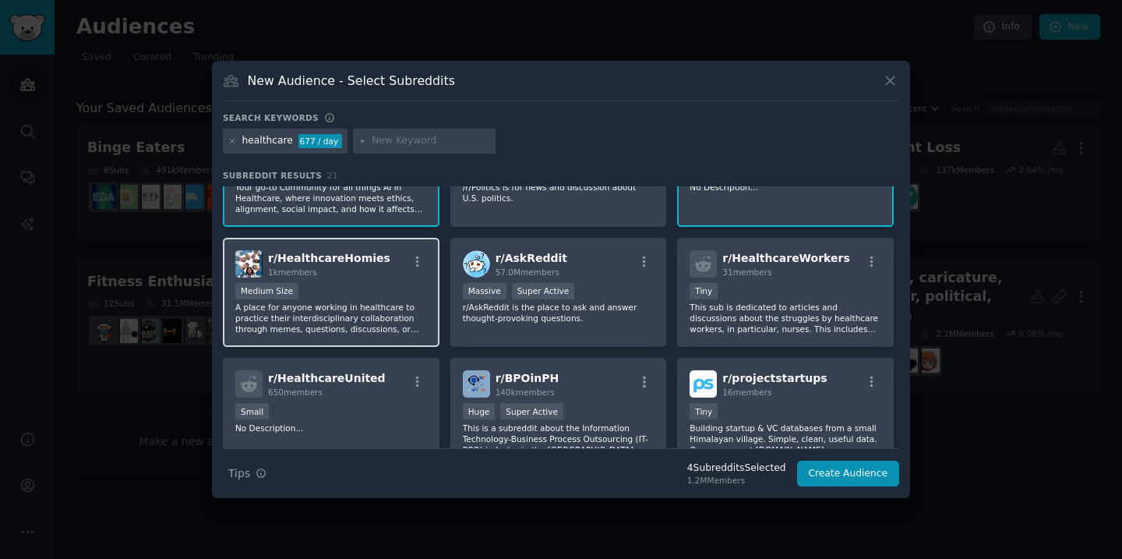
click at [394, 264] on div "r/ HealthcareHomies 1k members" at bounding box center [331, 263] width 192 height 27
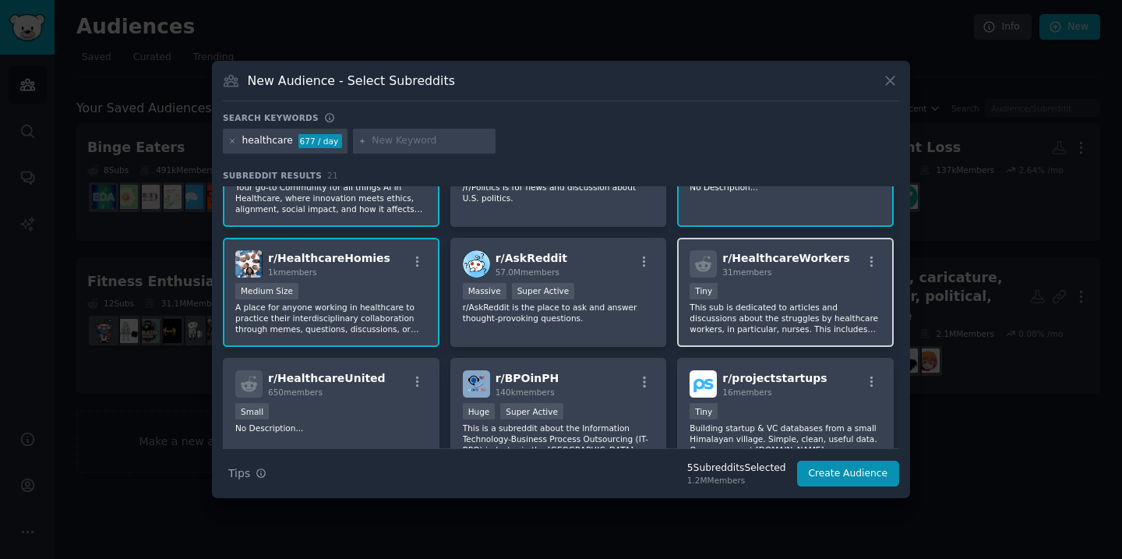
click at [800, 277] on div "r/ HealthcareWorkers 31 members Tiny This sub is dedicated to articles and disc…" at bounding box center [785, 293] width 217 height 110
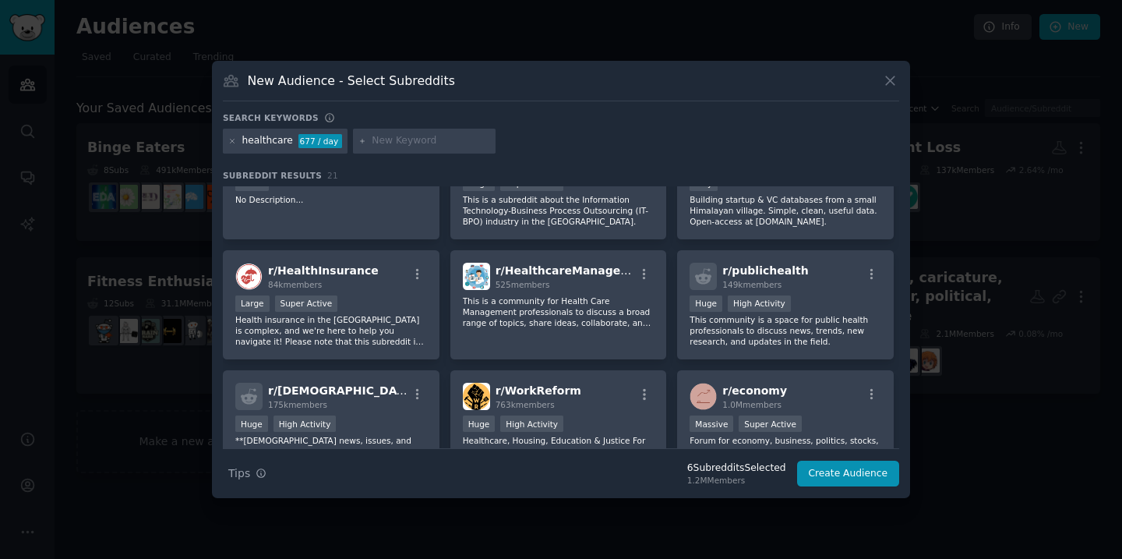
scroll to position [420, 0]
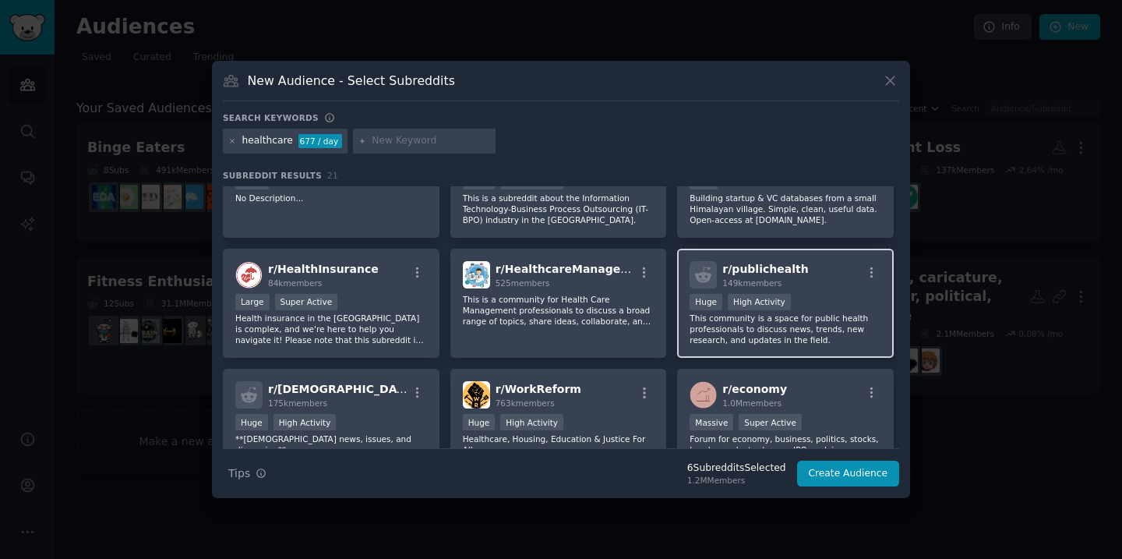
click at [838, 324] on p "This community is a space for public health professionals to discuss news, tren…" at bounding box center [786, 328] width 192 height 33
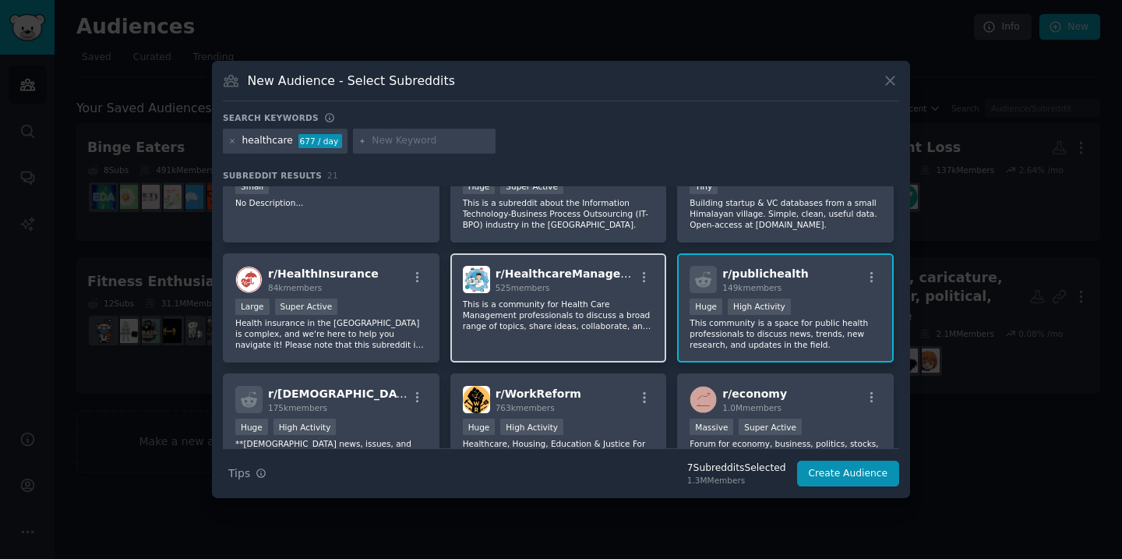
scroll to position [413, 0]
click at [587, 330] on p "This is a community for Health Care Management professionals to discuss a broad…" at bounding box center [559, 316] width 192 height 33
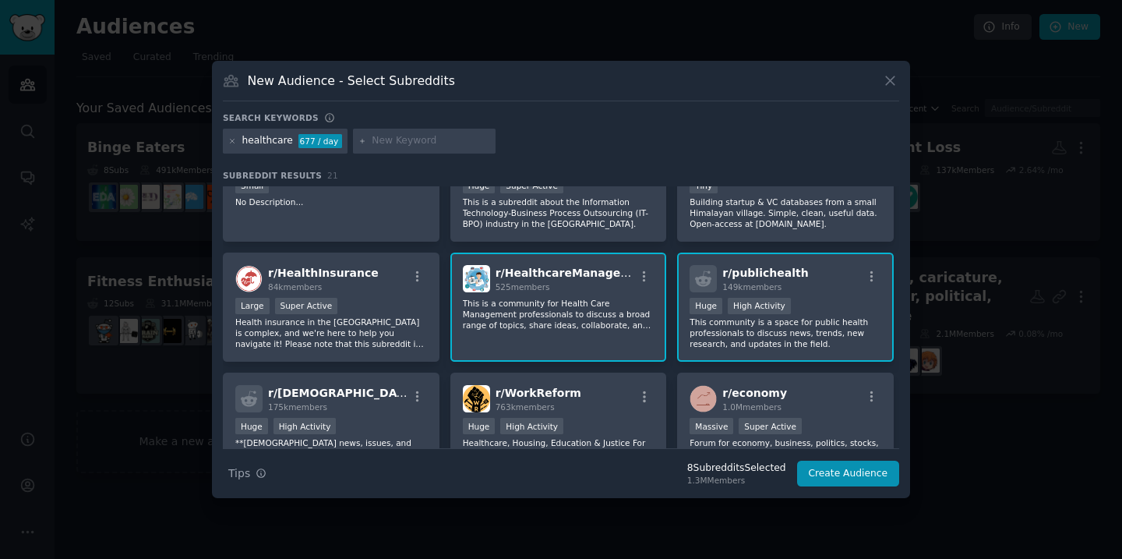
scroll to position [419, 0]
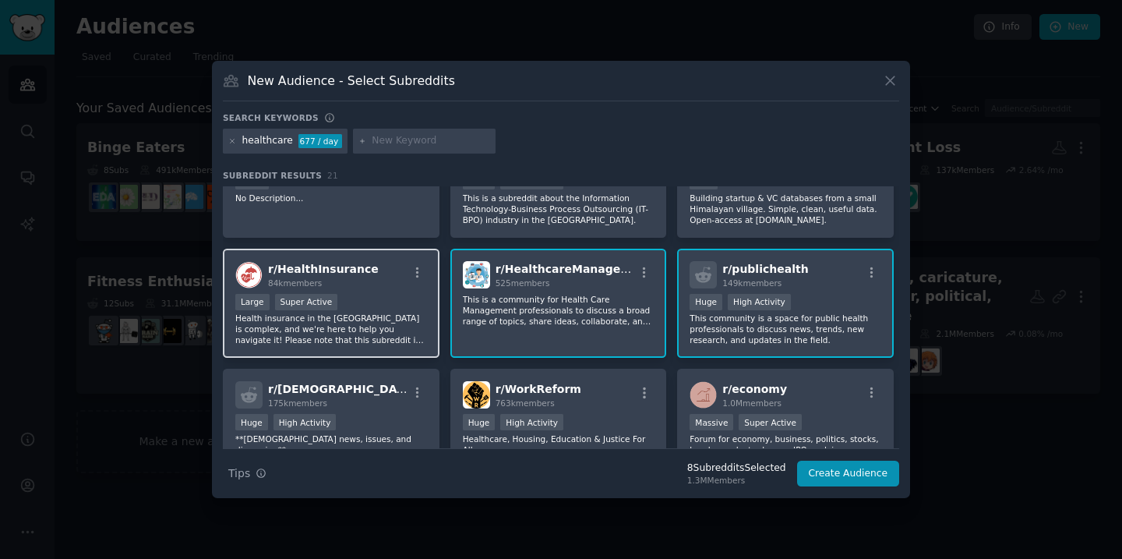
click at [362, 312] on div "Large Super Active Health insurance in the United States is complex, and we're …" at bounding box center [331, 320] width 192 height 52
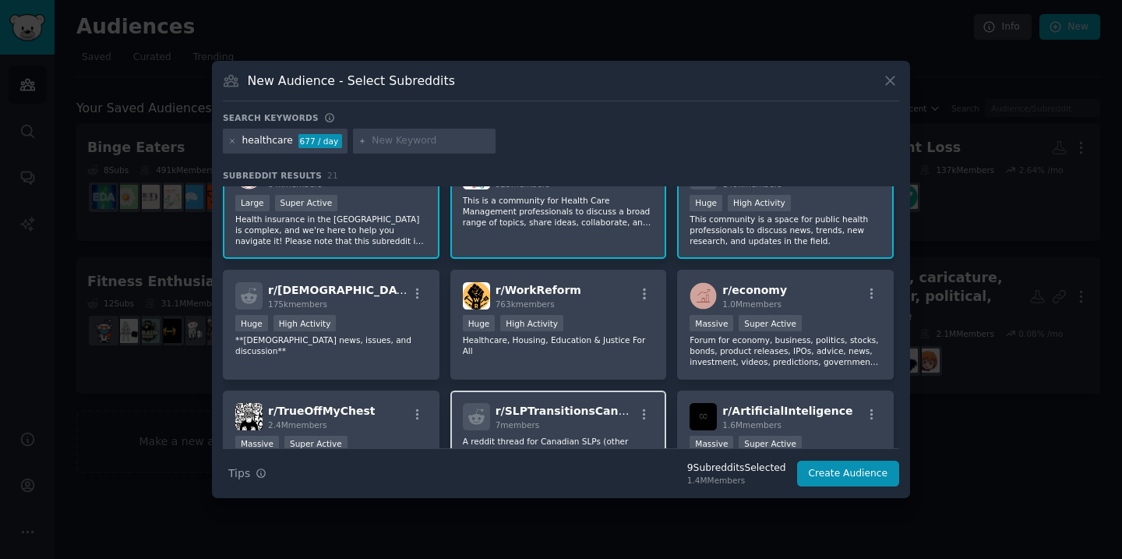
scroll to position [508, 0]
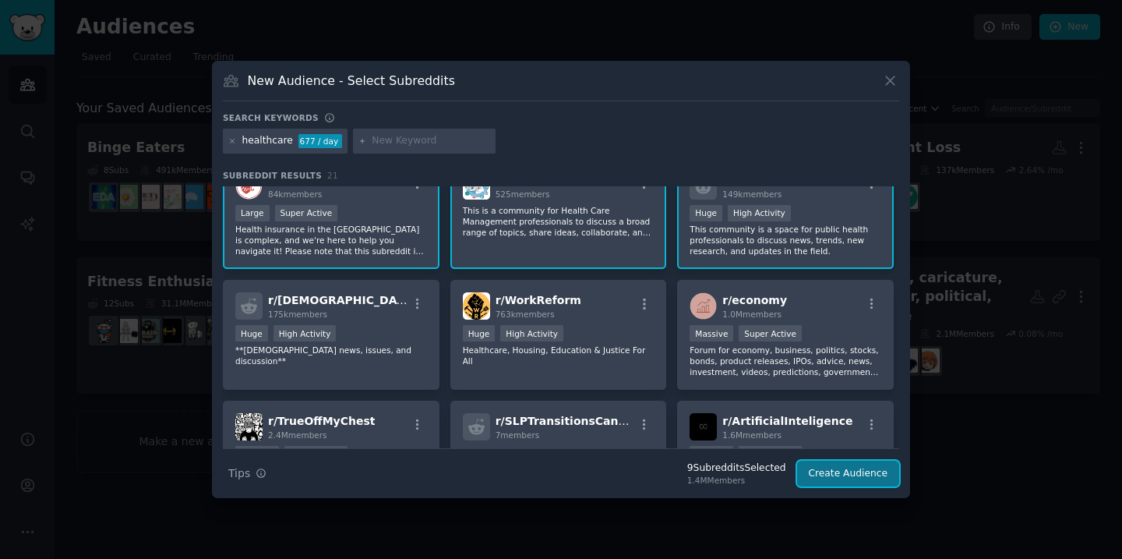
click at [861, 471] on button "Create Audience" at bounding box center [848, 474] width 103 height 26
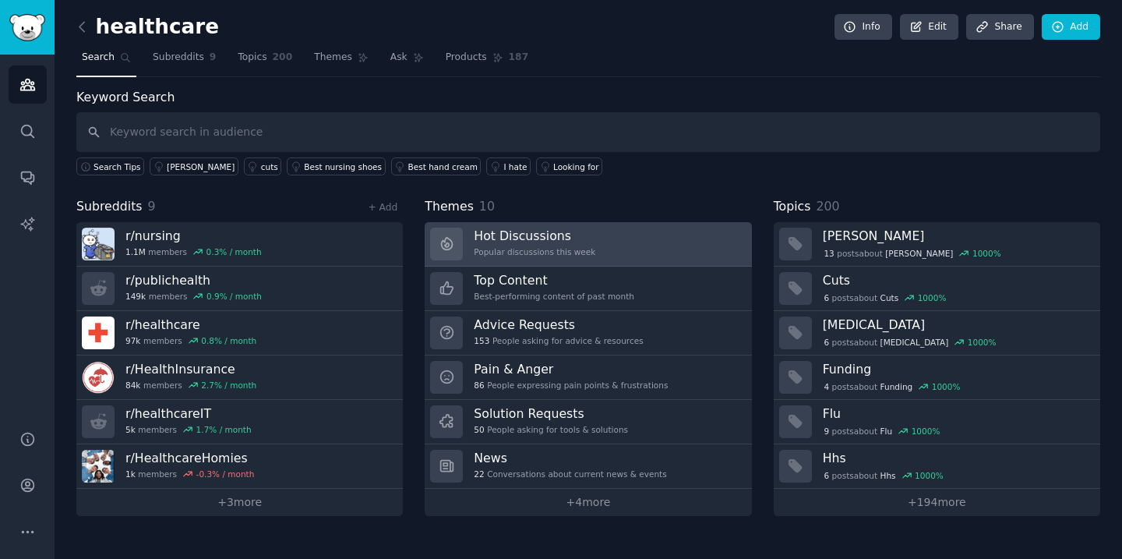
click at [639, 245] on link "Hot Discussions Popular discussions this week" at bounding box center [588, 244] width 327 height 44
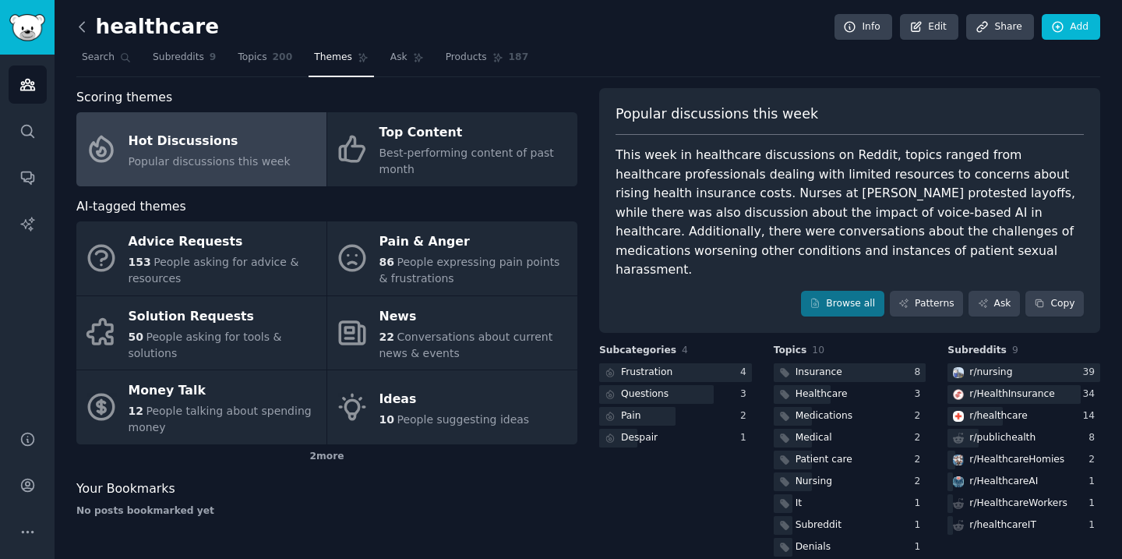
click at [83, 23] on icon at bounding box center [82, 27] width 16 height 16
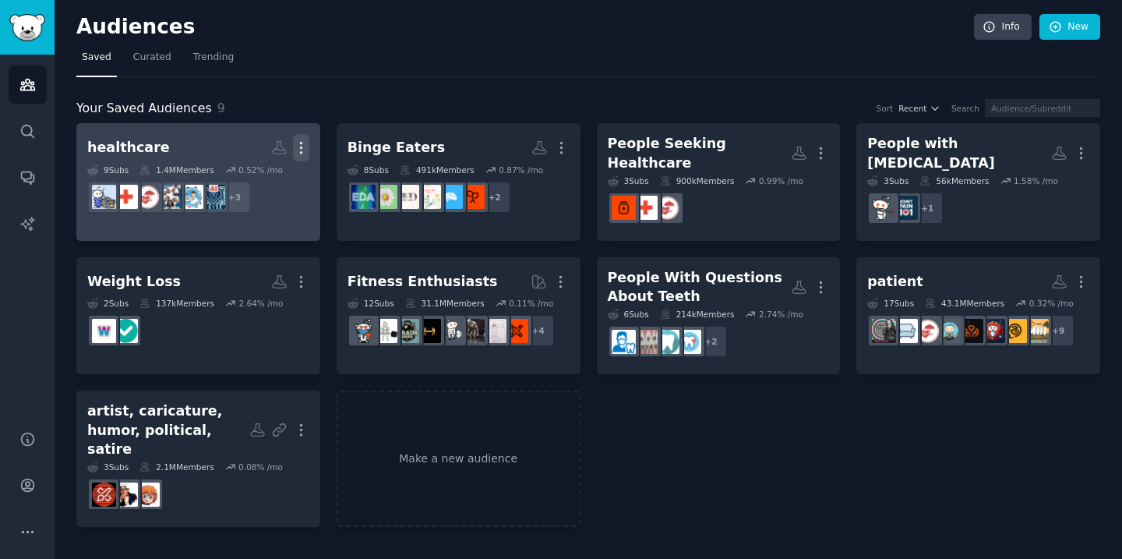
click at [299, 146] on icon "button" at bounding box center [301, 147] width 16 height 16
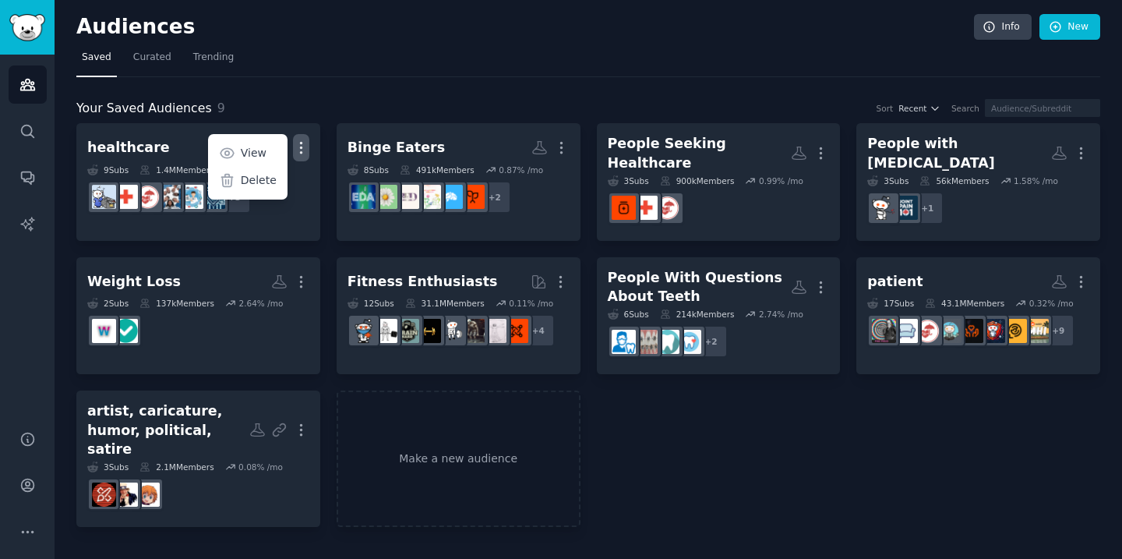
click at [311, 91] on div "Your Saved Audiences 9 Sort Recent Search healthcare Custom Audience More View …" at bounding box center [588, 302] width 1024 height 450
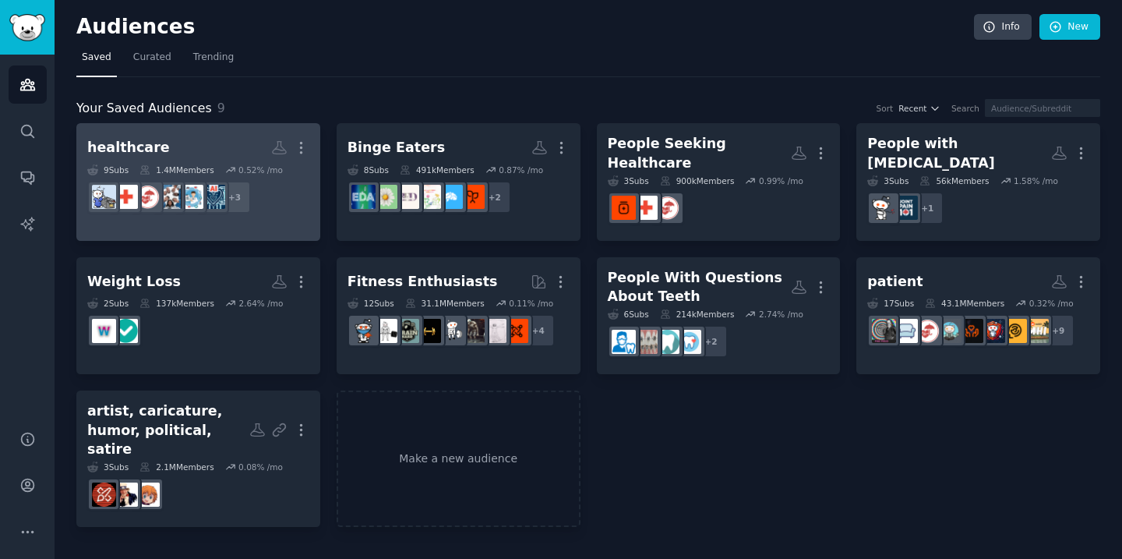
click at [199, 154] on h2 "healthcare Custom Audience More" at bounding box center [198, 147] width 222 height 27
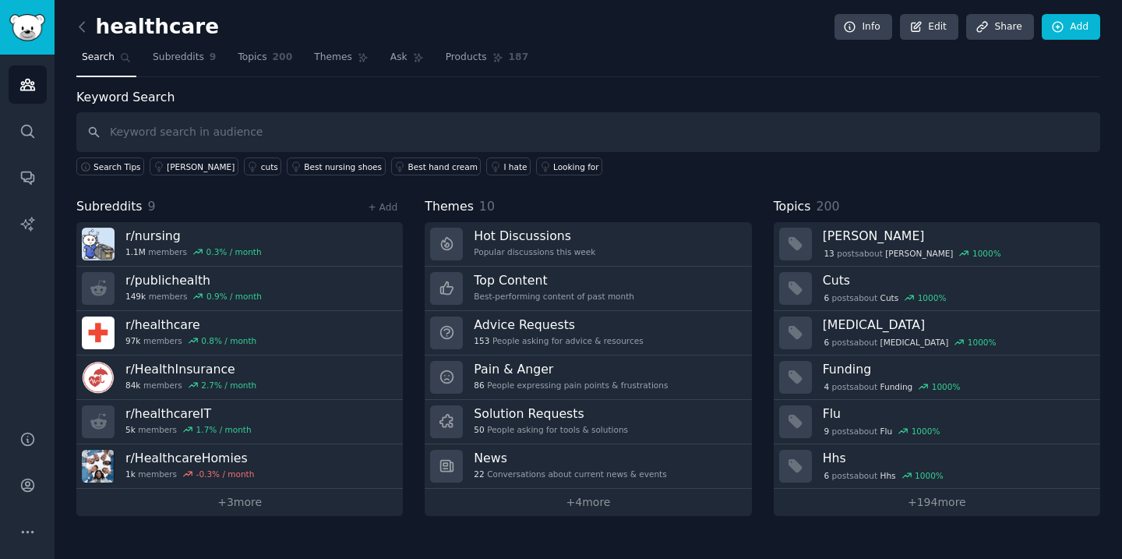
click at [206, 134] on input "text" at bounding box center [588, 132] width 1024 height 40
type input "documentation"
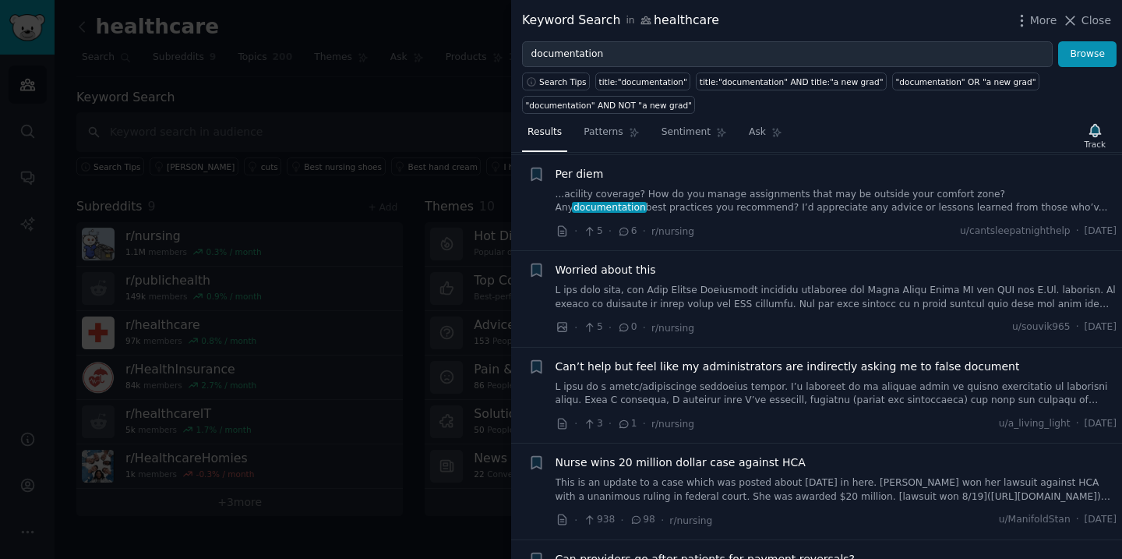
scroll to position [615, 0]
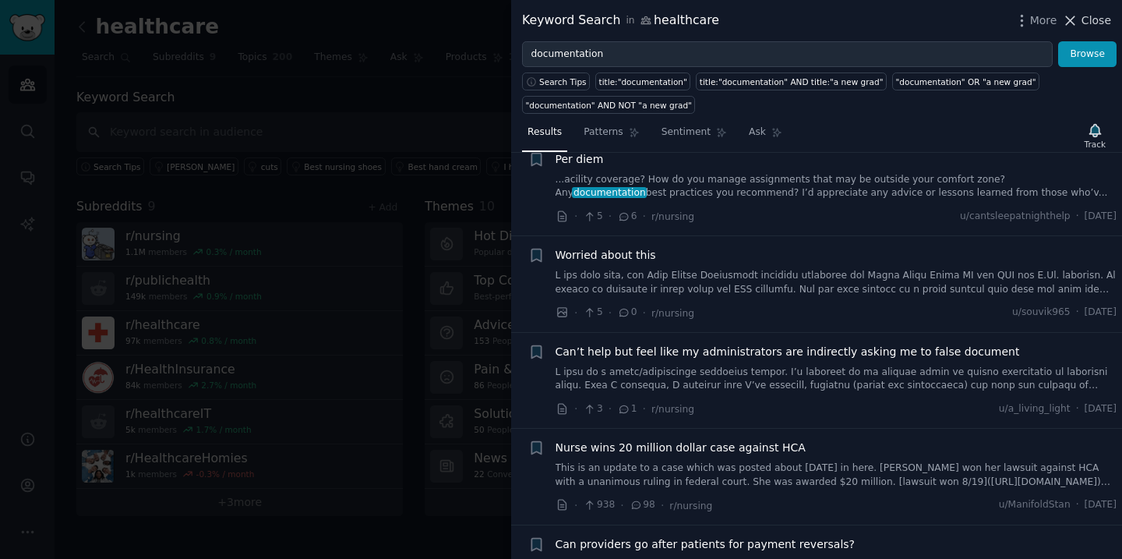
click at [1087, 23] on span "Close" at bounding box center [1097, 20] width 30 height 16
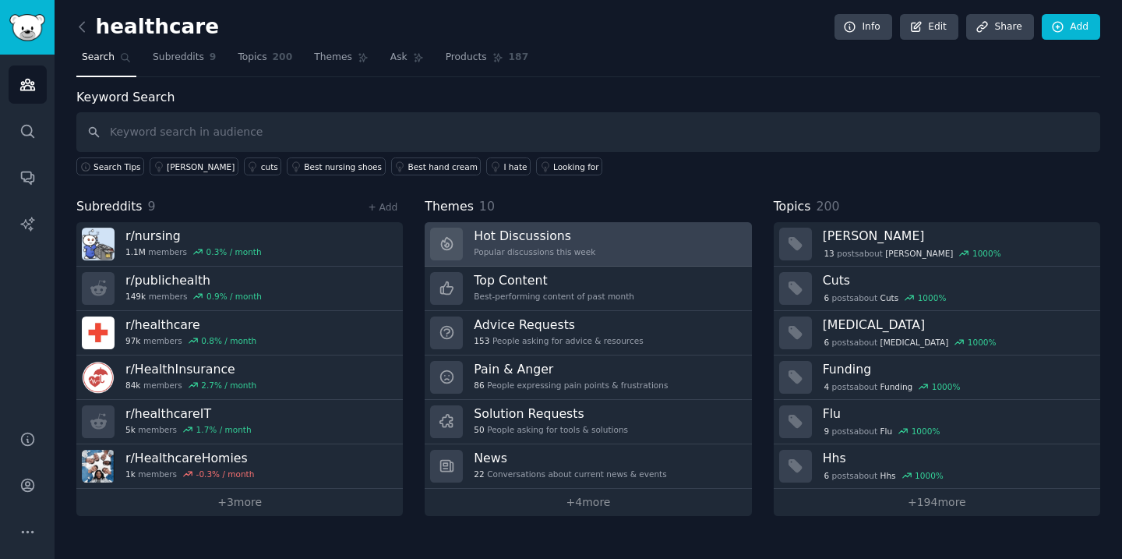
click at [553, 242] on h3 "Hot Discussions" at bounding box center [535, 236] width 122 height 16
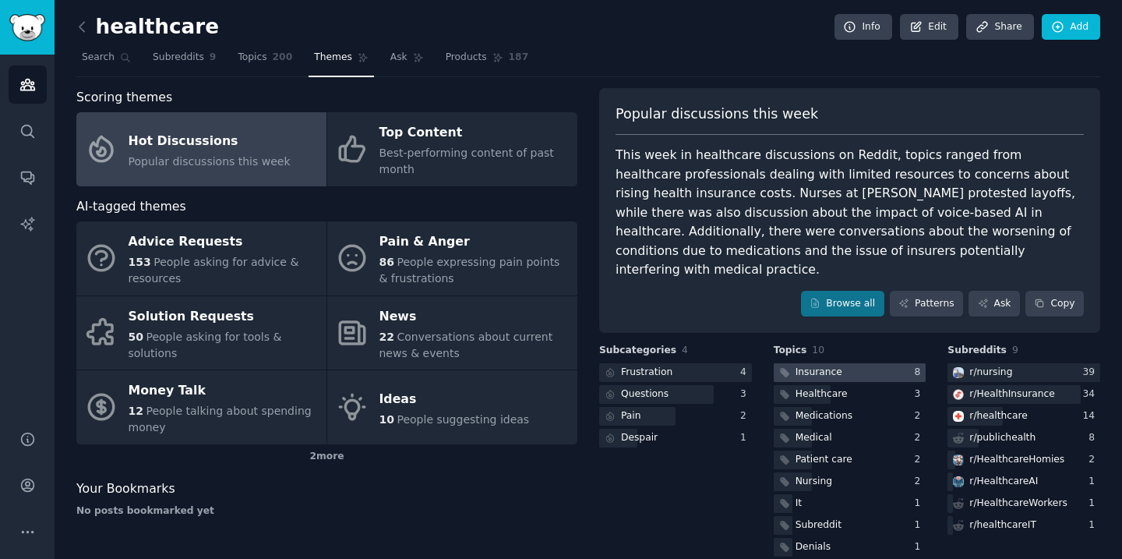
click at [805, 365] on div "Insurance" at bounding box center [819, 372] width 47 height 14
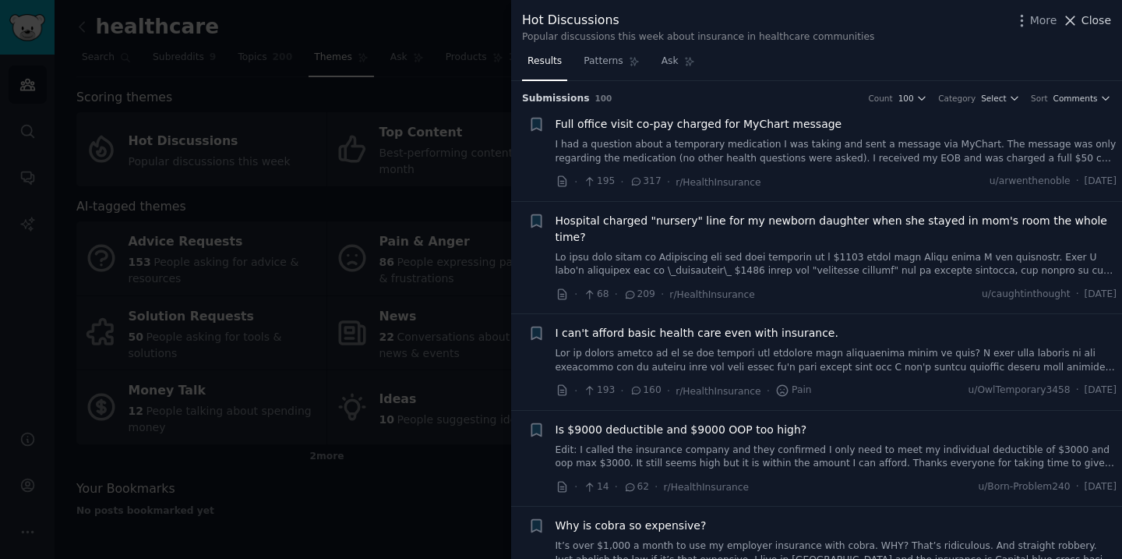
click at [1092, 23] on span "Close" at bounding box center [1097, 20] width 30 height 16
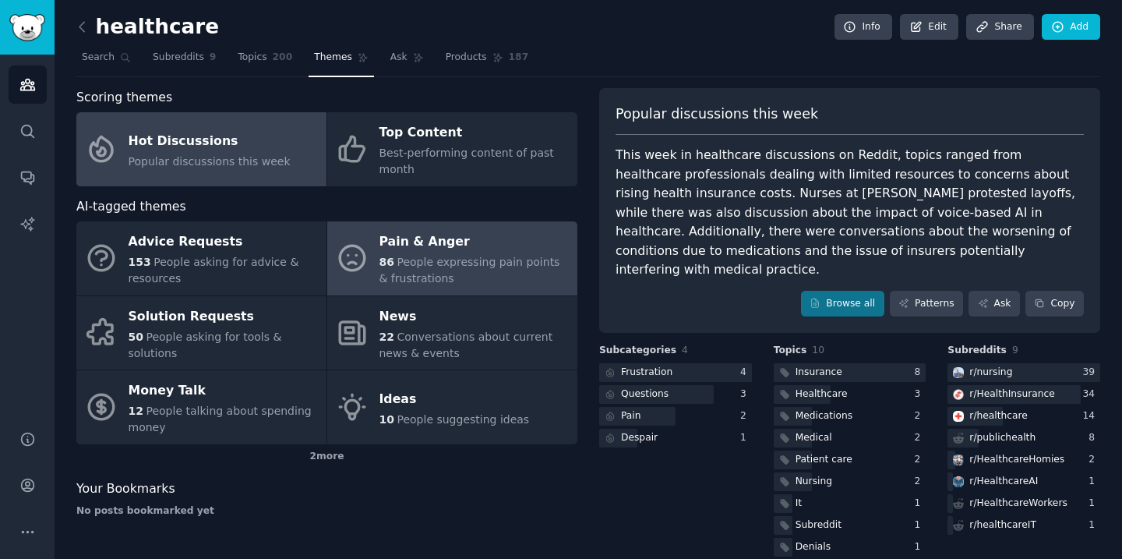
click at [469, 286] on div "86 People expressing pain points & frustrations" at bounding box center [474, 270] width 190 height 33
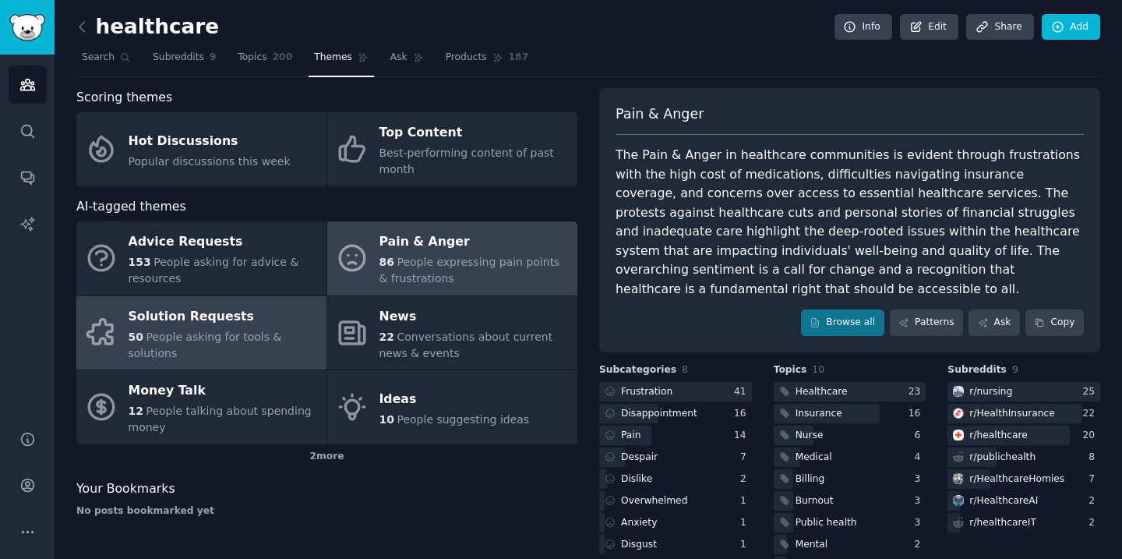
click at [263, 323] on div "Solution Requests" at bounding box center [224, 316] width 190 height 25
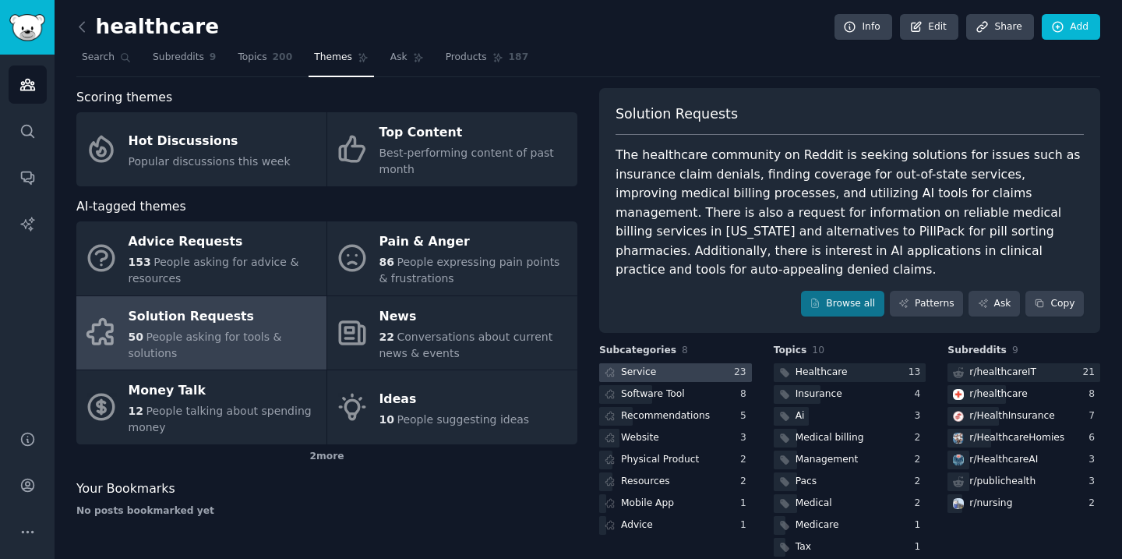
click at [704, 363] on div at bounding box center [675, 372] width 153 height 19
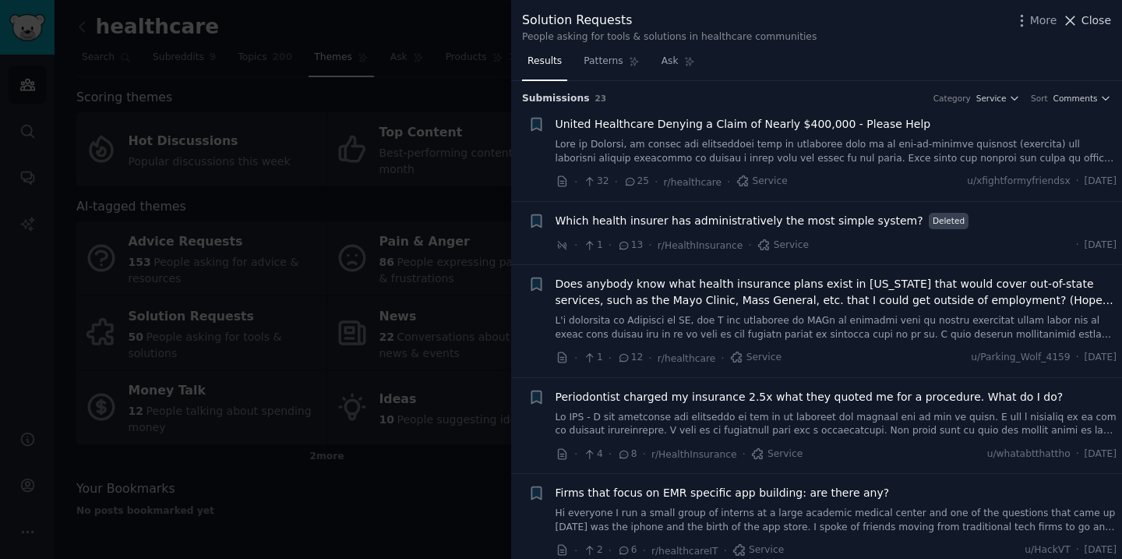
click at [1081, 19] on button "Close" at bounding box center [1086, 20] width 49 height 16
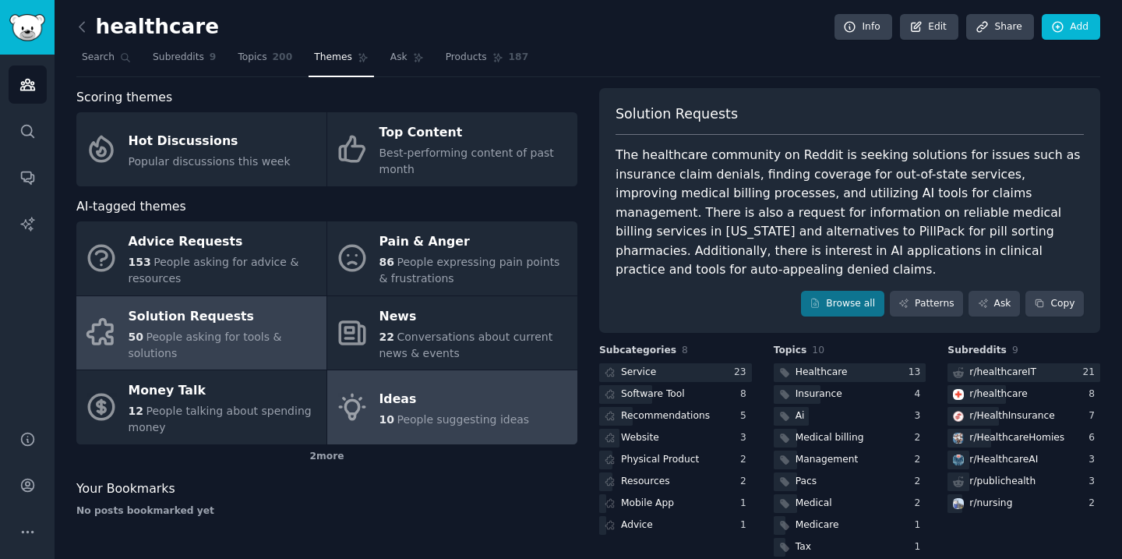
click at [403, 418] on span "People suggesting ideas" at bounding box center [463, 419] width 132 height 12
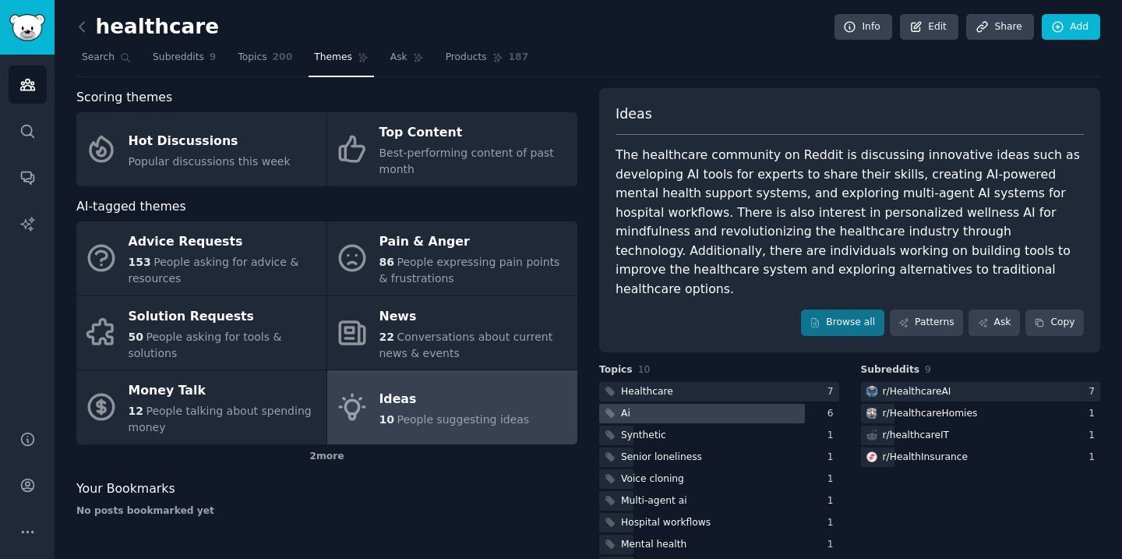
click at [625, 407] on div "Ai" at bounding box center [625, 414] width 9 height 14
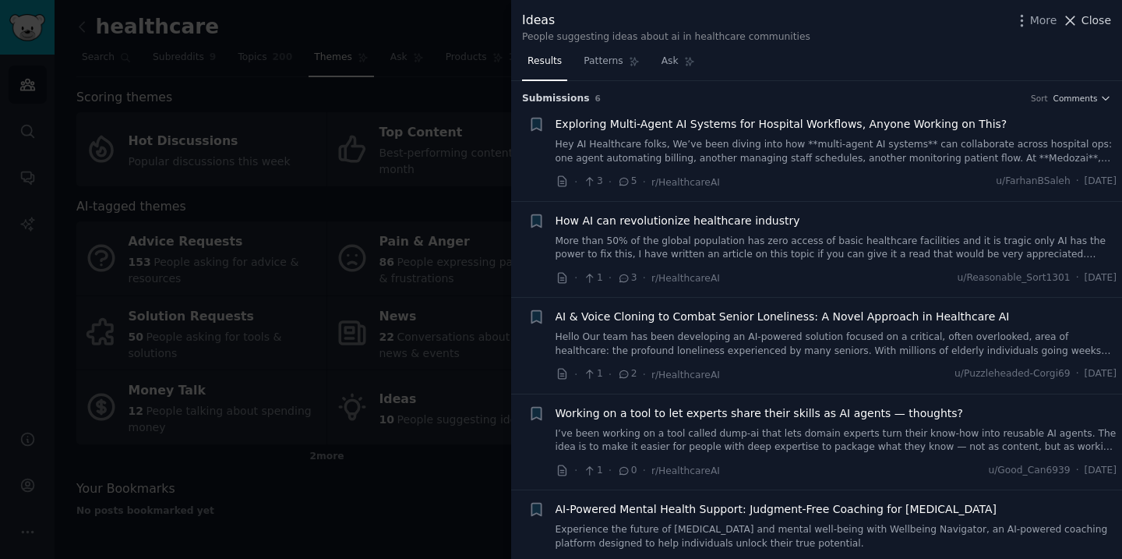
click at [1099, 23] on span "Close" at bounding box center [1097, 20] width 30 height 16
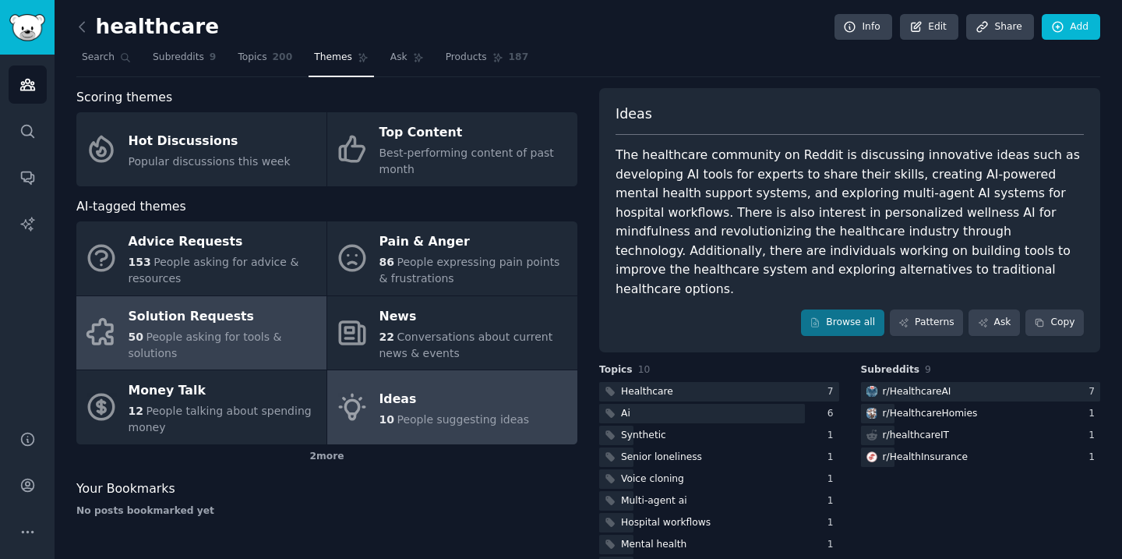
click at [223, 314] on div "Solution Requests" at bounding box center [224, 316] width 190 height 25
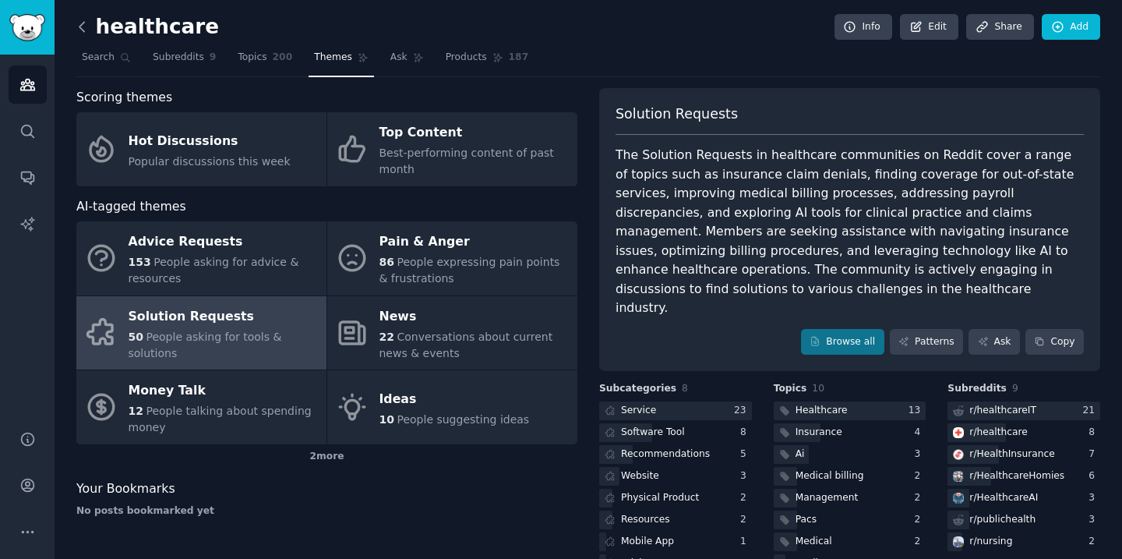
click at [79, 25] on icon at bounding box center [82, 27] width 16 height 16
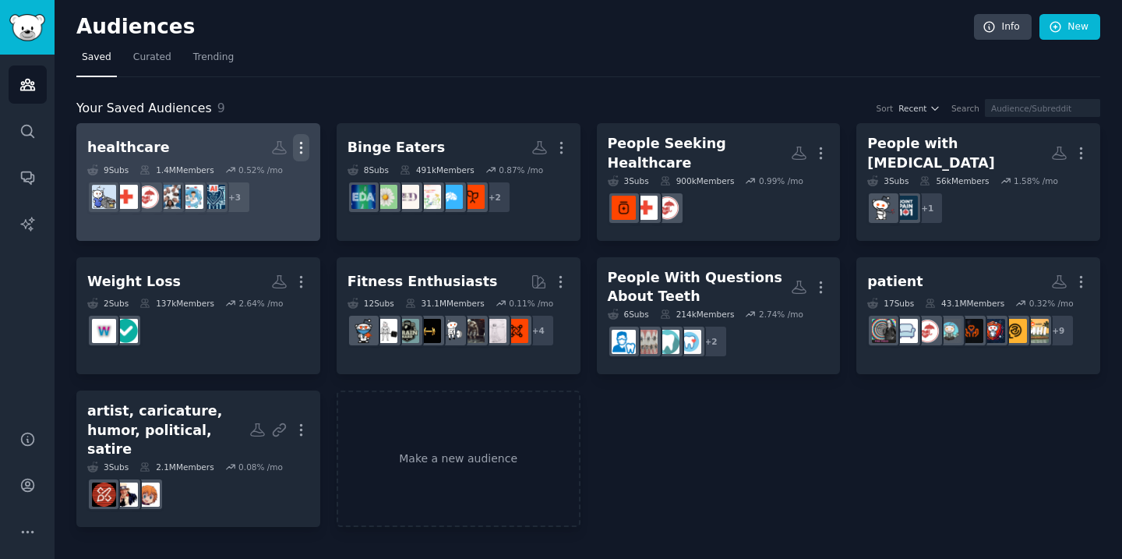
click at [302, 150] on icon "button" at bounding box center [301, 147] width 16 height 16
click at [270, 183] on p "Delete" at bounding box center [259, 180] width 36 height 16
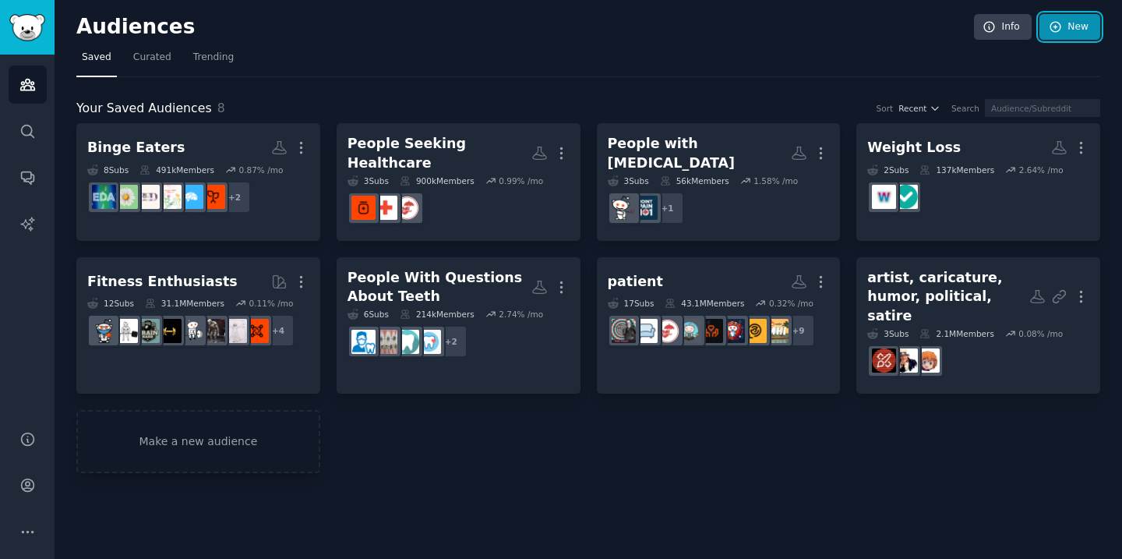
click at [1085, 22] on link "New" at bounding box center [1070, 27] width 61 height 26
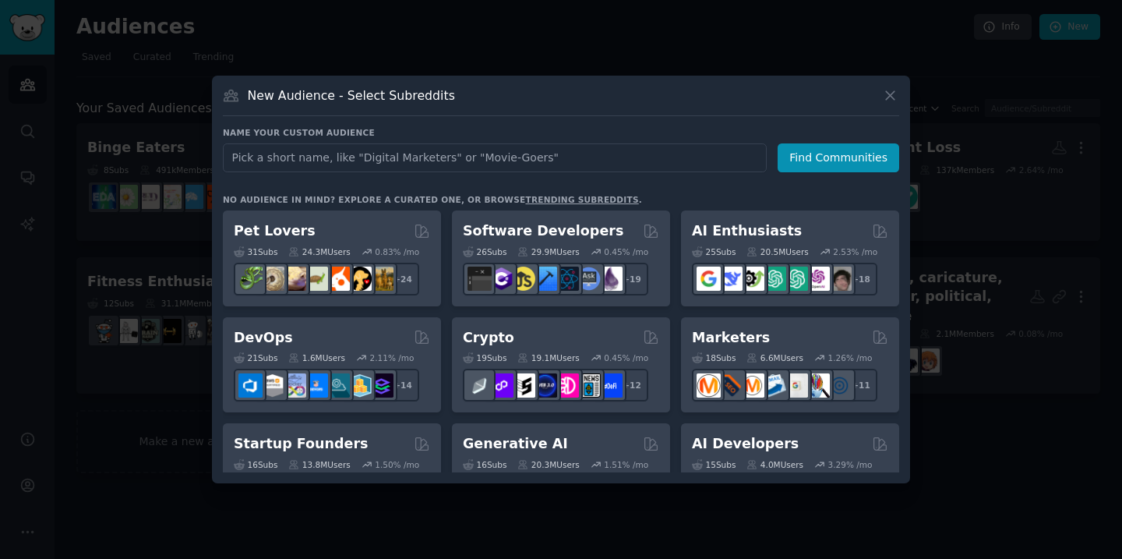
click at [554, 158] on input "text" at bounding box center [495, 157] width 544 height 29
type input "h"
type input "m"
type input "Medical Worker"
click at [831, 160] on button "Find Communities" at bounding box center [839, 157] width 122 height 29
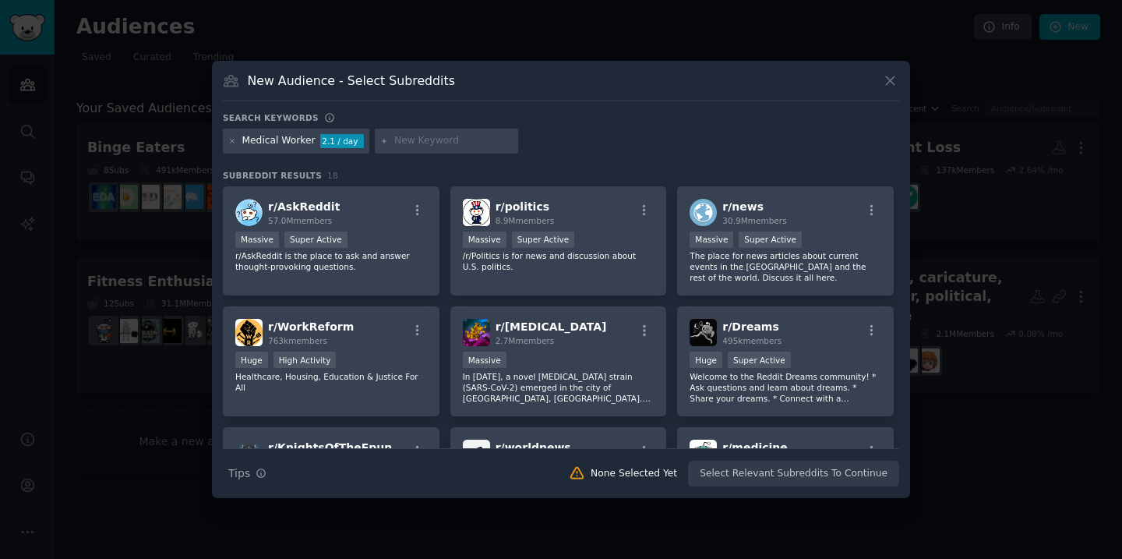
click at [428, 145] on input "text" at bounding box center [453, 141] width 118 height 14
type input "f"
type input "heal"
click at [891, 83] on icon at bounding box center [890, 80] width 16 height 16
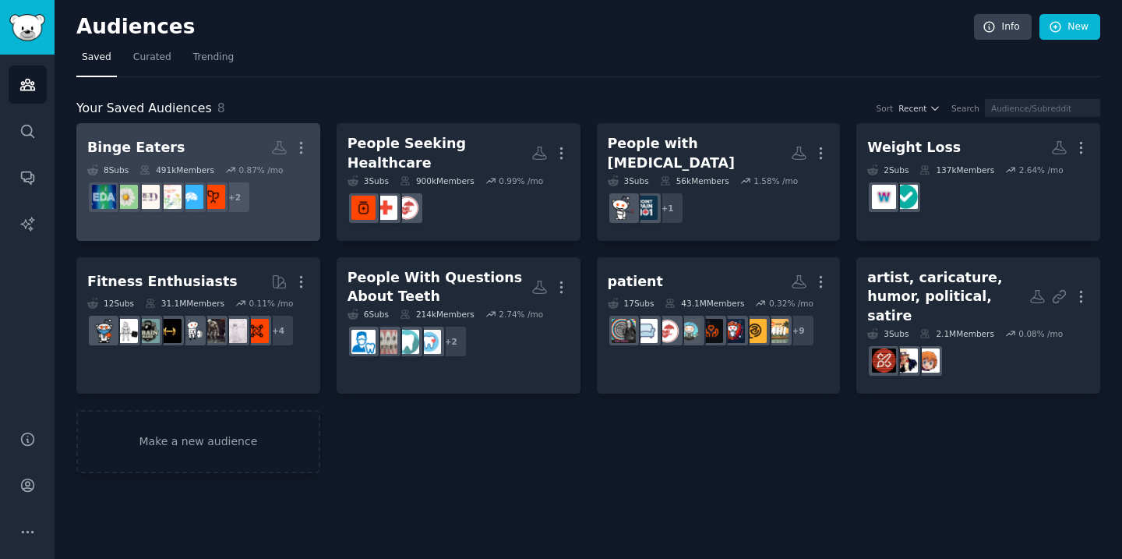
click at [287, 185] on dd "+ 2" at bounding box center [198, 197] width 222 height 44
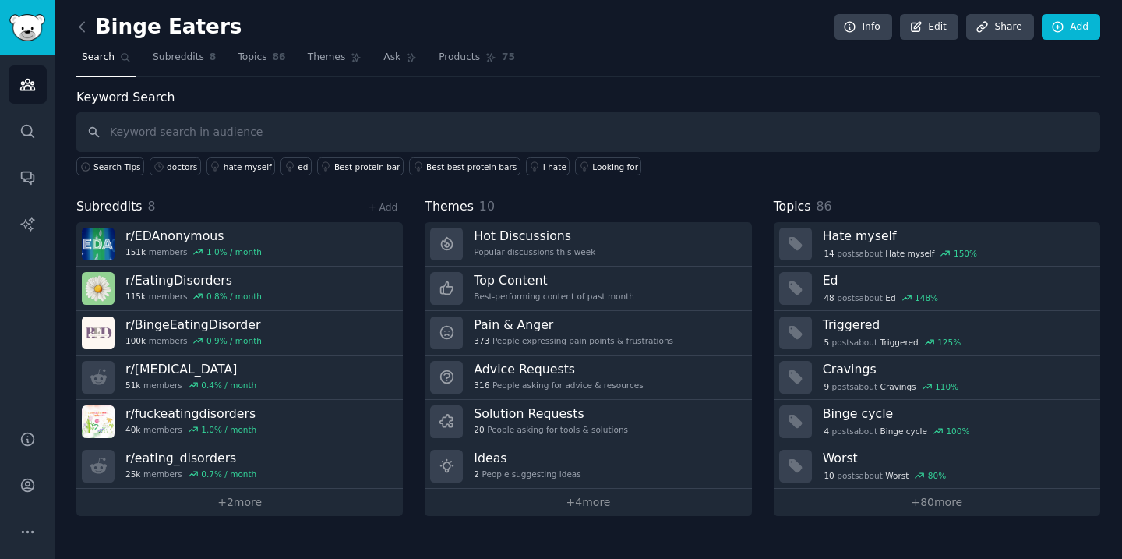
click at [288, 185] on div "Keyword Search Search Tips doctors hate myself ed Best protein bar Best best pr…" at bounding box center [588, 302] width 1024 height 428
click at [318, 68] on link "Themes" at bounding box center [334, 61] width 65 height 32
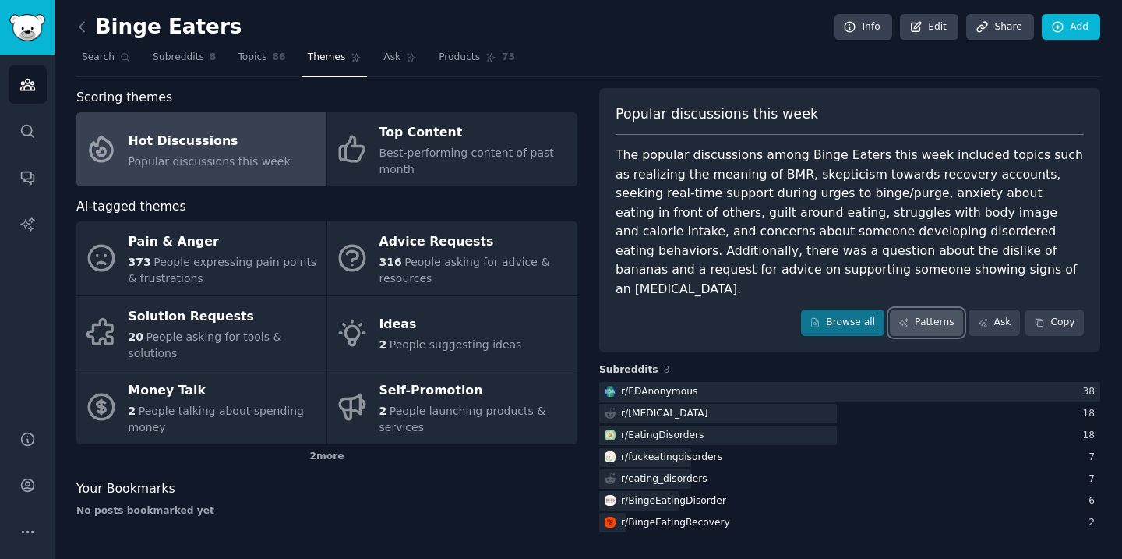
click at [937, 309] on link "Patterns" at bounding box center [926, 322] width 73 height 26
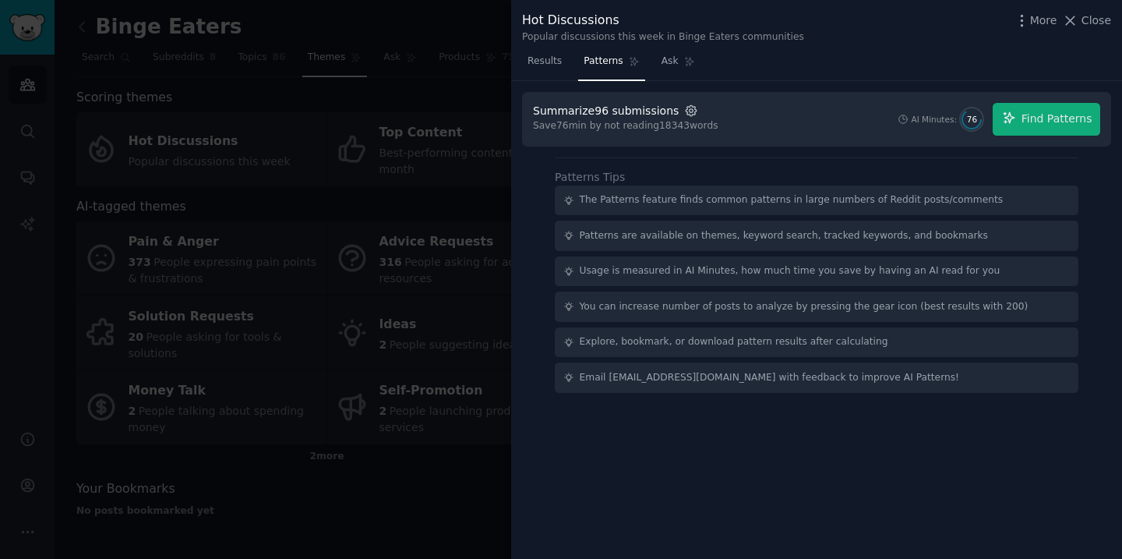
click at [684, 111] on icon "button" at bounding box center [691, 111] width 14 height 14
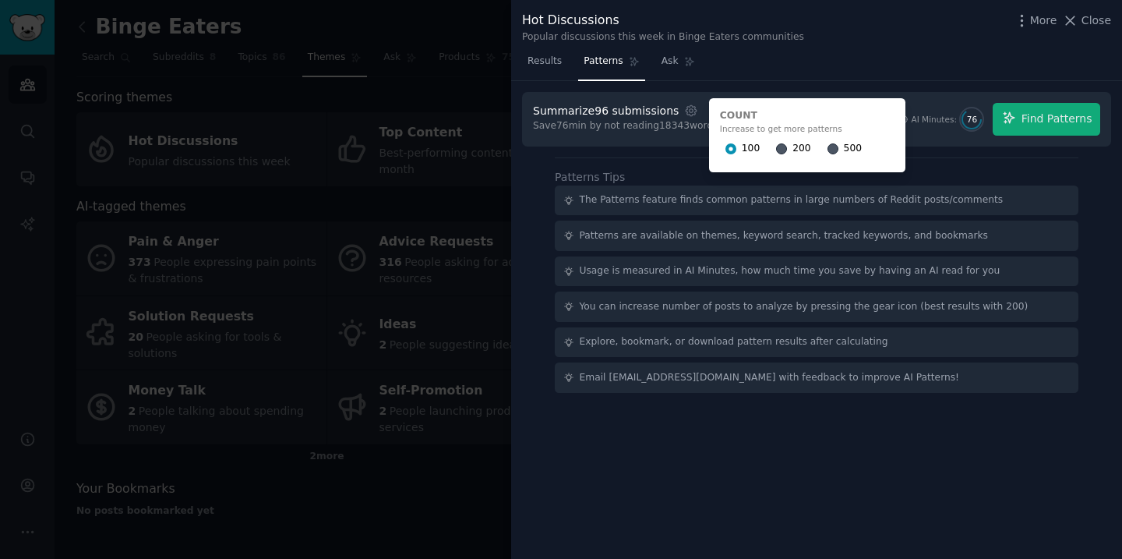
click at [766, 146] on div "100 200 500" at bounding box center [807, 148] width 175 height 25
click at [776, 149] on input "200" at bounding box center [781, 148] width 11 height 11
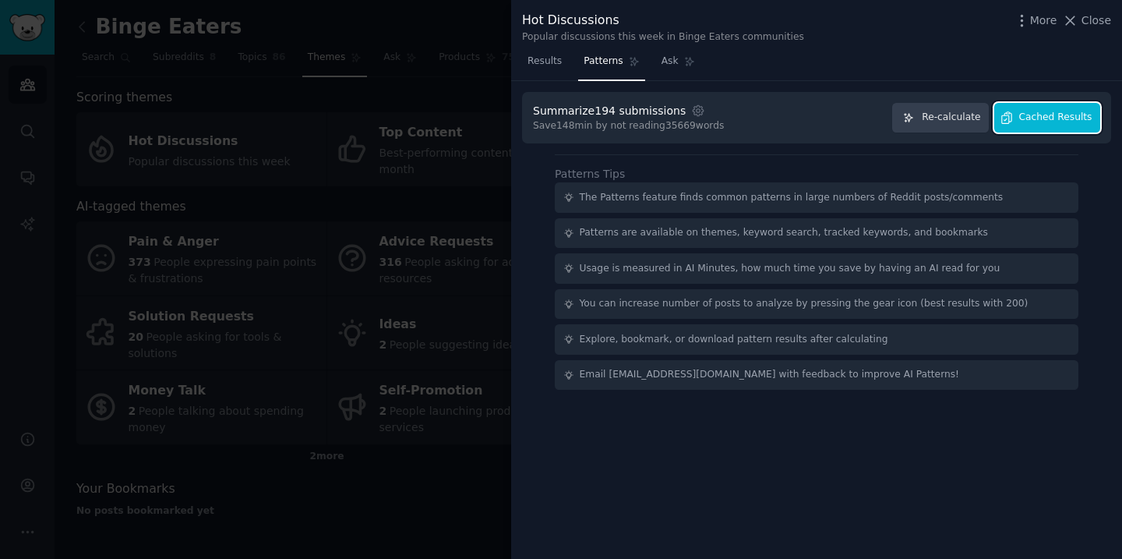
click at [1039, 120] on span "Cached Results" at bounding box center [1055, 118] width 73 height 14
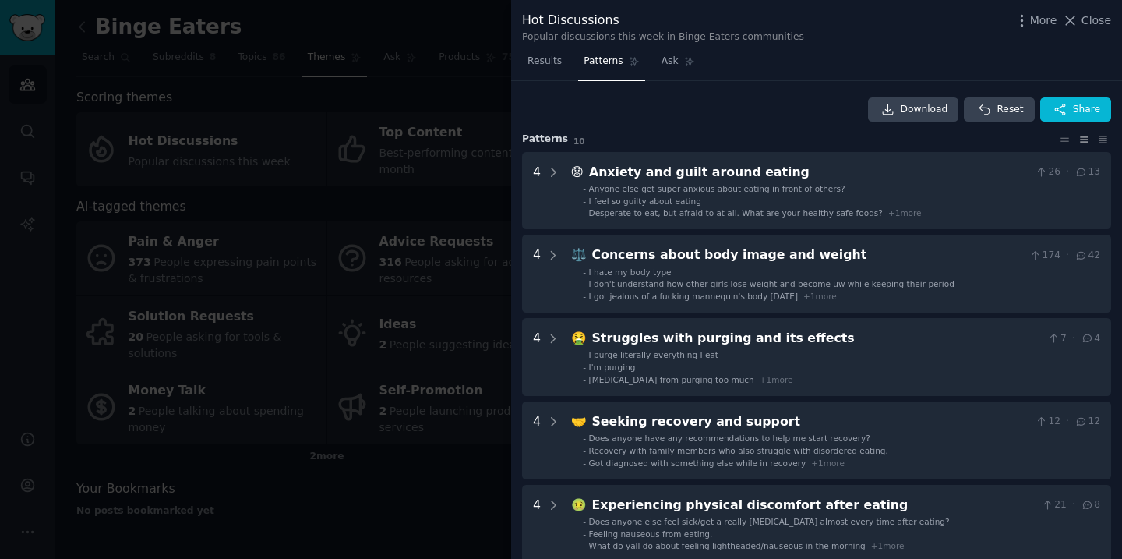
click at [725, 115] on div "Download Reset Share" at bounding box center [816, 109] width 589 height 25
click at [1078, 22] on icon at bounding box center [1070, 20] width 16 height 16
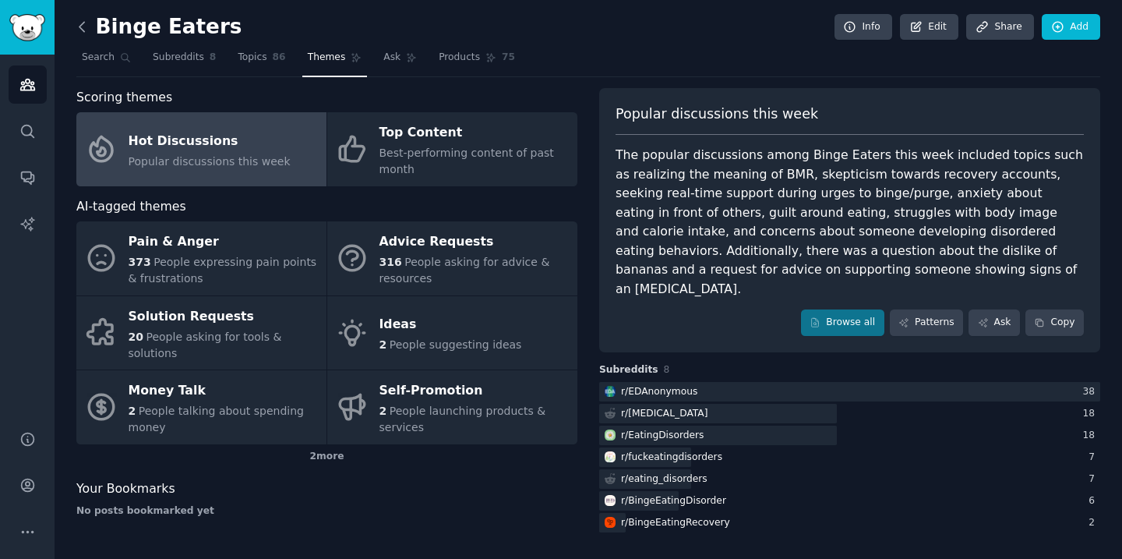
click at [89, 30] on icon at bounding box center [82, 27] width 16 height 16
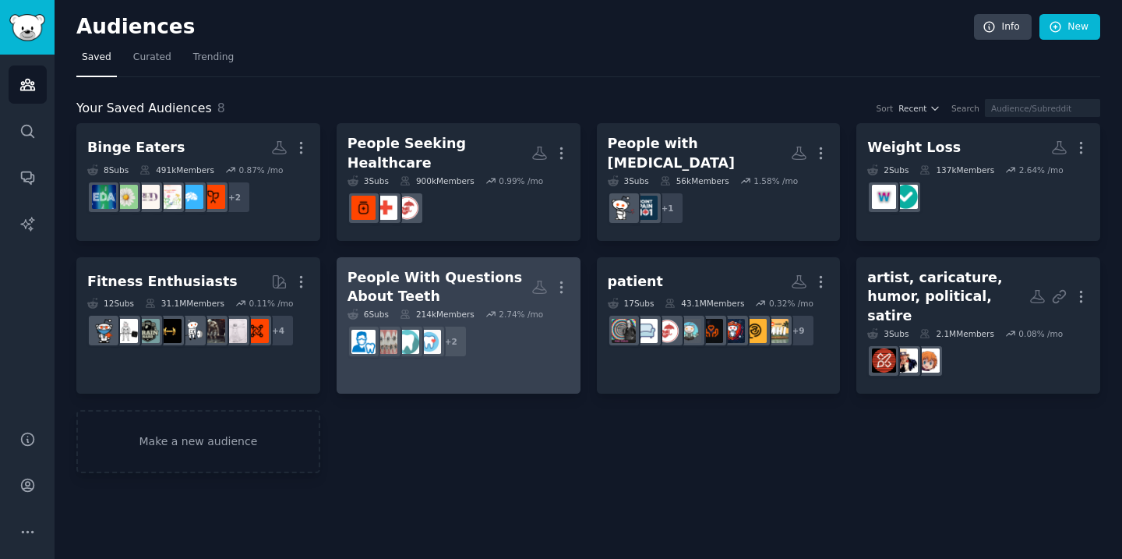
click at [510, 328] on dd "r/Teeth, r/Dentists + 2" at bounding box center [459, 341] width 222 height 44
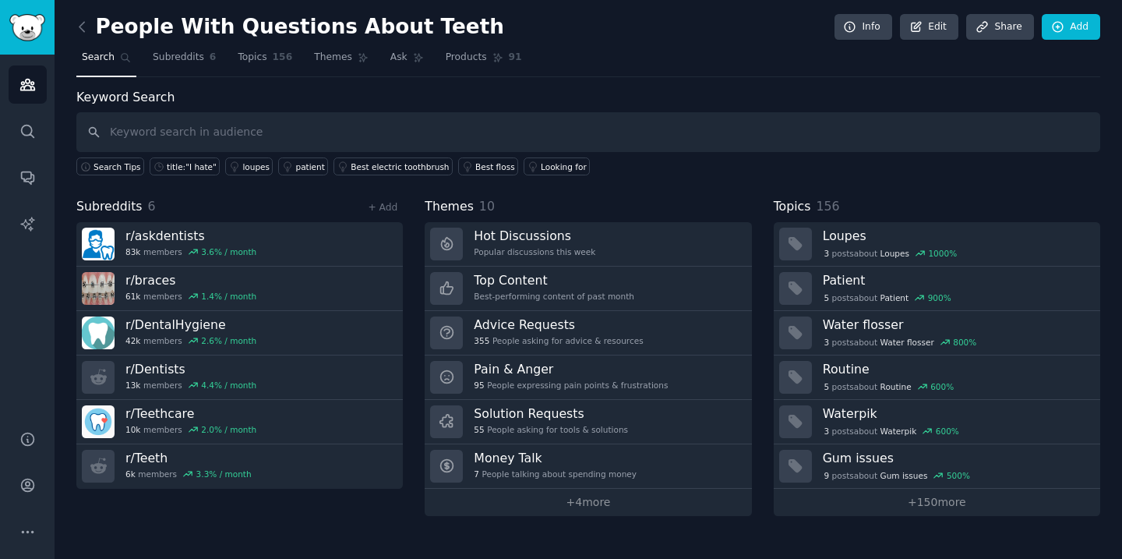
click at [288, 137] on input "text" at bounding box center [588, 132] width 1024 height 40
type input "insurance"
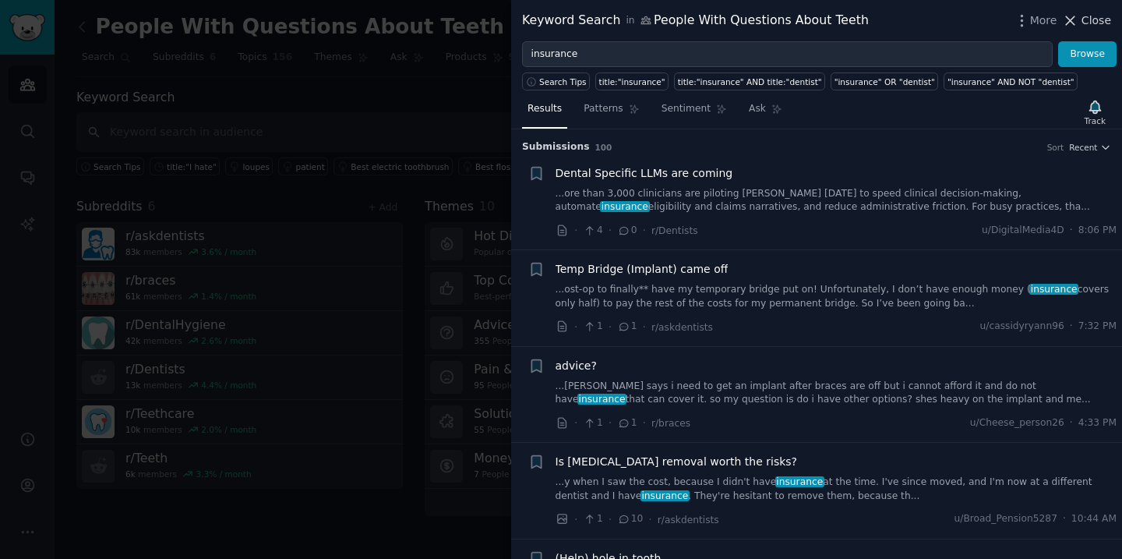
click at [1097, 17] on span "Close" at bounding box center [1097, 20] width 30 height 16
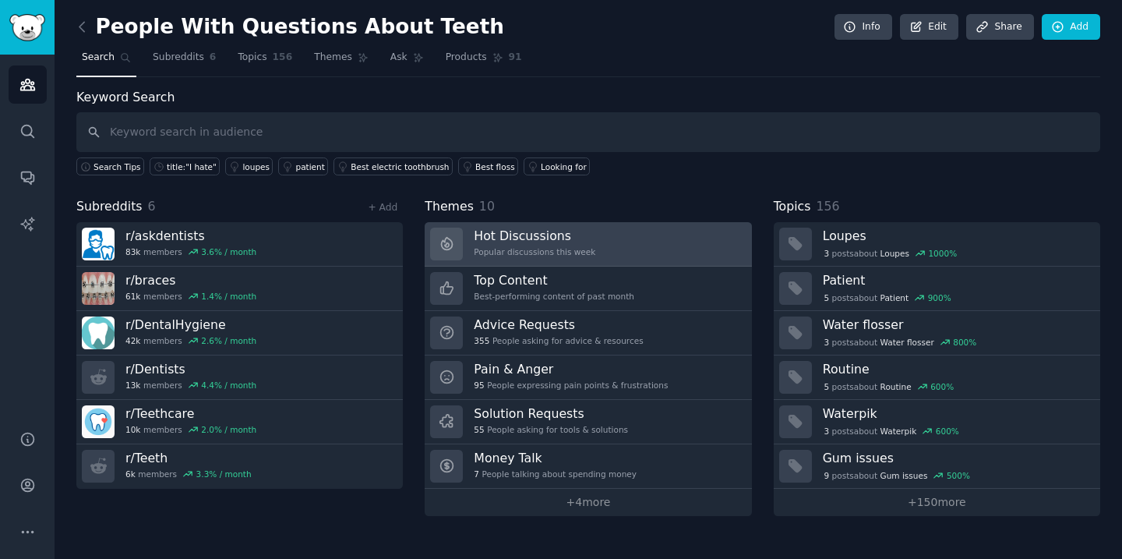
click at [671, 261] on link "Hot Discussions Popular discussions this week" at bounding box center [588, 244] width 327 height 44
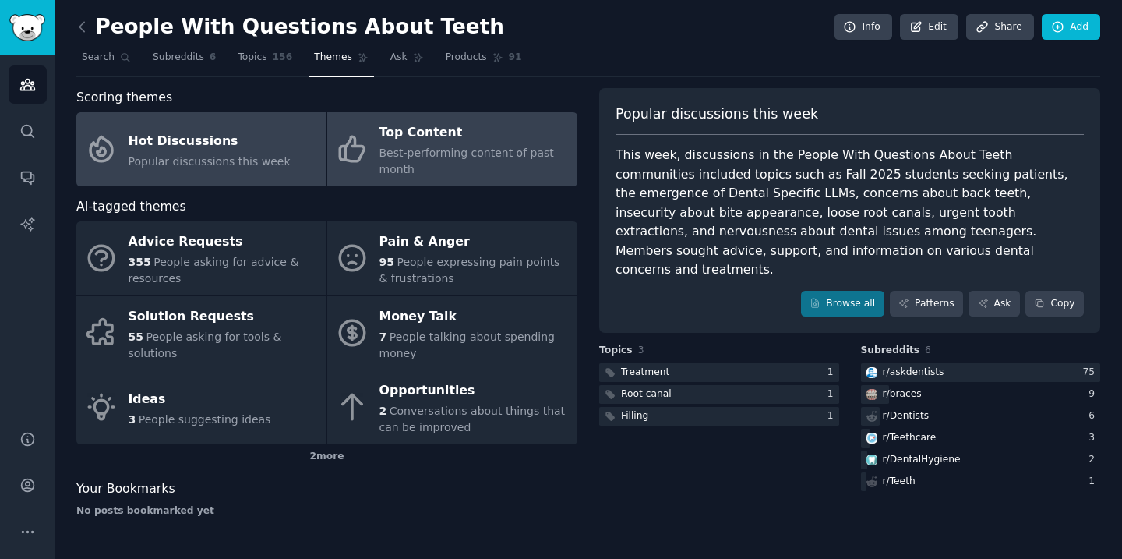
click at [463, 160] on div "Best-performing content of past month" at bounding box center [474, 161] width 190 height 33
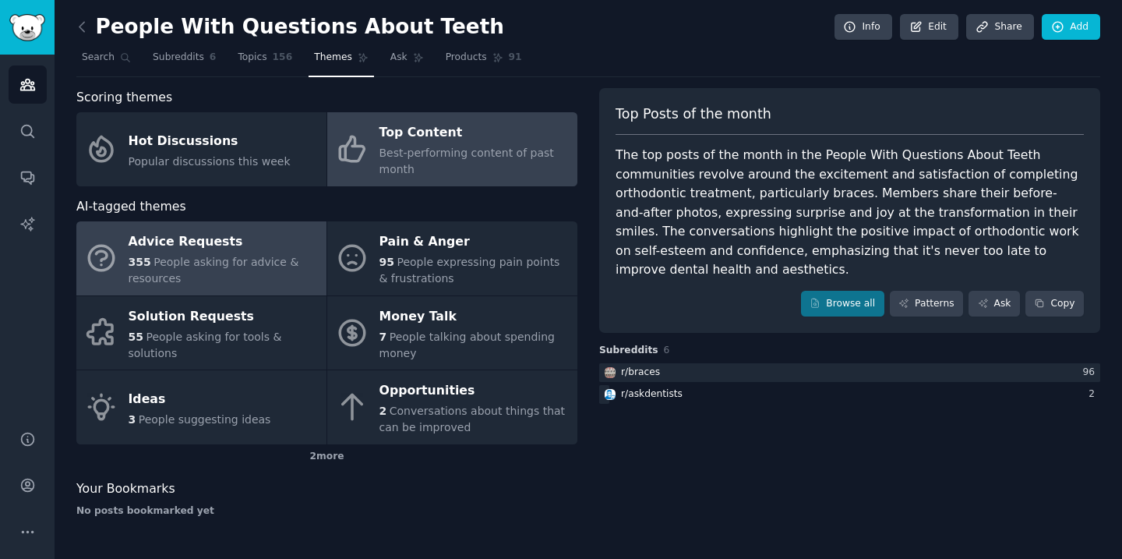
click at [248, 257] on span "People asking for advice & resources" at bounding box center [214, 270] width 171 height 29
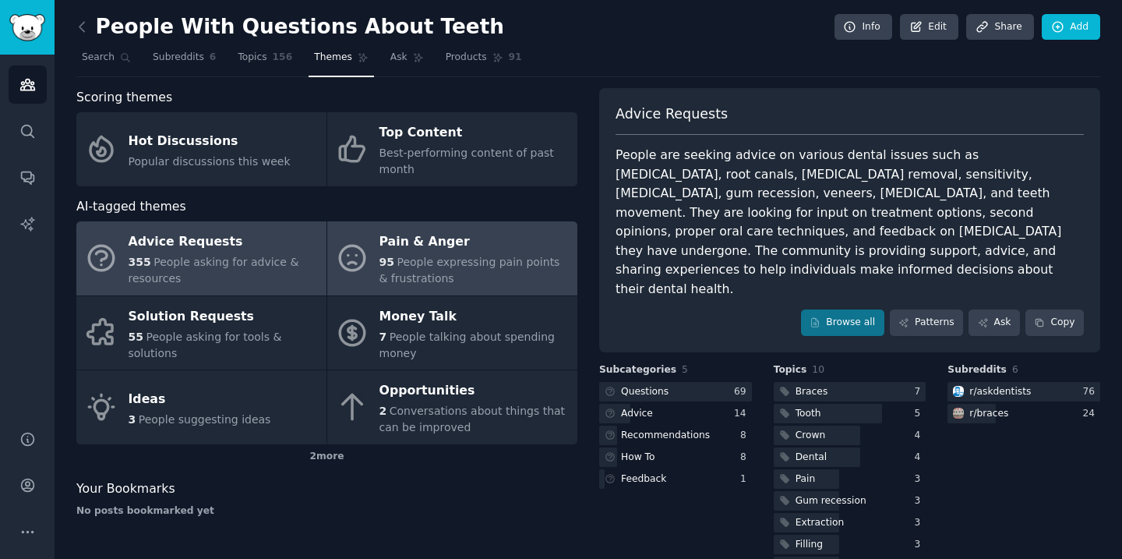
click at [461, 270] on div "95 People expressing pain points & frustrations" at bounding box center [474, 270] width 190 height 33
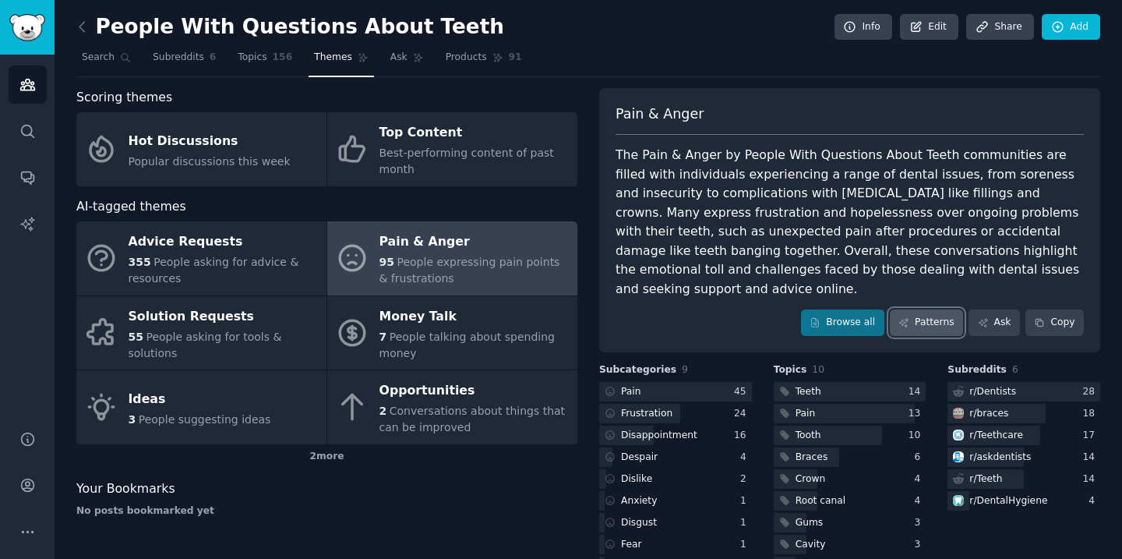
click at [912, 309] on link "Patterns" at bounding box center [926, 322] width 73 height 26
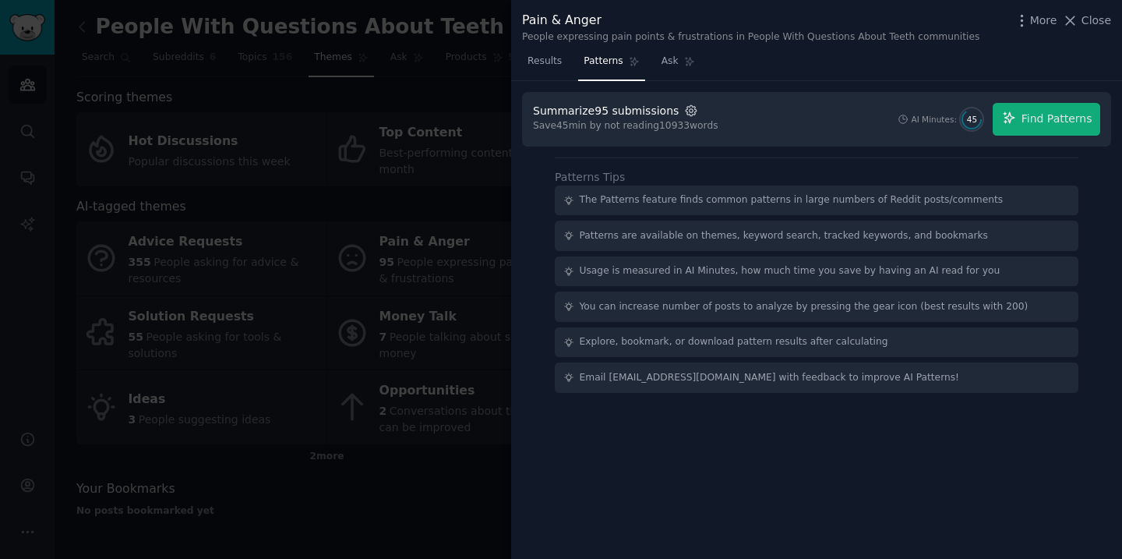
click at [684, 108] on icon "button" at bounding box center [691, 111] width 14 height 14
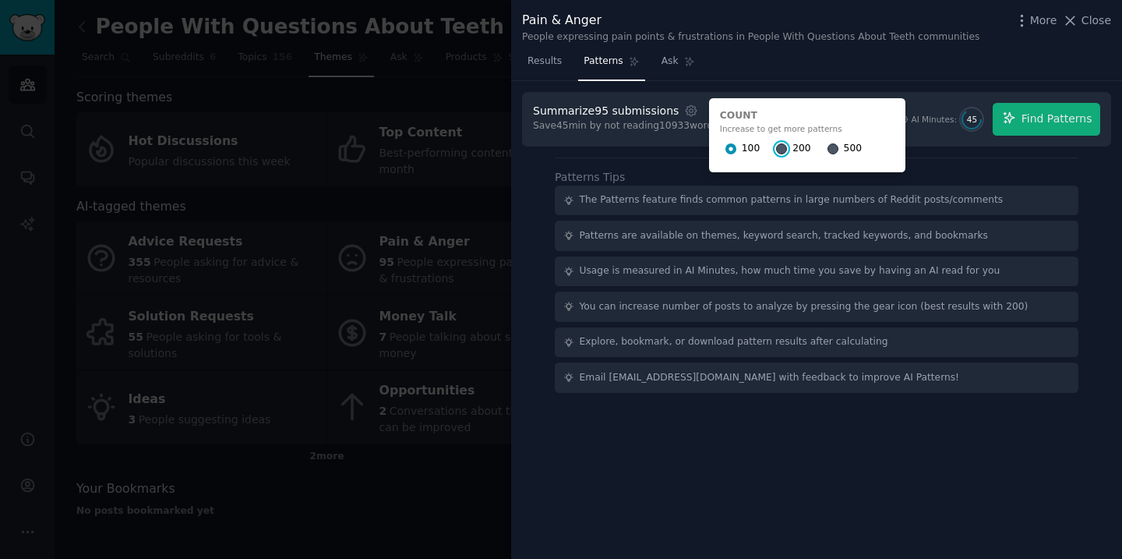
click at [776, 147] on input "200" at bounding box center [781, 148] width 11 height 11
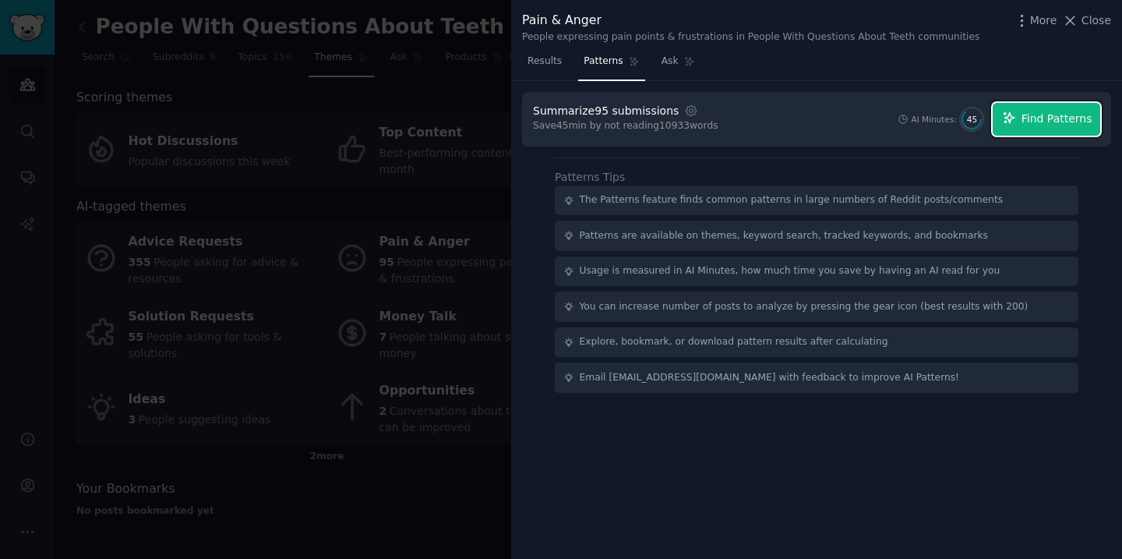
click at [1041, 125] on span "Find Patterns" at bounding box center [1057, 119] width 71 height 16
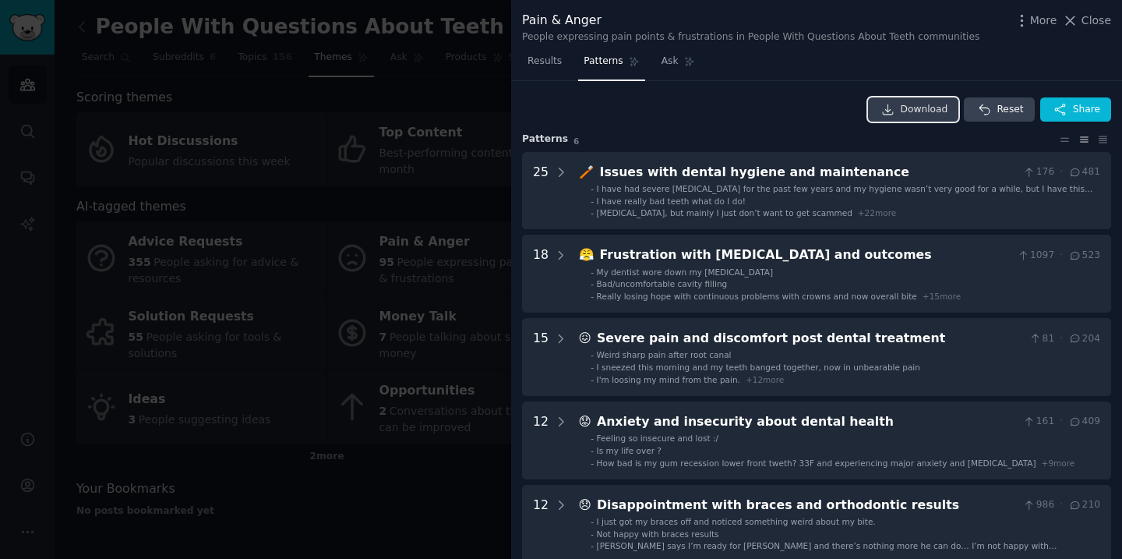
click at [917, 113] on span "Download" at bounding box center [925, 110] width 48 height 14
click at [228, 323] on div at bounding box center [561, 279] width 1122 height 559
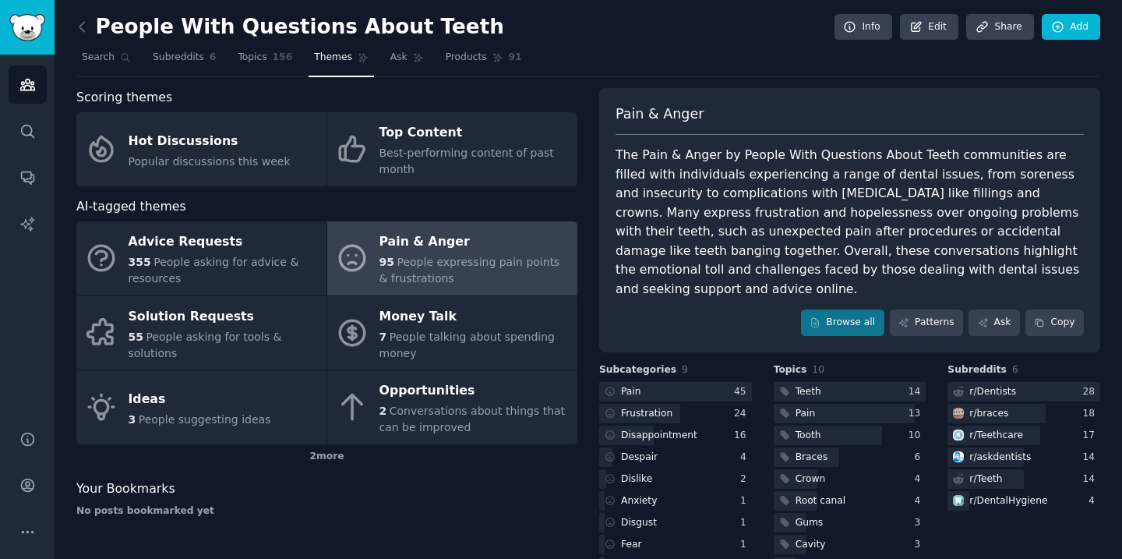
click at [228, 323] on div "Solution Requests" at bounding box center [224, 316] width 190 height 25
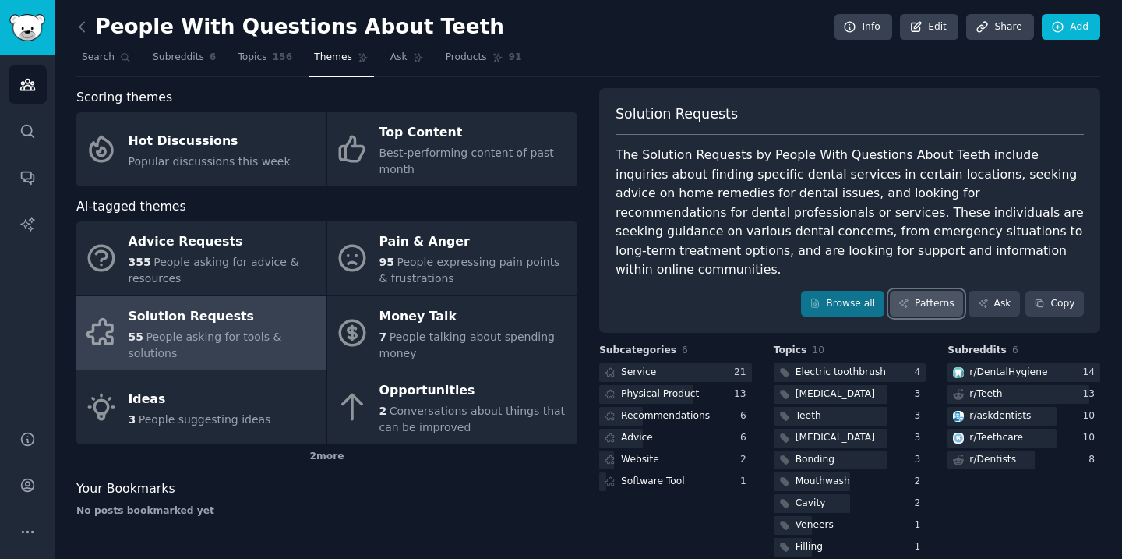
click at [938, 291] on link "Patterns" at bounding box center [926, 304] width 73 height 26
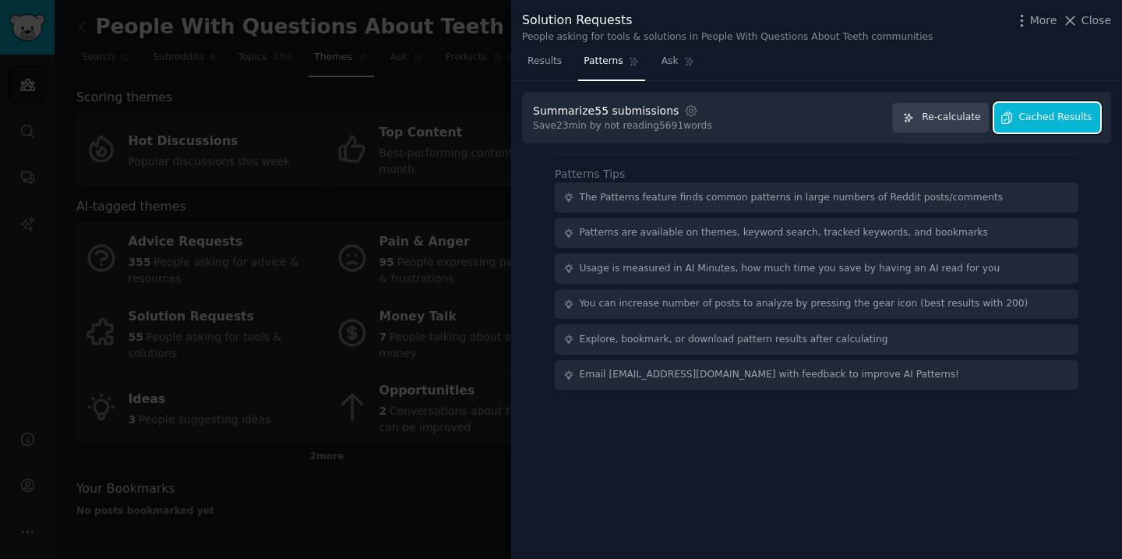
click at [1046, 112] on span "Cached Results" at bounding box center [1055, 118] width 73 height 14
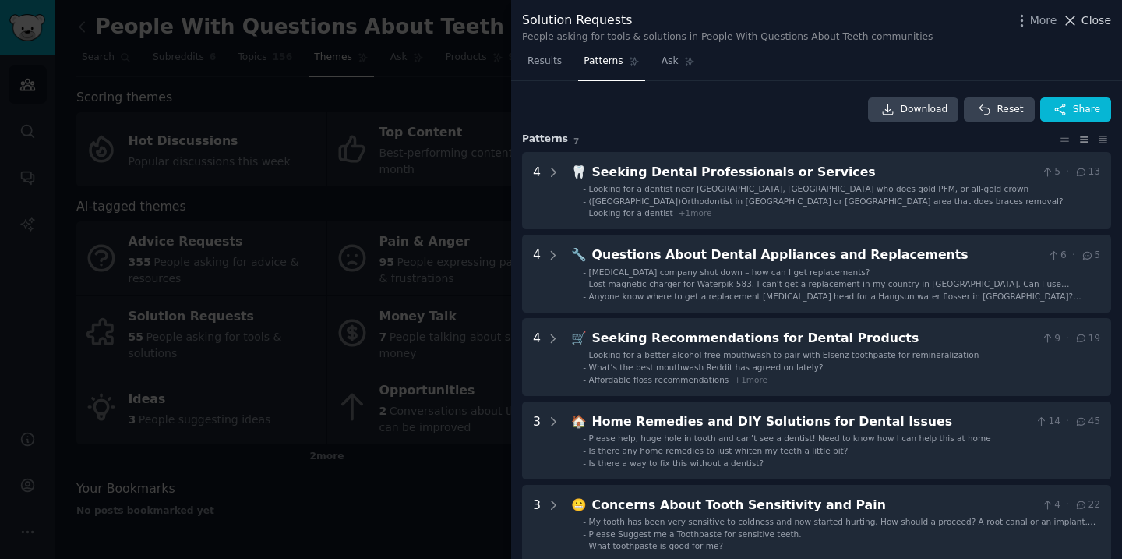
click at [1087, 16] on span "Close" at bounding box center [1097, 20] width 30 height 16
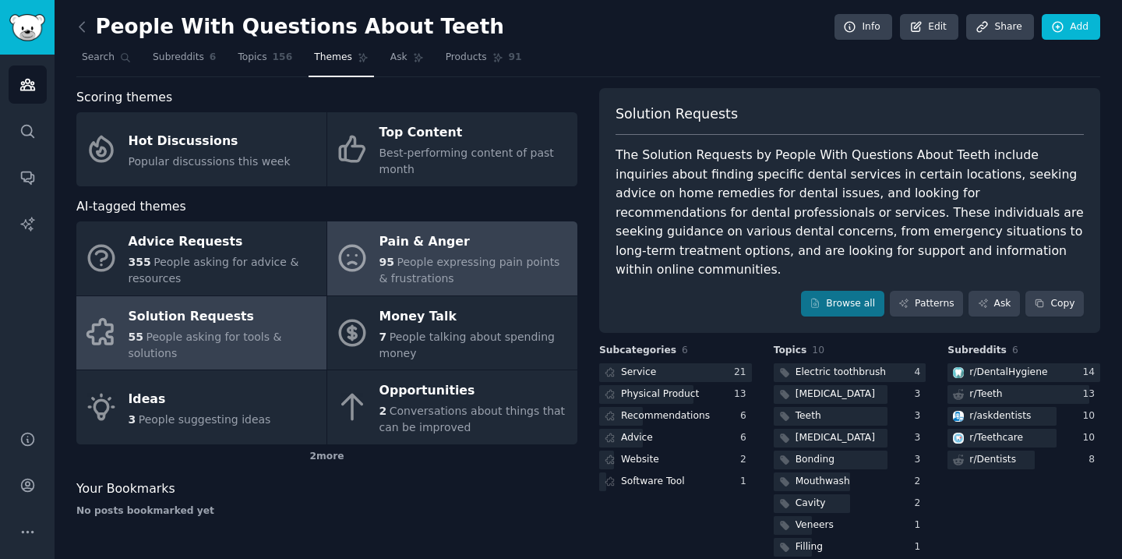
click at [469, 241] on div "Pain & Anger" at bounding box center [474, 242] width 190 height 25
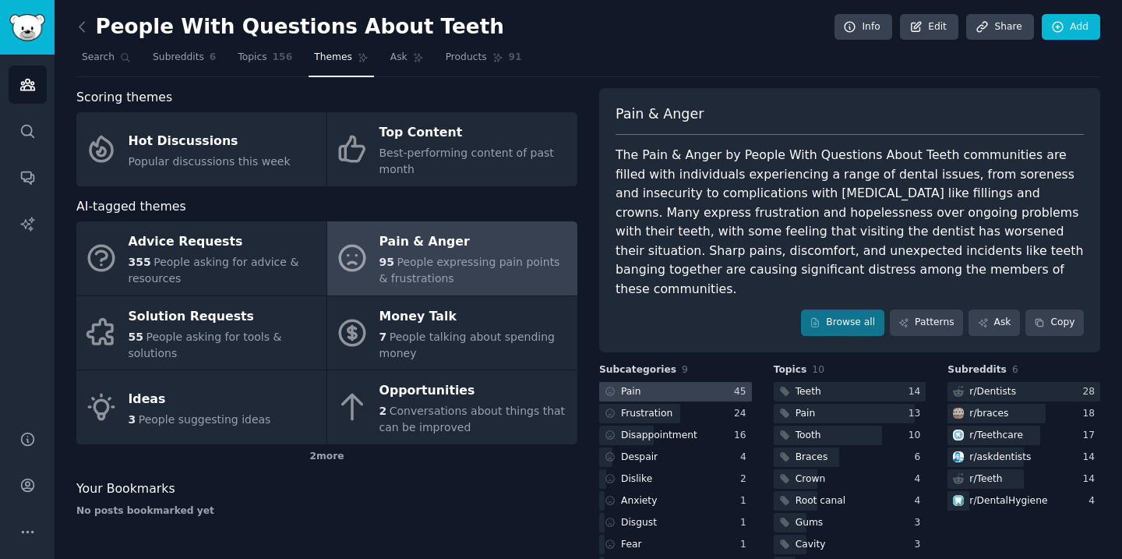
click at [690, 382] on div at bounding box center [675, 391] width 153 height 19
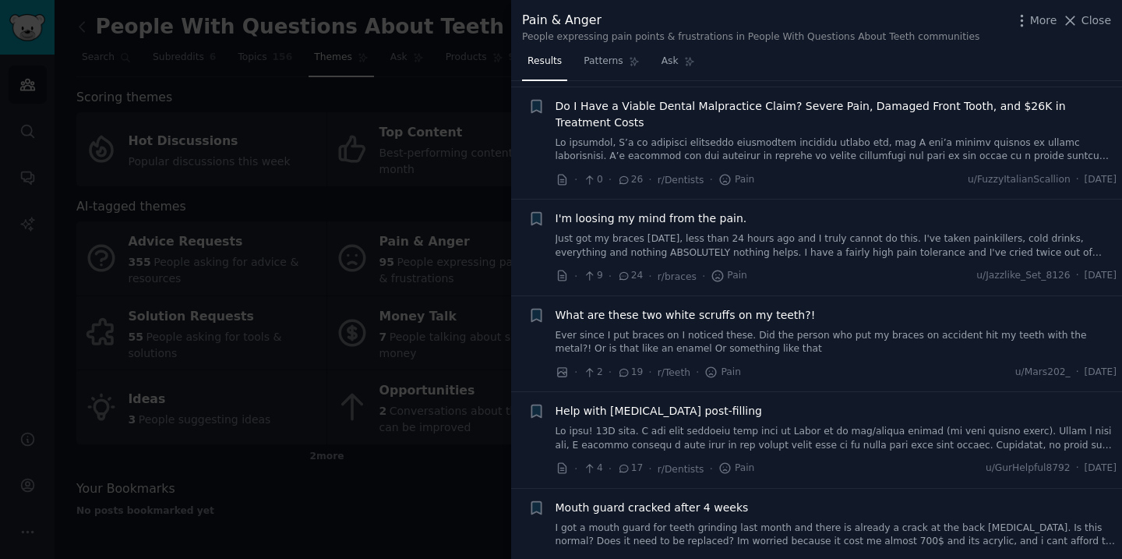
scroll to position [441, 0]
click at [1094, 21] on span "Close" at bounding box center [1097, 20] width 30 height 16
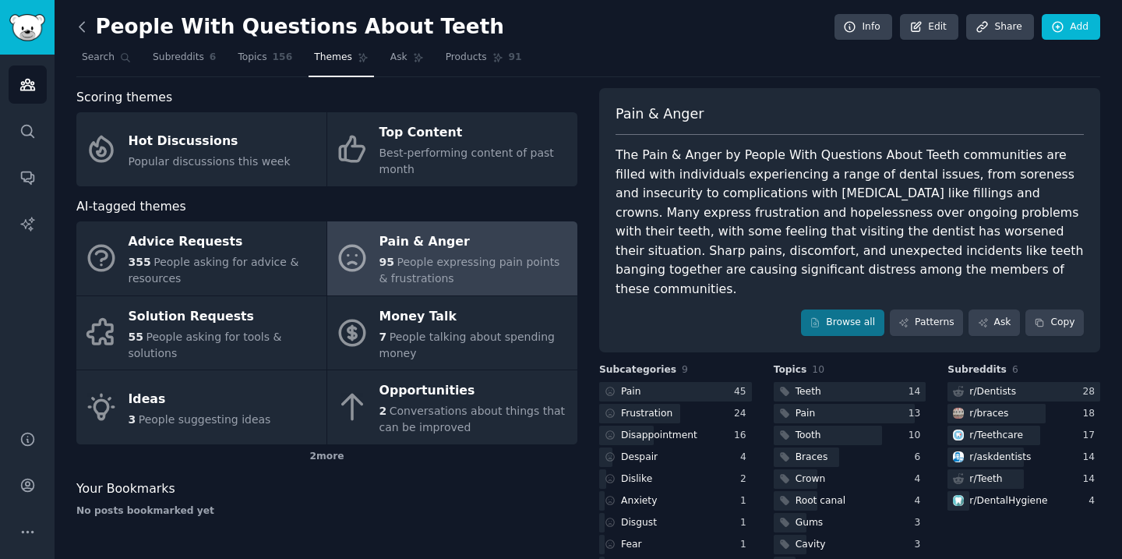
click at [89, 31] on icon at bounding box center [82, 27] width 16 height 16
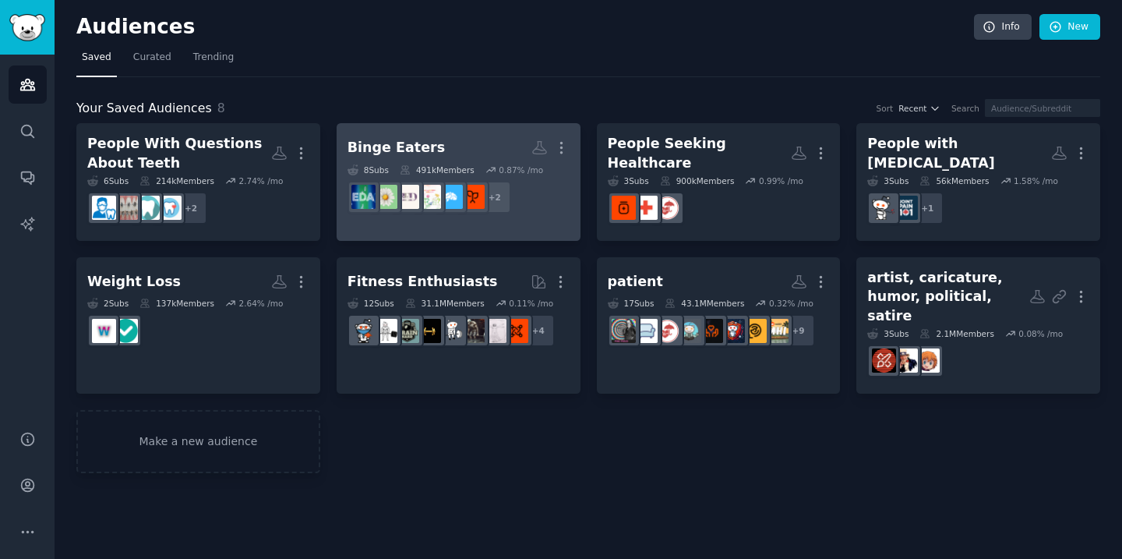
click at [468, 153] on h2 "Binge Eaters More" at bounding box center [459, 147] width 222 height 27
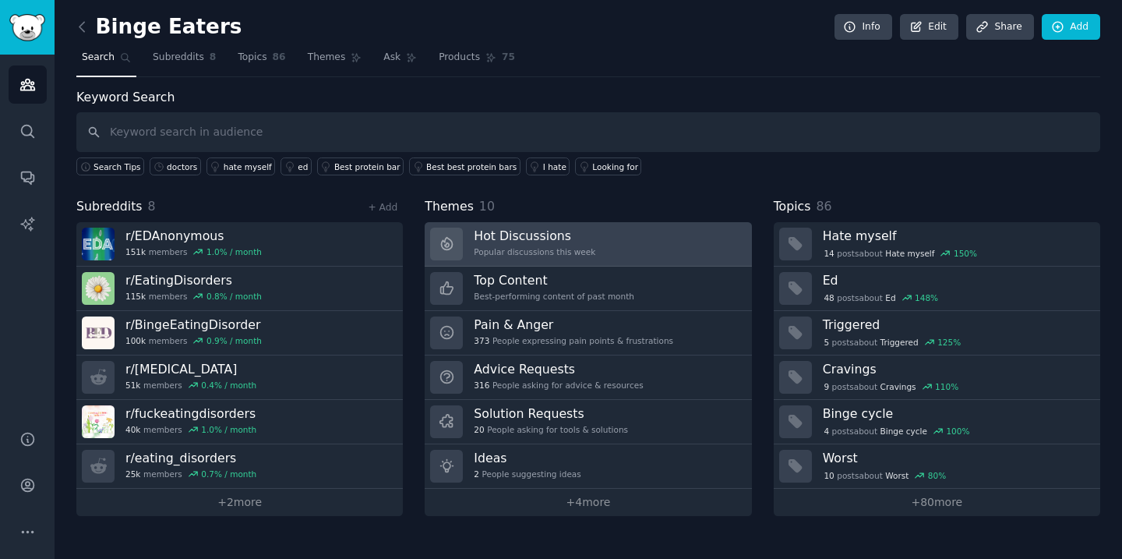
click at [582, 255] on div "Popular discussions this week" at bounding box center [535, 251] width 122 height 11
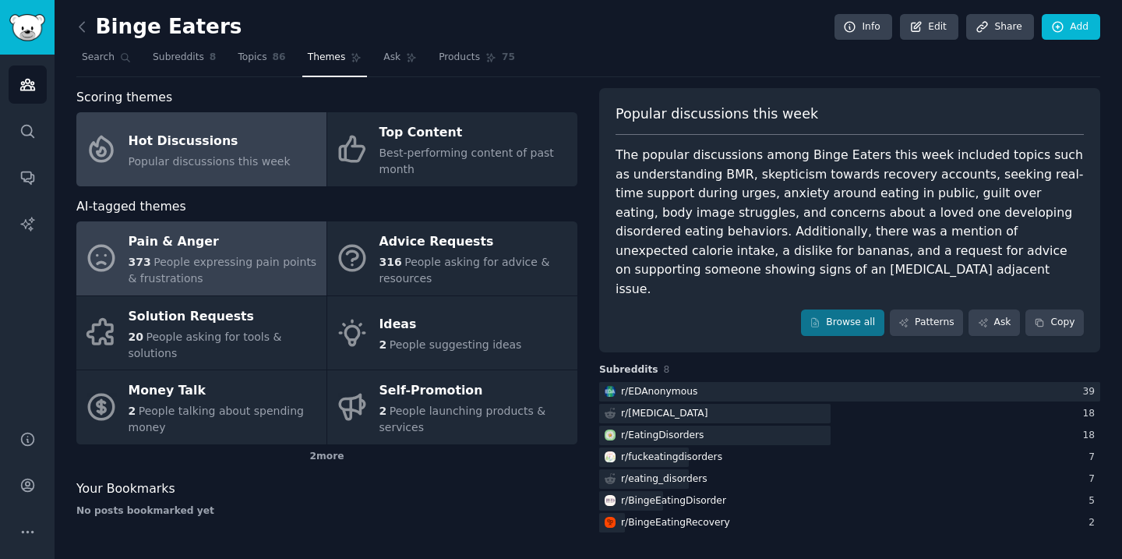
click at [277, 258] on span "People expressing pain points & frustrations" at bounding box center [223, 270] width 189 height 29
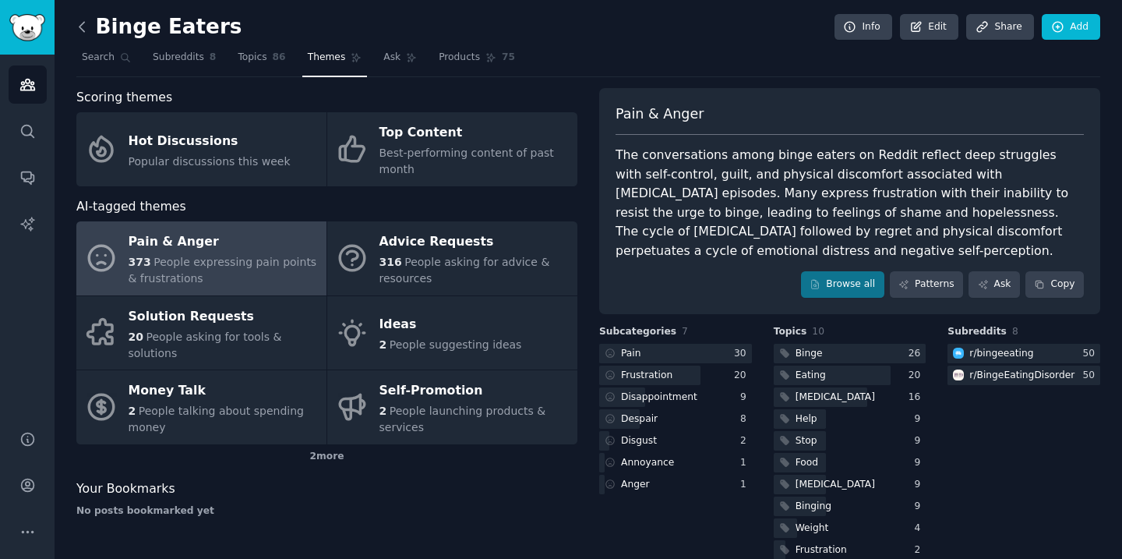
click at [82, 30] on icon at bounding box center [81, 26] width 5 height 9
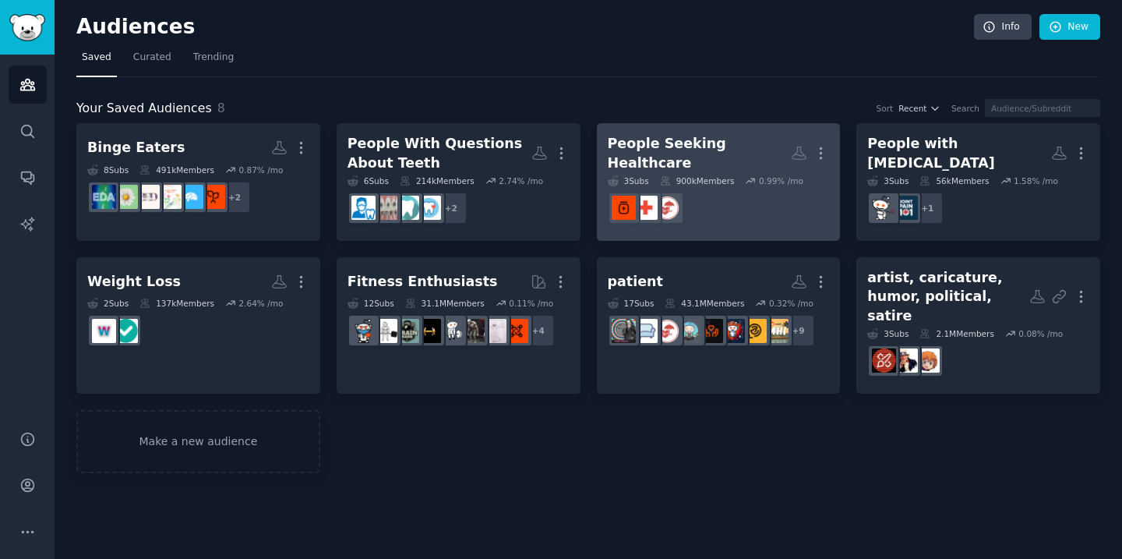
click at [782, 221] on link "People Seeking Healthcare More 3 Sub s 900k Members 0.99 % /mo" at bounding box center [719, 182] width 244 height 118
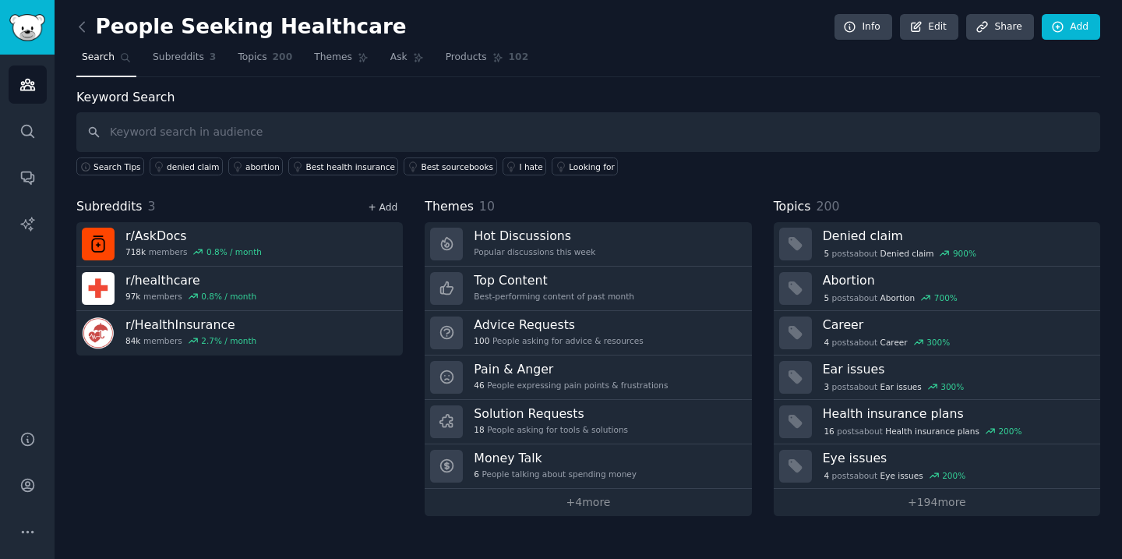
click at [382, 210] on link "+ Add" at bounding box center [383, 207] width 30 height 11
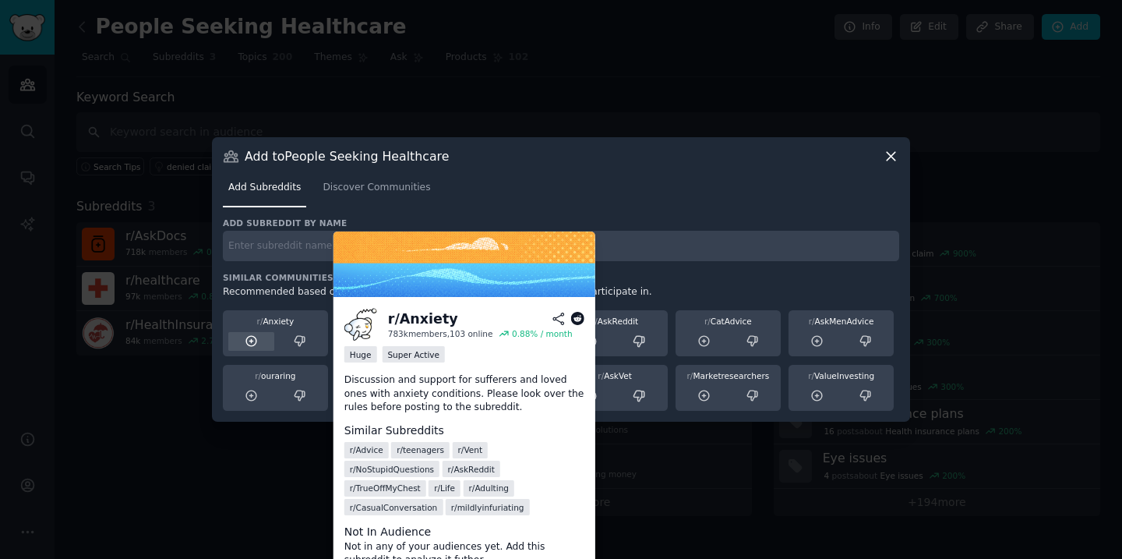
click at [249, 341] on icon at bounding box center [252, 341] width 14 height 14
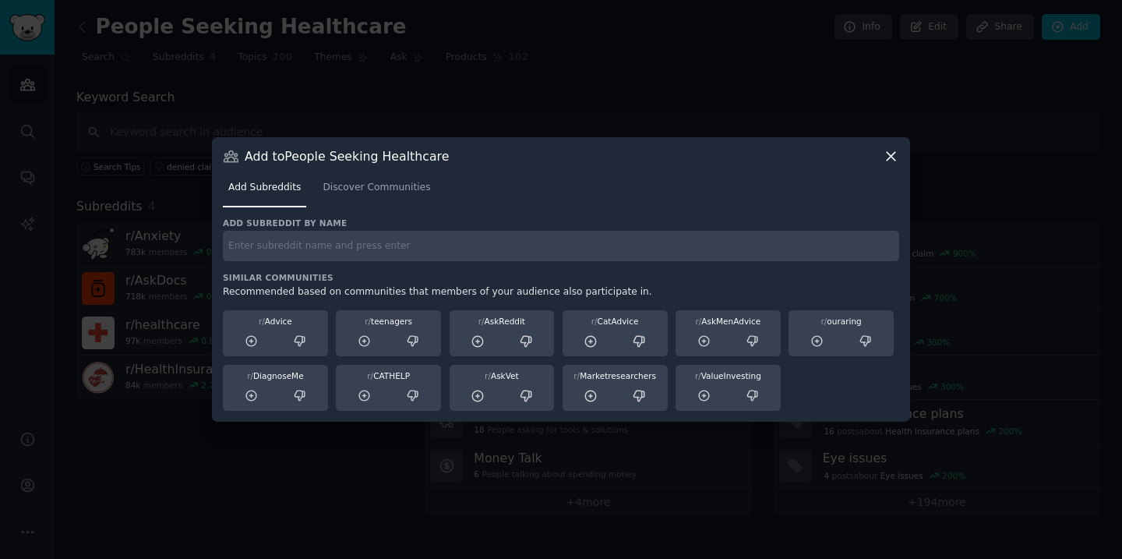
click at [891, 151] on icon at bounding box center [891, 156] width 16 height 16
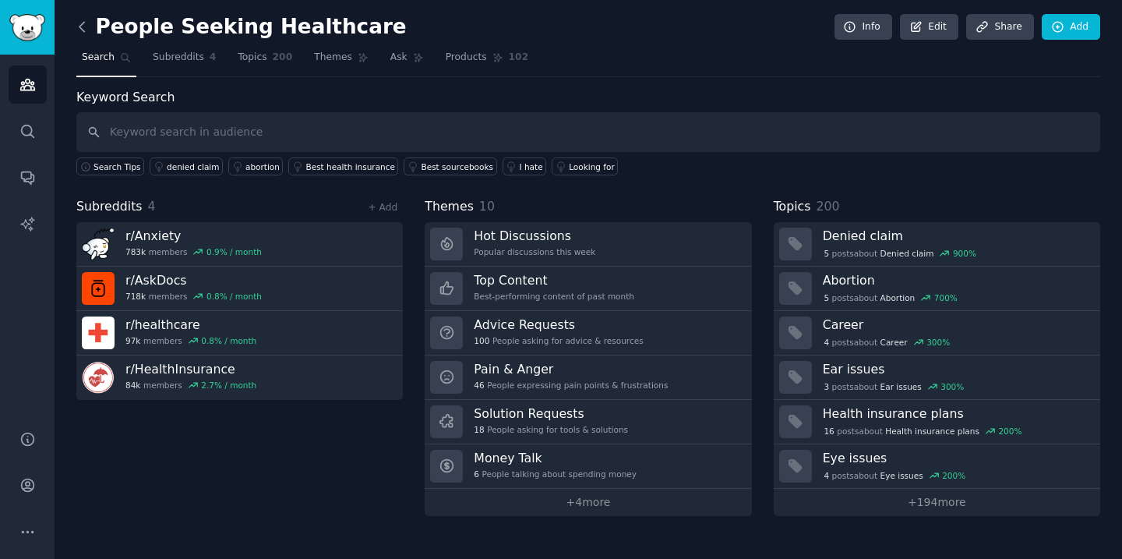
click at [81, 25] on icon at bounding box center [81, 26] width 5 height 9
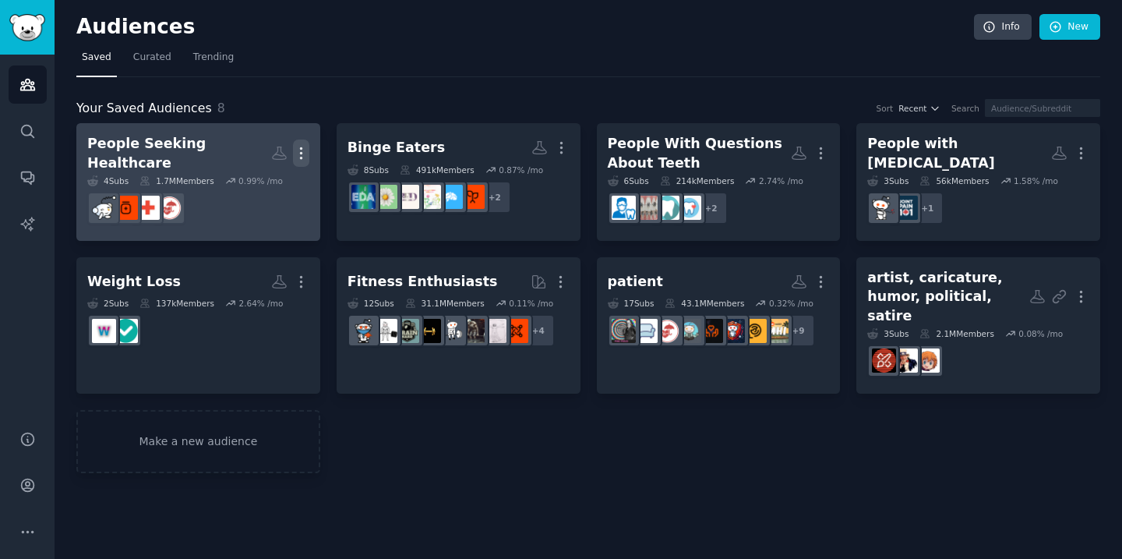
click at [303, 149] on icon "button" at bounding box center [301, 153] width 16 height 16
click at [267, 178] on p "Delete" at bounding box center [259, 186] width 36 height 16
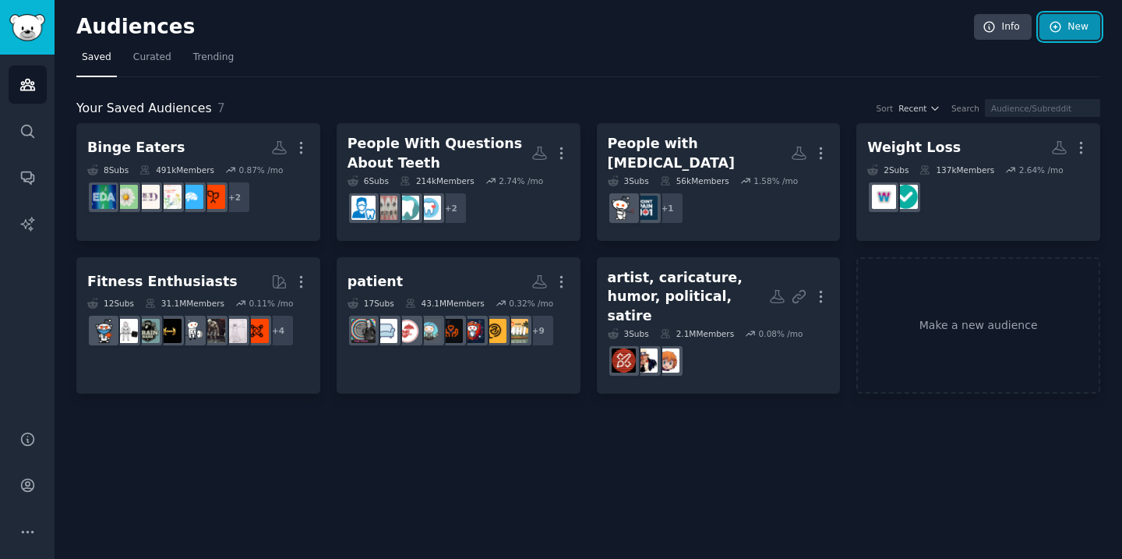
click at [1072, 26] on link "New" at bounding box center [1070, 27] width 61 height 26
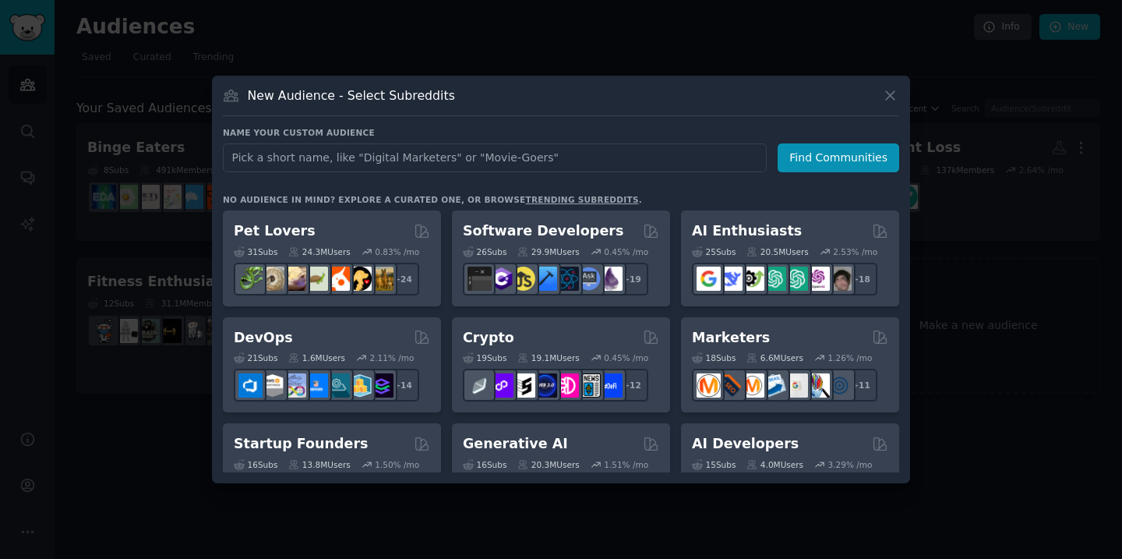
click at [531, 162] on input "text" at bounding box center [495, 157] width 544 height 29
type input "mental health client"
click at [836, 157] on button "Find Communities" at bounding box center [839, 157] width 122 height 29
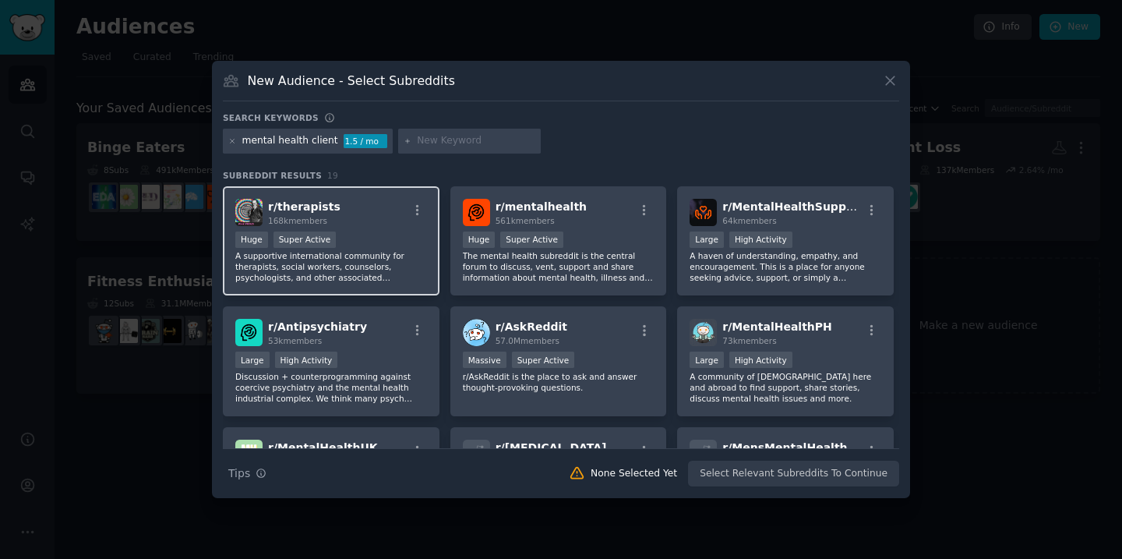
click at [409, 228] on div "r/ therapists 168k members Huge Super Active A supportive international communi…" at bounding box center [331, 241] width 217 height 110
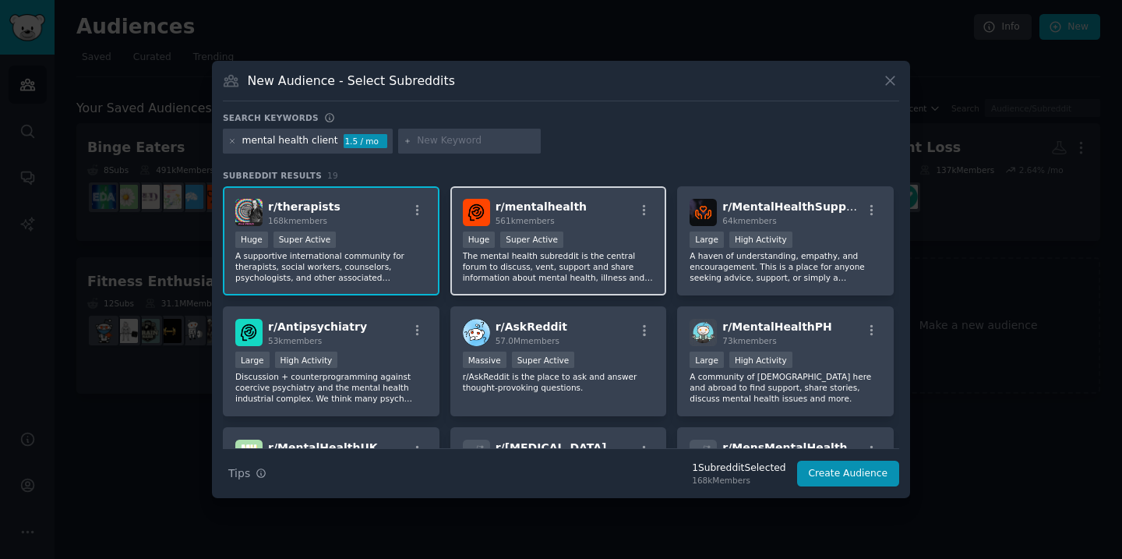
click at [586, 227] on div "r/ mentalhealth 561k members >= 95th percentile for submissions / day Huge Supe…" at bounding box center [558, 241] width 217 height 110
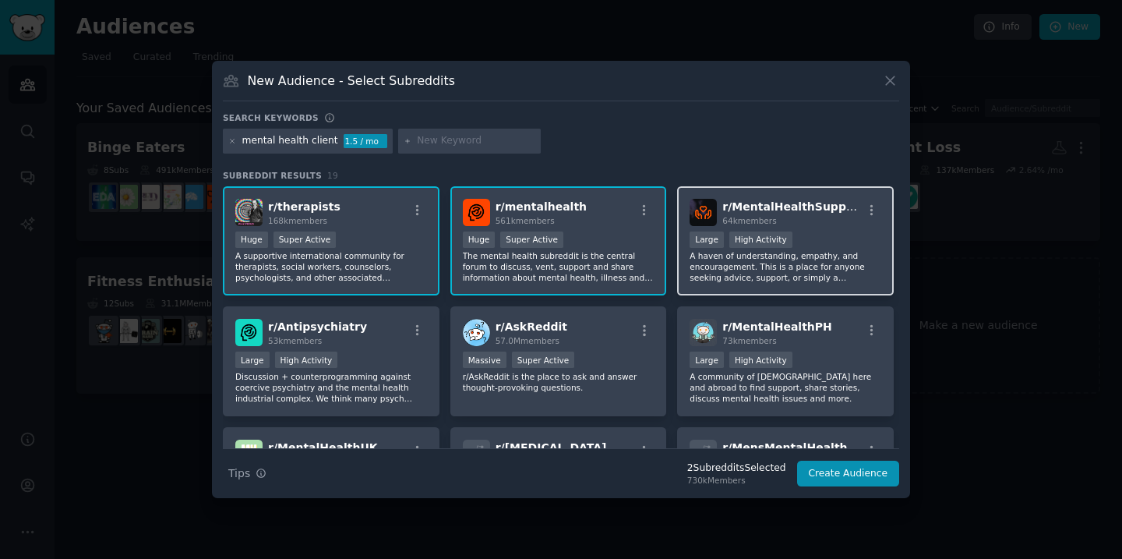
click at [824, 238] on div ">= 80th percentile for submissions / day Large High Activity" at bounding box center [786, 240] width 192 height 19
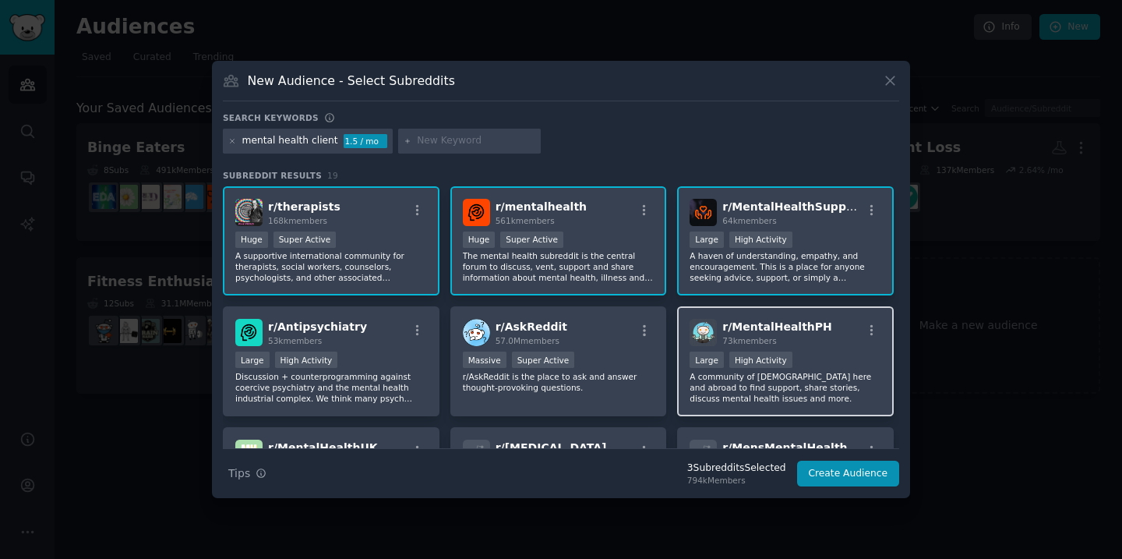
click at [836, 335] on div "r/ MentalHealthPH 73k members" at bounding box center [786, 332] width 192 height 27
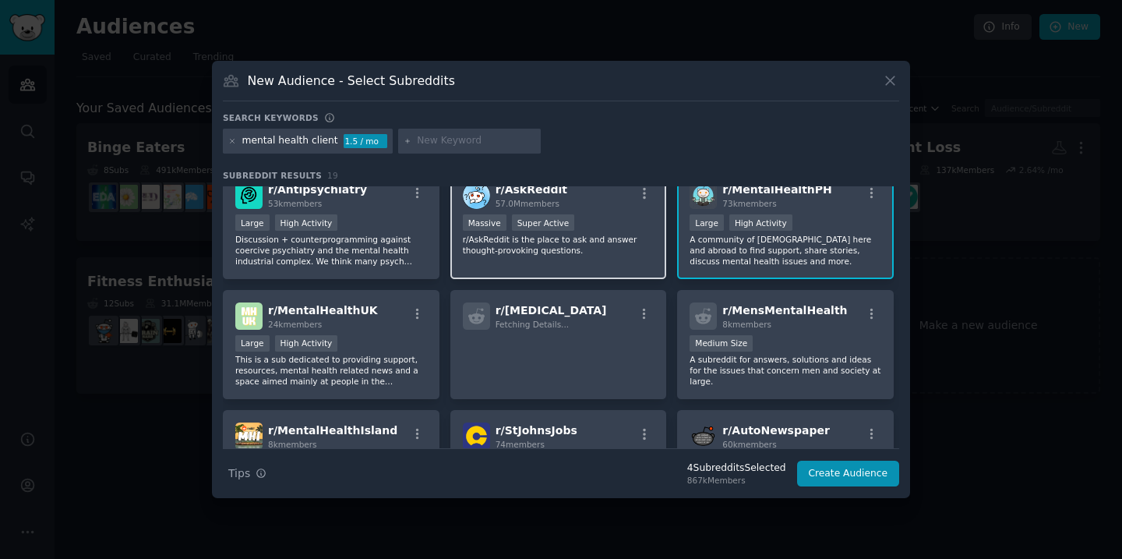
scroll to position [146, 0]
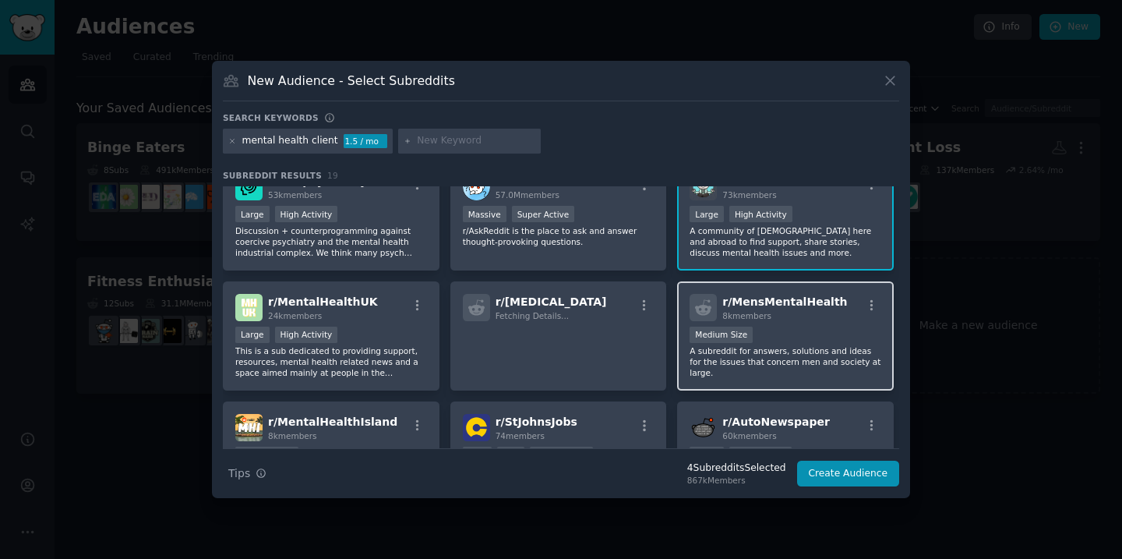
click at [764, 366] on p "A subreddit for answers, solutions and ideas for the issues that concern men an…" at bounding box center [786, 361] width 192 height 33
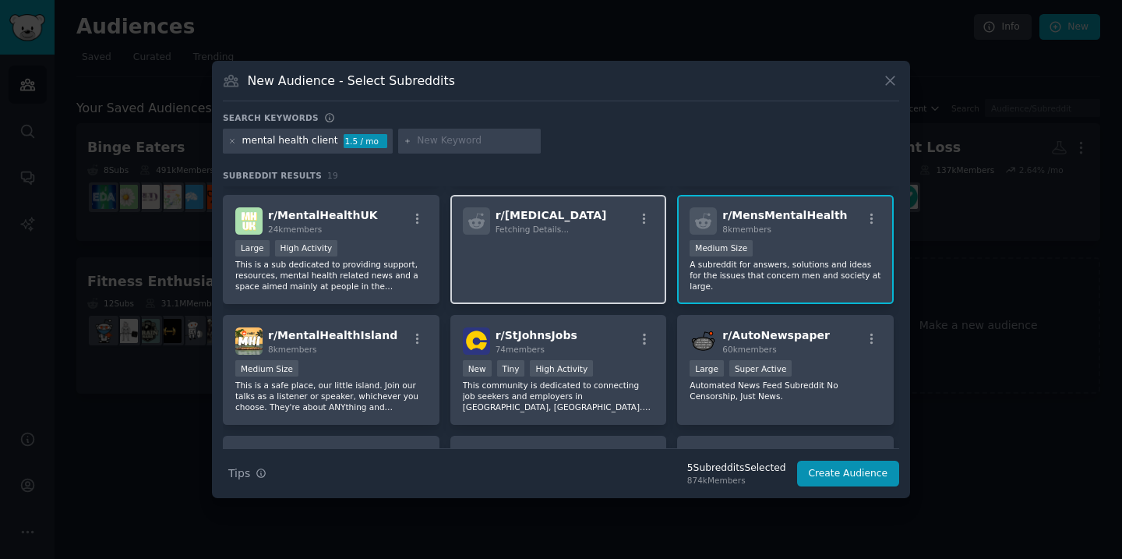
scroll to position [241, 0]
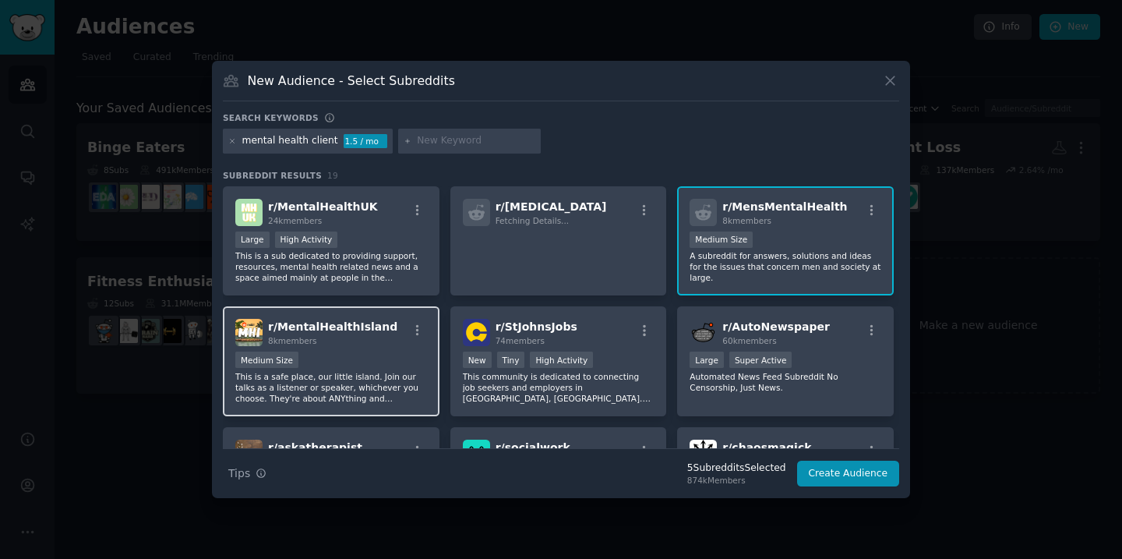
click at [378, 339] on div "r/ MentalHealthIsland 8k members" at bounding box center [331, 332] width 192 height 27
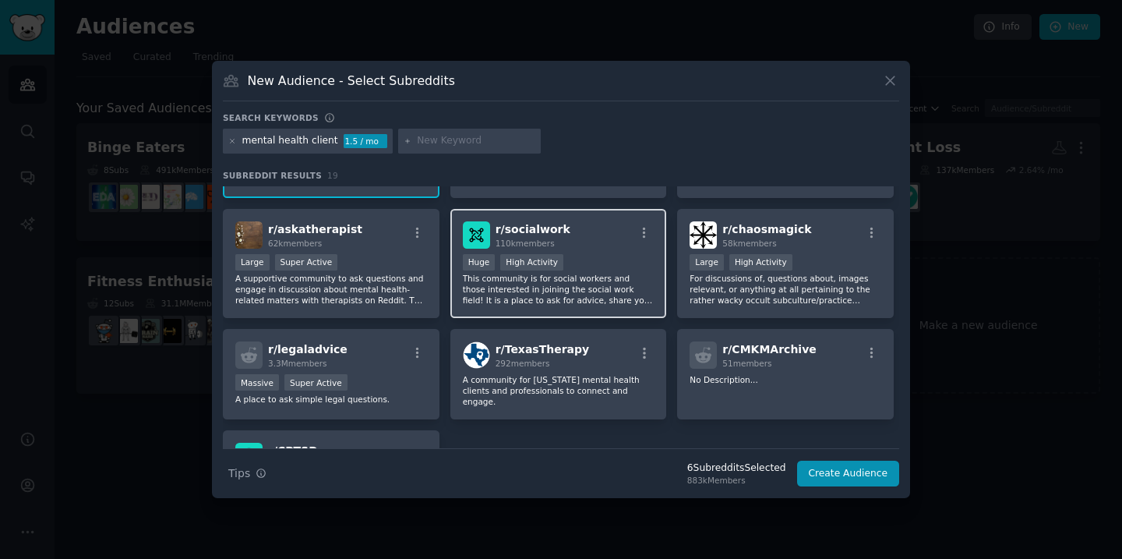
scroll to position [468, 0]
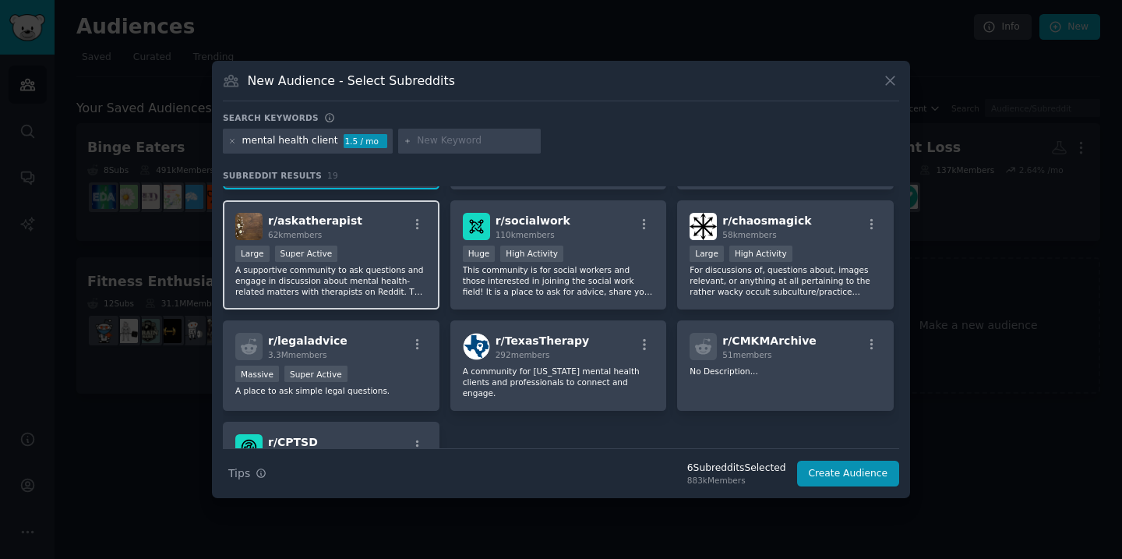
click at [415, 276] on p "A supportive community to ask questions and engage in discussion about mental h…" at bounding box center [331, 280] width 192 height 33
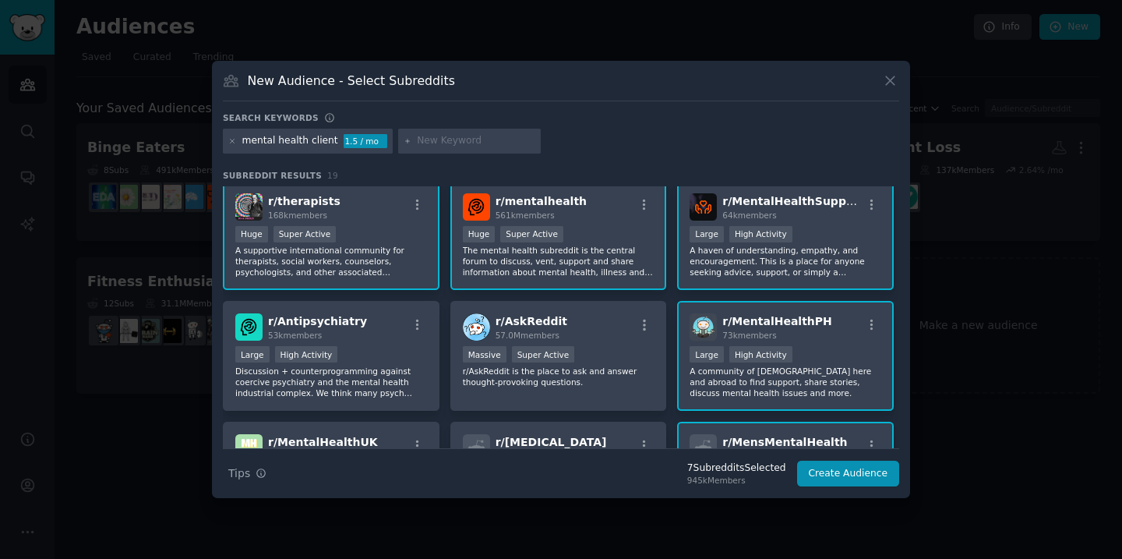
scroll to position [0, 0]
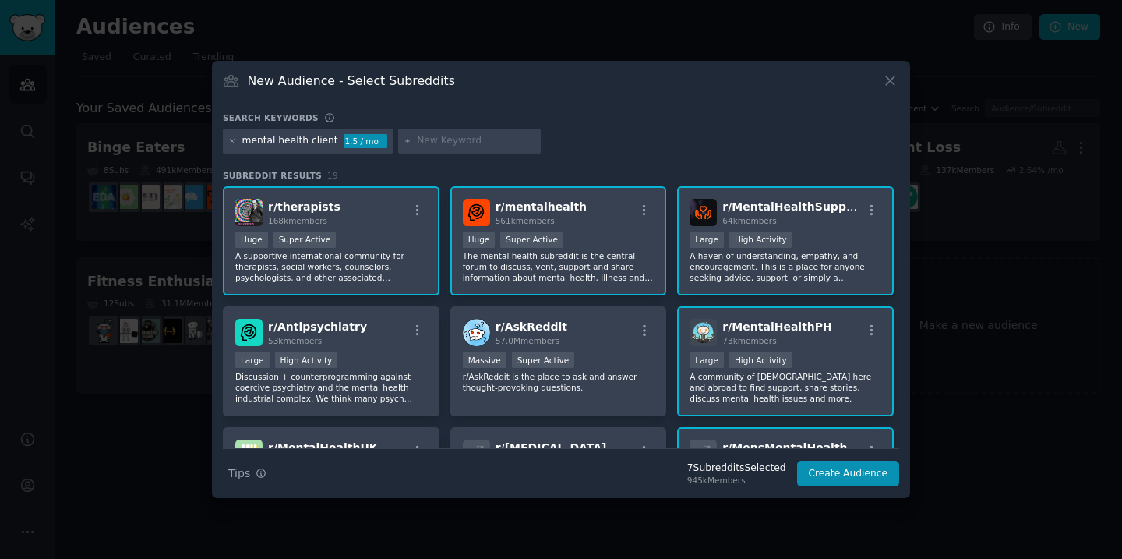
click at [460, 140] on input "text" at bounding box center [476, 141] width 118 height 14
click at [864, 481] on button "Create Audience" at bounding box center [848, 474] width 103 height 26
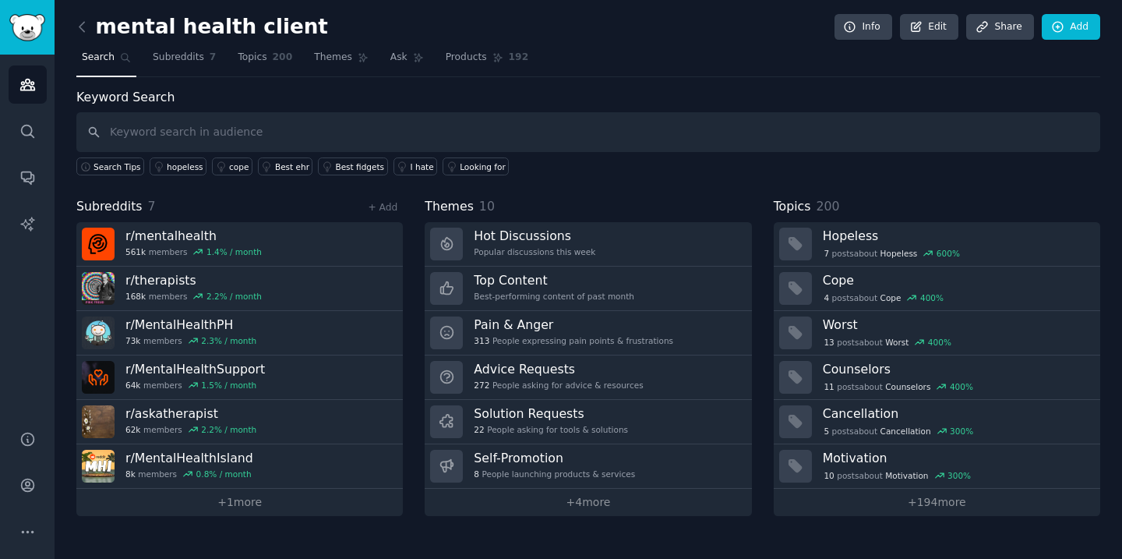
click at [394, 214] on div "+ Add" at bounding box center [382, 207] width 41 height 16
click at [385, 206] on link "+ Add" at bounding box center [383, 207] width 30 height 11
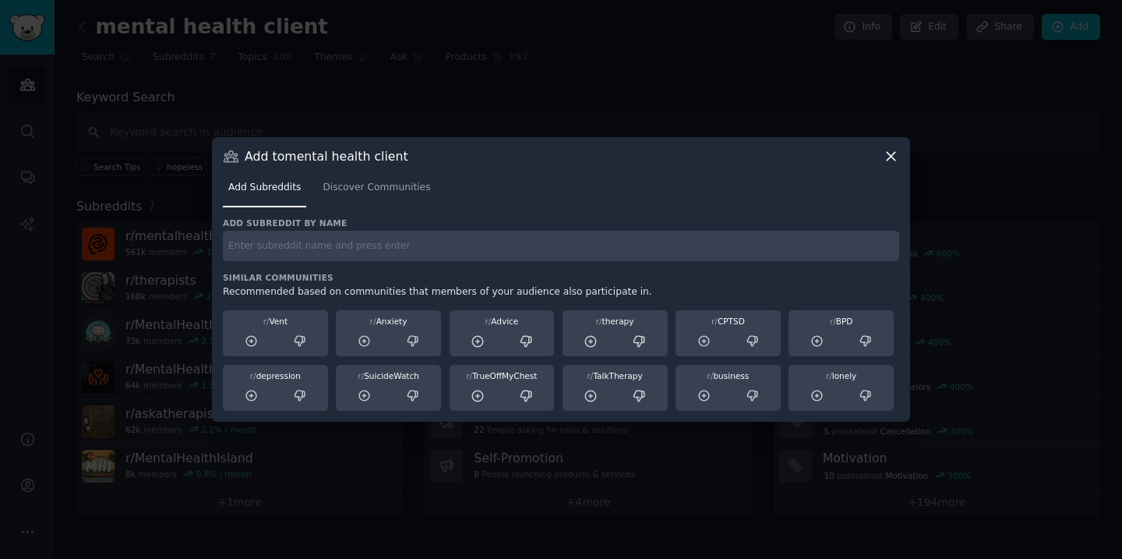
click at [395, 249] on input "text" at bounding box center [561, 246] width 676 height 30
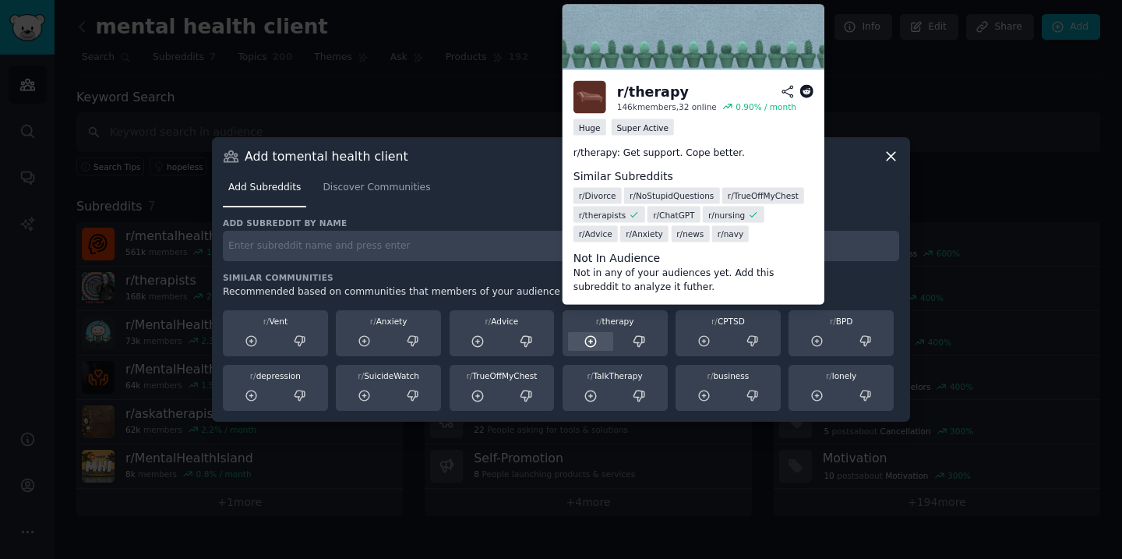
click at [590, 341] on icon at bounding box center [591, 341] width 10 height 10
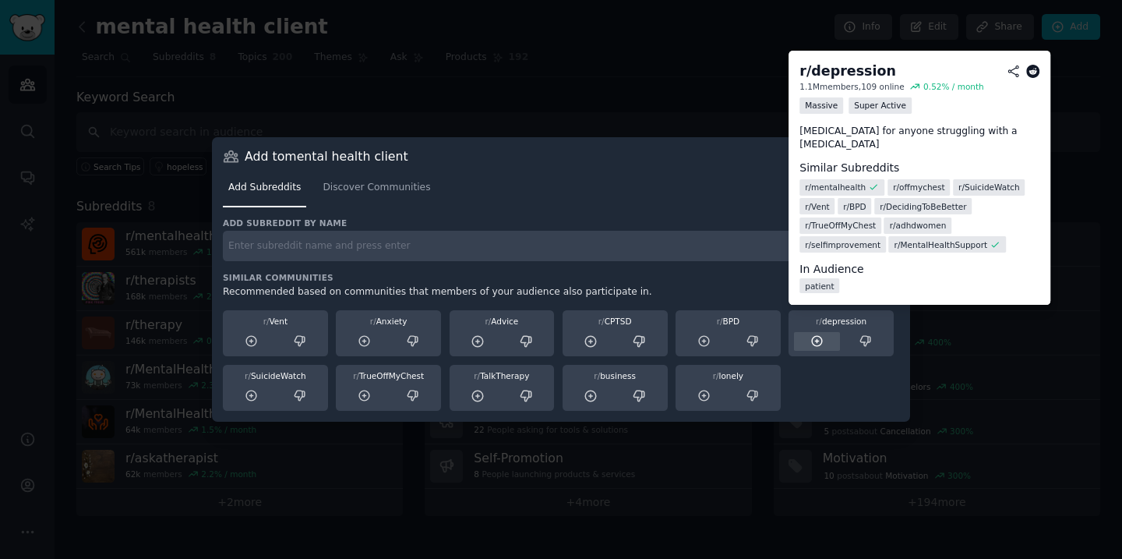
click at [818, 343] on icon at bounding box center [817, 341] width 14 height 14
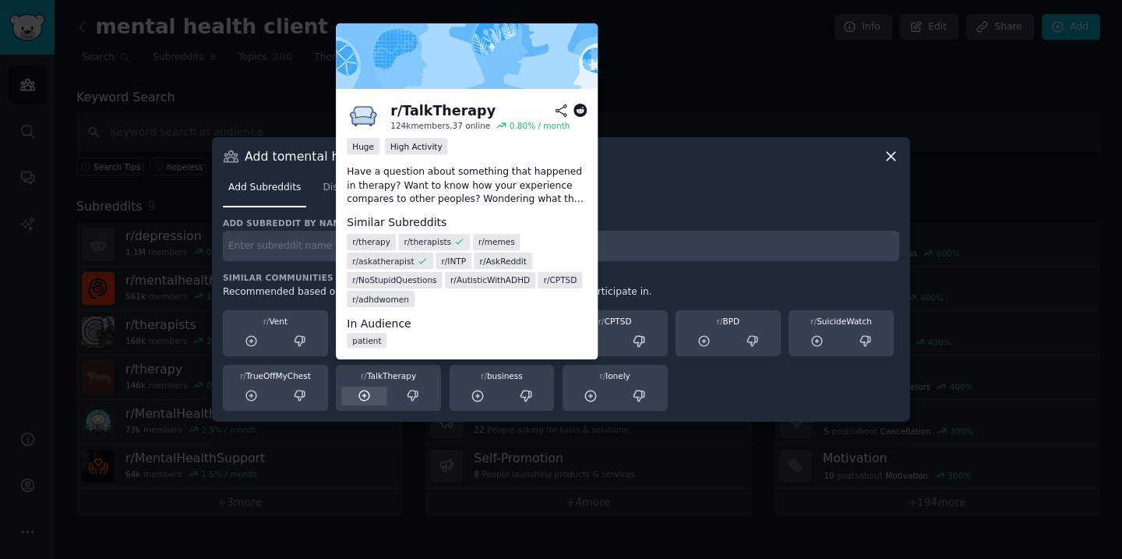
click at [363, 395] on icon at bounding box center [364, 395] width 10 height 10
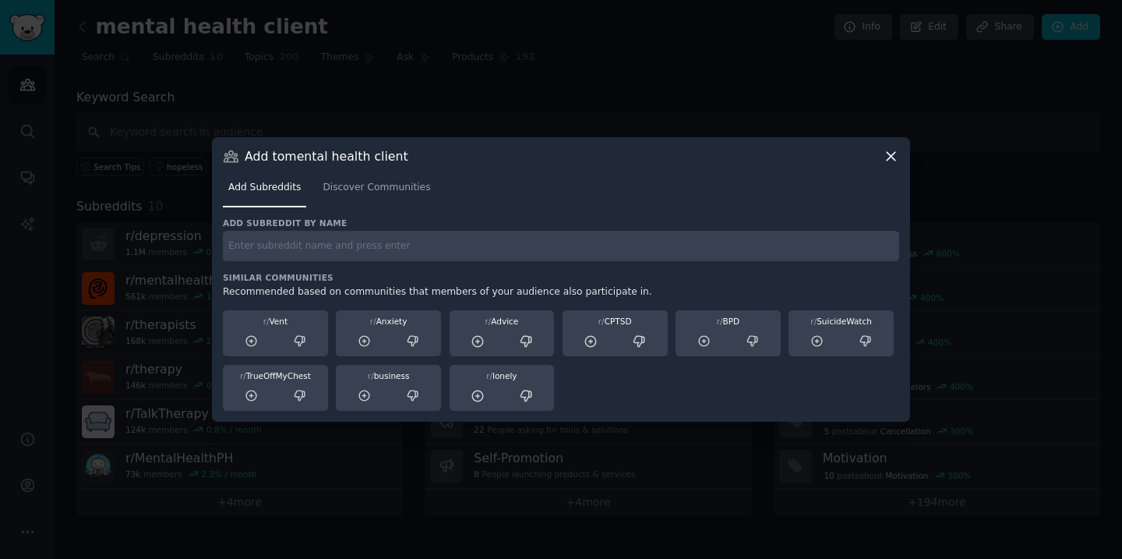
click at [357, 249] on input "text" at bounding box center [561, 246] width 676 height 30
type input "men"
click at [368, 191] on span "Discover Communities" at bounding box center [377, 188] width 108 height 14
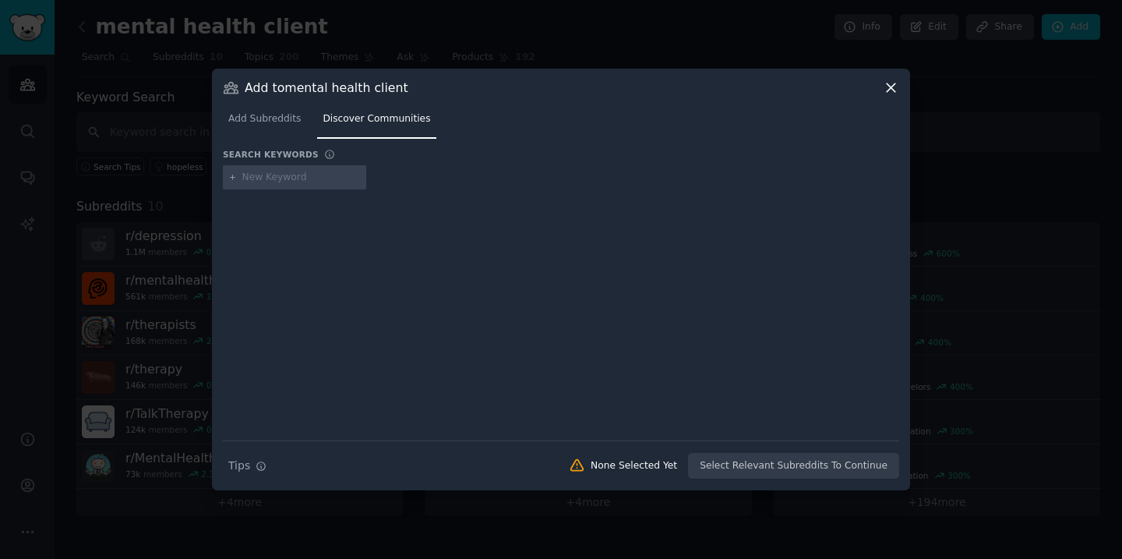
type input "n"
type input "mental health"
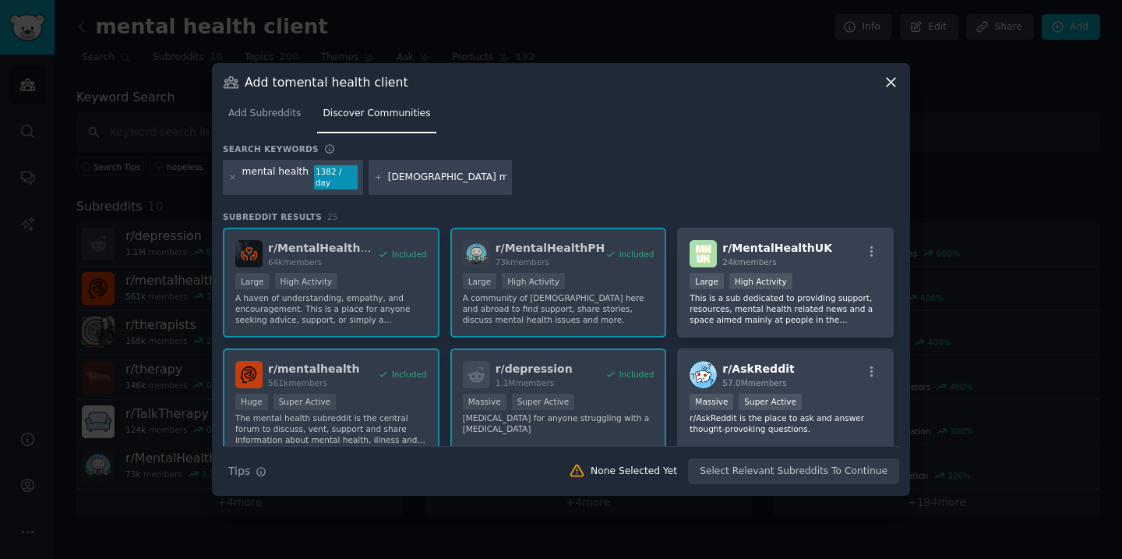
type input "blacks mental health"
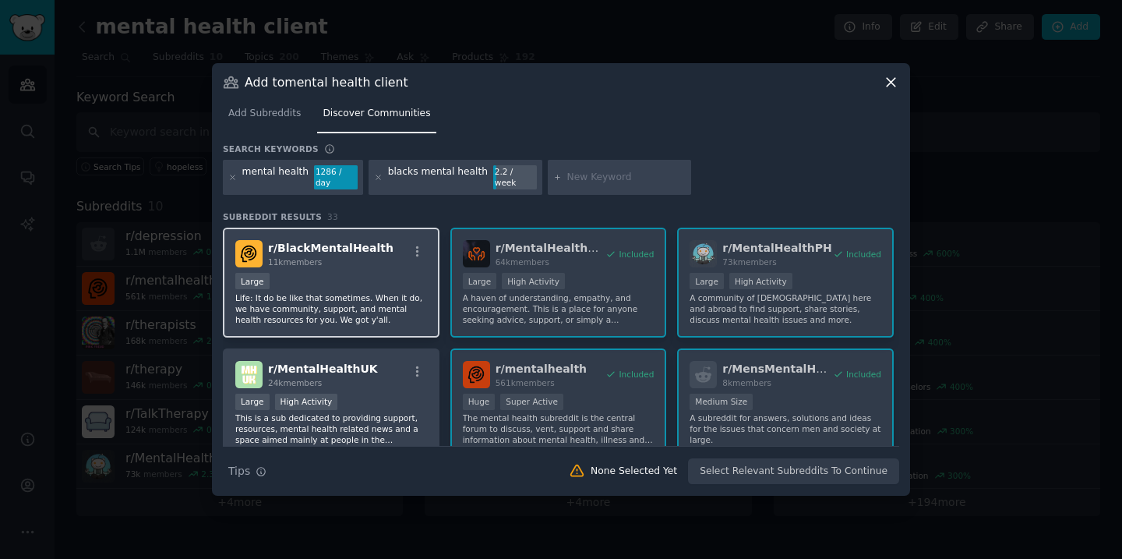
click at [334, 276] on div "Large" at bounding box center [331, 282] width 192 height 19
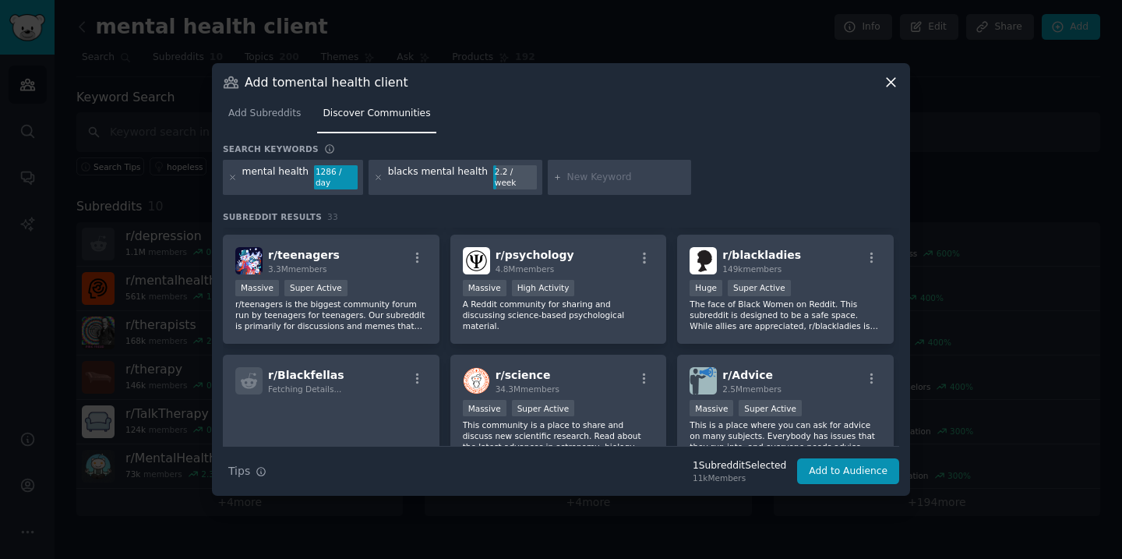
scroll to position [356, 0]
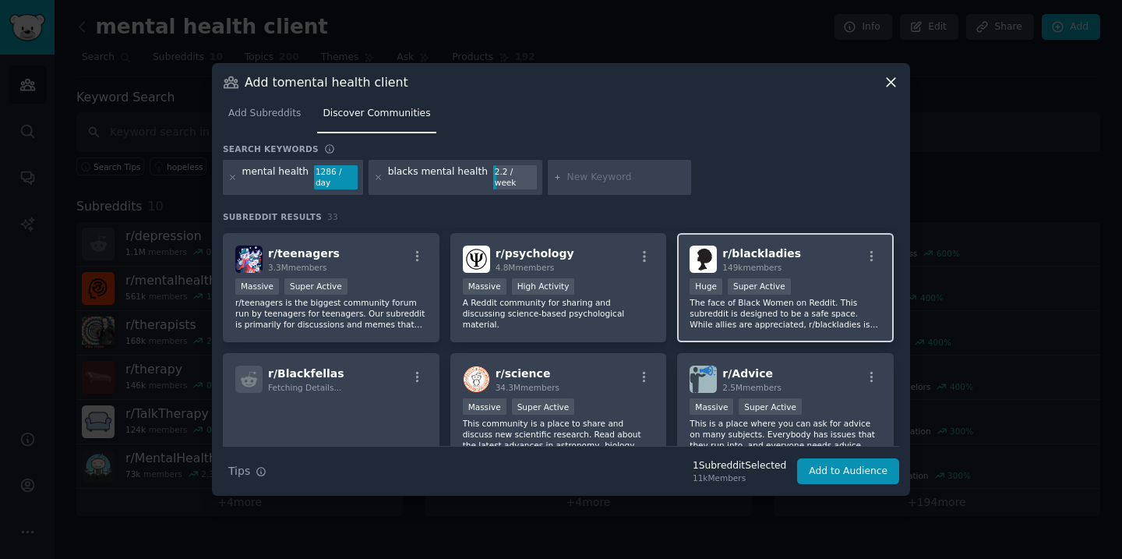
click at [833, 316] on p "The face of Black Women on Reddit. This subreddit is designed to be a safe spac…" at bounding box center [786, 313] width 192 height 33
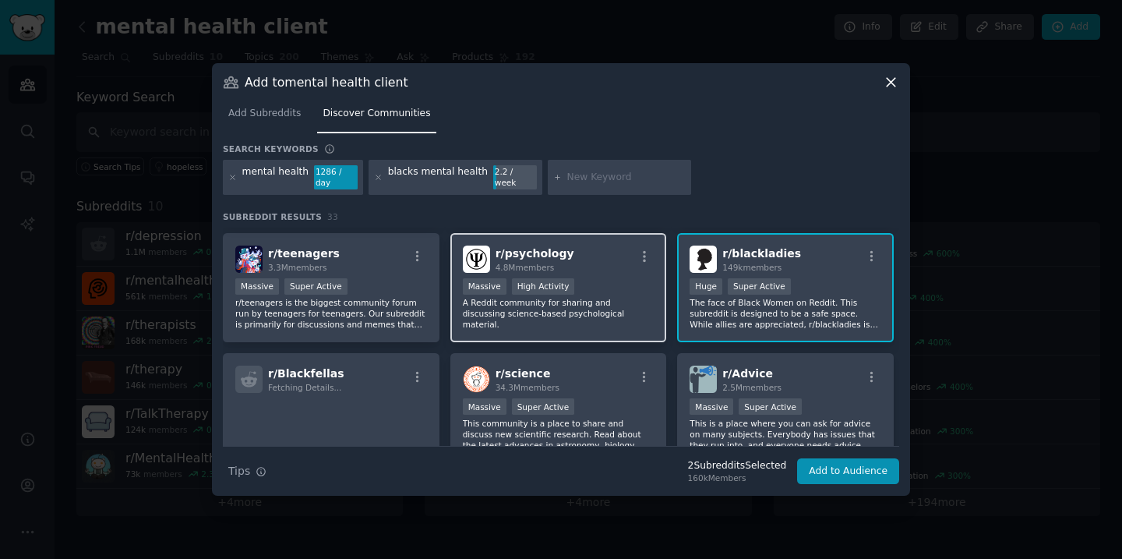
click at [591, 308] on p "A Reddit community for sharing and discussing science-based psychological mater…" at bounding box center [559, 313] width 192 height 33
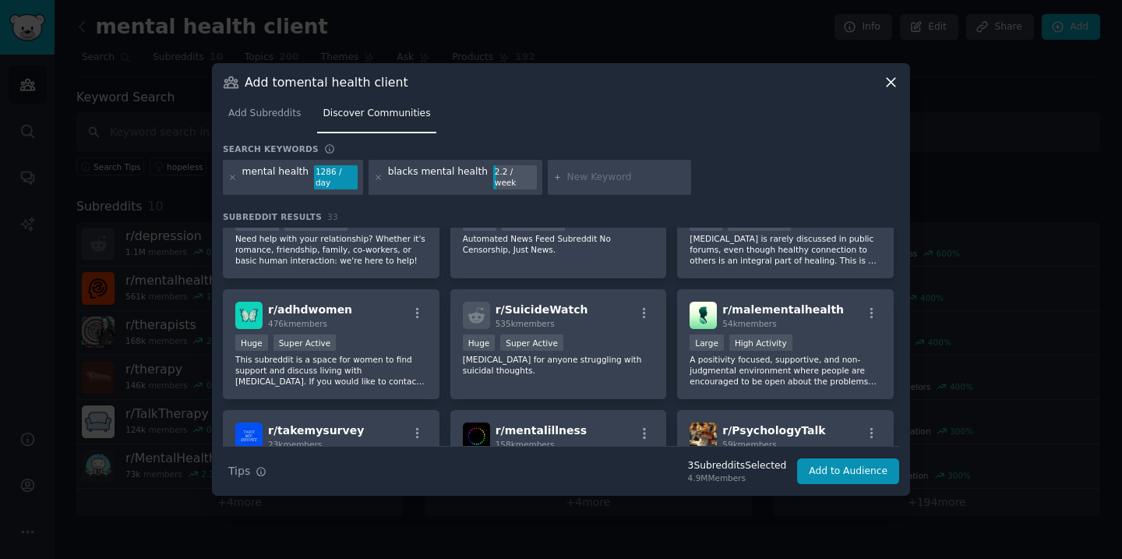
scroll to position [662, 0]
click at [841, 339] on div ">= 80th percentile for submissions / day Large High Activity" at bounding box center [786, 342] width 192 height 19
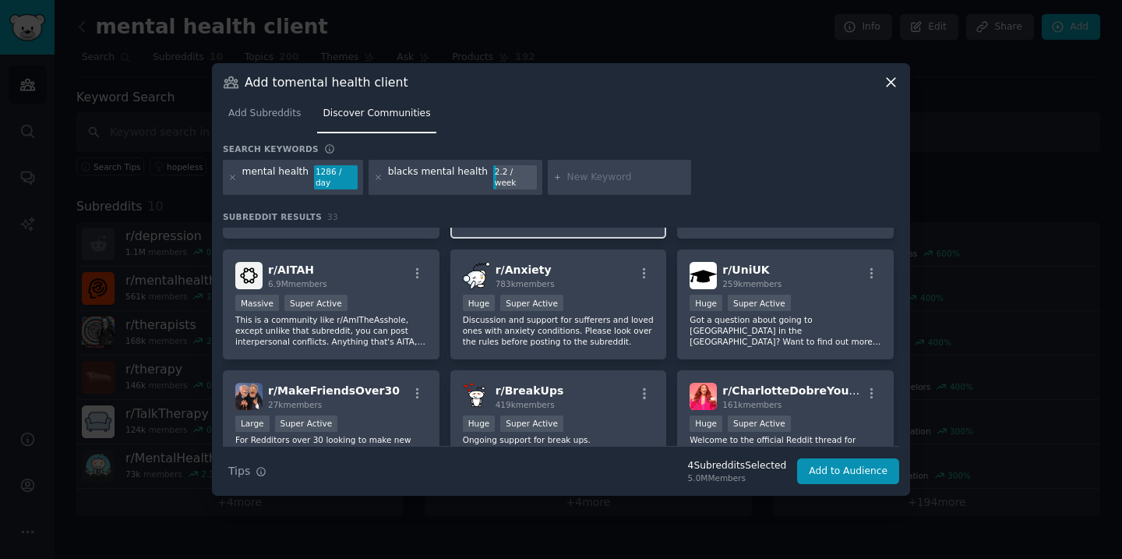
scroll to position [943, 0]
click at [630, 321] on p "Discussion and support for sufferers and loved ones with anxiety conditions. Pl…" at bounding box center [559, 328] width 192 height 33
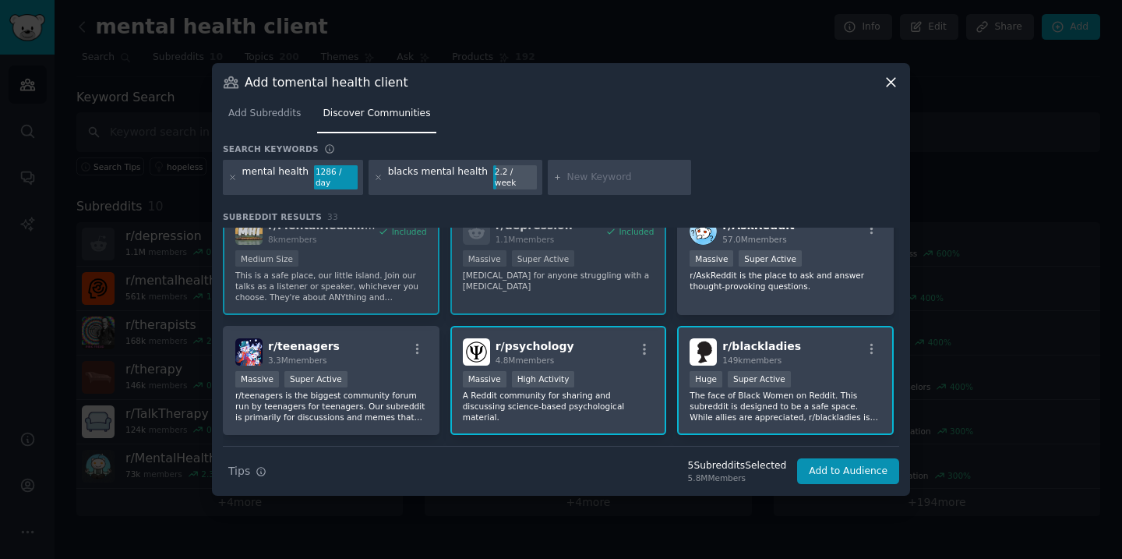
scroll to position [0, 0]
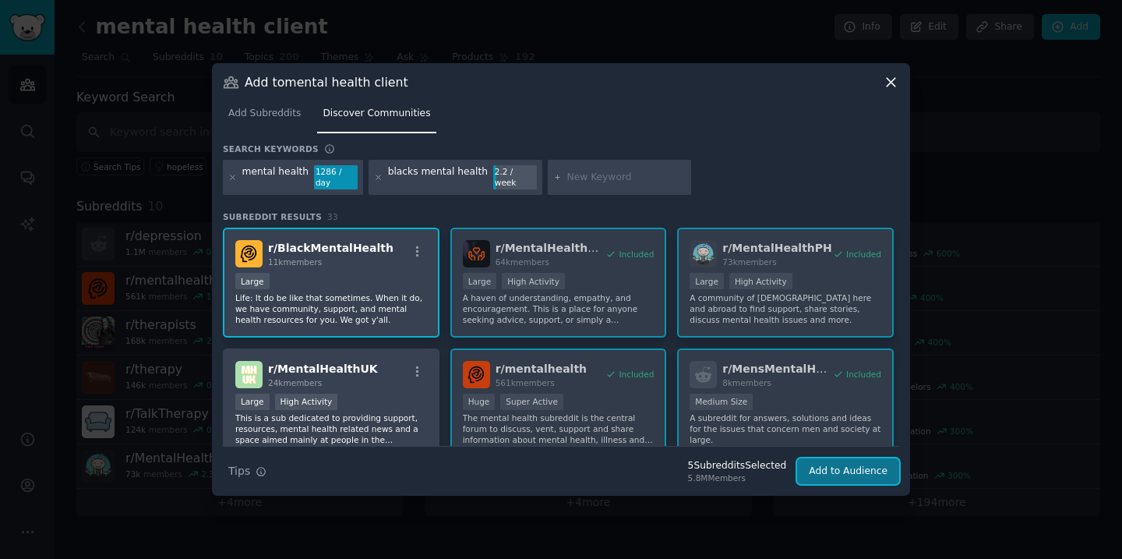
click at [849, 461] on button "Add to Audience" at bounding box center [848, 471] width 102 height 26
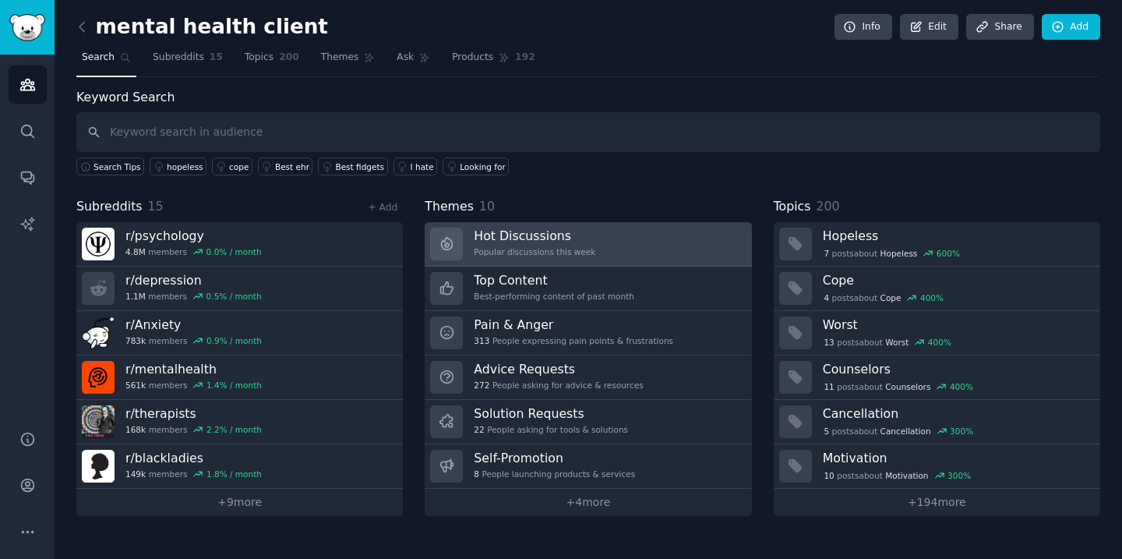
click at [612, 243] on link "Hot Discussions Popular discussions this week" at bounding box center [588, 244] width 327 height 44
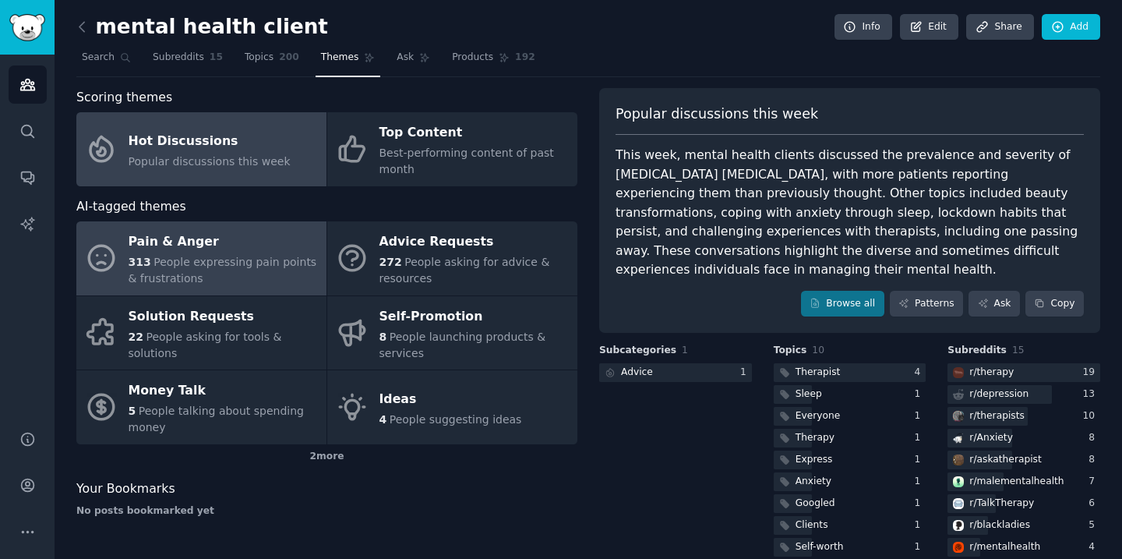
click at [254, 256] on span "People expressing pain points & frustrations" at bounding box center [223, 270] width 189 height 29
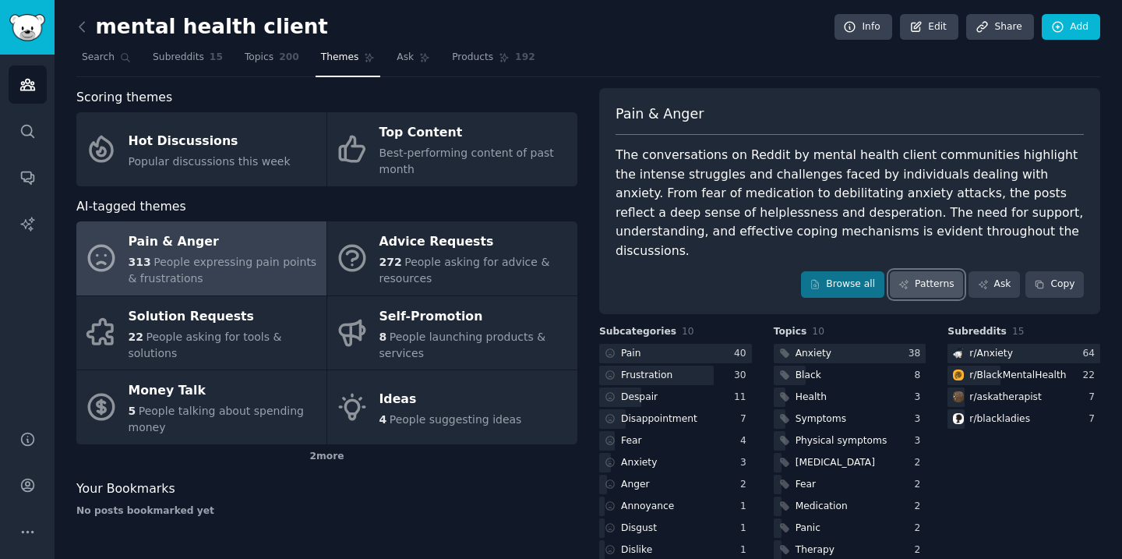
click at [939, 271] on link "Patterns" at bounding box center [926, 284] width 73 height 26
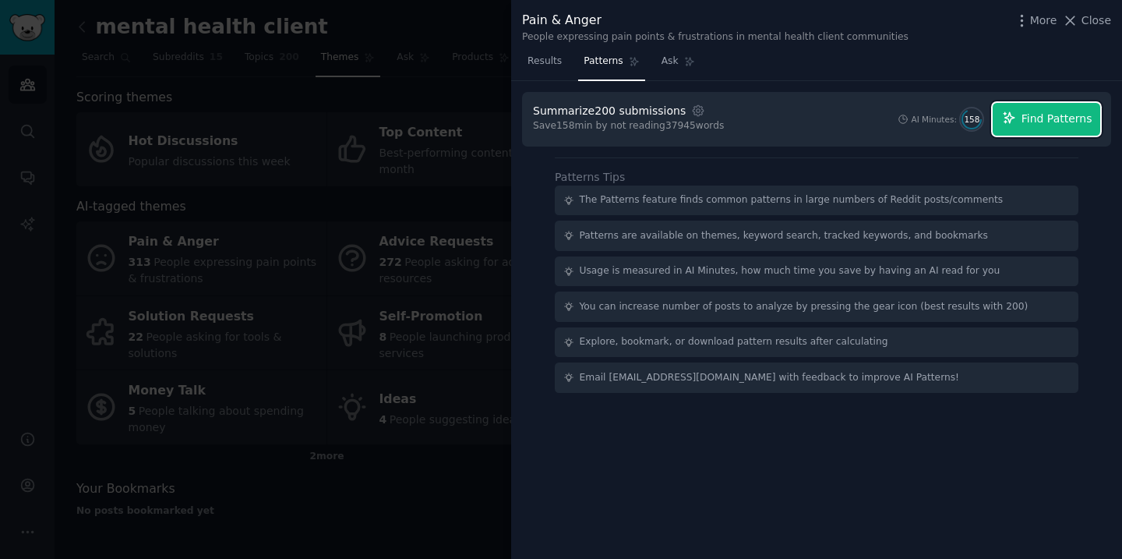
click at [1058, 121] on span "Find Patterns" at bounding box center [1057, 119] width 71 height 16
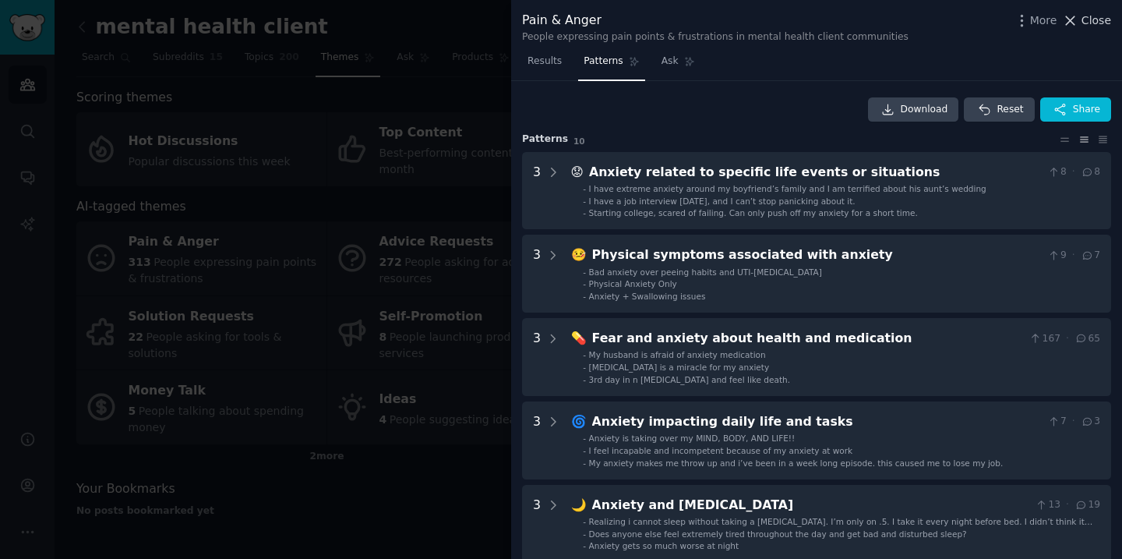
click at [1100, 22] on span "Close" at bounding box center [1097, 20] width 30 height 16
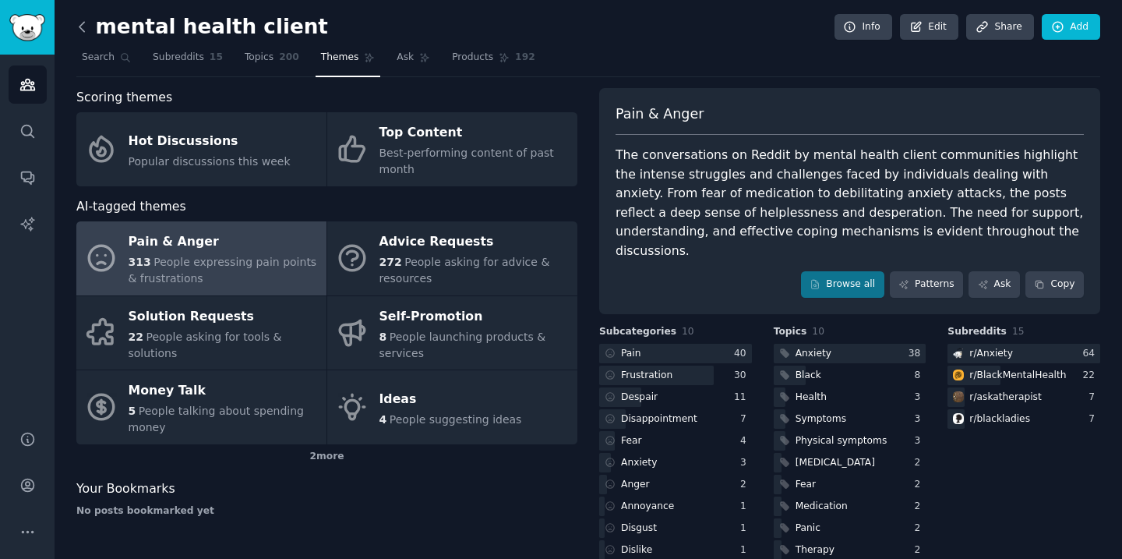
scroll to position [2, 0]
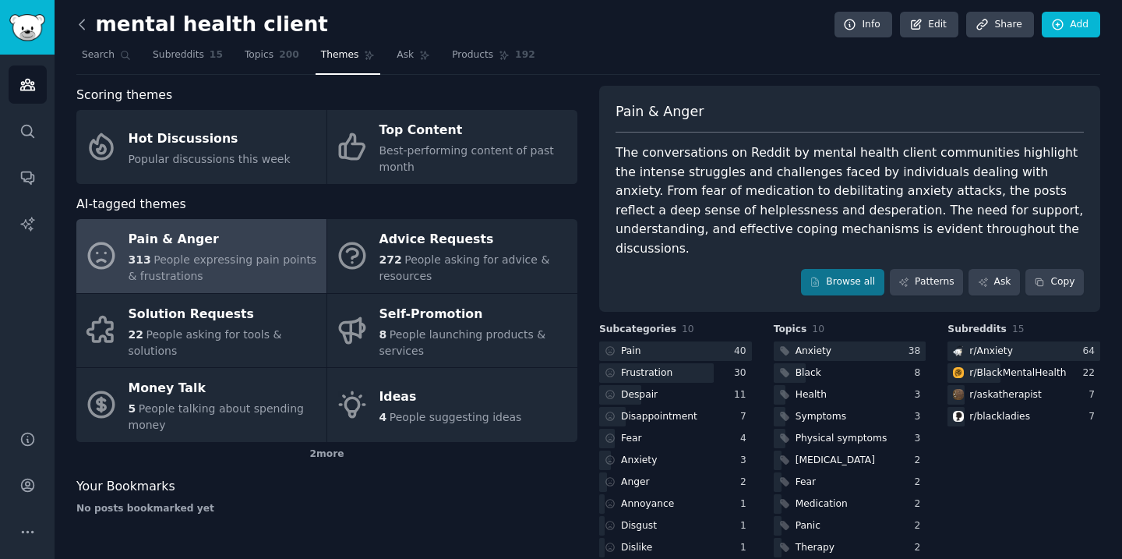
click at [85, 26] on icon at bounding box center [82, 24] width 16 height 16
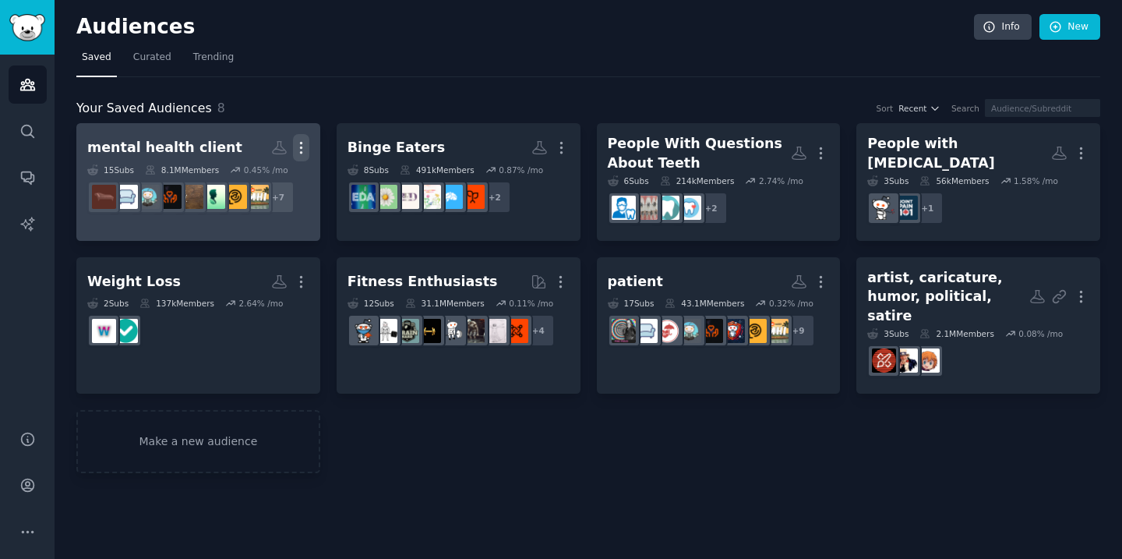
click at [305, 143] on icon "button" at bounding box center [301, 147] width 16 height 16
click at [245, 149] on p "View" at bounding box center [254, 153] width 26 height 16
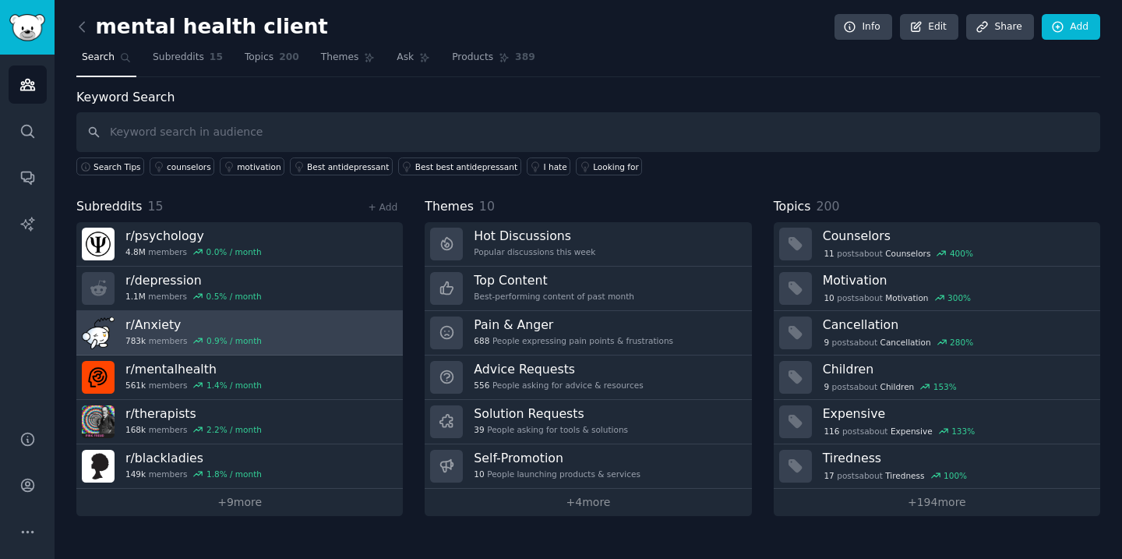
click at [326, 335] on link "r/ Anxiety 783k members 0.9 % / month" at bounding box center [239, 333] width 327 height 44
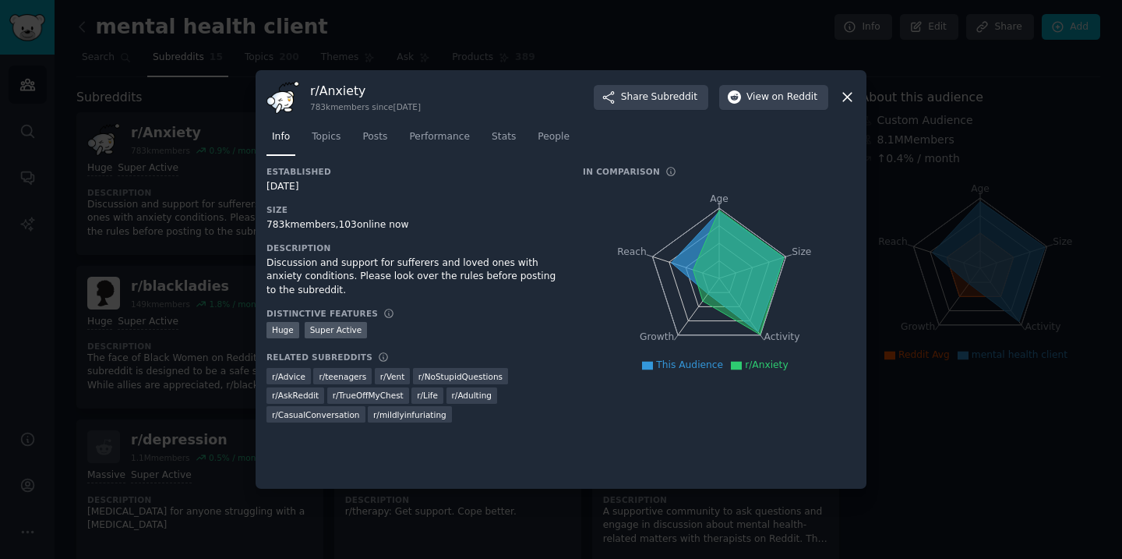
click at [838, 98] on div "r/ Anxiety 783k members since 09/15/2008 Share Subreddit View on Reddit" at bounding box center [561, 97] width 589 height 33
click at [841, 99] on icon at bounding box center [847, 97] width 16 height 16
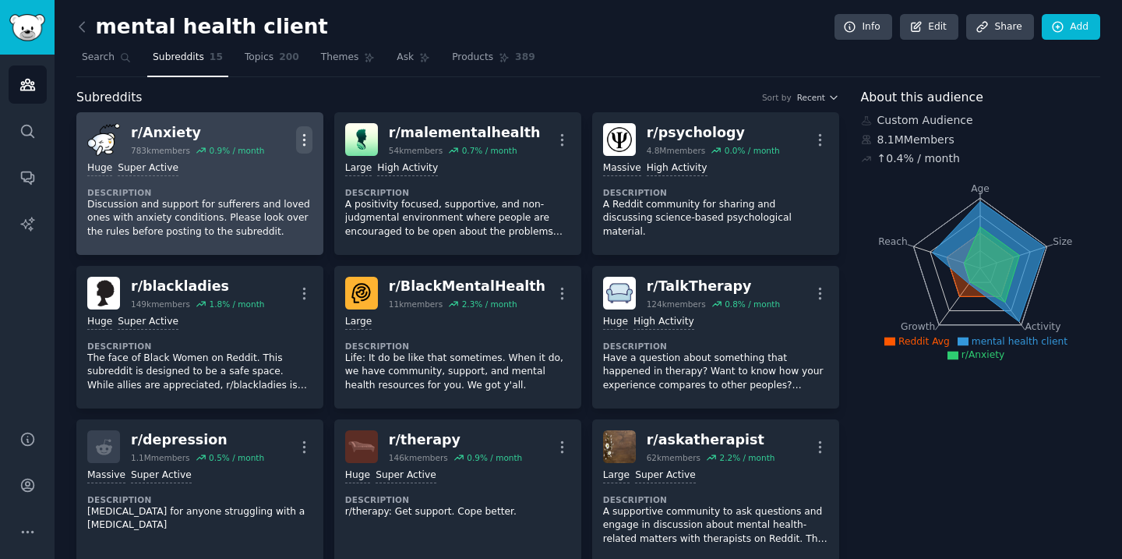
click at [309, 142] on icon "button" at bounding box center [304, 140] width 16 height 16
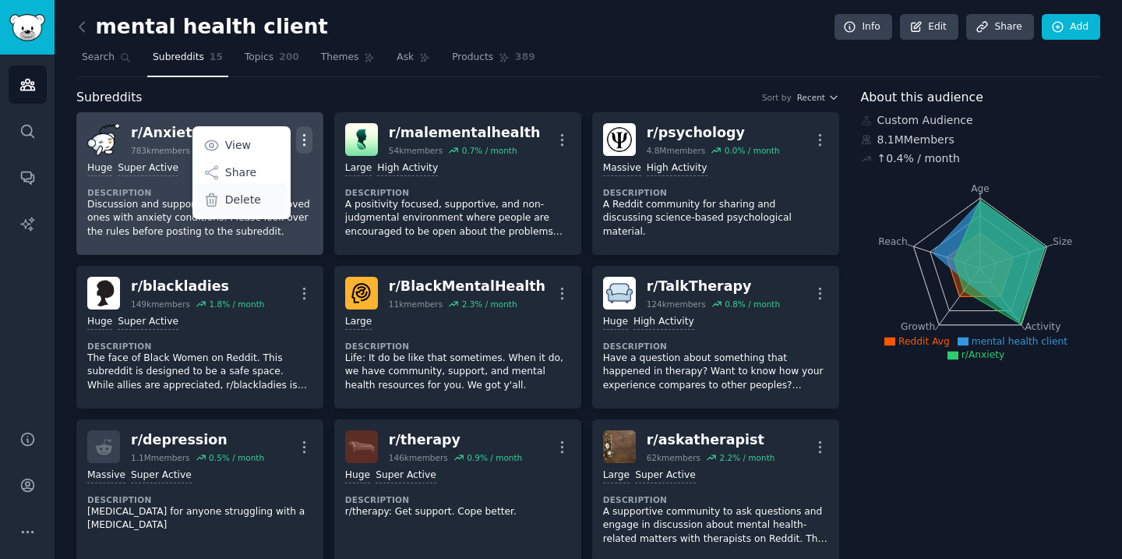
click at [249, 197] on p "Delete" at bounding box center [243, 200] width 36 height 16
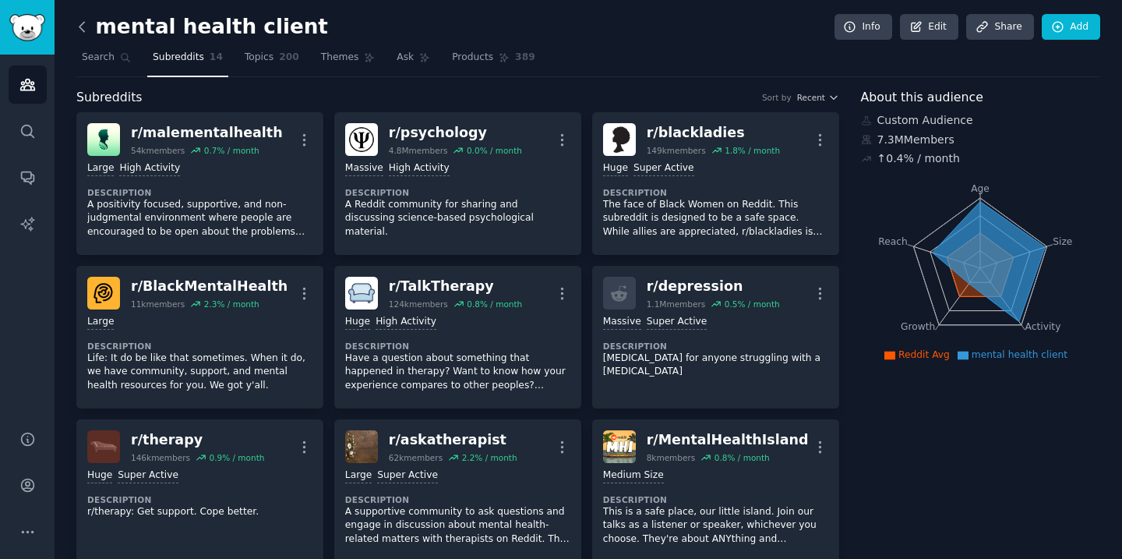
click at [85, 27] on icon at bounding box center [82, 27] width 16 height 16
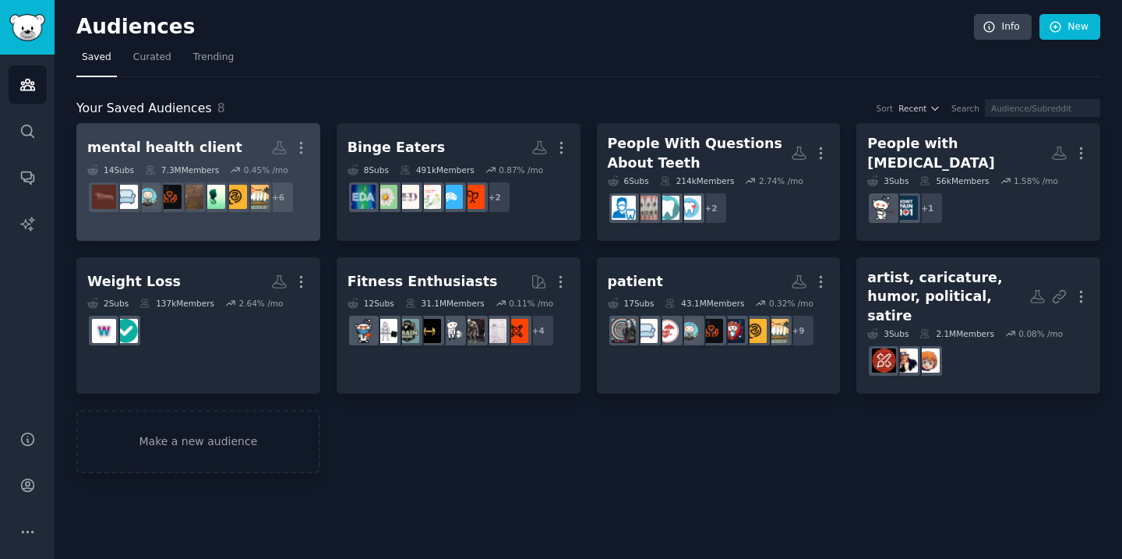
click at [243, 141] on h2 "mental health client More" at bounding box center [198, 147] width 222 height 27
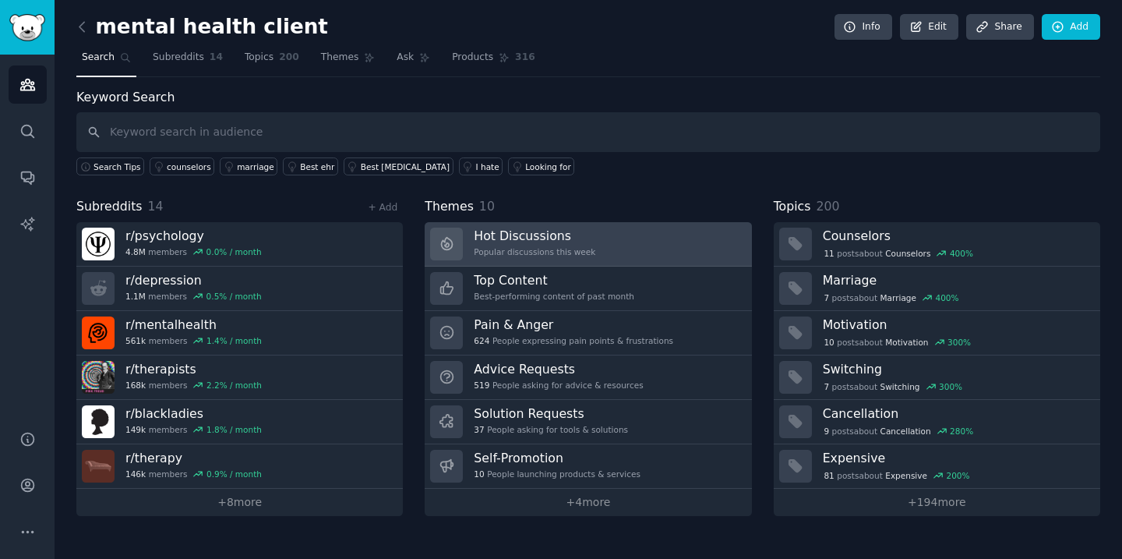
click at [619, 243] on link "Hot Discussions Popular discussions this week" at bounding box center [588, 244] width 327 height 44
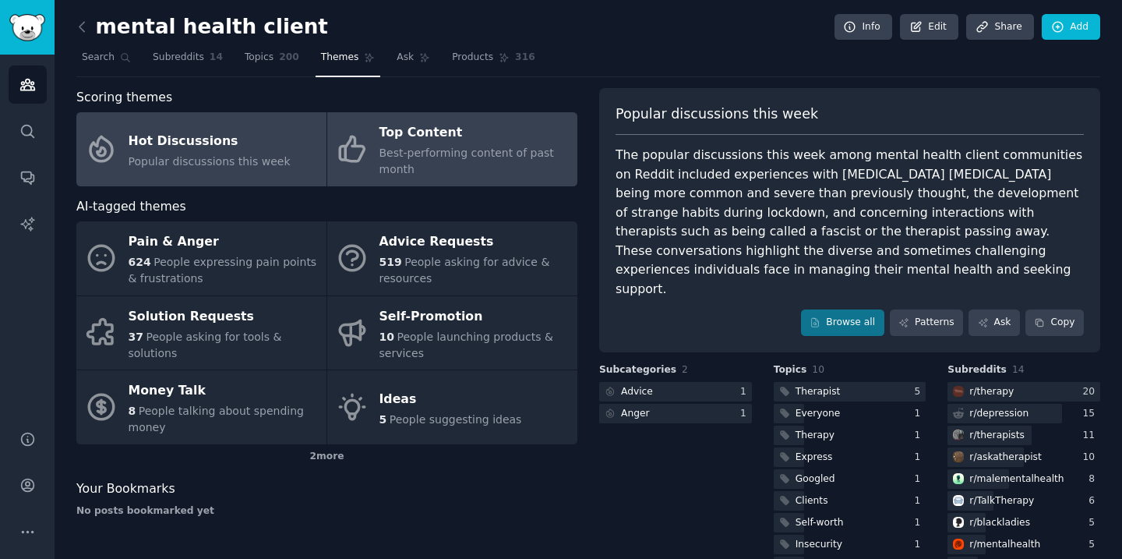
click at [489, 161] on div "Best-performing content of past month" at bounding box center [474, 161] width 190 height 33
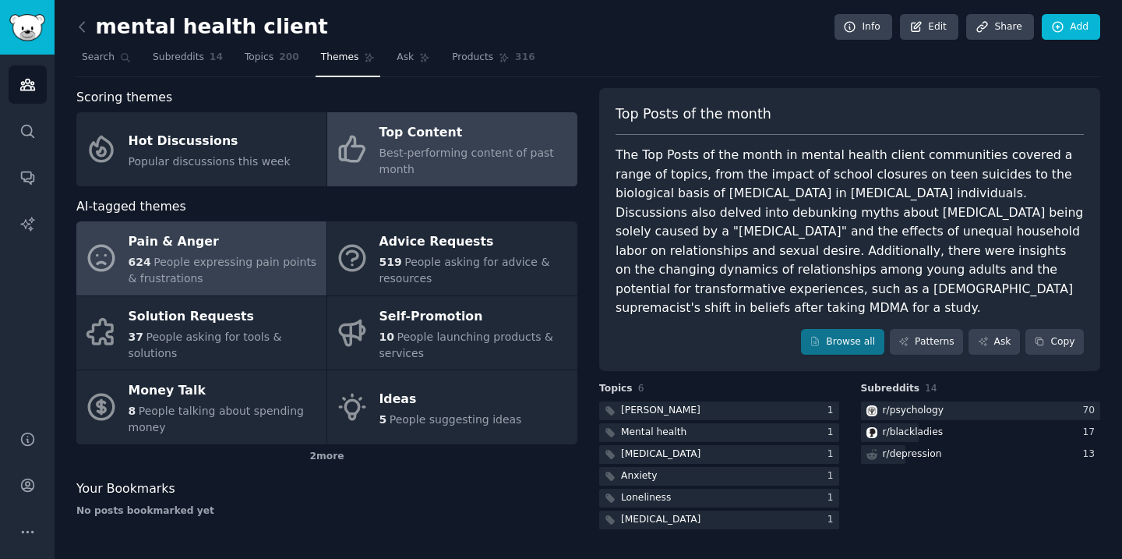
click at [260, 249] on div "Pain & Anger" at bounding box center [224, 242] width 190 height 25
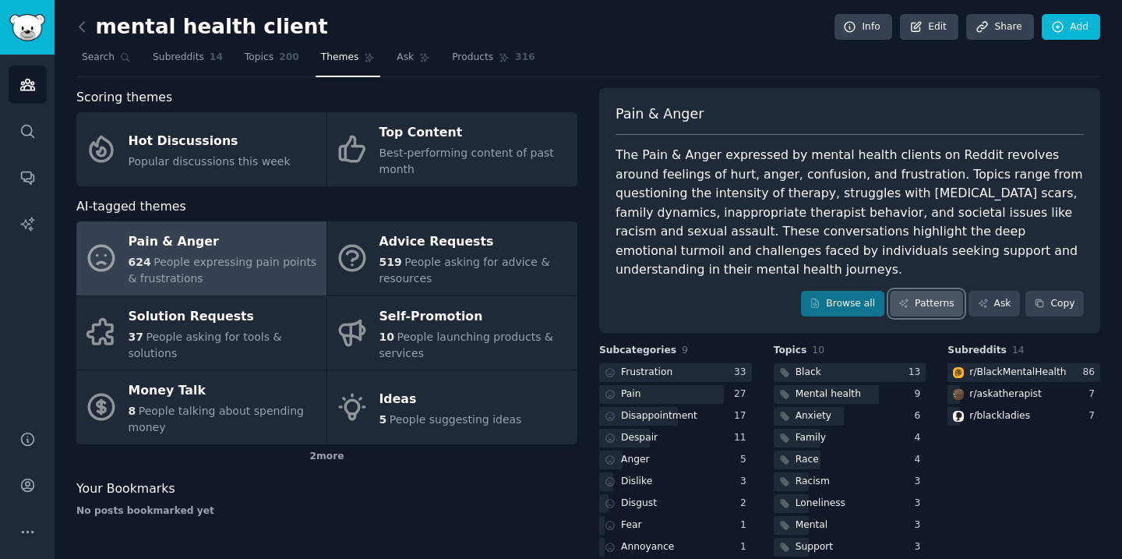
click at [934, 291] on link "Patterns" at bounding box center [926, 304] width 73 height 26
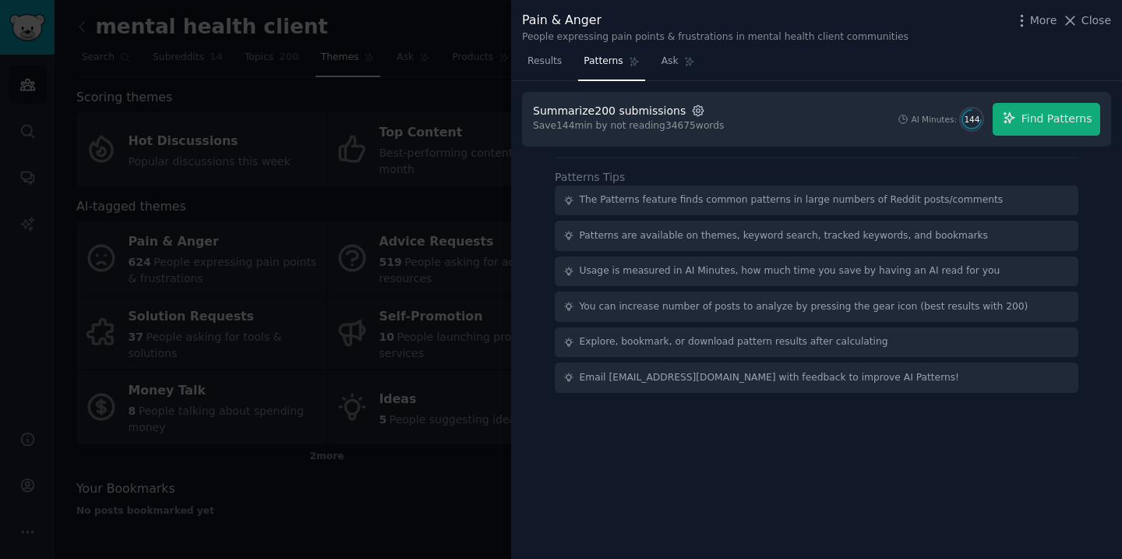
click at [691, 107] on icon "button" at bounding box center [698, 111] width 14 height 14
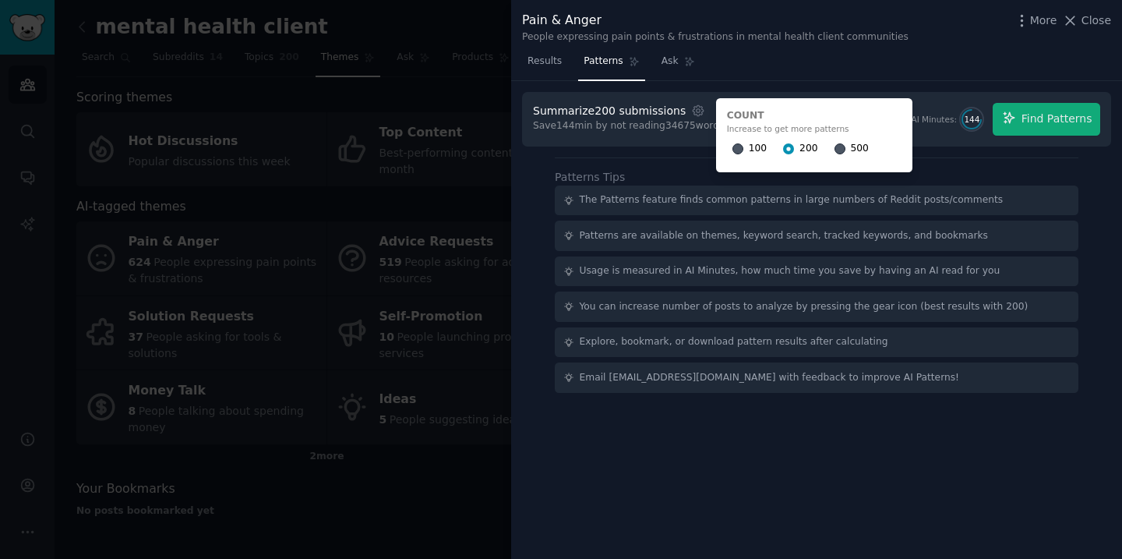
click at [924, 98] on div "Summarize 200 submissions Settings Count Increase to get more patterns 100 200 …" at bounding box center [816, 119] width 589 height 55
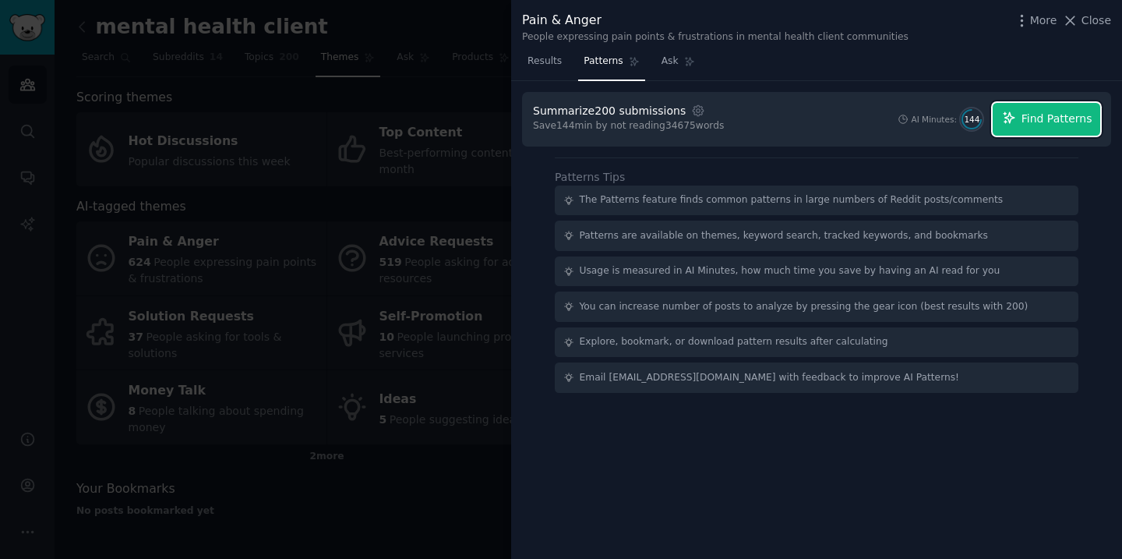
click at [1038, 115] on span "Find Patterns" at bounding box center [1057, 119] width 71 height 16
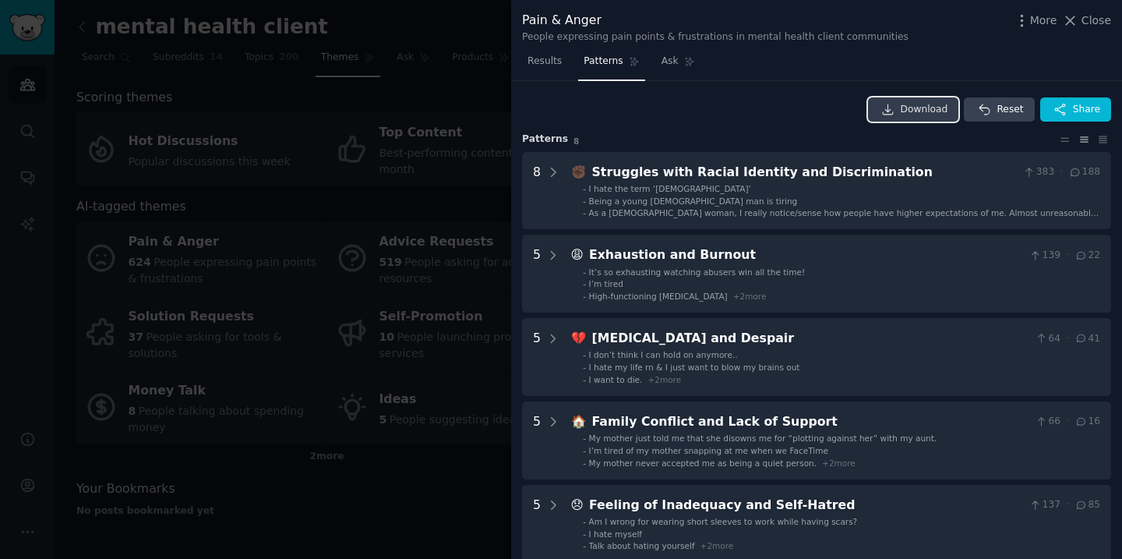
click at [931, 104] on span "Download" at bounding box center [925, 110] width 48 height 14
click at [1083, 21] on span "Close" at bounding box center [1097, 20] width 30 height 16
